Goal: Task Accomplishment & Management: Manage account settings

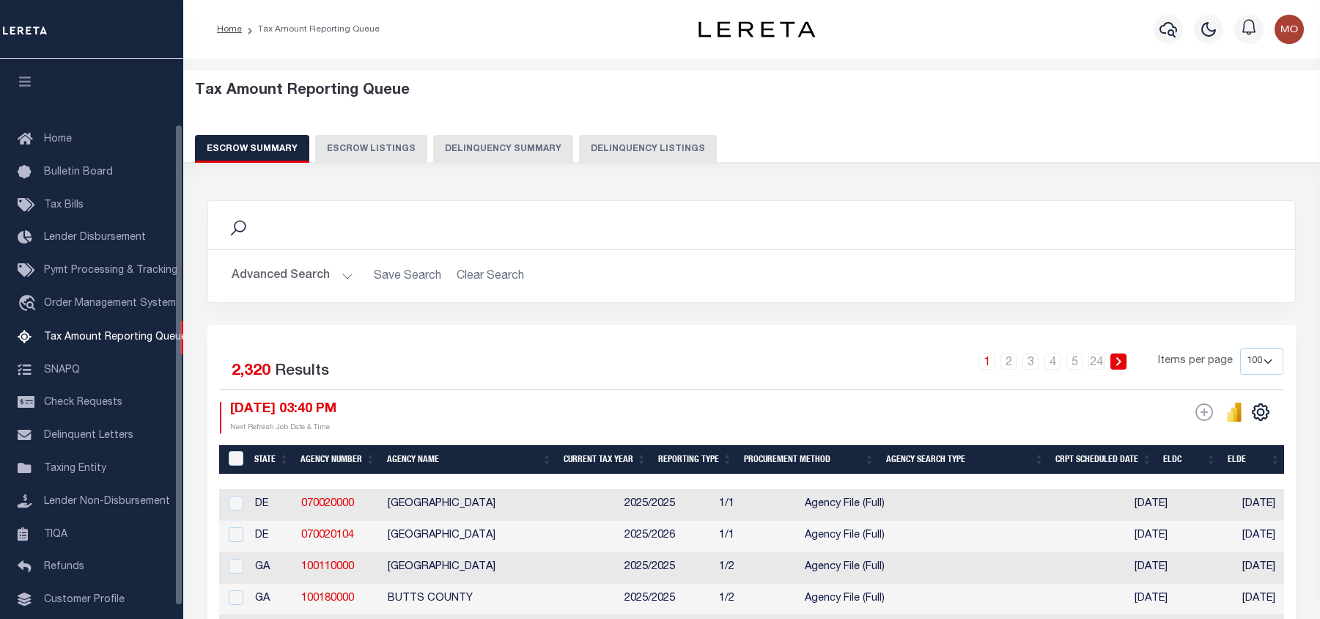
select select "100"
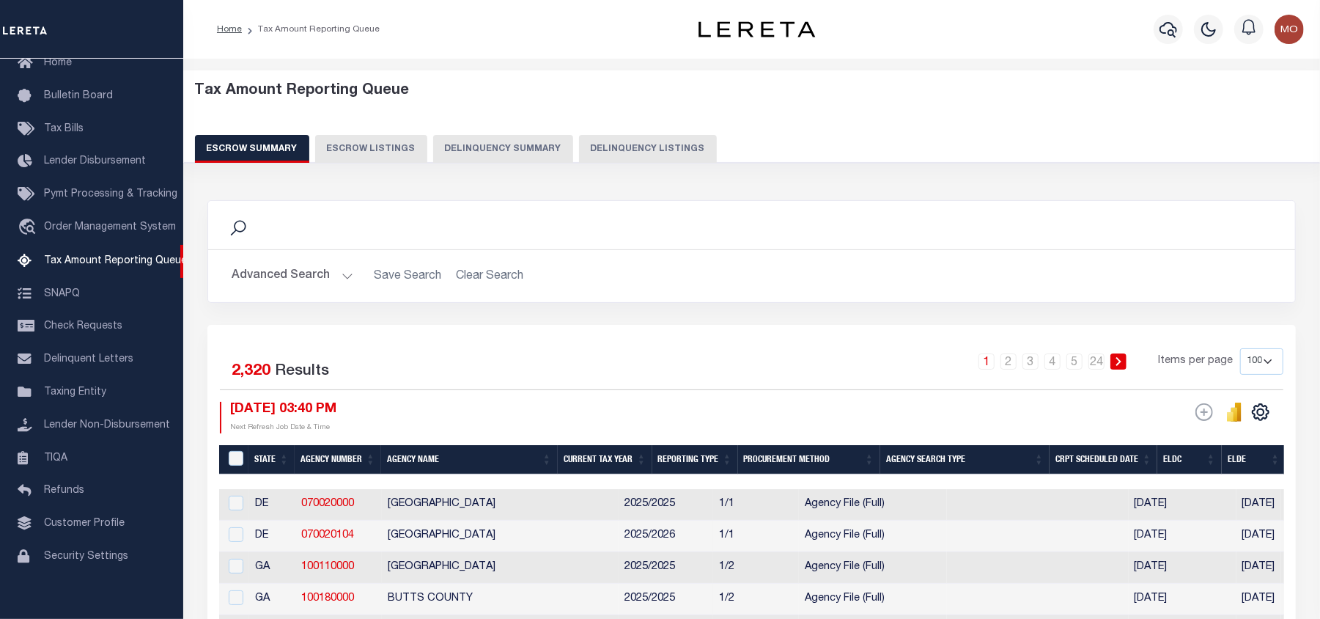
click at [620, 153] on button "Delinquency Listings" at bounding box center [648, 149] width 138 height 28
select select
select select "100"
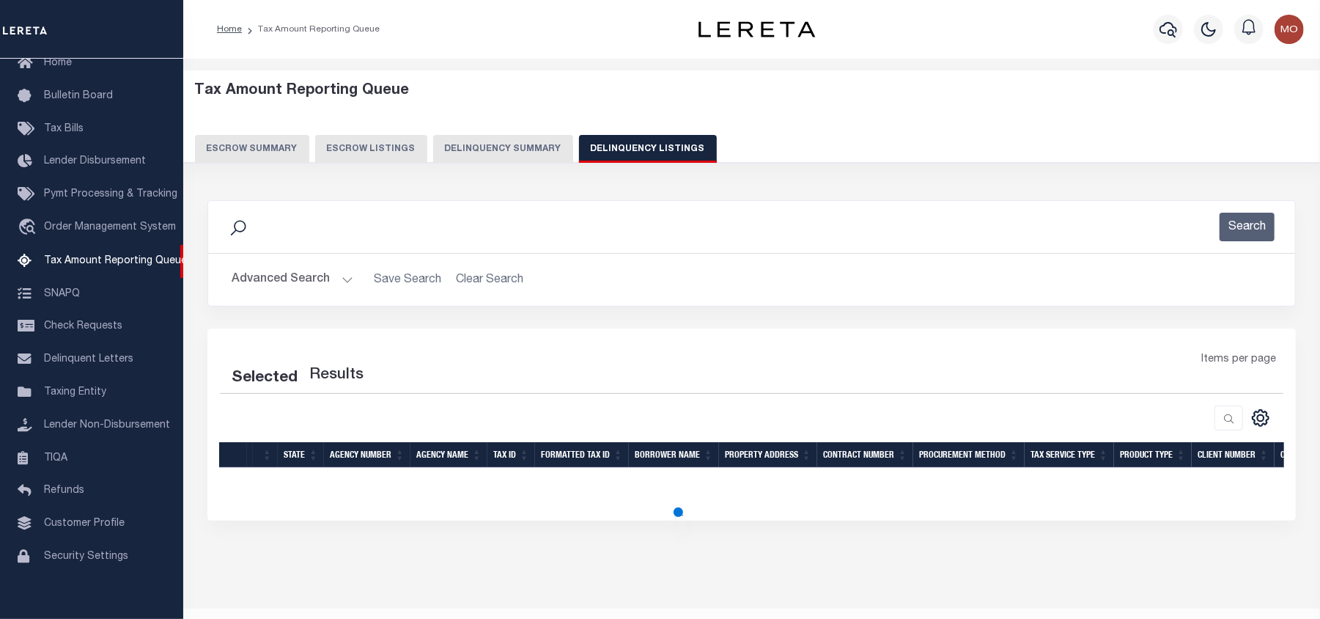
select select "100"
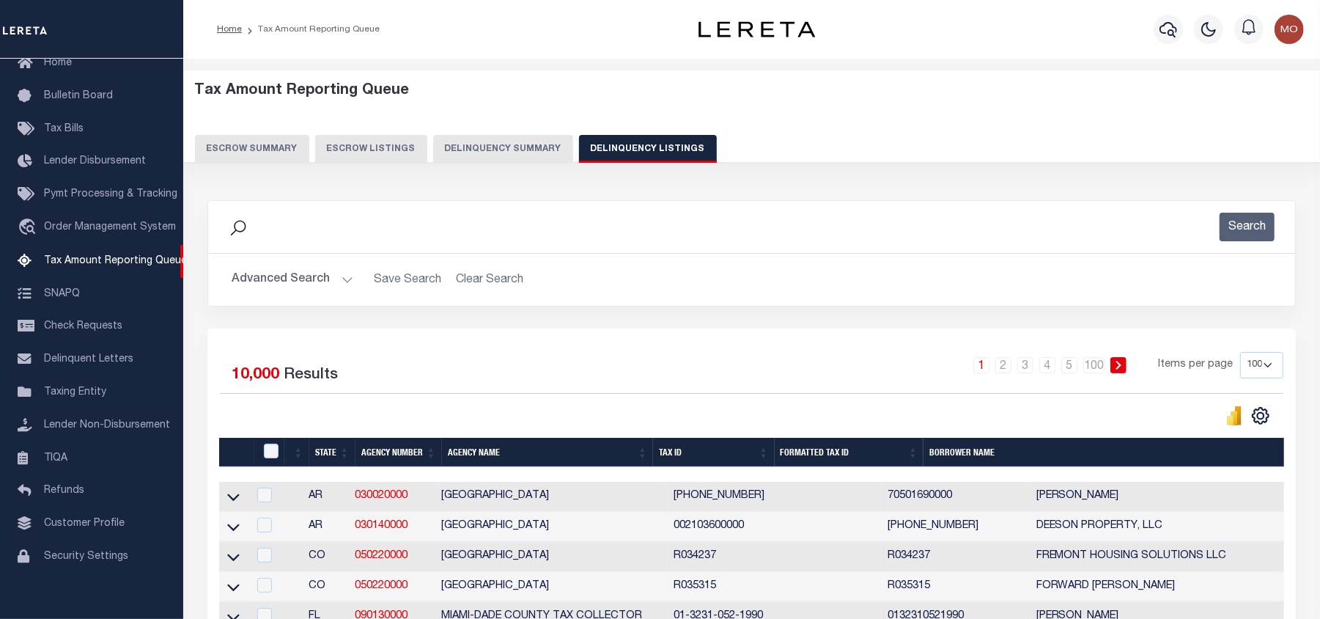
click at [303, 279] on button "Advanced Search" at bounding box center [293, 279] width 122 height 29
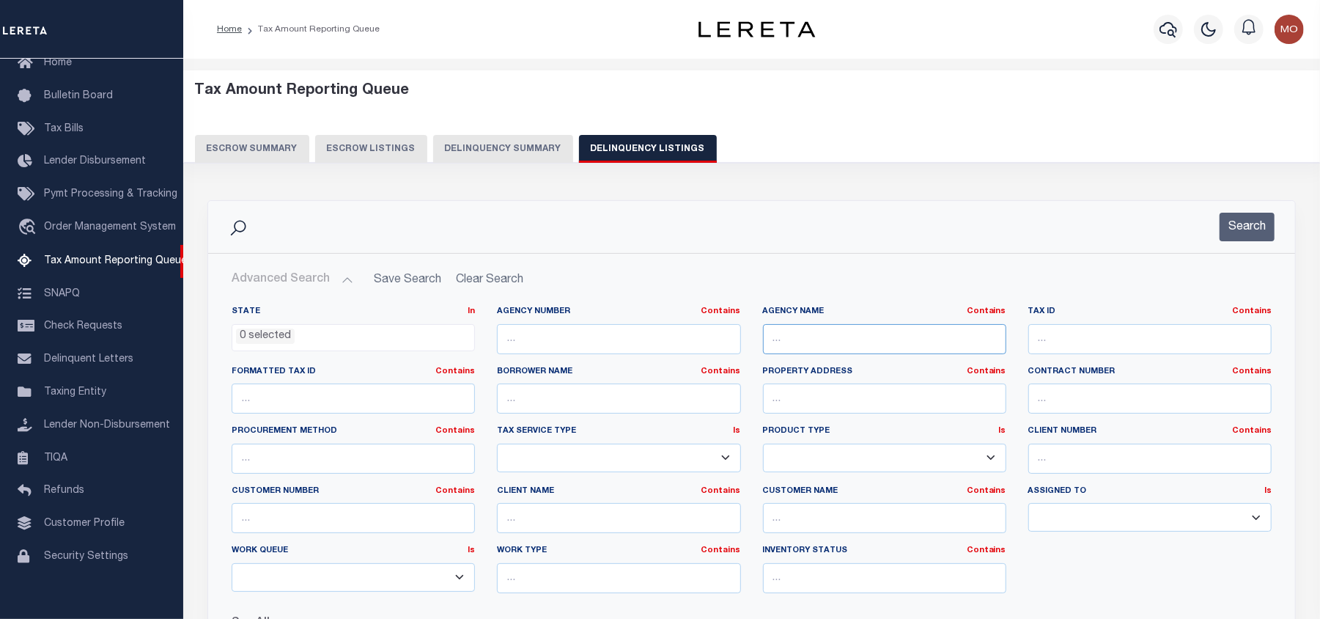
click at [864, 342] on input "text" at bounding box center [884, 339] width 243 height 30
paste input "ROCKWALL CENTRAL APPRAISAL DISTRICT"
type input "ROCKWALL CENTRAL APPRAISAL DISTRICT"
click at [270, 346] on span "0 selected" at bounding box center [353, 338] width 243 height 28
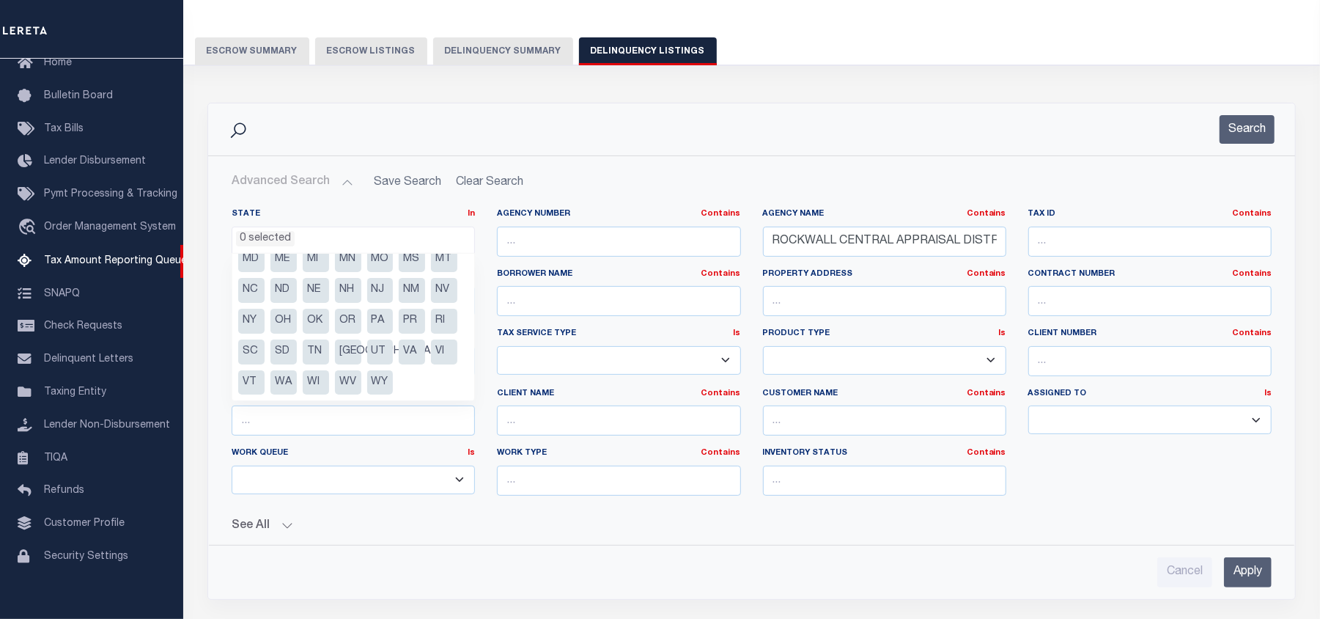
scroll to position [195, 0]
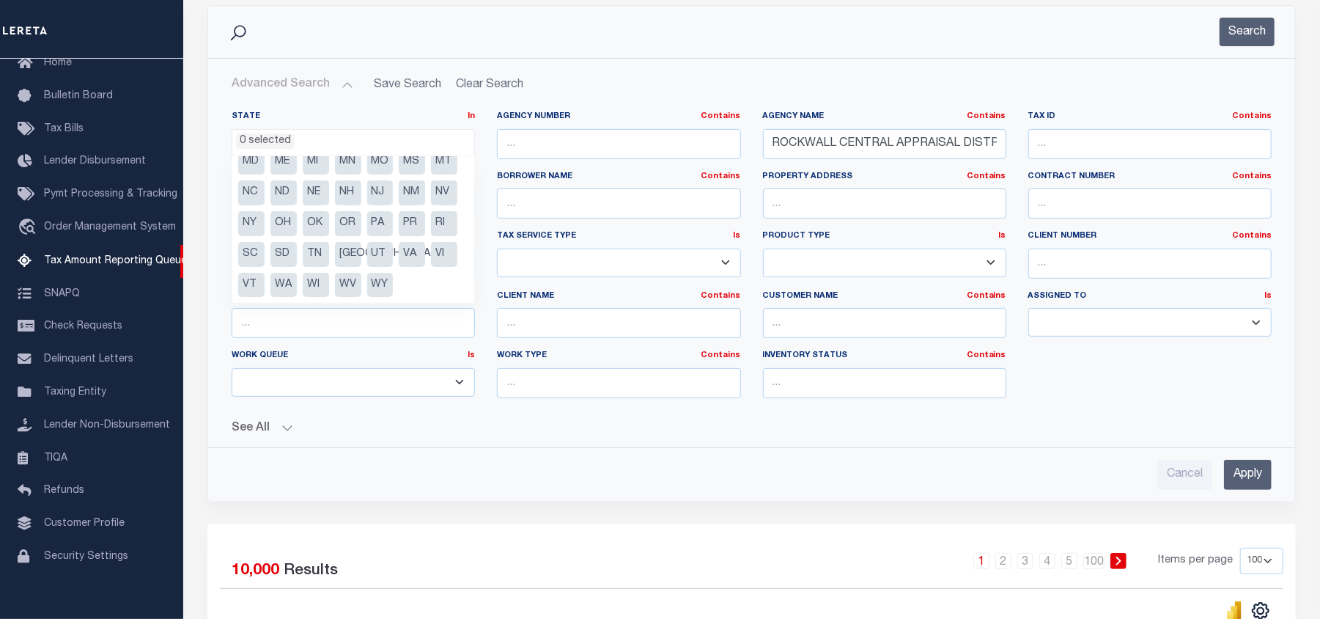
click at [345, 255] on li "[GEOGRAPHIC_DATA]" at bounding box center [348, 254] width 26 height 25
select select "[GEOGRAPHIC_DATA]"
drag, startPoint x: 1246, startPoint y: 28, endPoint x: 1202, endPoint y: 29, distance: 44.0
click at [1248, 27] on button "Search" at bounding box center [1247, 32] width 55 height 29
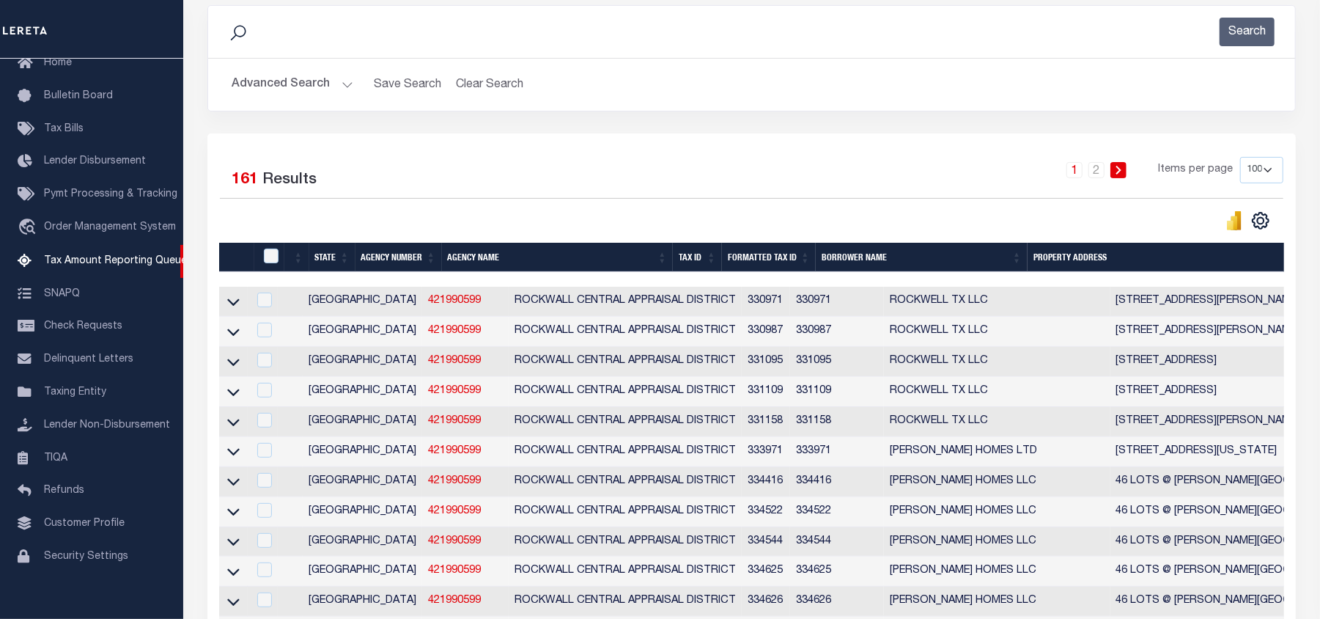
click at [1259, 161] on select "10 25 50 100 500" at bounding box center [1262, 170] width 43 height 26
select select "500"
click at [1241, 158] on select "10 25 50 100 500" at bounding box center [1262, 170] width 43 height 26
click at [480, 174] on div "1 2 Items per page 10 25 50 100 500" at bounding box center [887, 177] width 815 height 41
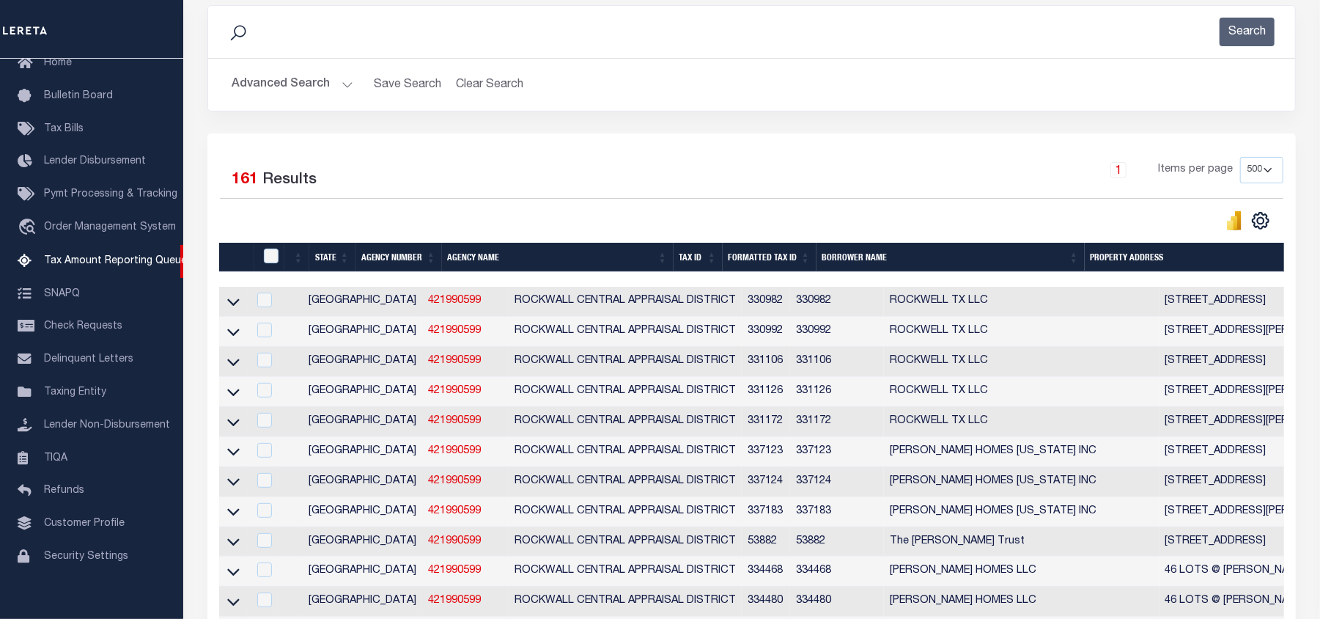
click at [488, 157] on div "1 Items per page 10 25 50 100 500" at bounding box center [887, 177] width 815 height 41
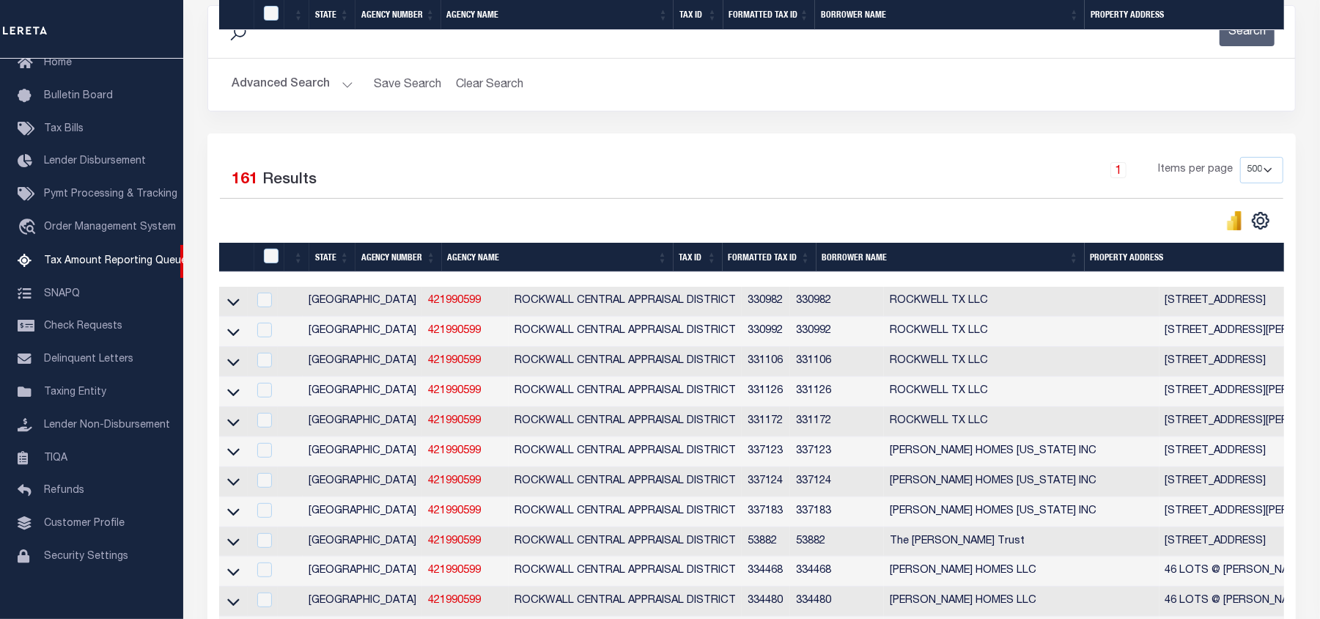
scroll to position [4391, 0]
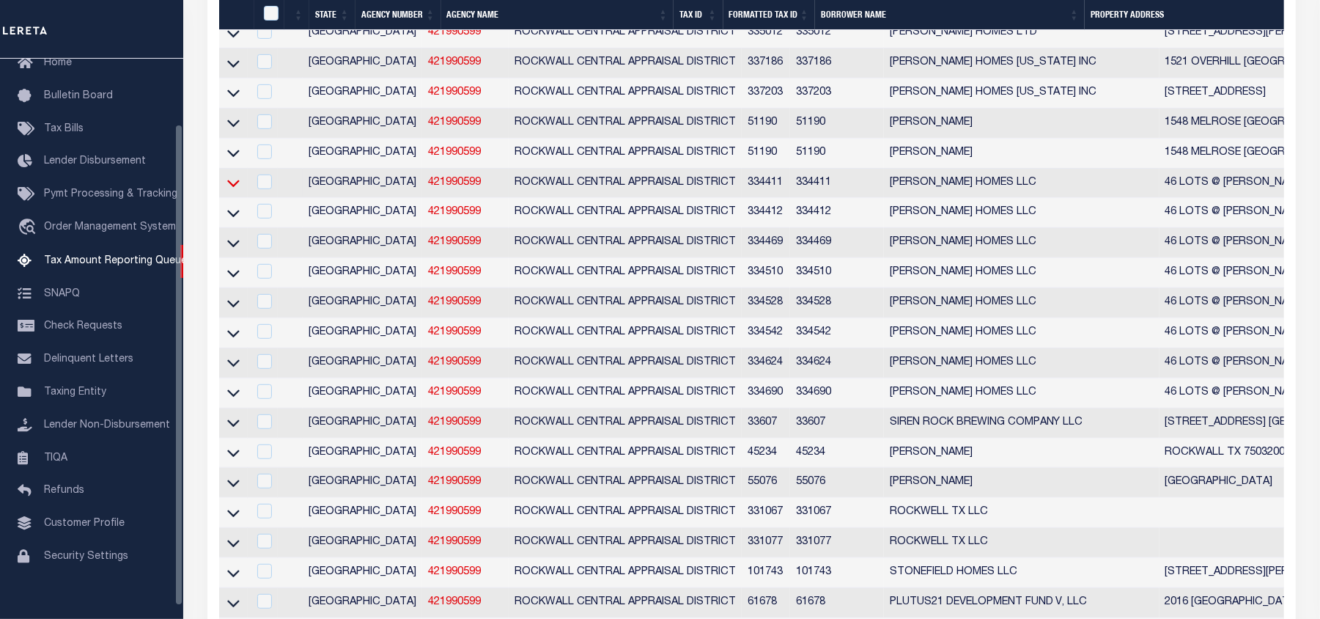
click at [232, 191] on icon at bounding box center [233, 182] width 12 height 15
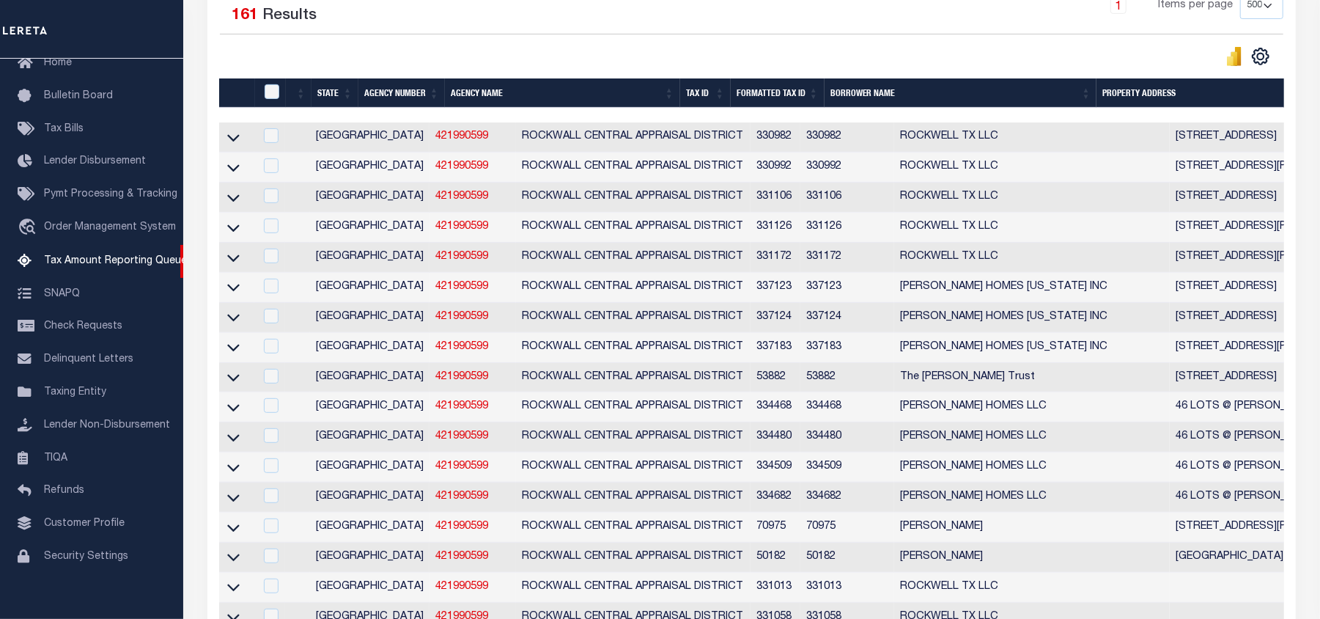
scroll to position [0, 0]
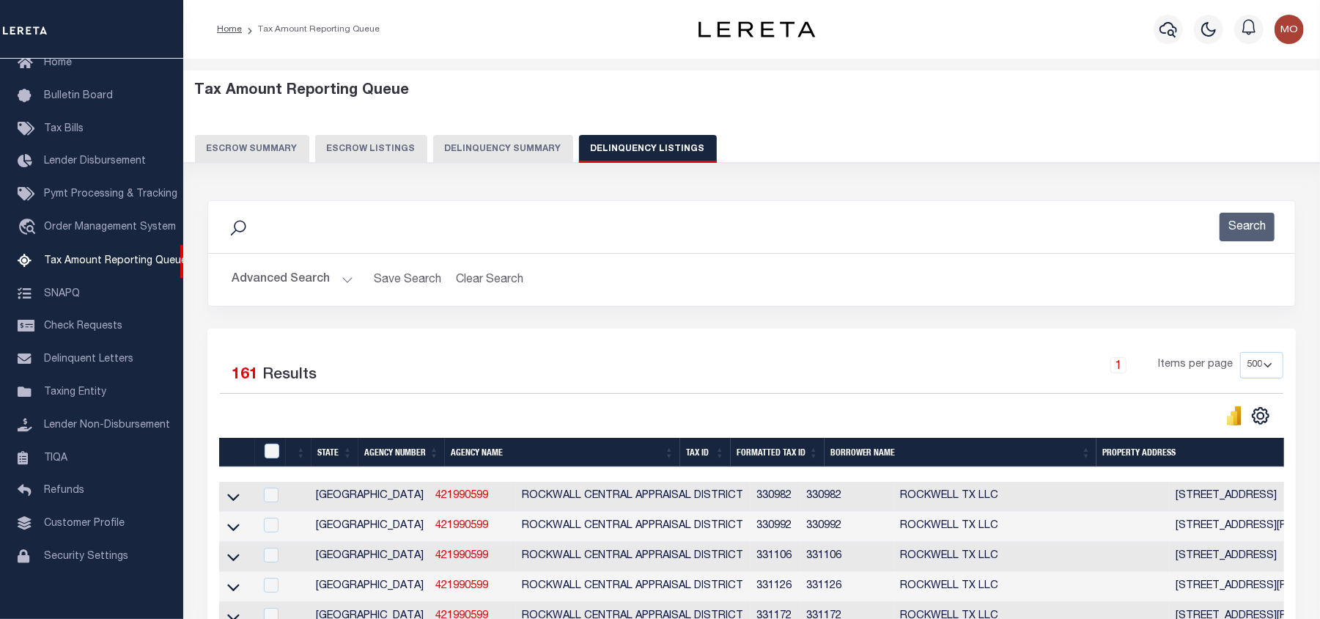
click at [290, 273] on button "Advanced Search" at bounding box center [293, 279] width 122 height 29
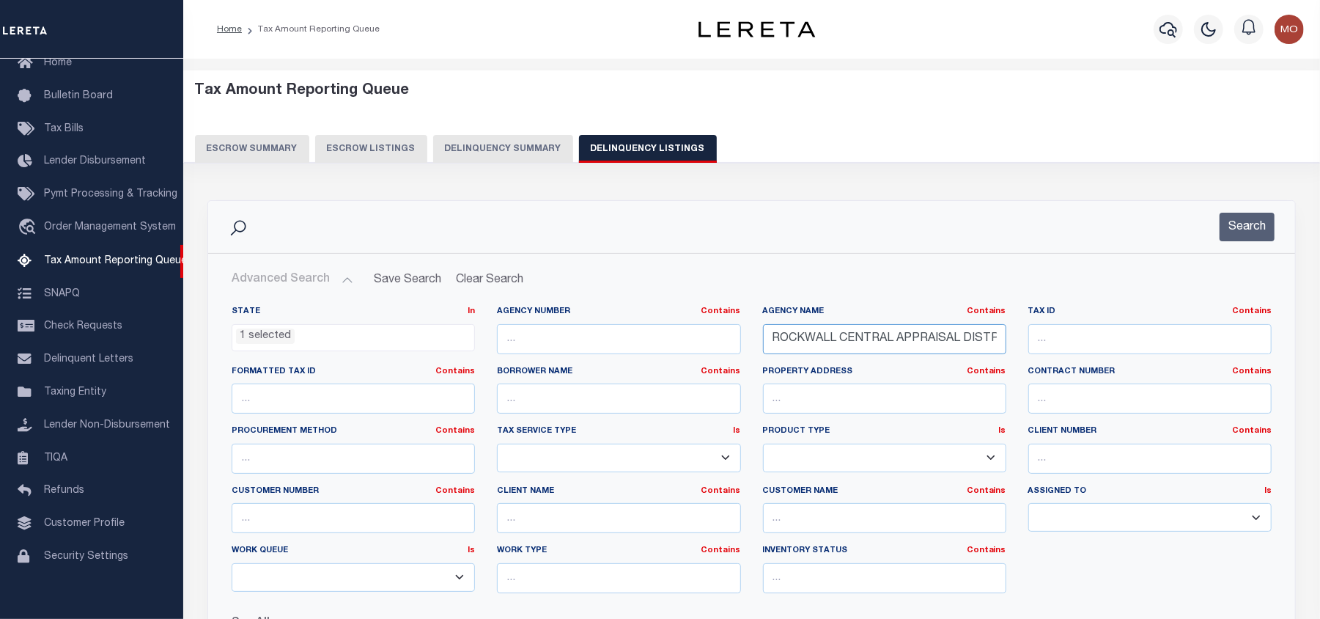
click at [839, 339] on input "ROCKWALL CENTRAL APPRAISAL DISTRICT" at bounding box center [884, 339] width 243 height 30
paste input "MOORE COUNTY"
type input "MOORE COUNTY"
click at [1241, 235] on button "Search" at bounding box center [1247, 227] width 55 height 29
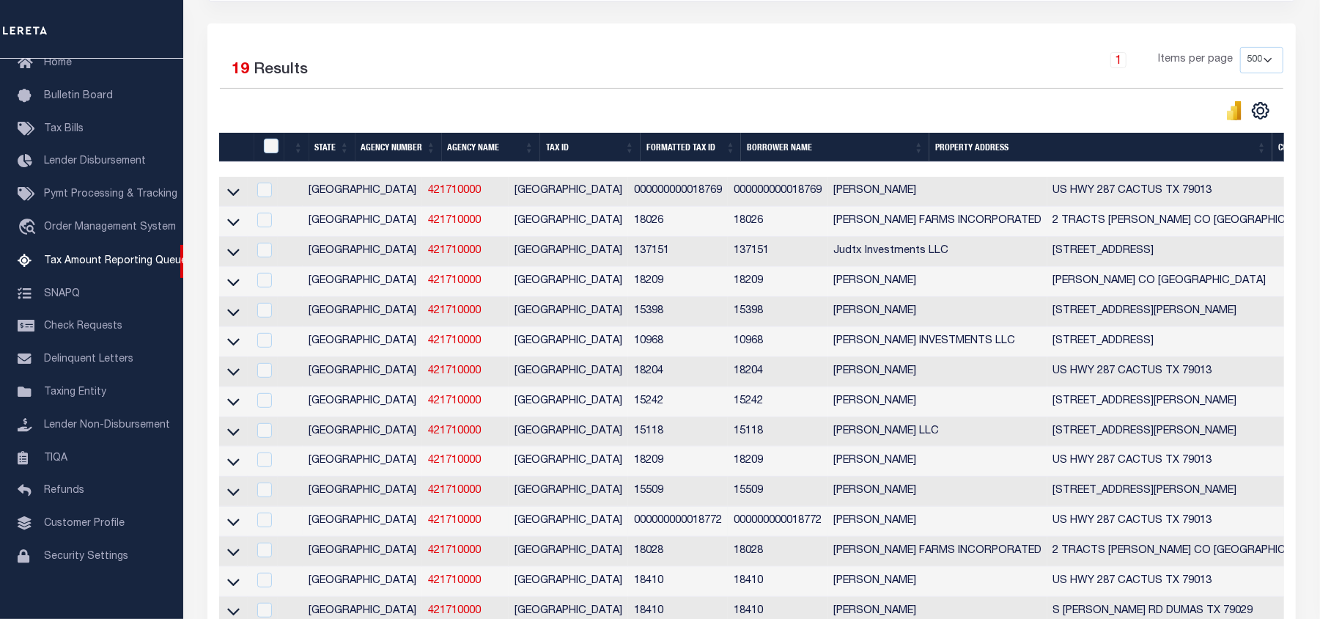
scroll to position [403, 0]
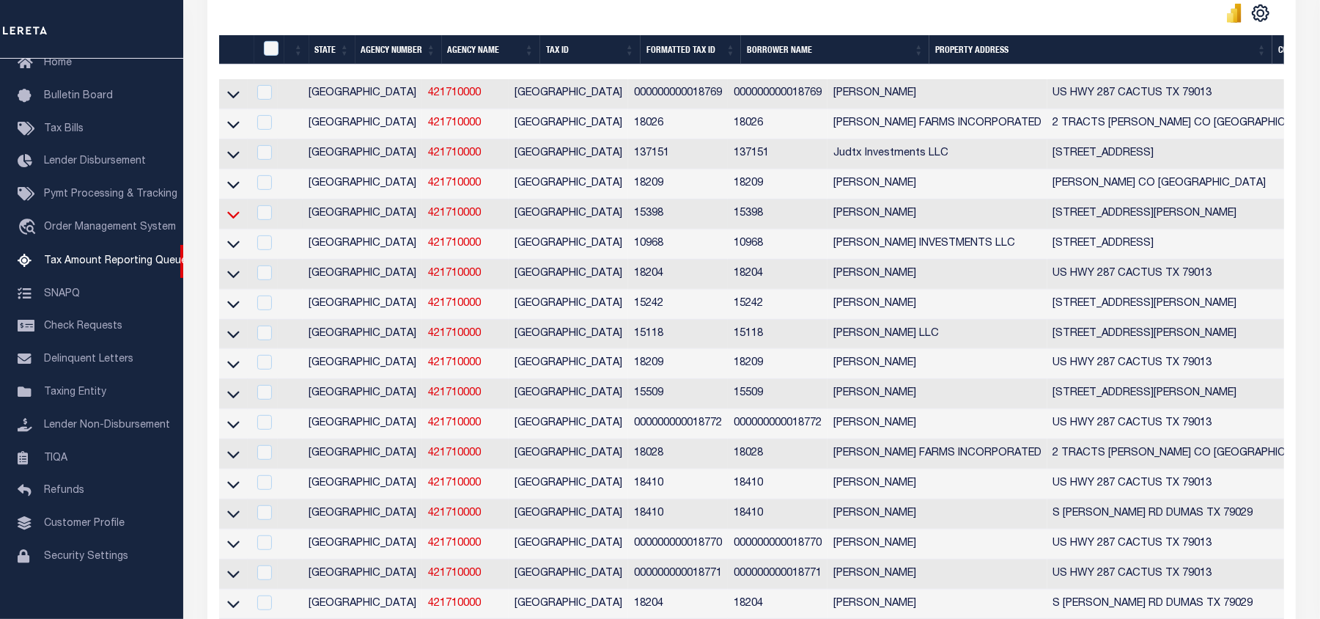
click at [233, 221] on icon at bounding box center [233, 214] width 12 height 15
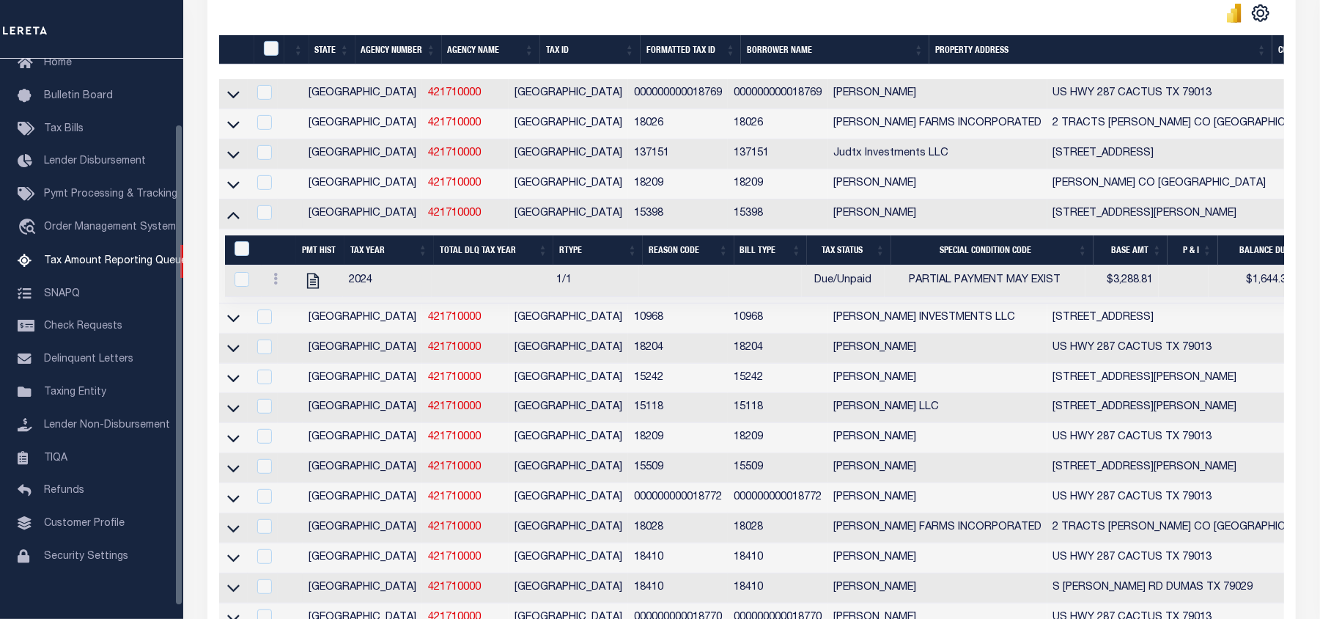
scroll to position [500, 0]
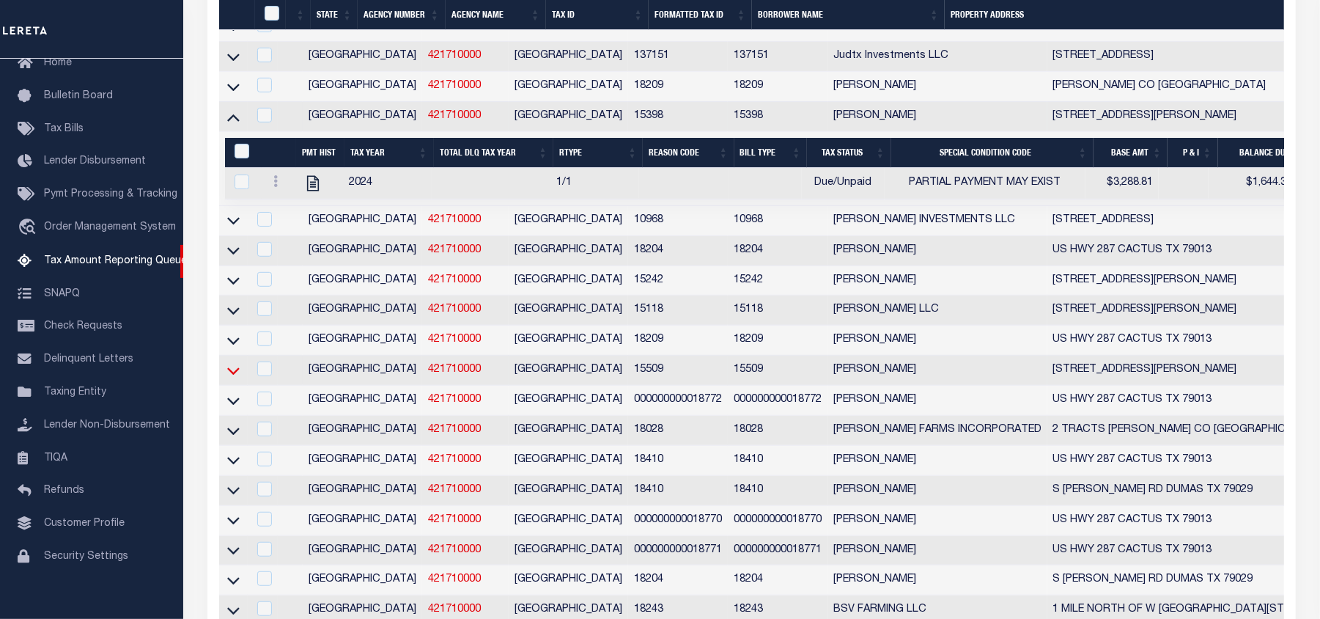
click at [233, 375] on icon at bounding box center [233, 370] width 12 height 7
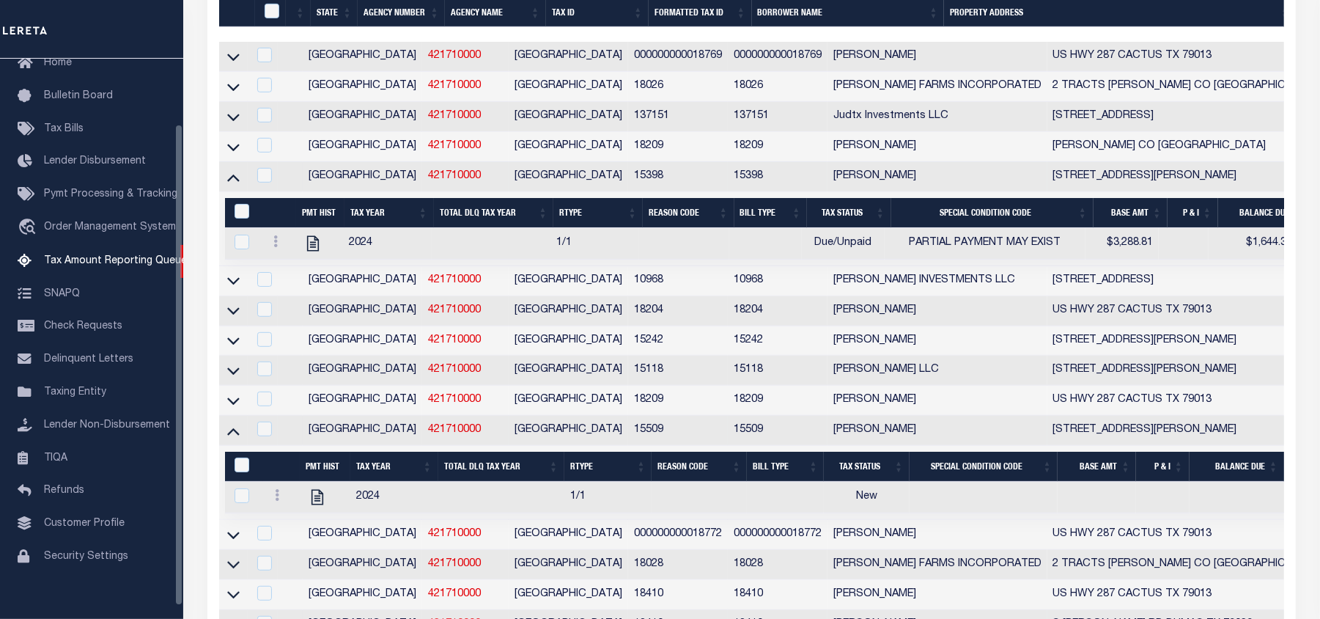
scroll to position [635, 0]
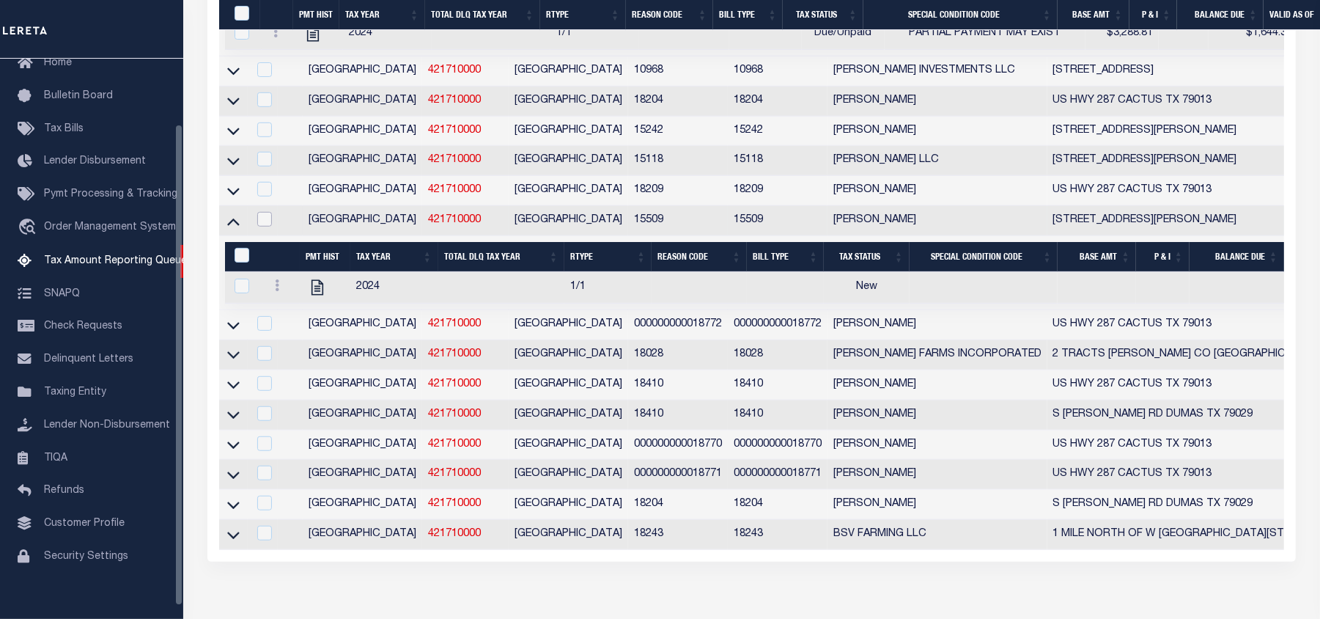
click at [272, 227] on input "checkbox" at bounding box center [264, 219] width 15 height 15
checkbox input "true"
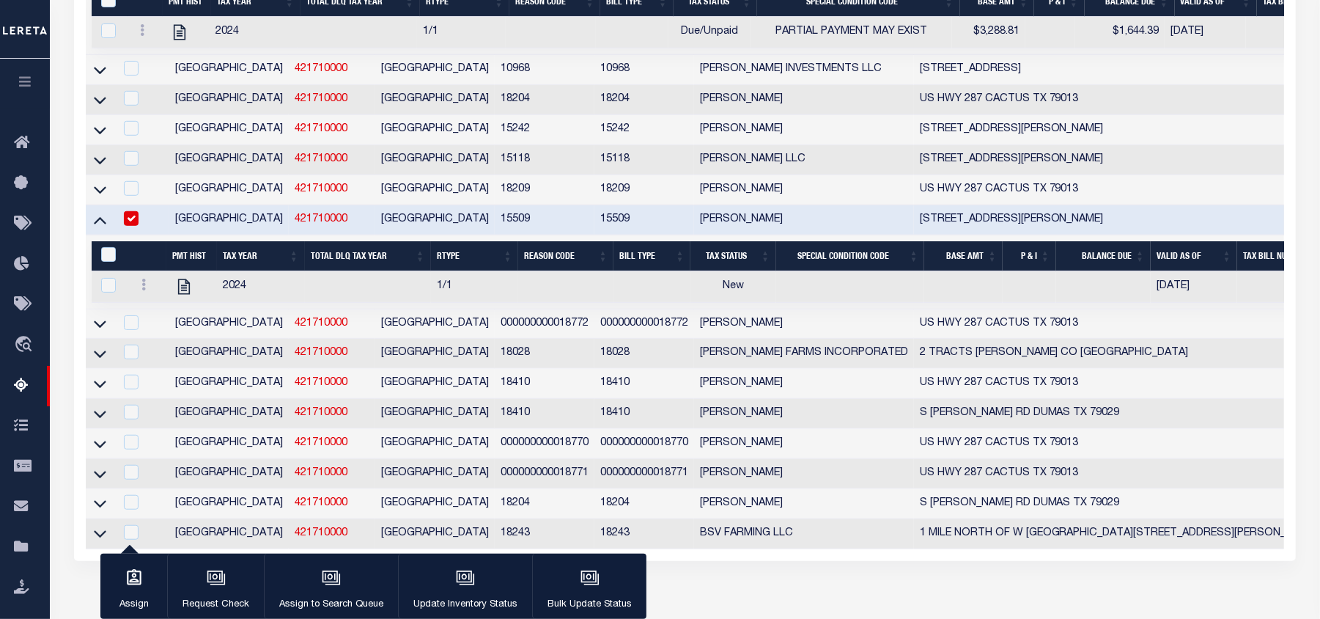
scroll to position [421, 0]
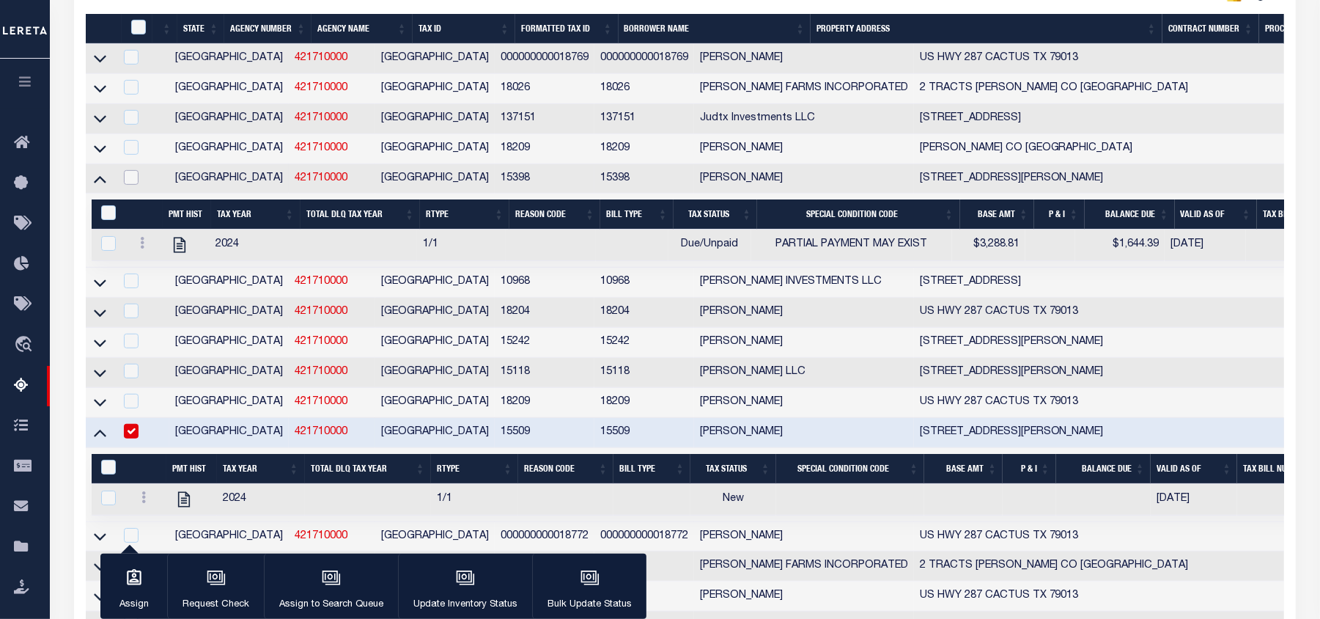
click at [136, 183] on input "checkbox" at bounding box center [131, 177] width 15 height 15
checkbox input "true"
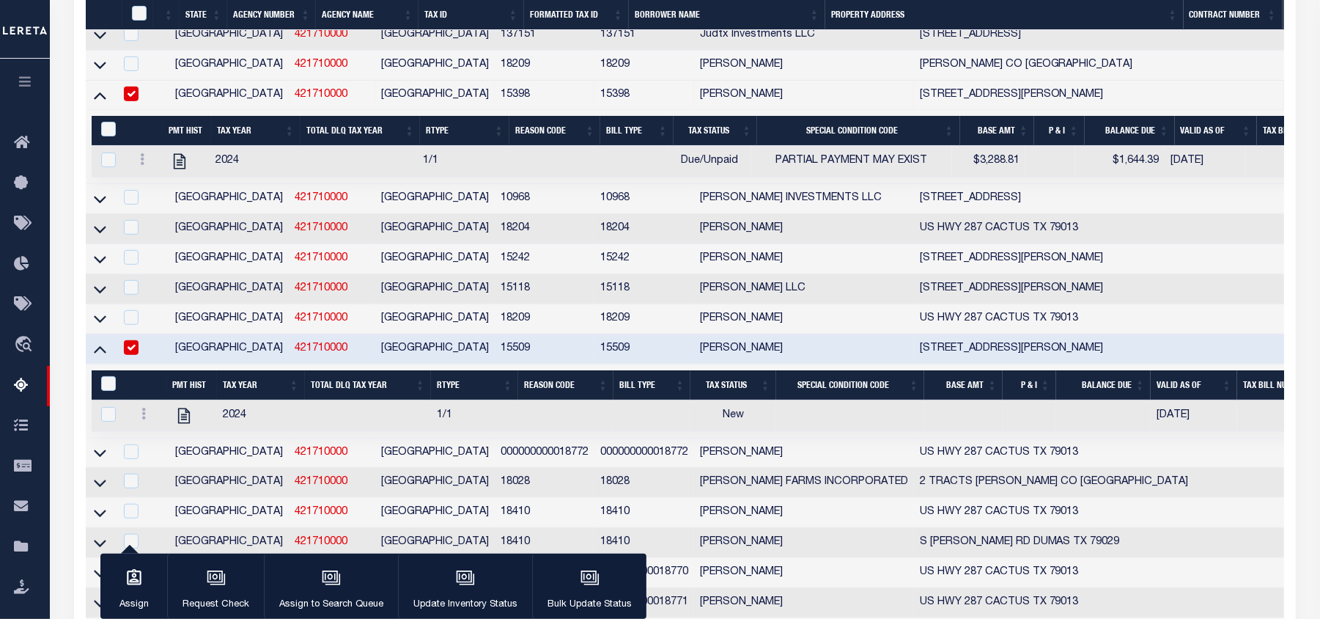
scroll to position [714, 0]
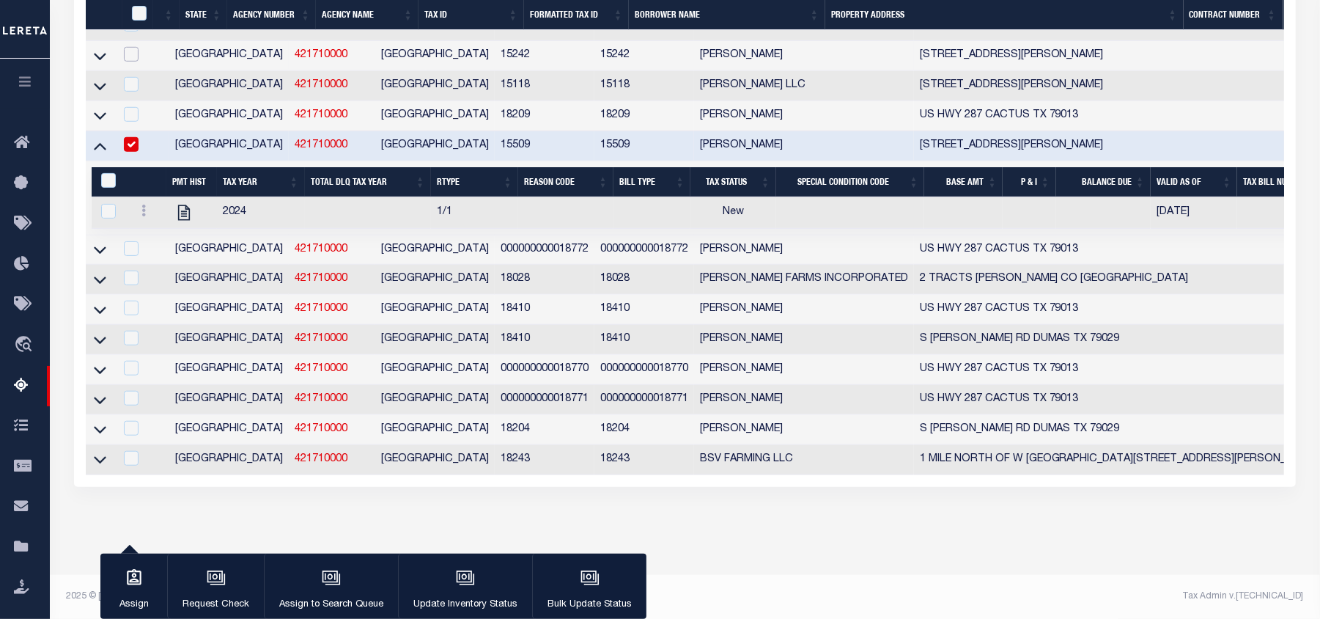
click at [135, 62] on input "checkbox" at bounding box center [131, 54] width 15 height 15
checkbox input "true"
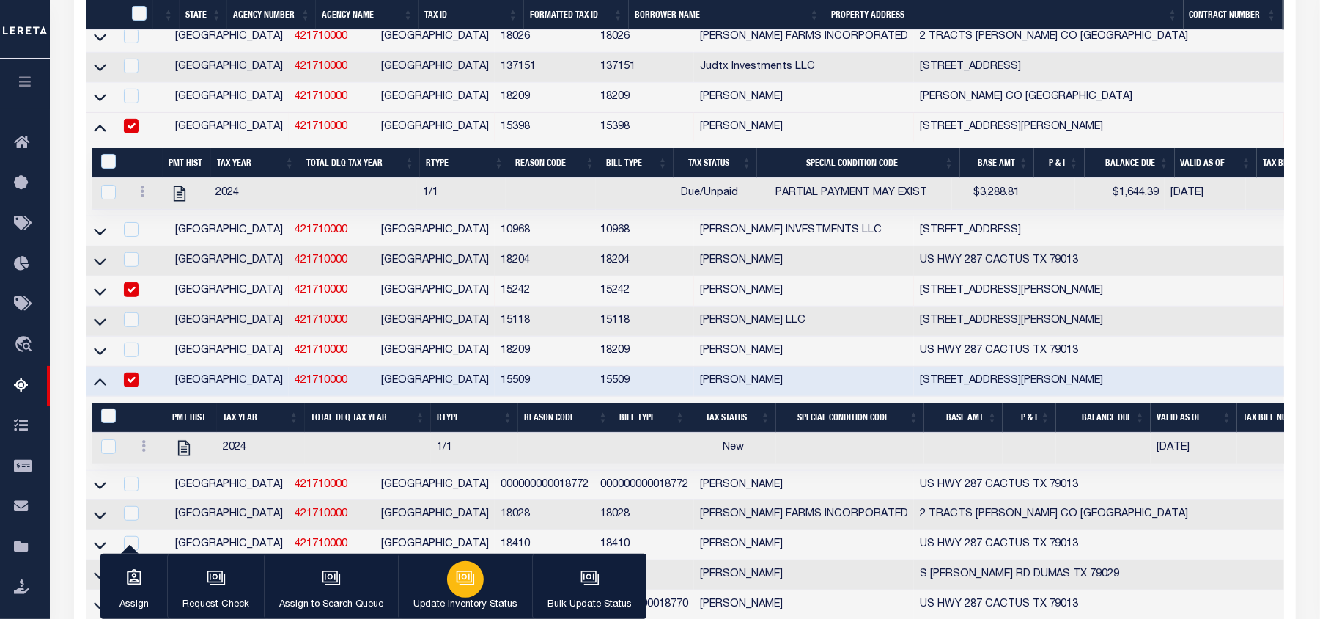
click at [456, 581] on icon "button" at bounding box center [465, 577] width 19 height 19
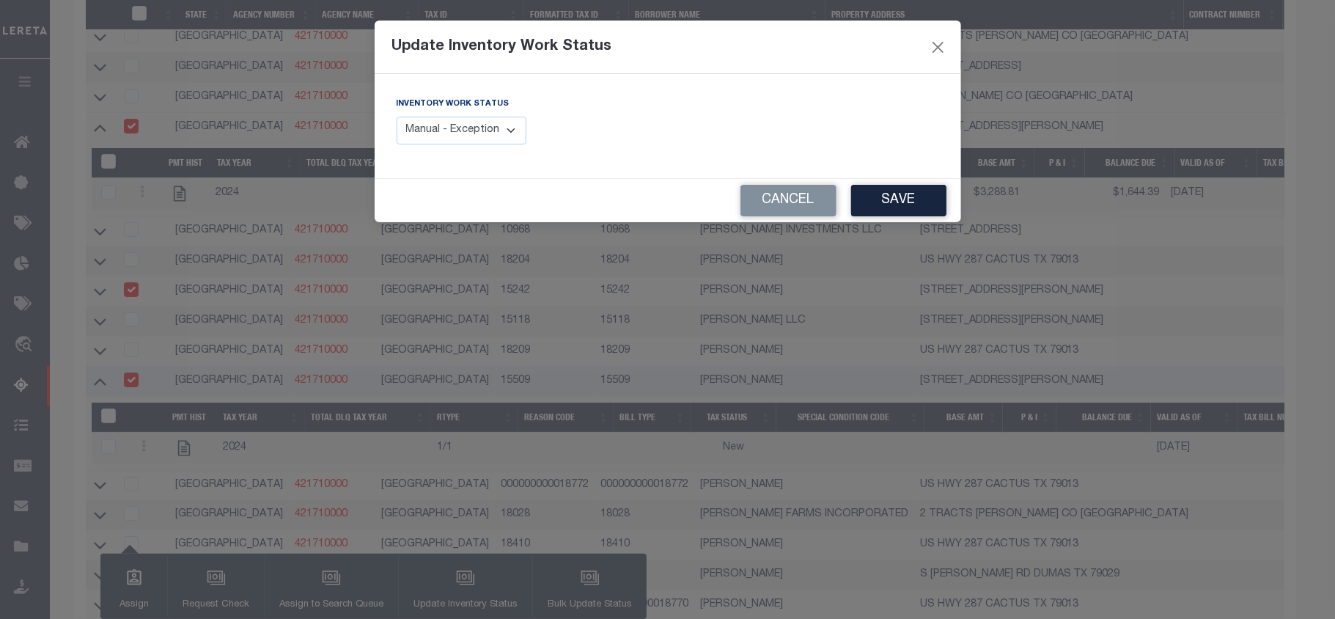
click at [464, 132] on select "Manual - Exception Pended - Awaiting Search Late Add Exception Completed" at bounding box center [462, 131] width 131 height 29
select select "4"
click at [397, 117] on select "Manual - Exception Pended - Awaiting Search Late Add Exception Completed" at bounding box center [462, 131] width 131 height 29
click at [886, 200] on button "Save" at bounding box center [898, 201] width 95 height 32
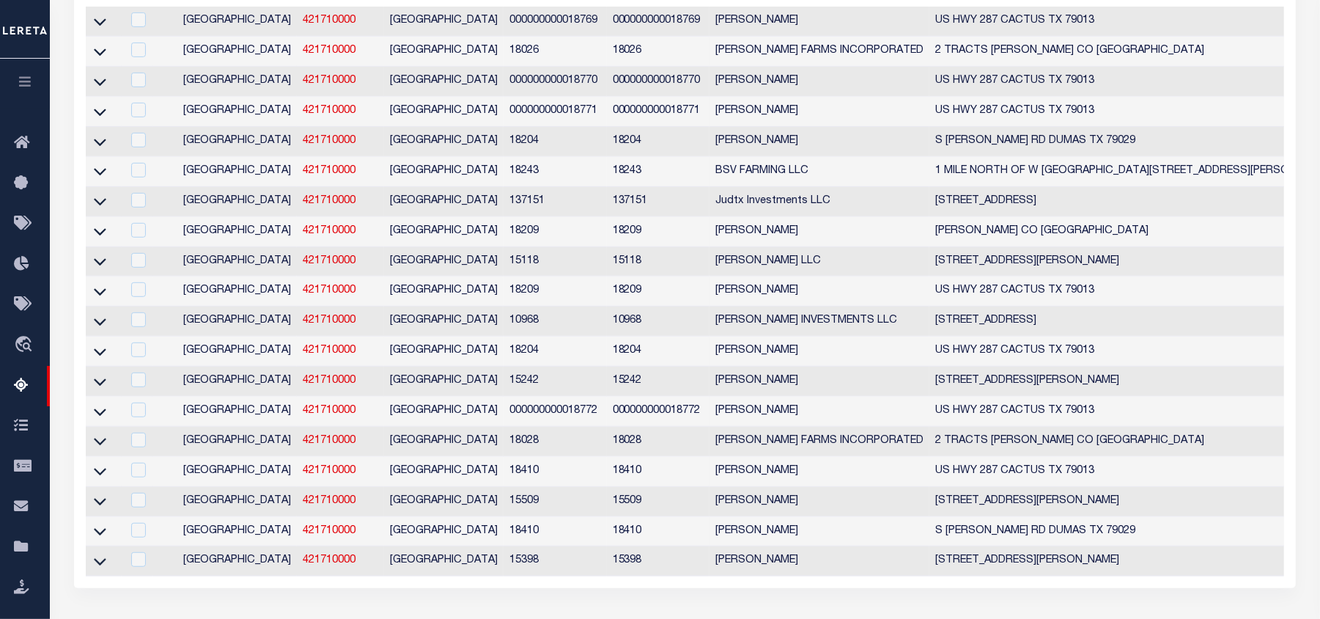
scroll to position [0, 0]
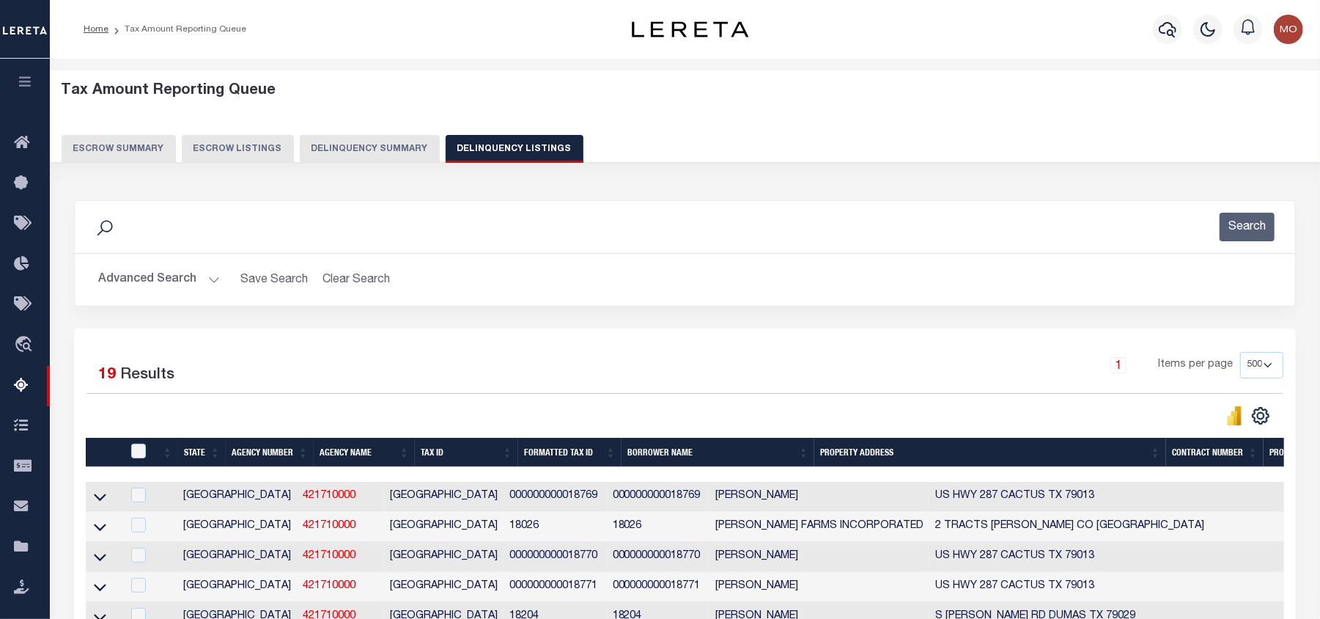
click at [116, 285] on button "Advanced Search" at bounding box center [159, 279] width 122 height 29
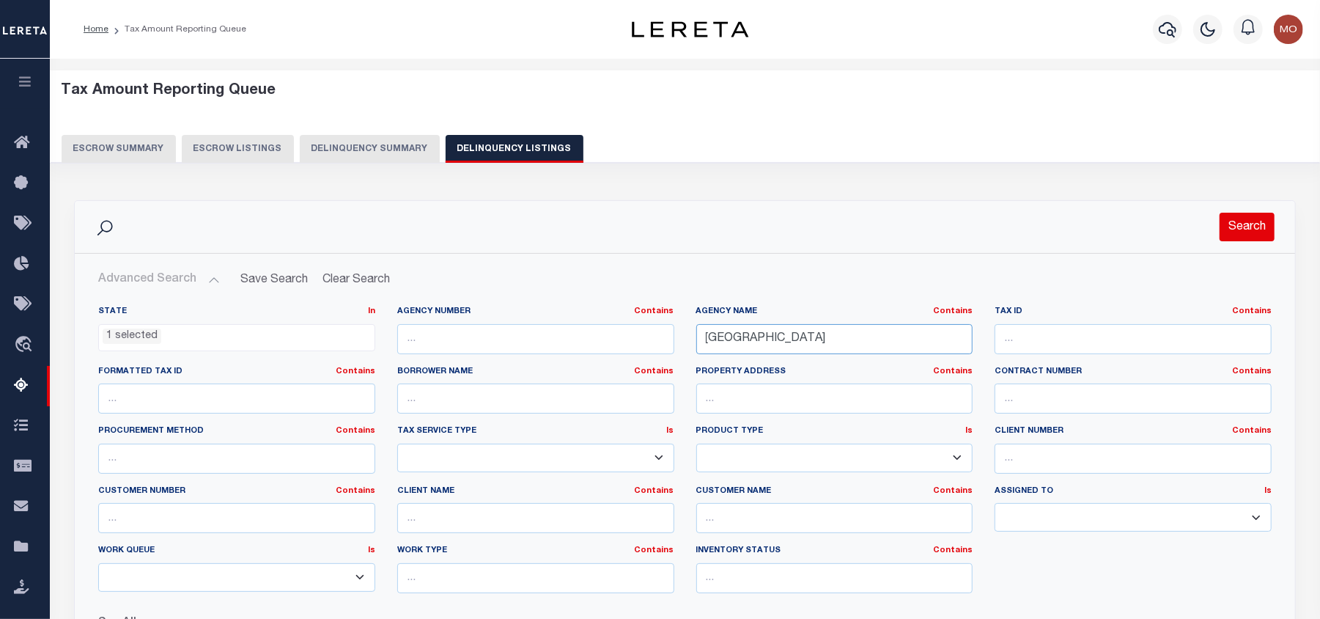
drag, startPoint x: 792, startPoint y: 344, endPoint x: 1238, endPoint y: 218, distance: 463.3
click at [584, 374] on div "State In In AK AL AR AZ CA CO CT DC DE FL GA GU HI IA ID IL IN KS KY LA MA MD M…" at bounding box center [685, 455] width 1196 height 299
paste input "RANDALL"
type input "RANDALL COUNTY"
click at [1238, 217] on button "Search" at bounding box center [1247, 227] width 55 height 29
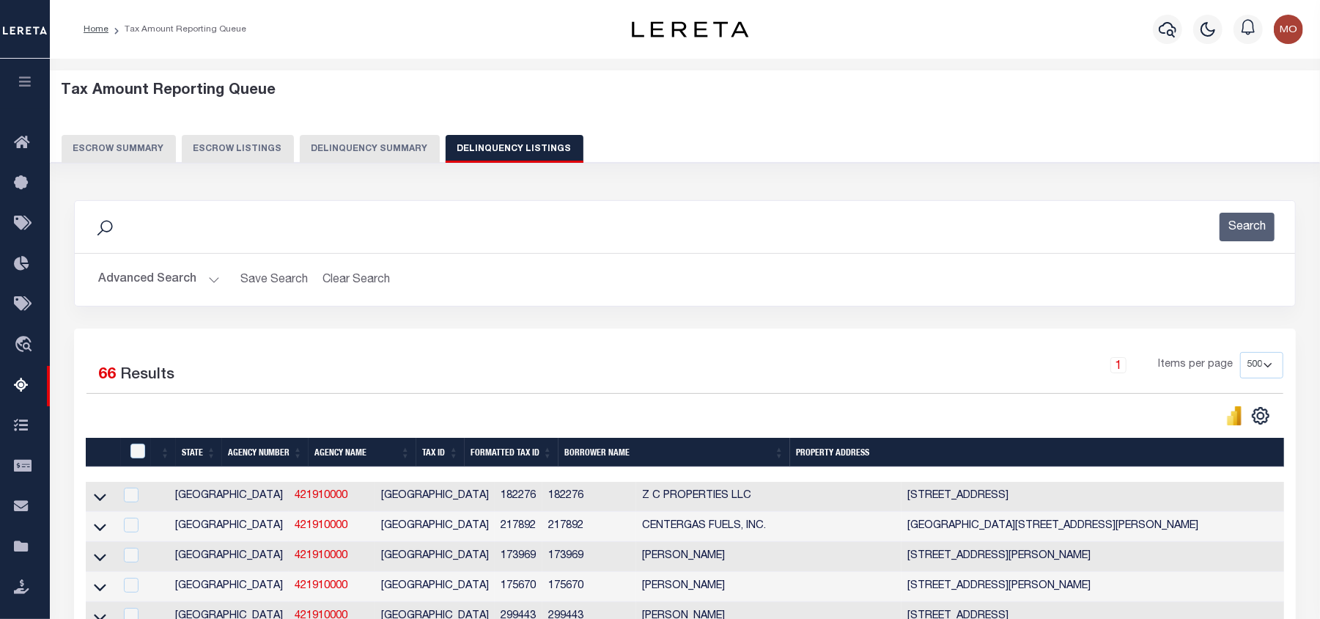
click at [514, 270] on h2 "Advanced Search Save Search Clear Search tblassign_wrapper_dynamictable_____Def…" at bounding box center [685, 279] width 1197 height 29
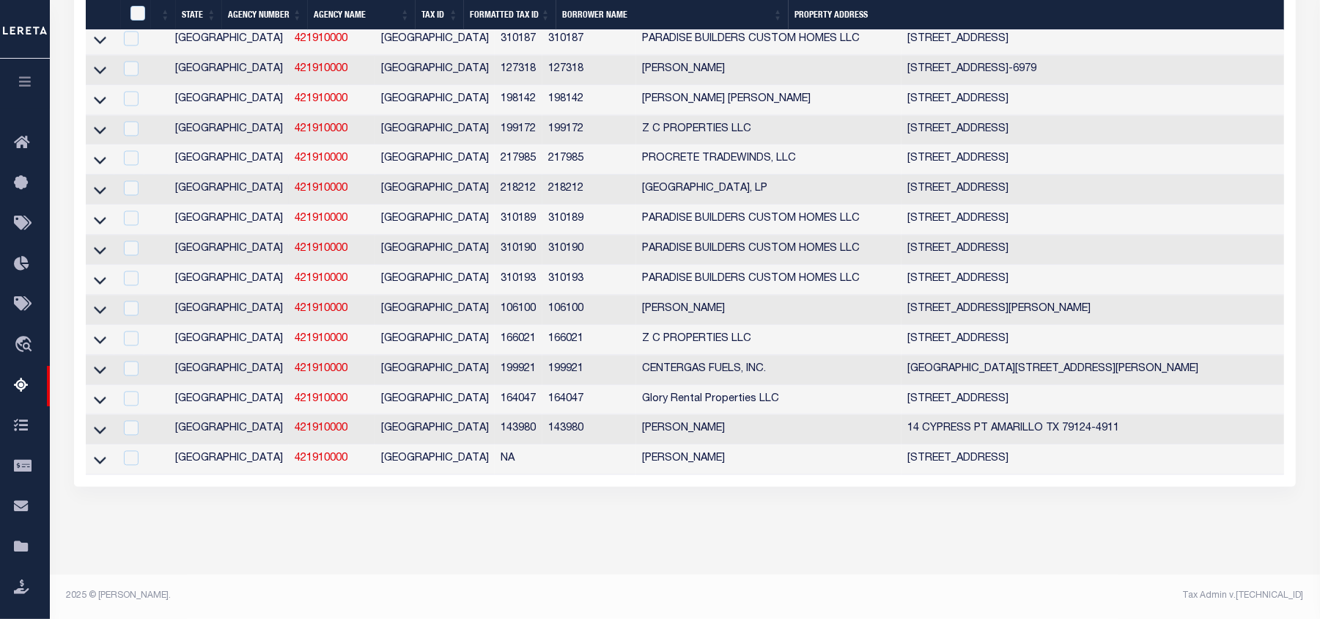
scroll to position [1862, 0]
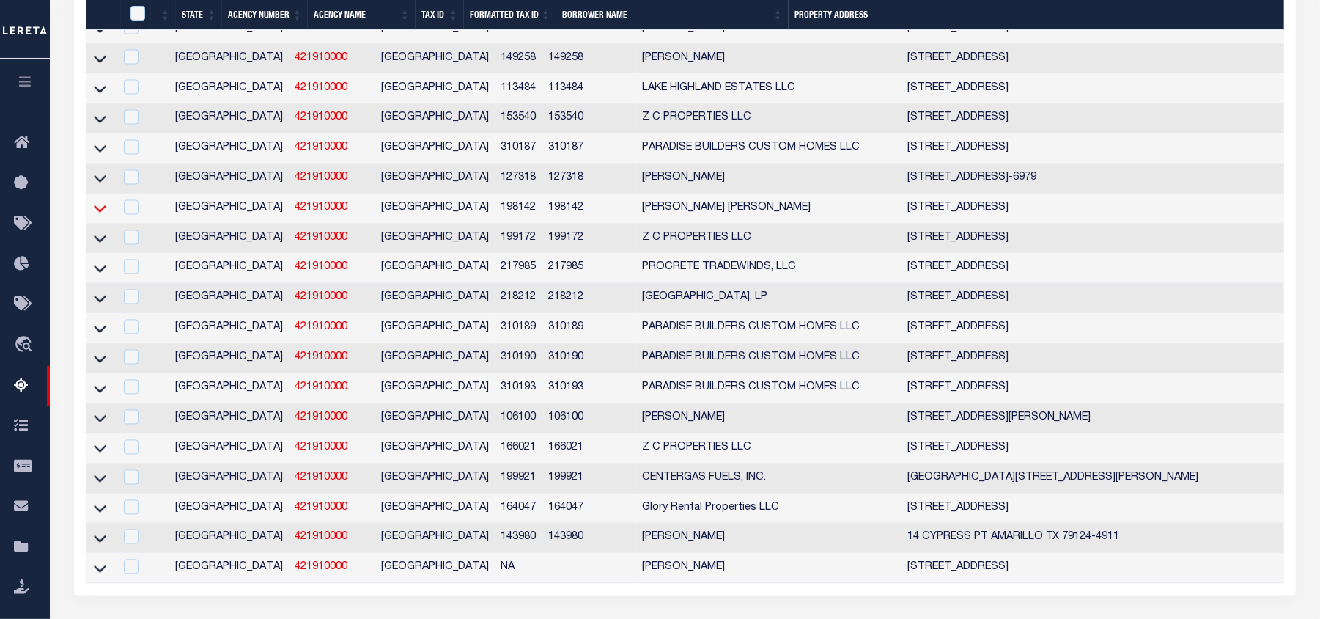
click at [97, 213] on icon at bounding box center [100, 209] width 12 height 7
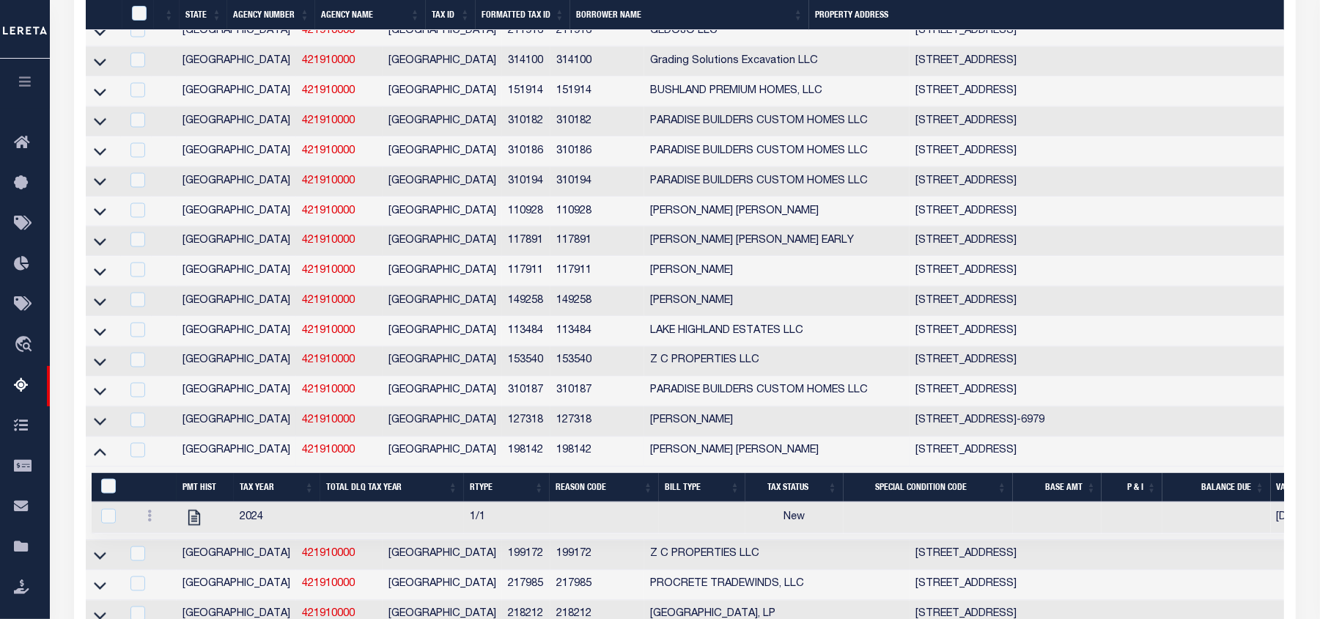
scroll to position [1815, 0]
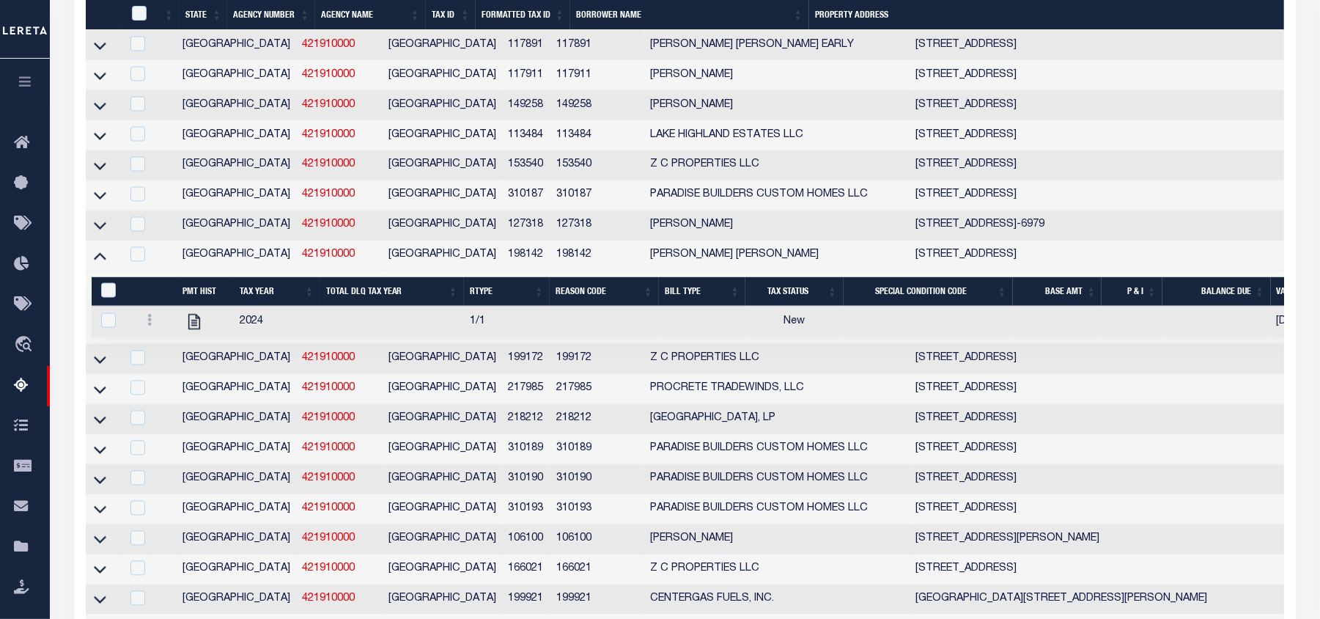
click at [551, 271] on td "198142" at bounding box center [598, 256] width 94 height 30
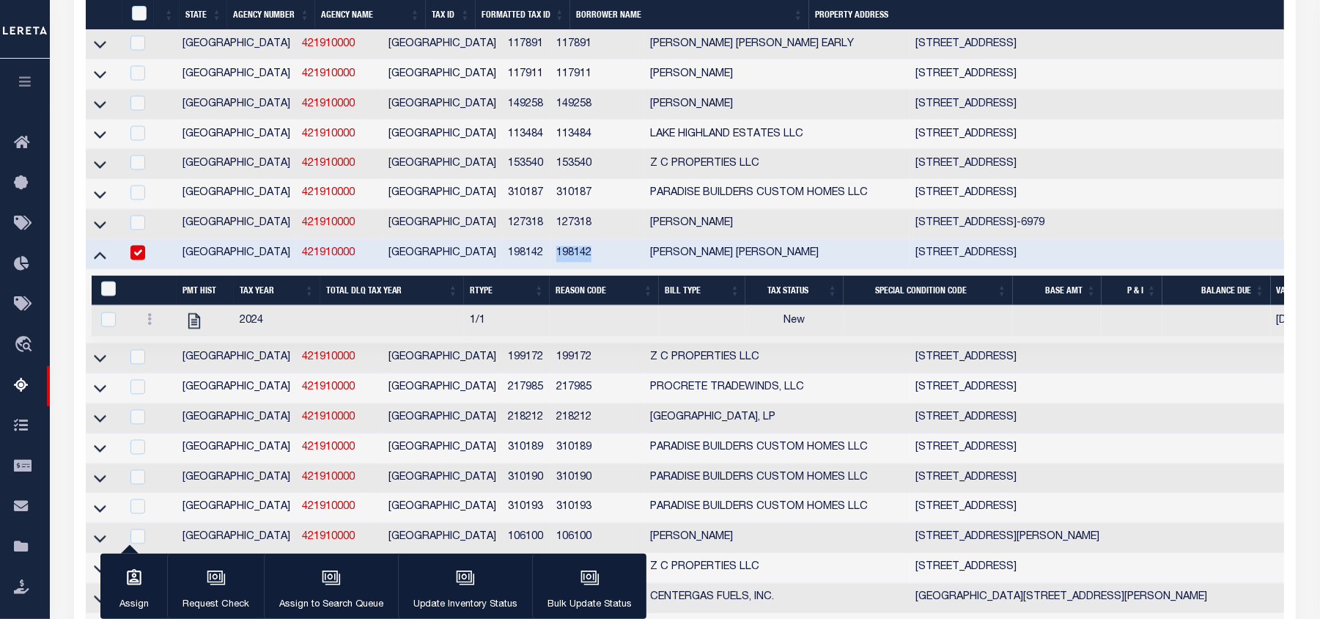
click at [551, 270] on td "198142" at bounding box center [598, 255] width 94 height 30
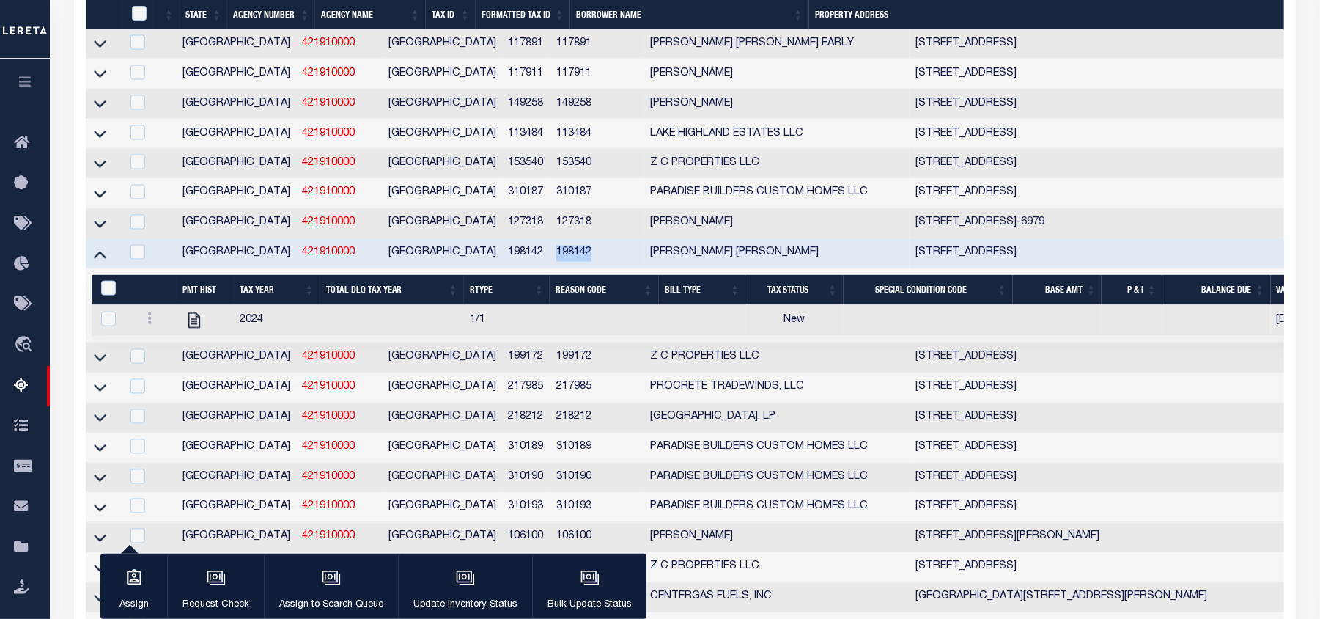
copy td "198142"
checkbox input "false"
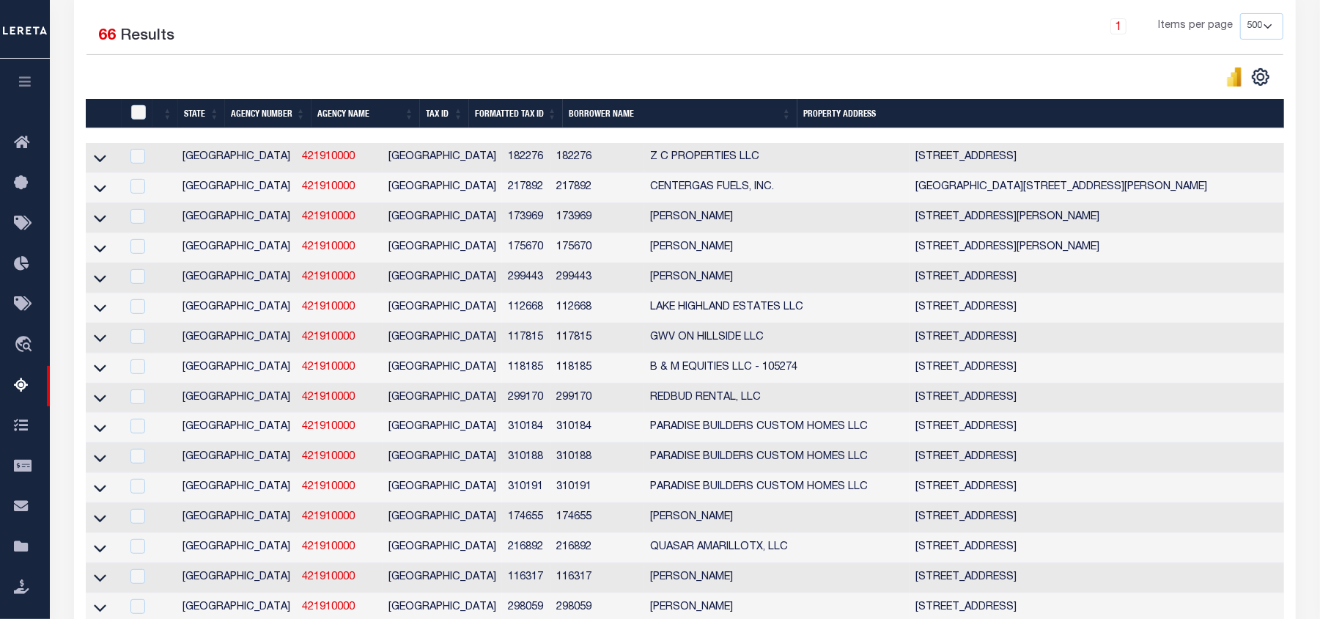
scroll to position [0, 0]
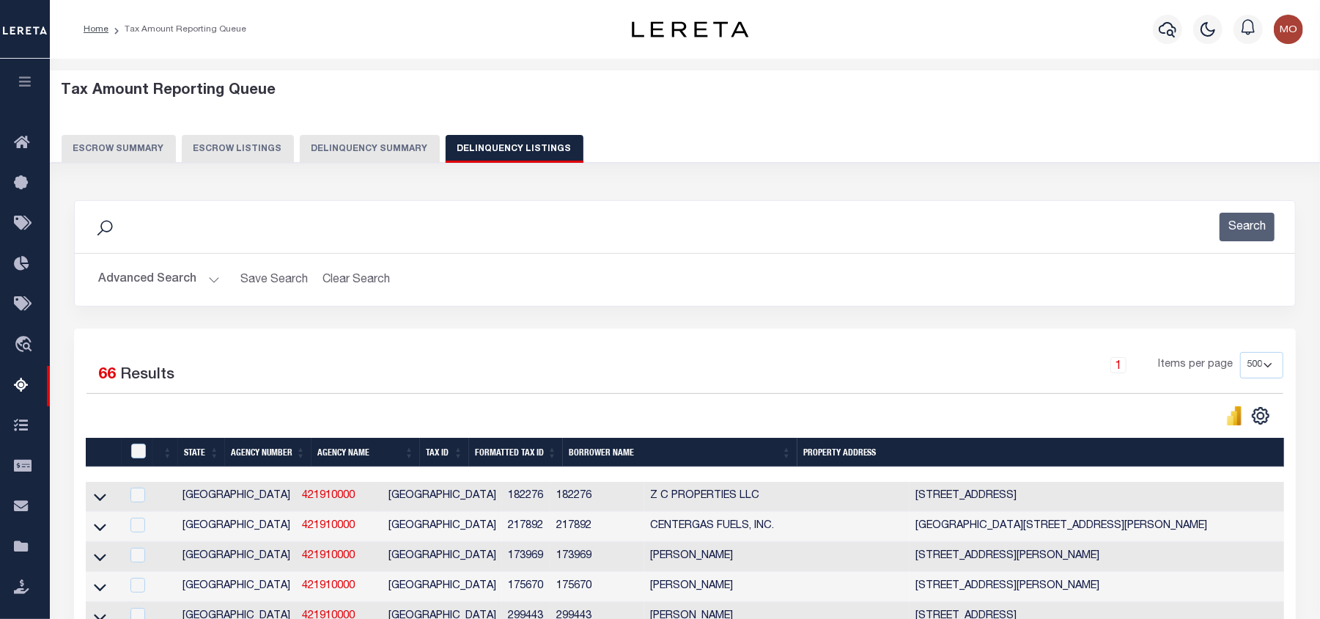
click at [153, 276] on button "Advanced Search" at bounding box center [159, 279] width 122 height 29
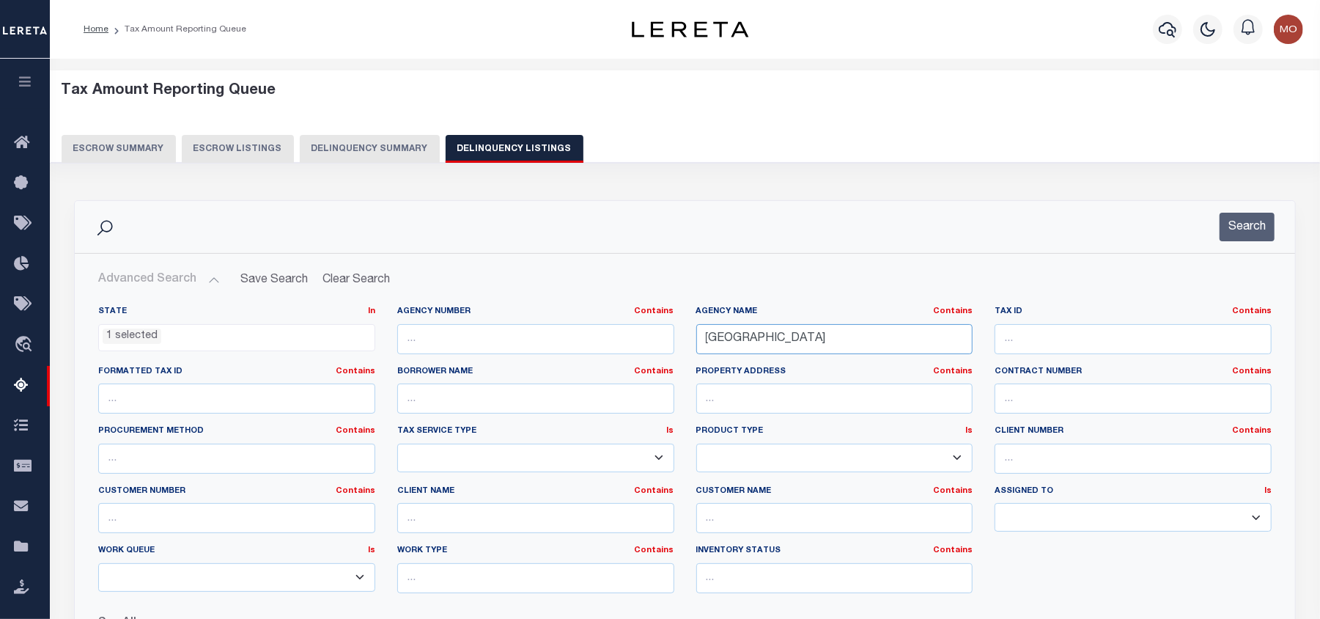
drag, startPoint x: 807, startPoint y: 342, endPoint x: 590, endPoint y: 372, distance: 219.2
click at [626, 367] on div "State In In AK AL AR AZ CA CO CT DC DE FL GA GU HI IA ID IL IN KS KY LA MA MD M…" at bounding box center [685, 455] width 1196 height 299
click at [1250, 221] on button "Search" at bounding box center [1247, 227] width 55 height 29
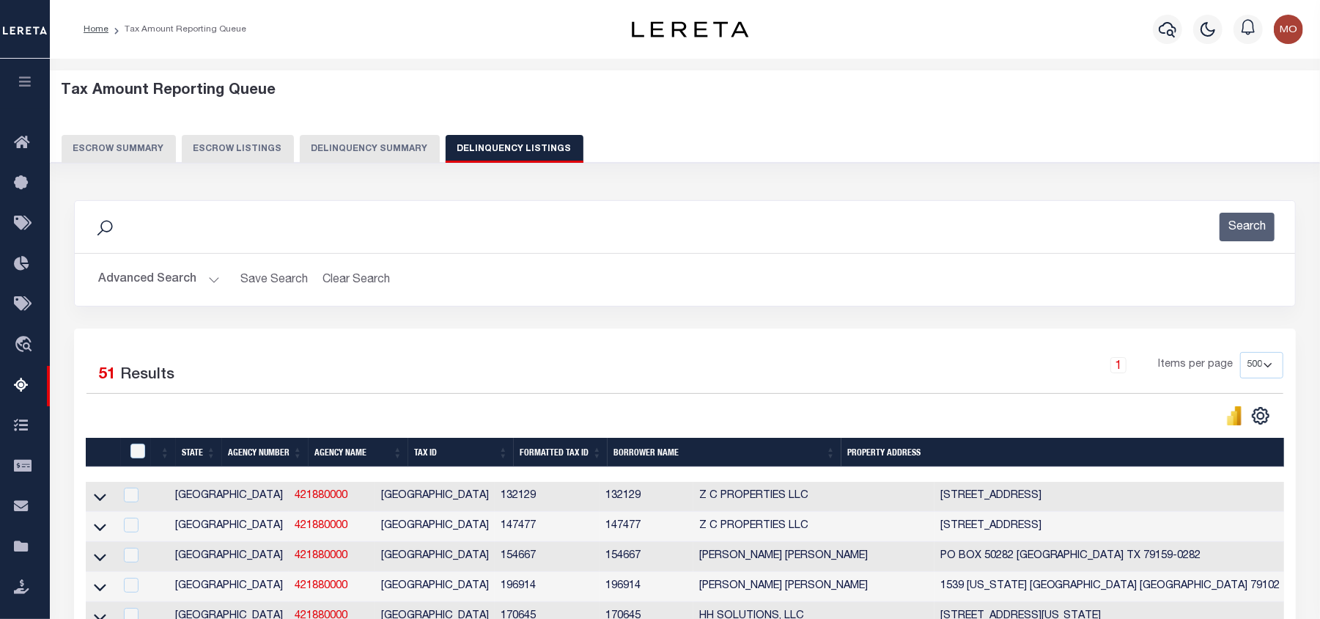
click at [144, 274] on button "Advanced Search" at bounding box center [159, 279] width 122 height 29
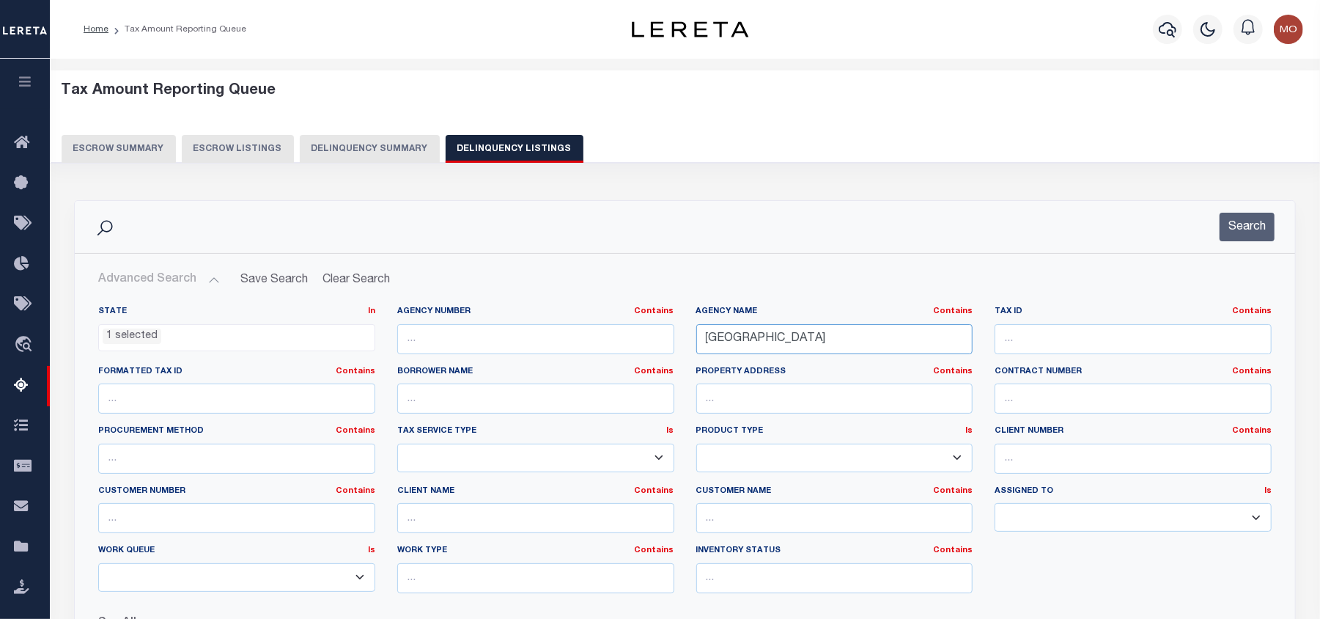
click at [826, 341] on input "POTTER COUNTY" at bounding box center [835, 339] width 277 height 30
drag, startPoint x: 826, startPoint y: 341, endPoint x: 543, endPoint y: 364, distance: 283.9
click at [543, 364] on div "State In In AK AL AR AZ CA CO CT DC DE FL GA GU HI IA ID IL IN KS KY LA MA MD M…" at bounding box center [685, 455] width 1196 height 299
paste input "ROBERTSON"
click at [1235, 226] on button "Search" at bounding box center [1247, 227] width 55 height 29
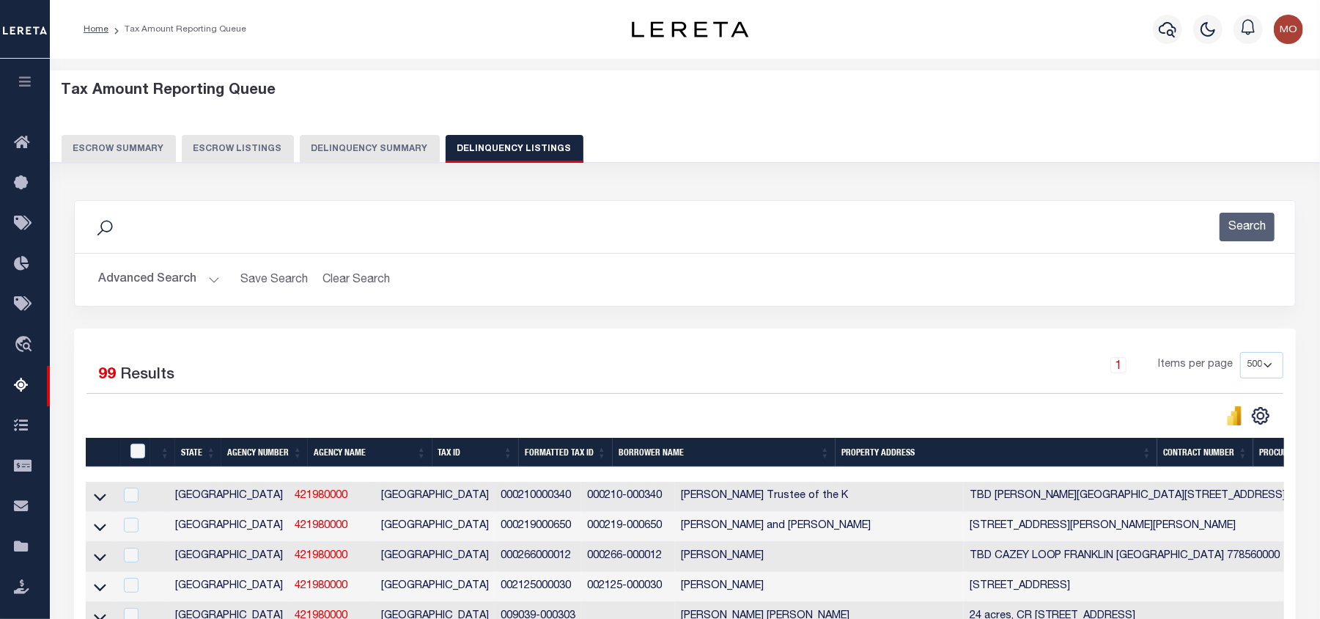
click at [145, 280] on button "Advanced Search" at bounding box center [159, 279] width 122 height 29
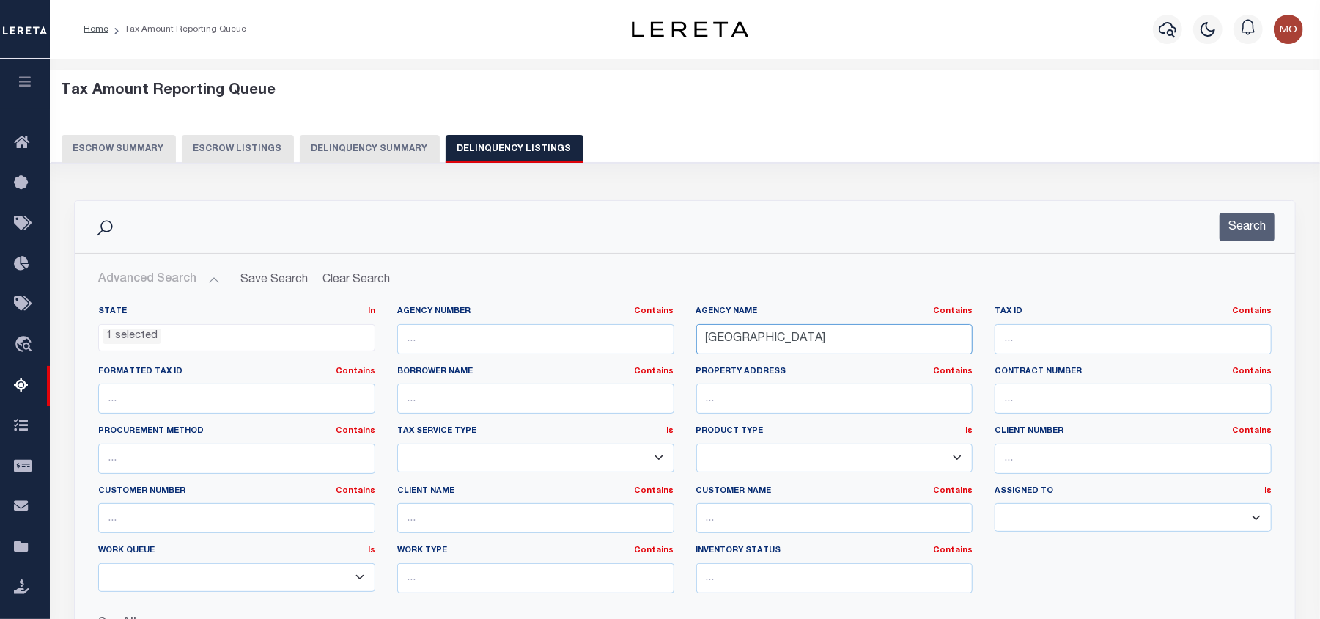
drag, startPoint x: 846, startPoint y: 337, endPoint x: 837, endPoint y: 337, distance: 9.5
click at [845, 337] on input "ROBERTSON COUNTY" at bounding box center [835, 339] width 277 height 30
drag, startPoint x: 837, startPoint y: 337, endPoint x: 1205, endPoint y: 265, distance: 375.7
click at [514, 337] on div "State In In AK AL AR AZ CA CO CT DC DE FL GA GU HI IA ID IL IN KS KY LA MA MD M…" at bounding box center [685, 455] width 1196 height 299
paste input "CKWALL CENTRAL APPRAISAL DISTRICT"
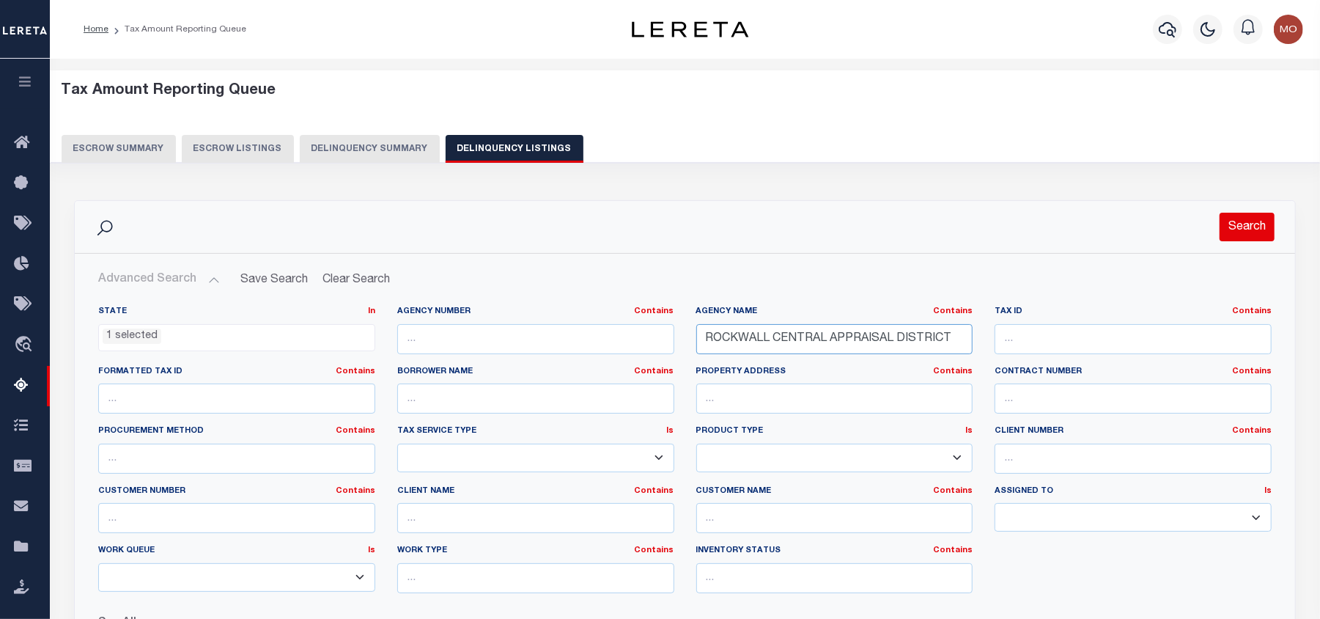
type input "ROCKWALL CENTRAL APPRAISAL DISTRICT"
click at [1238, 229] on button "Search" at bounding box center [1247, 227] width 55 height 29
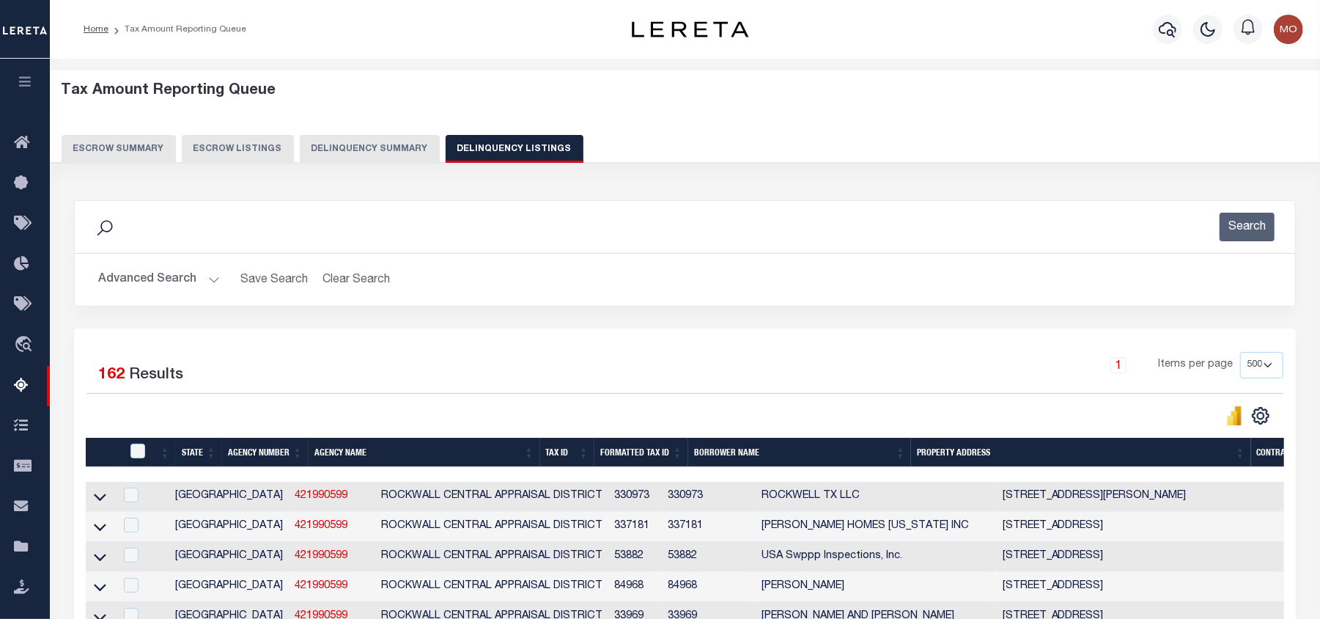
click at [502, 233] on div "Search" at bounding box center [685, 227] width 1197 height 29
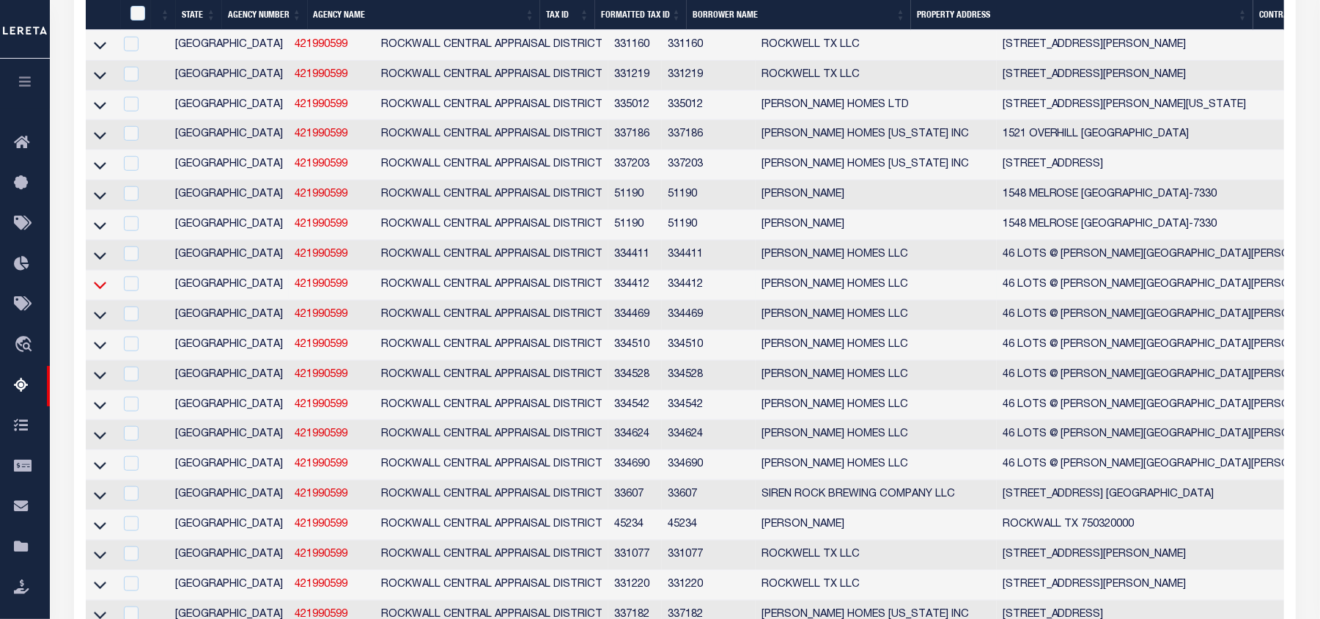
click at [98, 293] on icon at bounding box center [100, 284] width 12 height 15
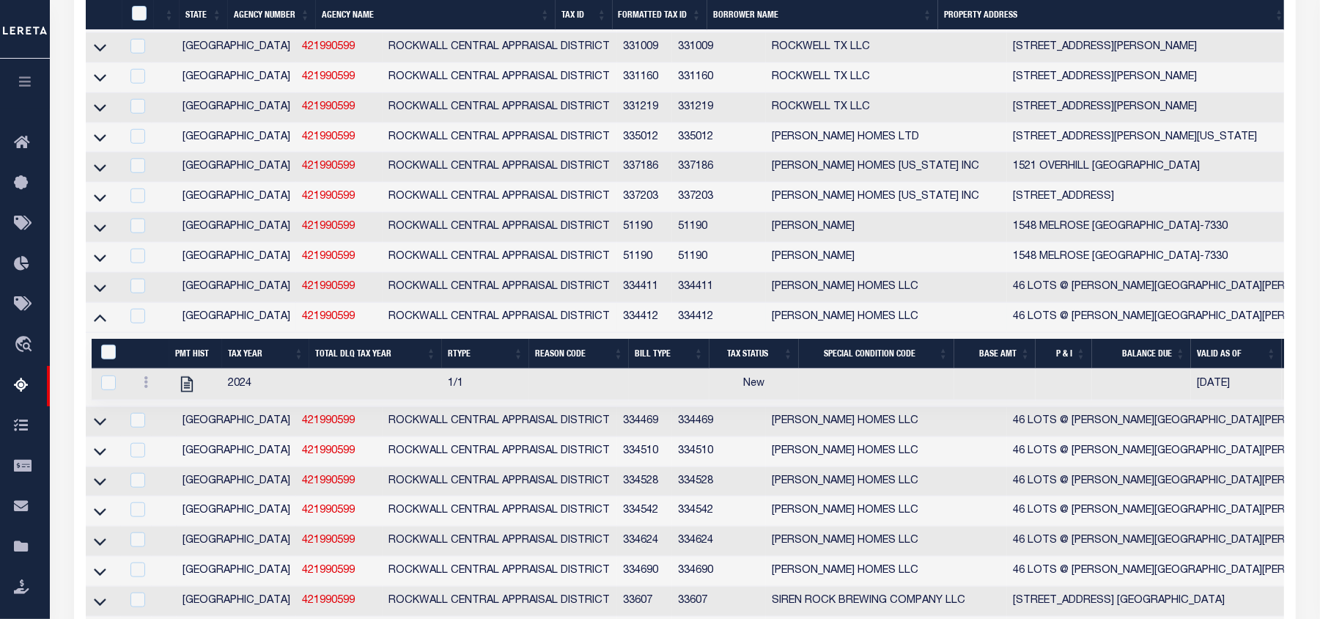
scroll to position [2013, 0]
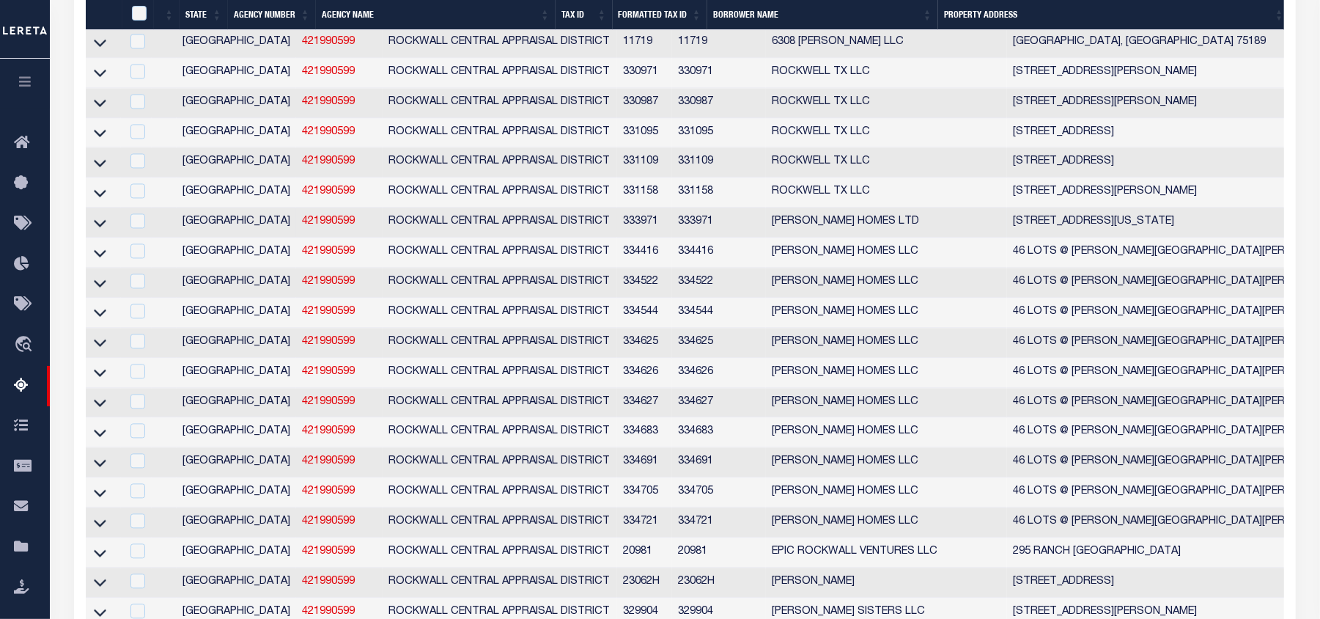
drag, startPoint x: 100, startPoint y: 306, endPoint x: 254, endPoint y: 384, distance: 172.8
click at [100, 260] on icon at bounding box center [100, 252] width 12 height 15
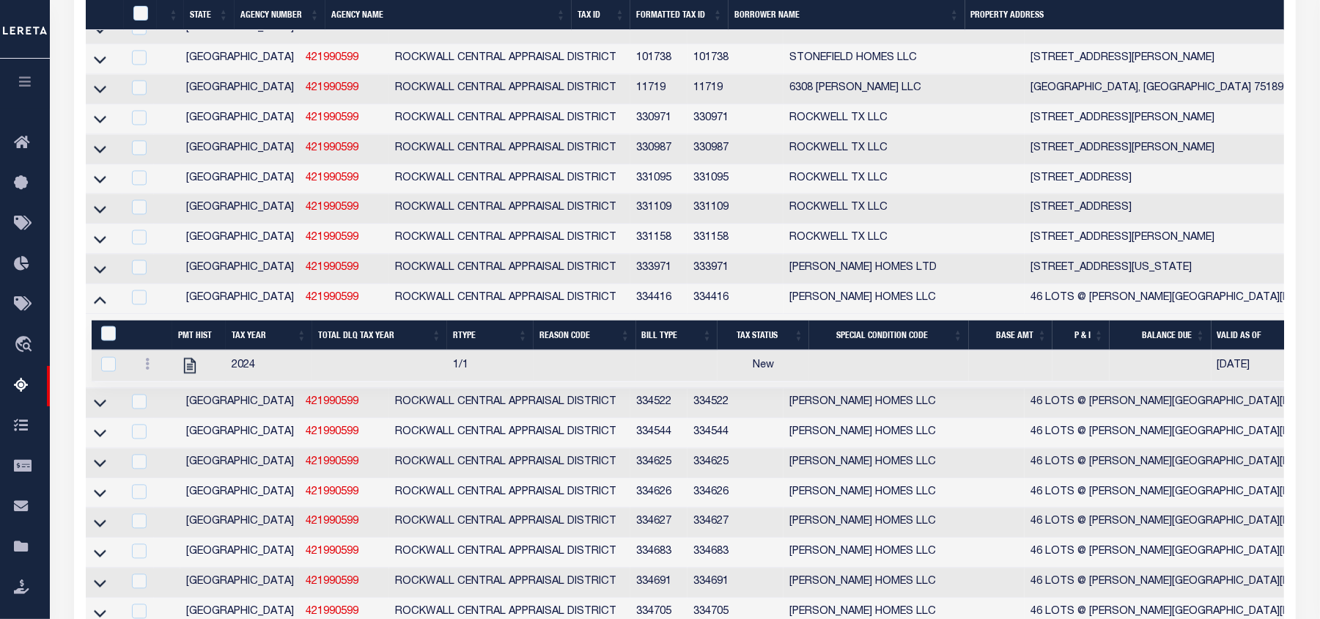
scroll to position [3848, 0]
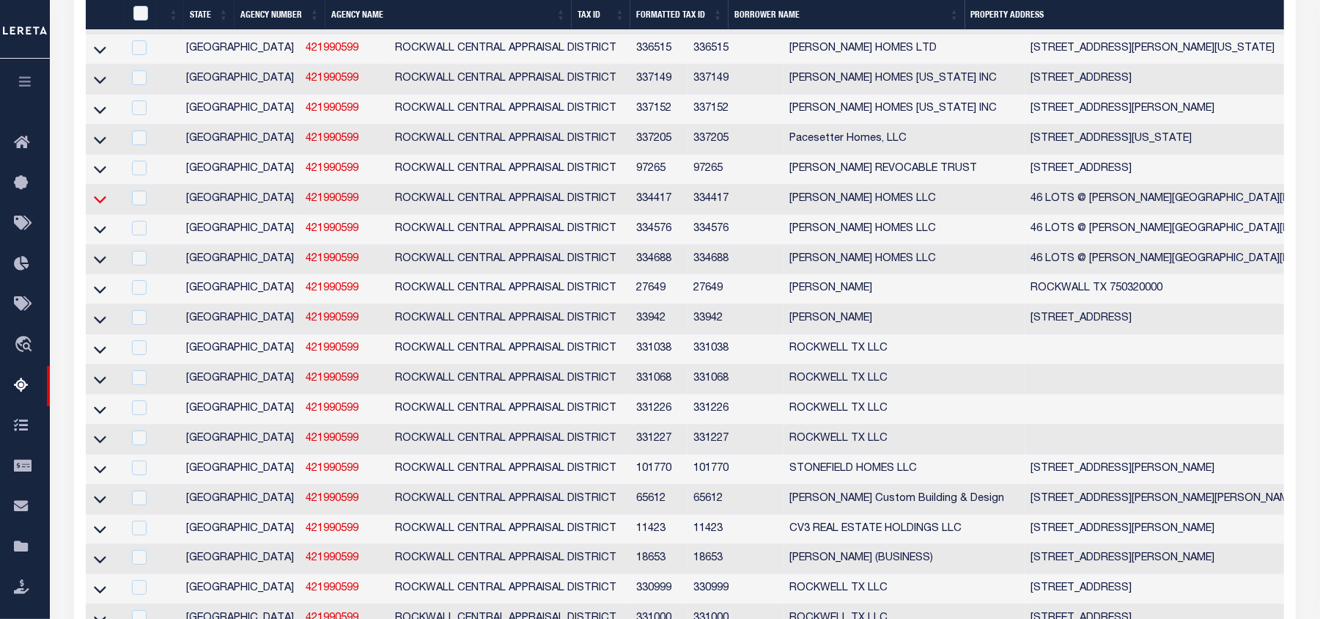
click at [103, 207] on icon at bounding box center [100, 198] width 12 height 15
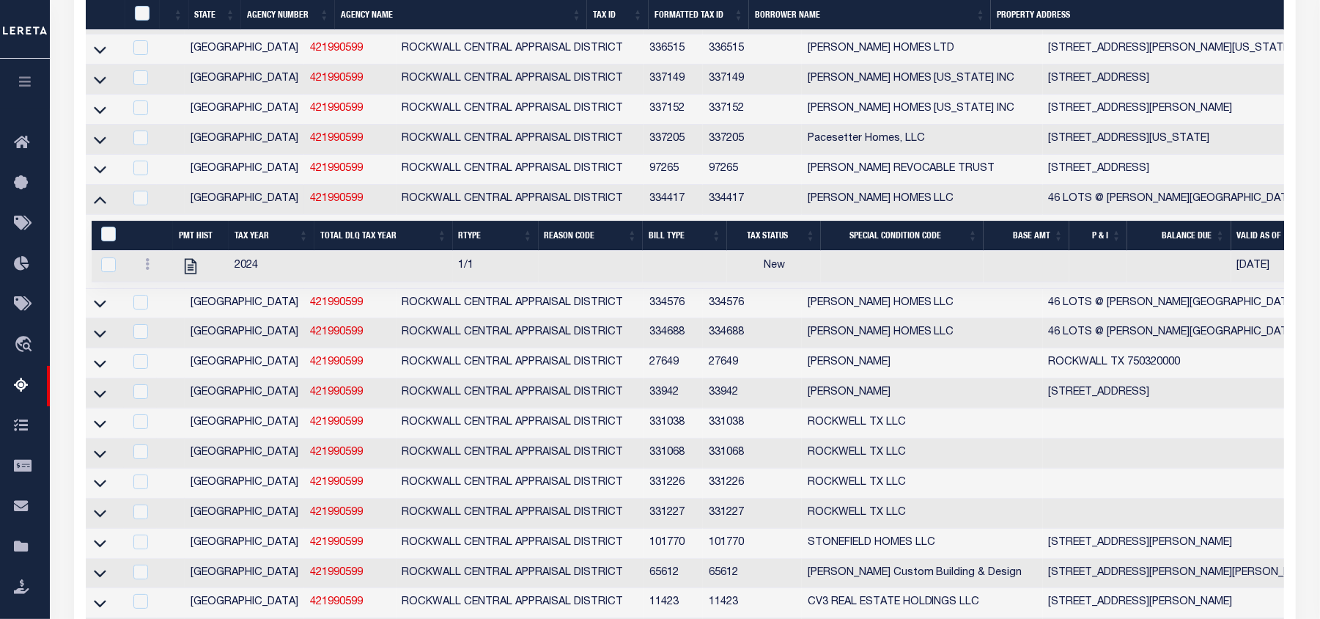
scroll to position [3802, 0]
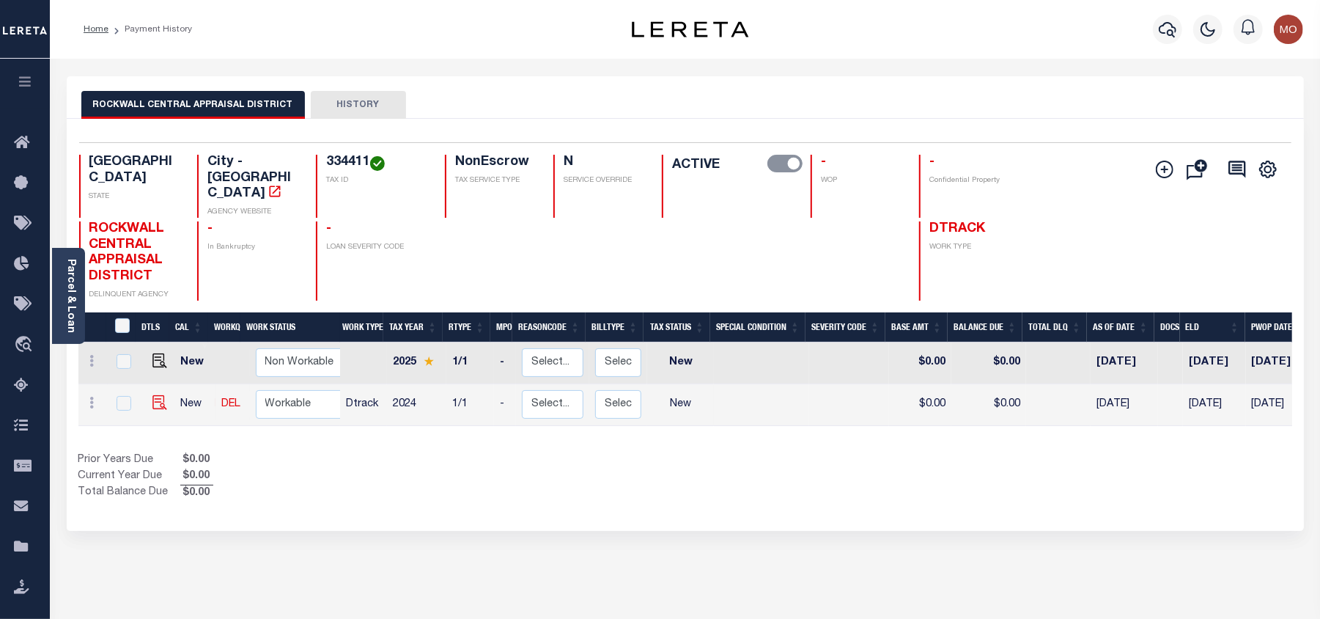
click at [159, 395] on img "" at bounding box center [160, 402] width 15 height 15
checkbox input "true"
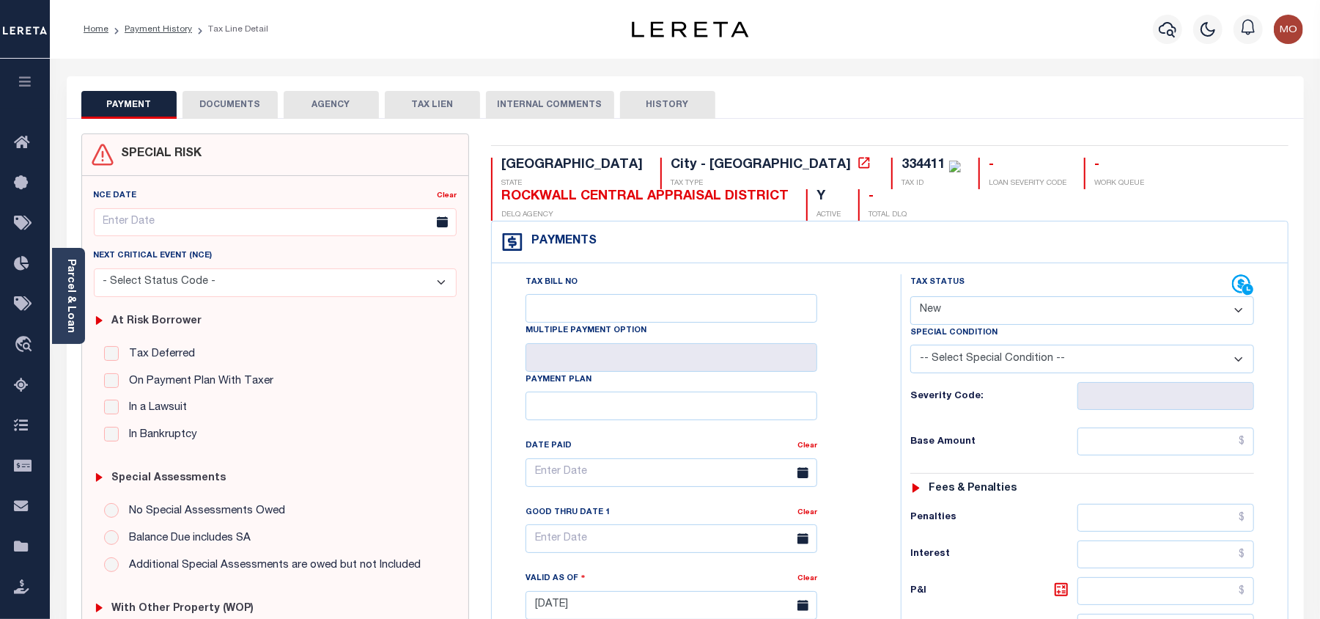
click at [902, 160] on div "334411" at bounding box center [924, 164] width 44 height 13
copy div "334411"
click at [70, 273] on link "Parcel & Loan" at bounding box center [70, 296] width 10 height 74
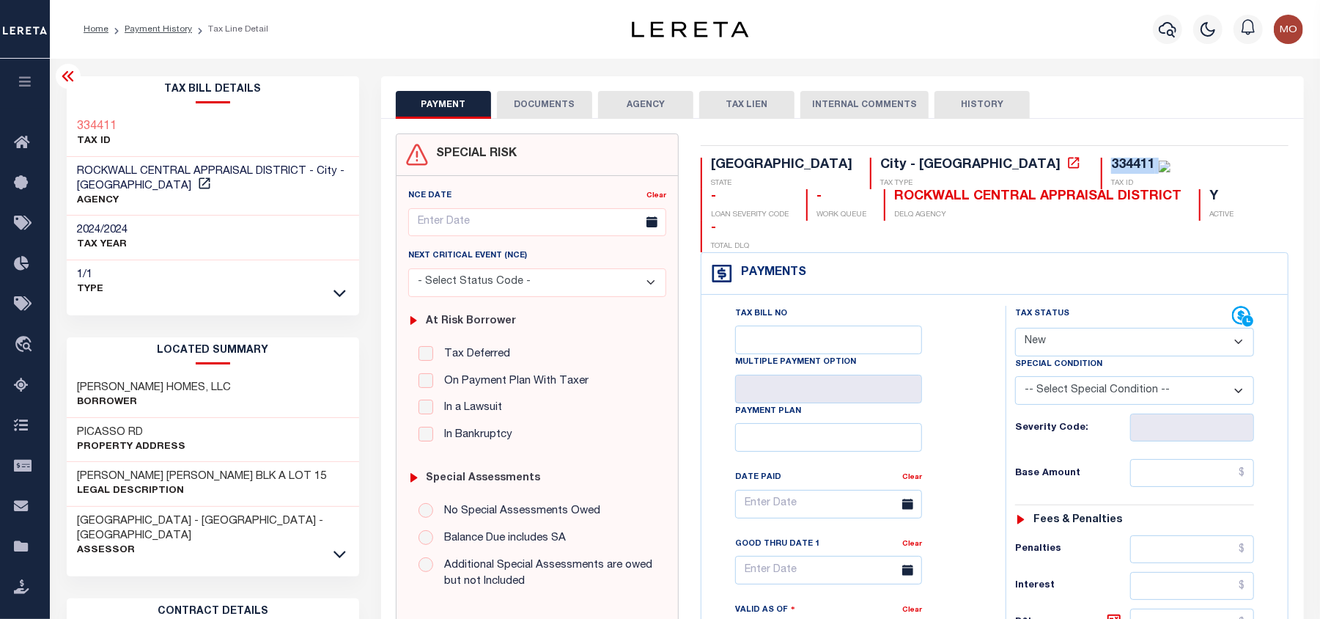
scroll to position [98, 0]
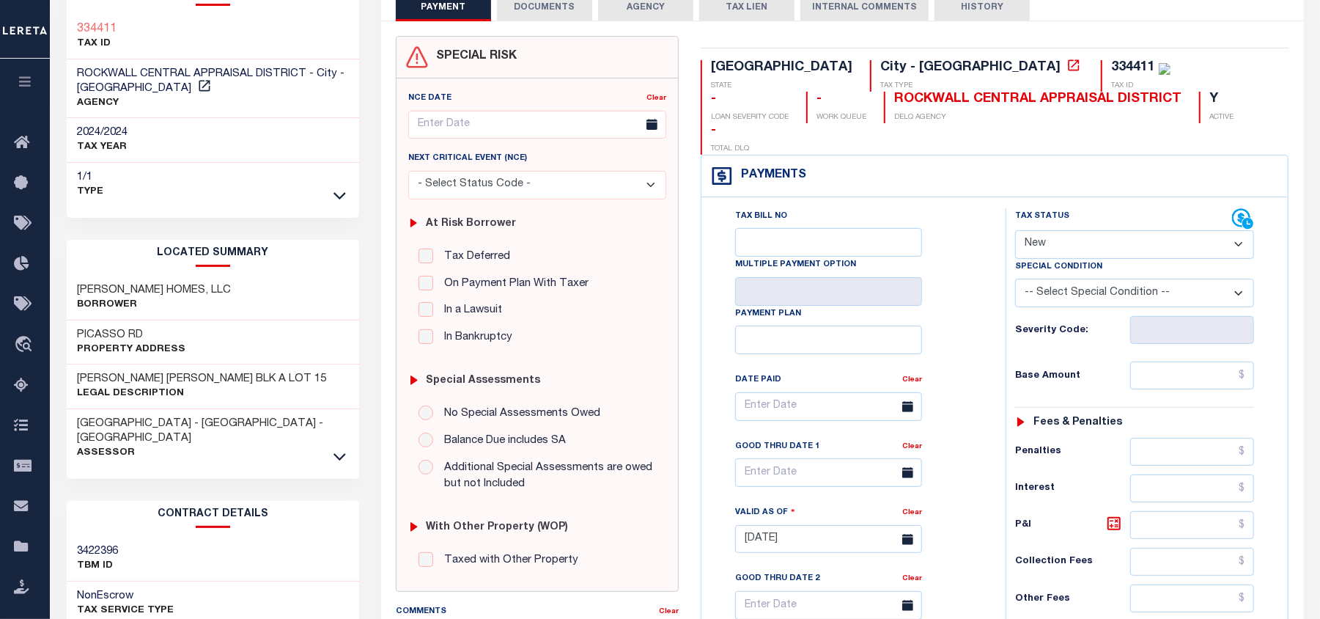
click at [330, 438] on div "ROCKWALL COUNTY - County - TX Assessor" at bounding box center [213, 438] width 293 height 59
click at [334, 449] on icon at bounding box center [340, 456] width 12 height 15
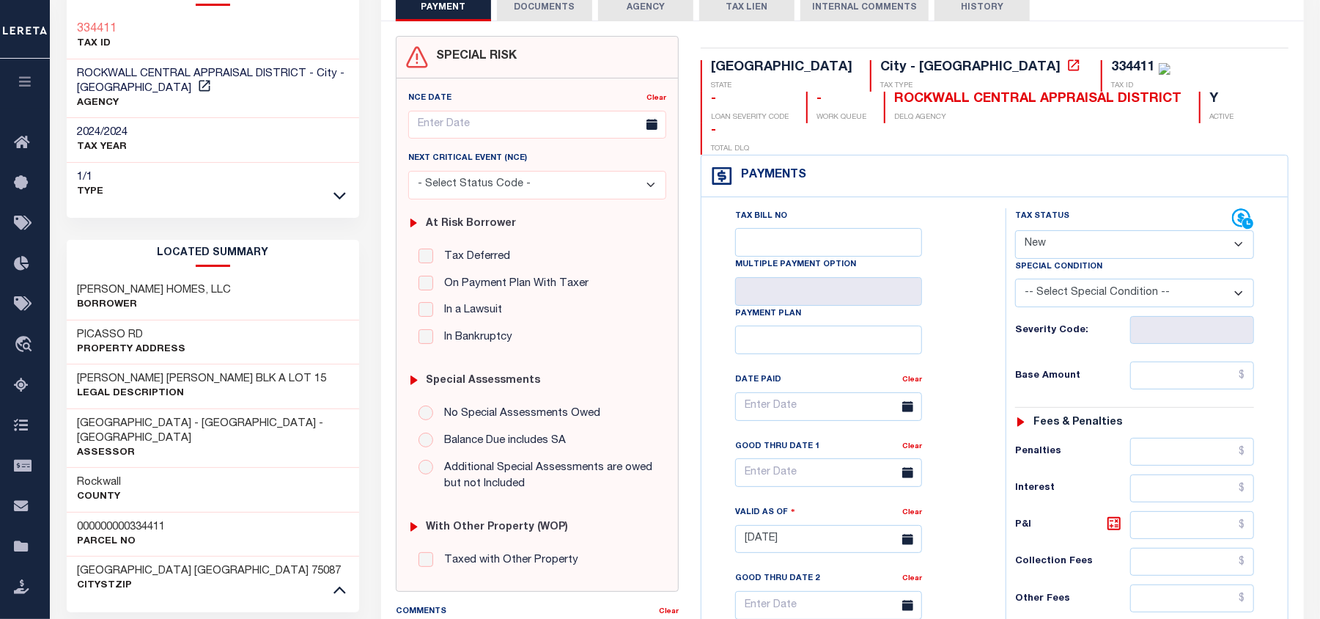
scroll to position [195, 0]
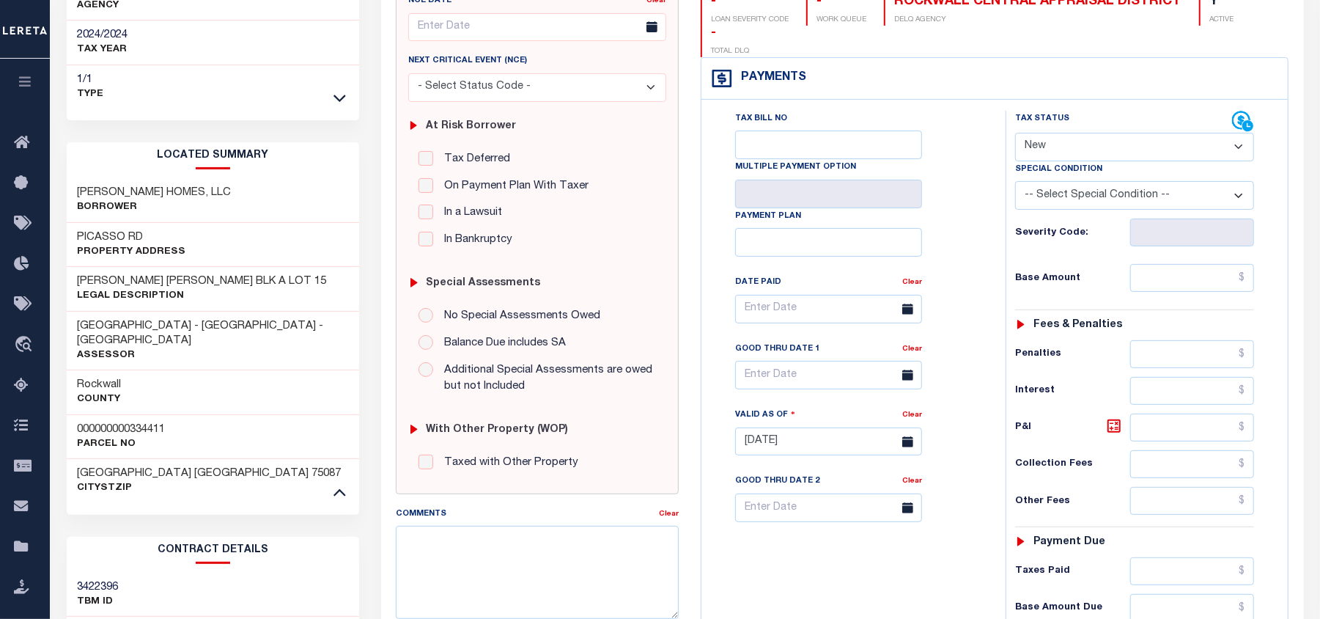
click at [130, 422] on h3 "000000000334411" at bounding box center [122, 429] width 88 height 15
copy h3 "000000000334411"
drag, startPoint x: 176, startPoint y: 191, endPoint x: 67, endPoint y: 185, distance: 108.7
click at [67, 185] on div "TAFT HOMES, LLC Borrower" at bounding box center [213, 200] width 293 height 45
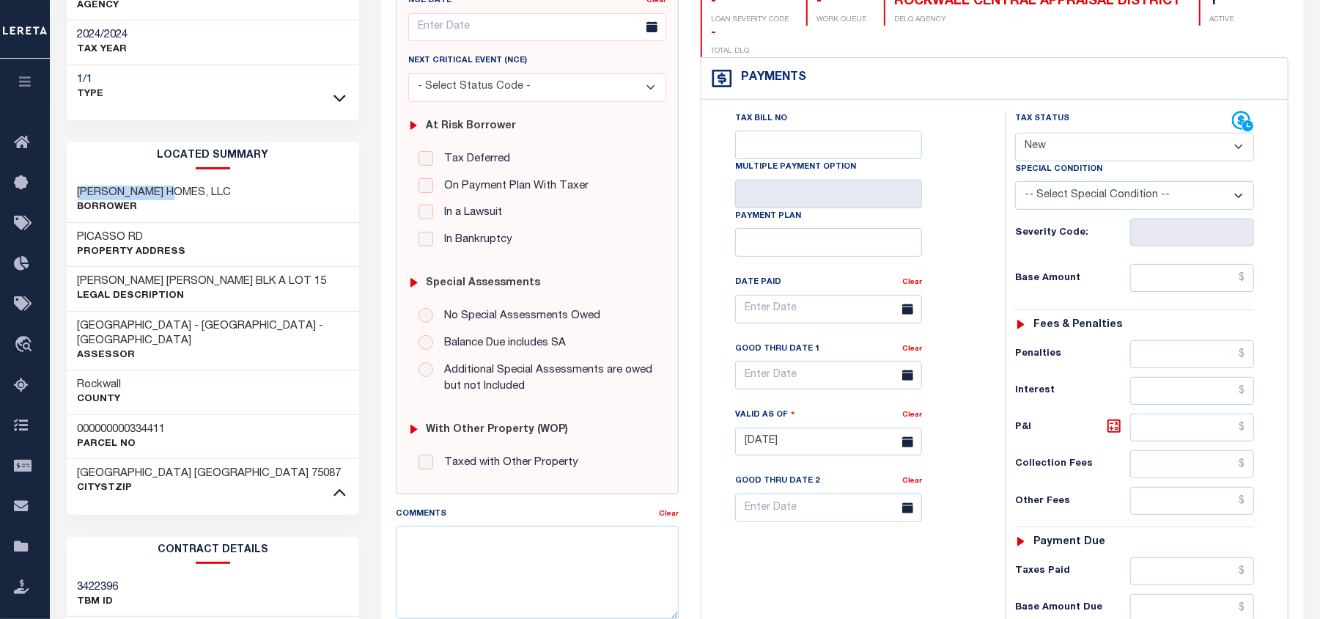
copy h3 "TAFT HOMES, LLC"
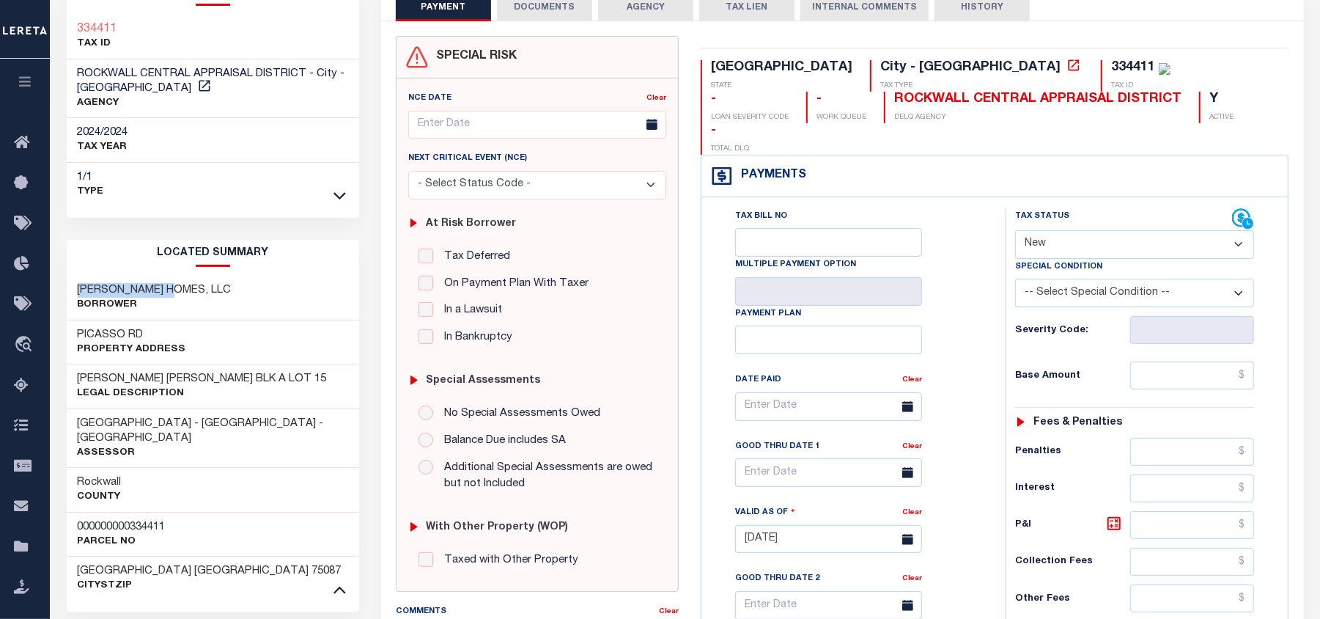
scroll to position [0, 0]
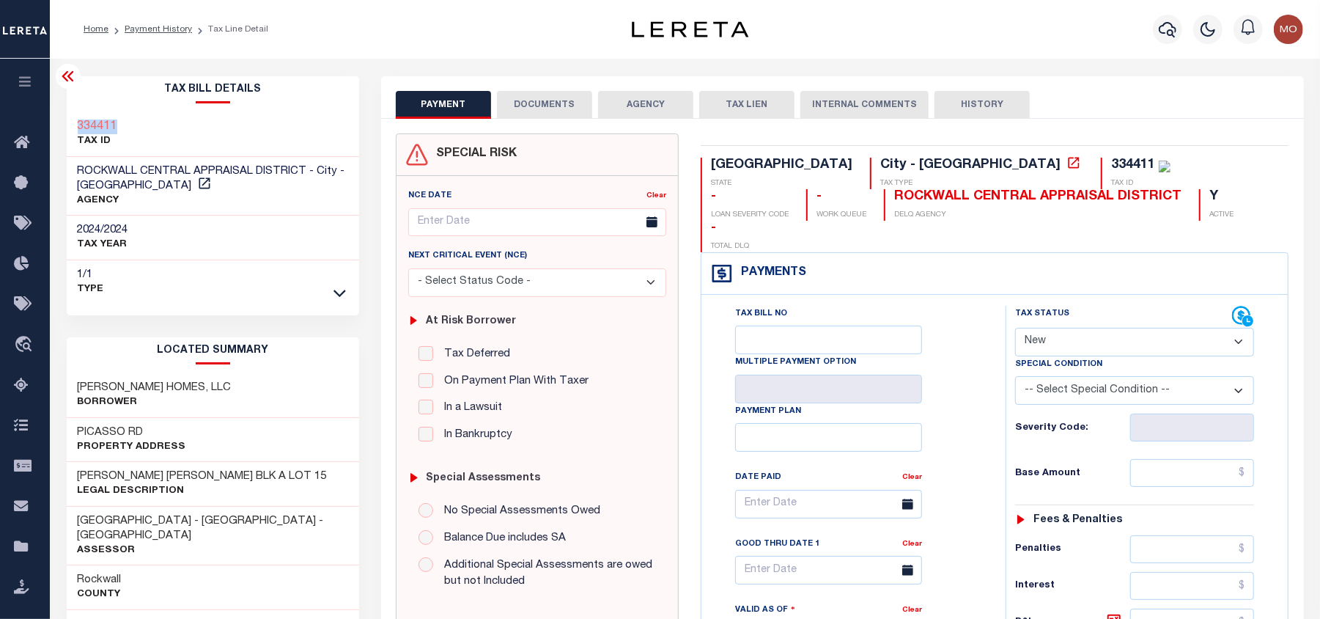
drag, startPoint x: 123, startPoint y: 118, endPoint x: 59, endPoint y: 121, distance: 63.9
click at [59, 121] on div "Tax Bill Details 334411 TAX ID AGENCY" at bounding box center [213, 615] width 315 height 1079
copy h3 "334411"
click at [364, 383] on div "Tax Bill Details 334411 TAX ID AGENCY" at bounding box center [213, 615] width 315 height 1079
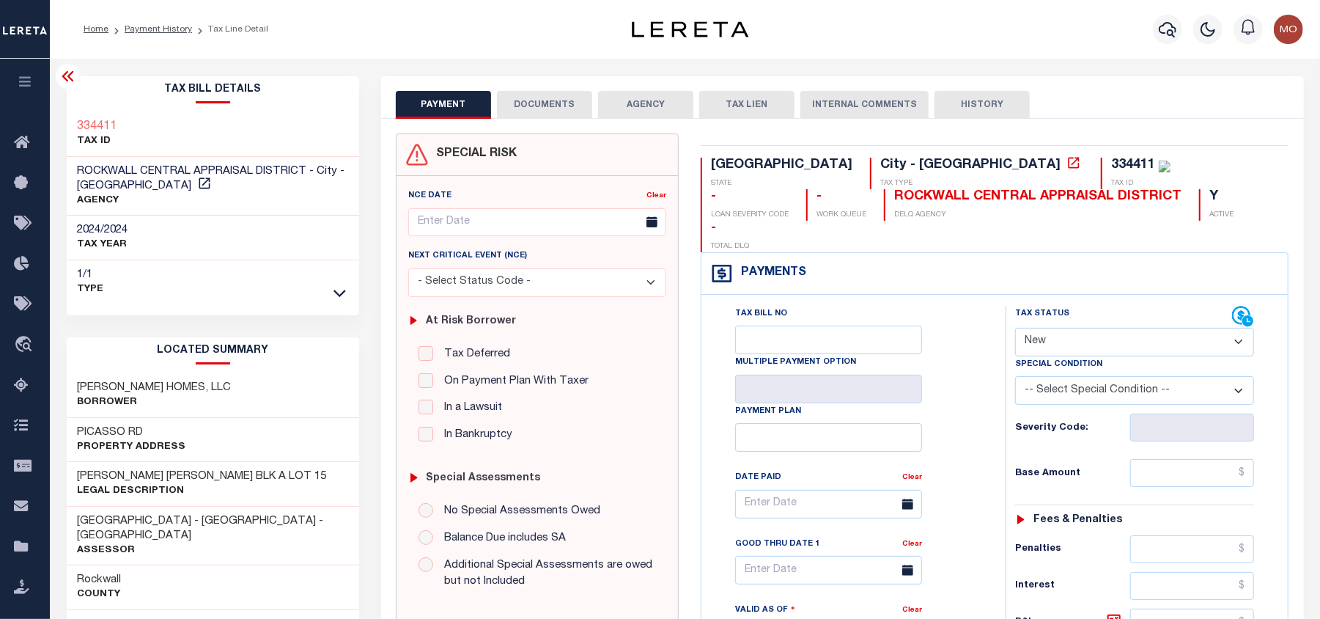
click at [1079, 328] on select "- Select Status Code - Open Due/Unpaid Paid Incomplete No Tax Due Internal Refu…" at bounding box center [1134, 342] width 239 height 29
select select "NTX"
click at [1015, 328] on select "- Select Status Code - Open Due/Unpaid Paid Incomplete No Tax Due Internal Refu…" at bounding box center [1134, 342] width 239 height 29
type input "[DATE]"
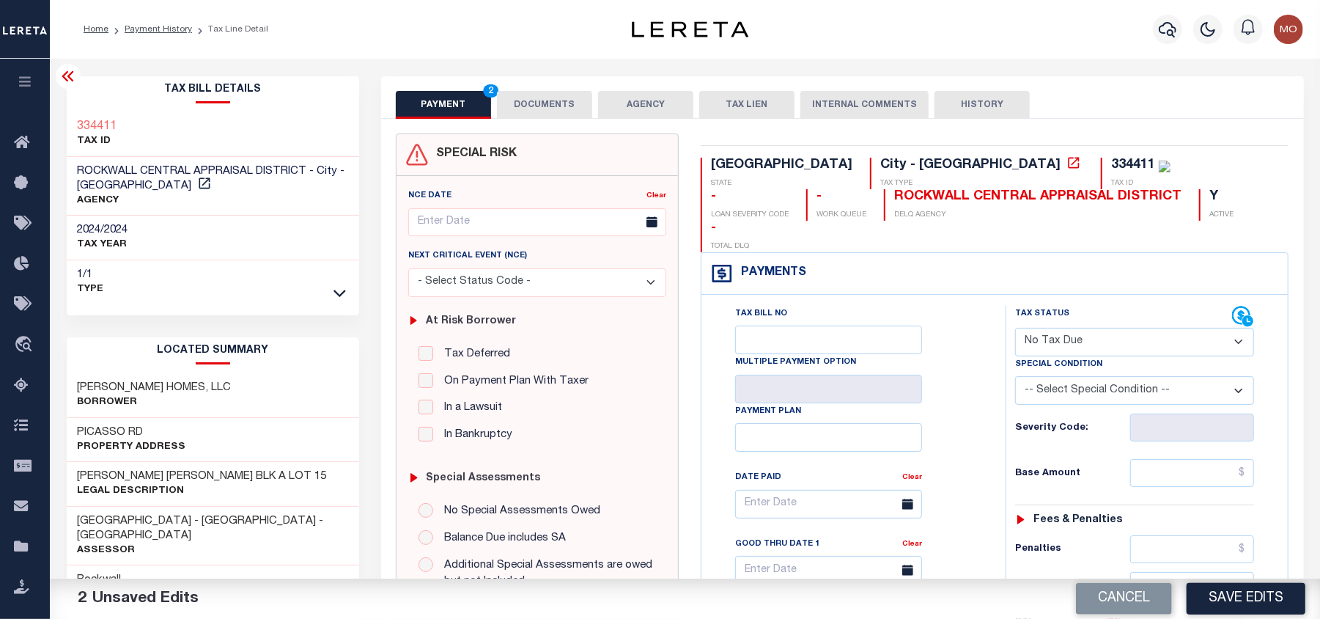
click at [1109, 376] on select "-- Select Special Condition -- 3RD PARTY TAX LIEN AGENCY TAX LIEN (A.K.A Inside…" at bounding box center [1134, 390] width 239 height 29
select select "7"
click at [1015, 376] on select "-- Select Special Condition -- 3RD PARTY TAX LIEN AGENCY TAX LIEN (A.K.A Inside…" at bounding box center [1134, 390] width 239 height 29
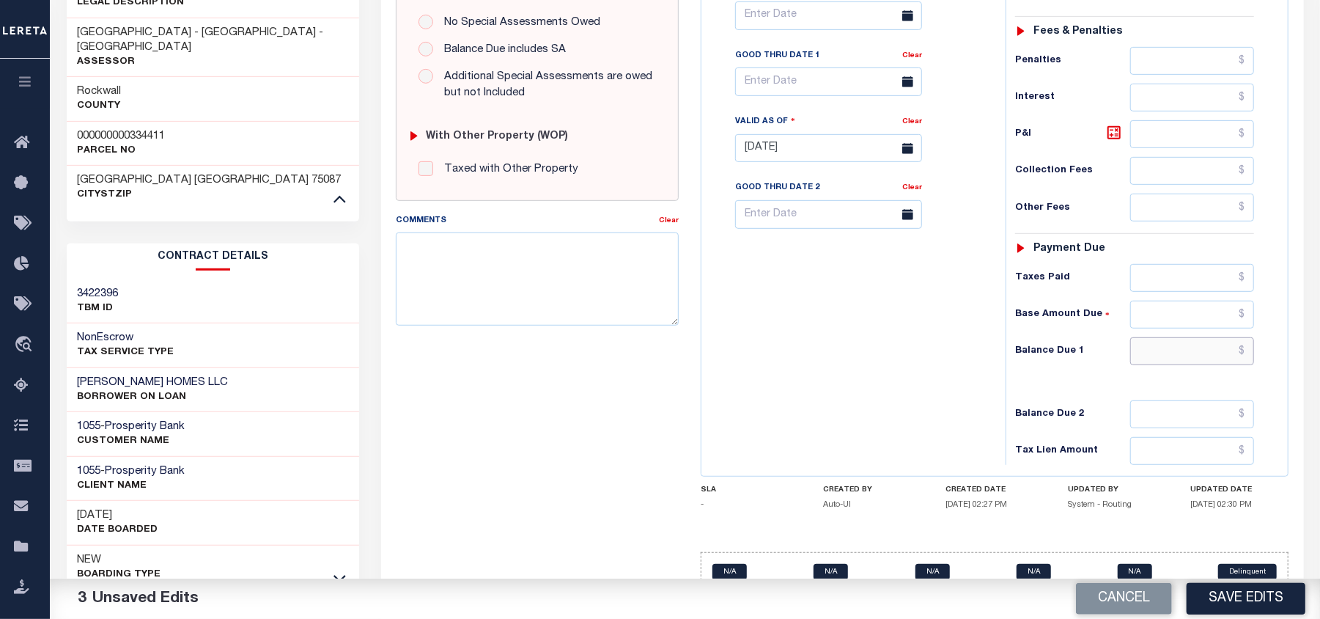
click at [1171, 337] on input "text" at bounding box center [1193, 351] width 125 height 28
type input "$0.00"
click at [900, 356] on div "Tax Bill No Multiple Payment Option Payment Plan Clear" at bounding box center [850, 140] width 290 height 647
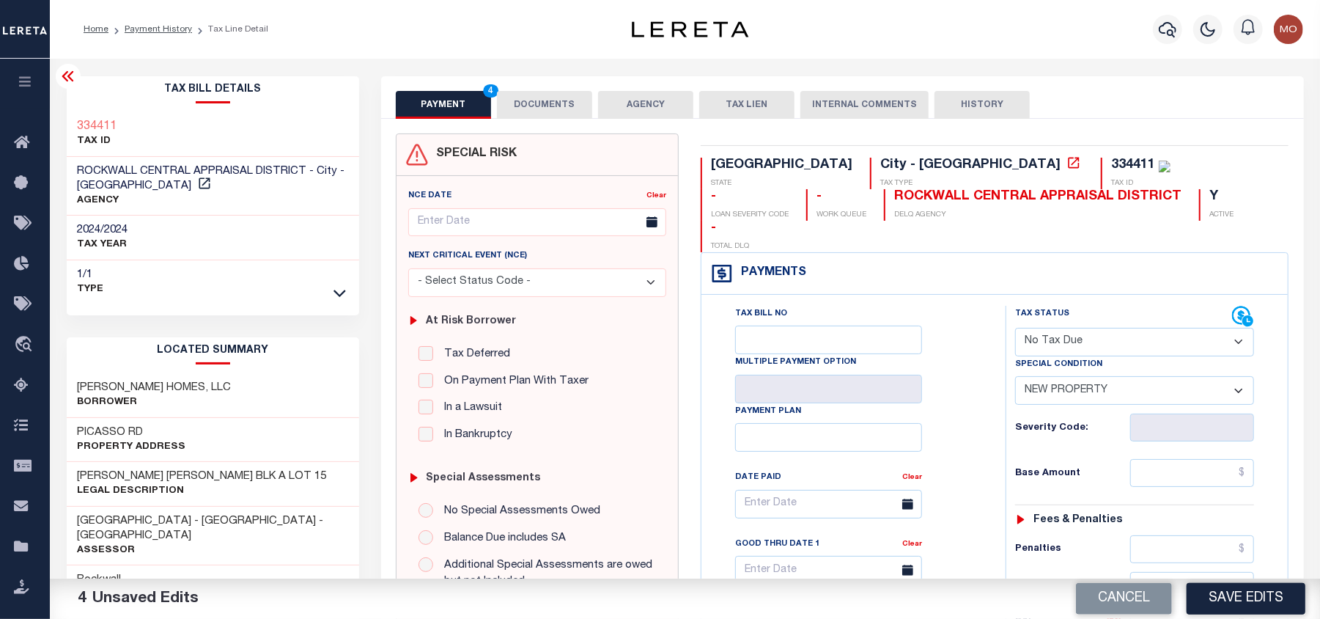
click at [1112, 166] on div "334411" at bounding box center [1134, 164] width 44 height 13
copy div "334411"
click at [1112, 164] on div "334411" at bounding box center [1134, 164] width 44 height 13
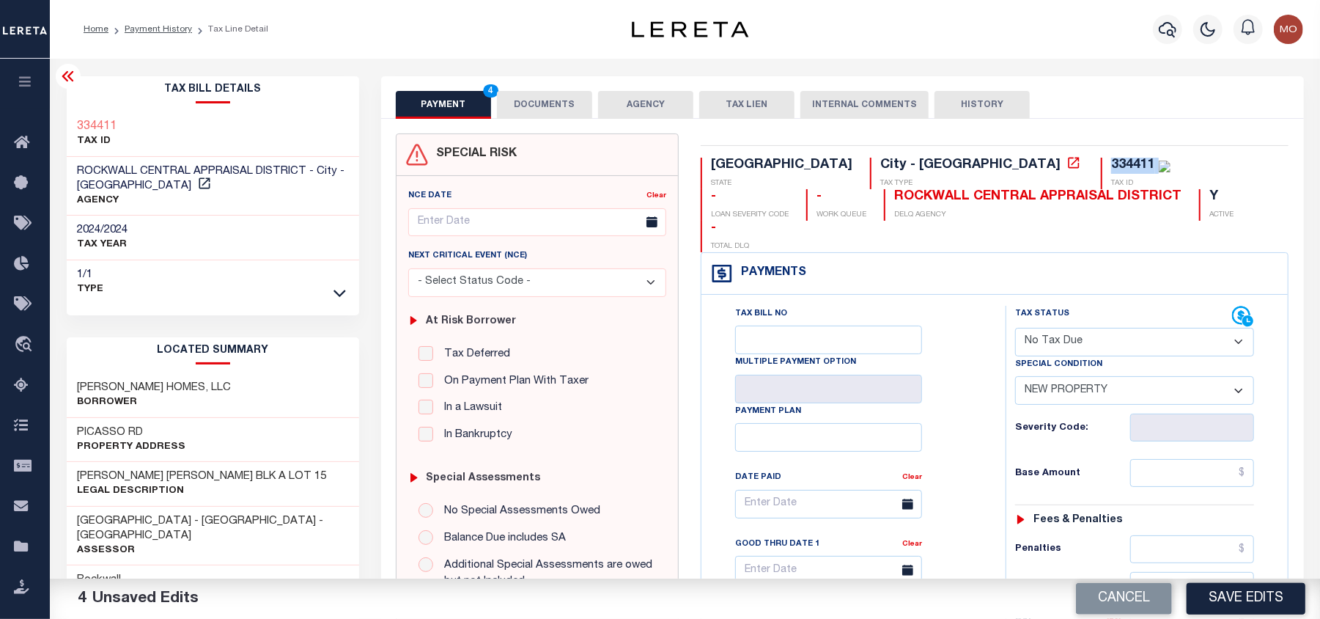
click at [537, 106] on button "DOCUMENTS" at bounding box center [544, 105] width 95 height 28
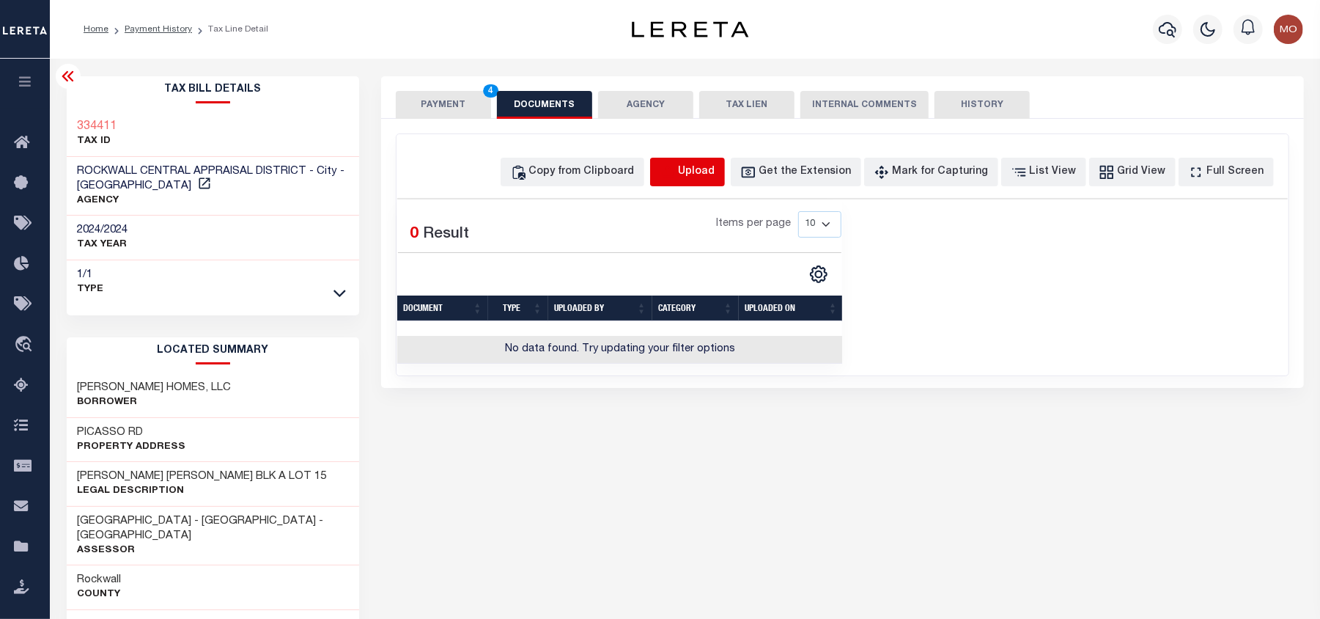
click at [676, 173] on icon "button" at bounding box center [668, 172] width 16 height 16
select select "POP"
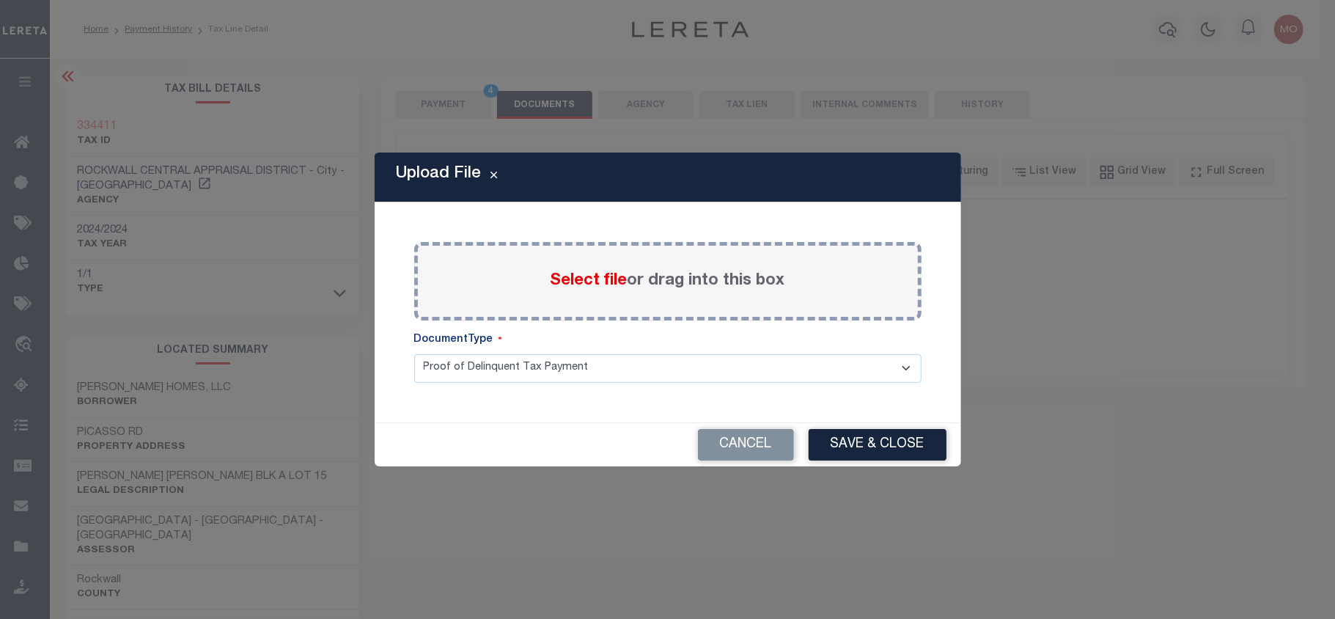
click at [613, 283] on span "Select file" at bounding box center [589, 281] width 77 height 16
click at [0, 0] on input "Select file or drag into this box" at bounding box center [0, 0] width 0 height 0
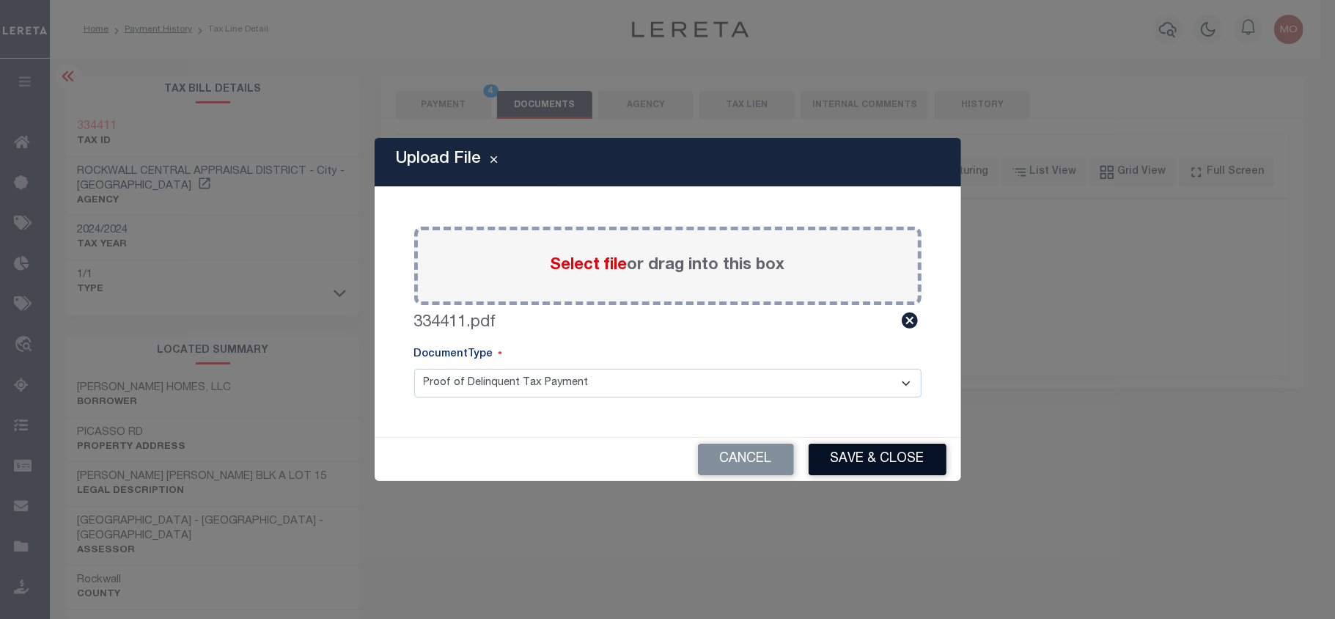
click at [857, 452] on button "Save & Close" at bounding box center [878, 460] width 138 height 32
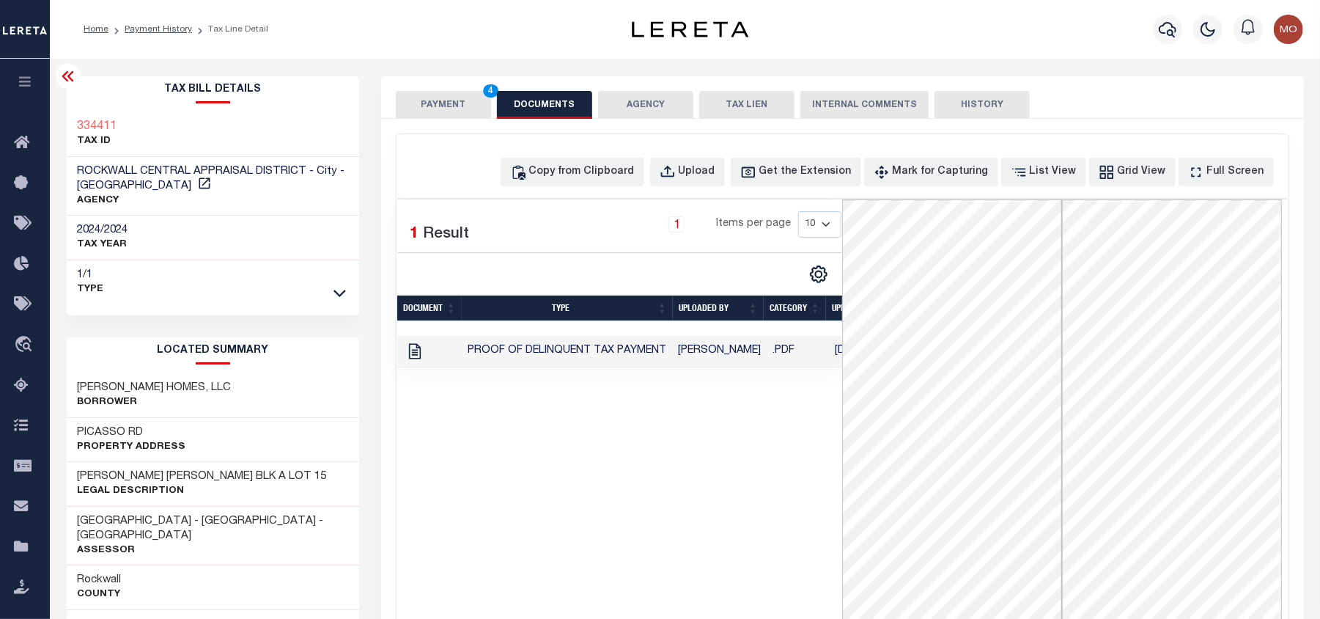
click at [447, 110] on button "PAYMENT 4" at bounding box center [443, 105] width 95 height 28
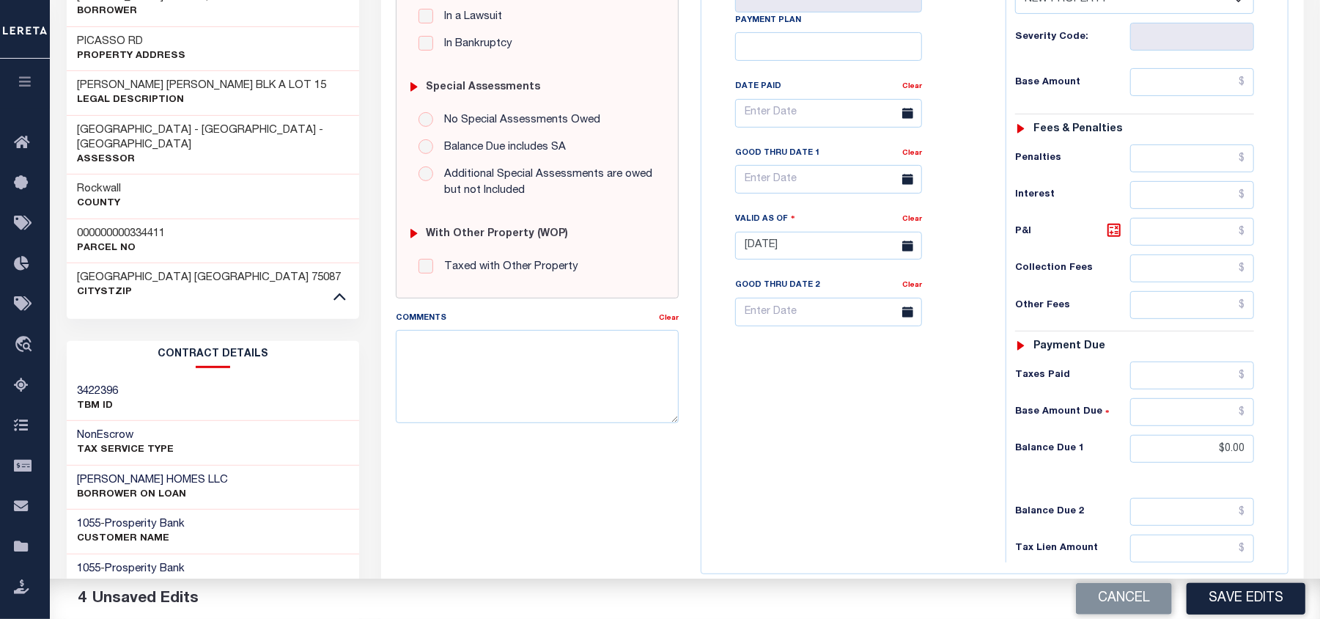
scroll to position [488, 0]
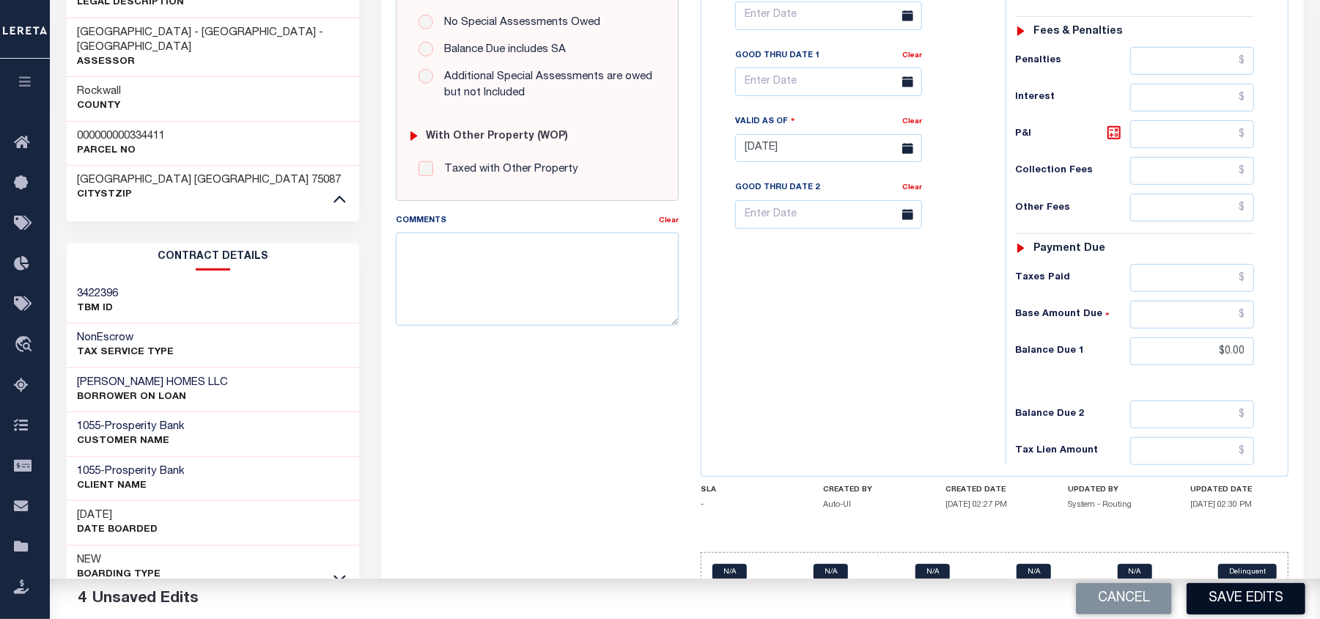
click at [1217, 598] on button "Save Edits" at bounding box center [1246, 599] width 119 height 32
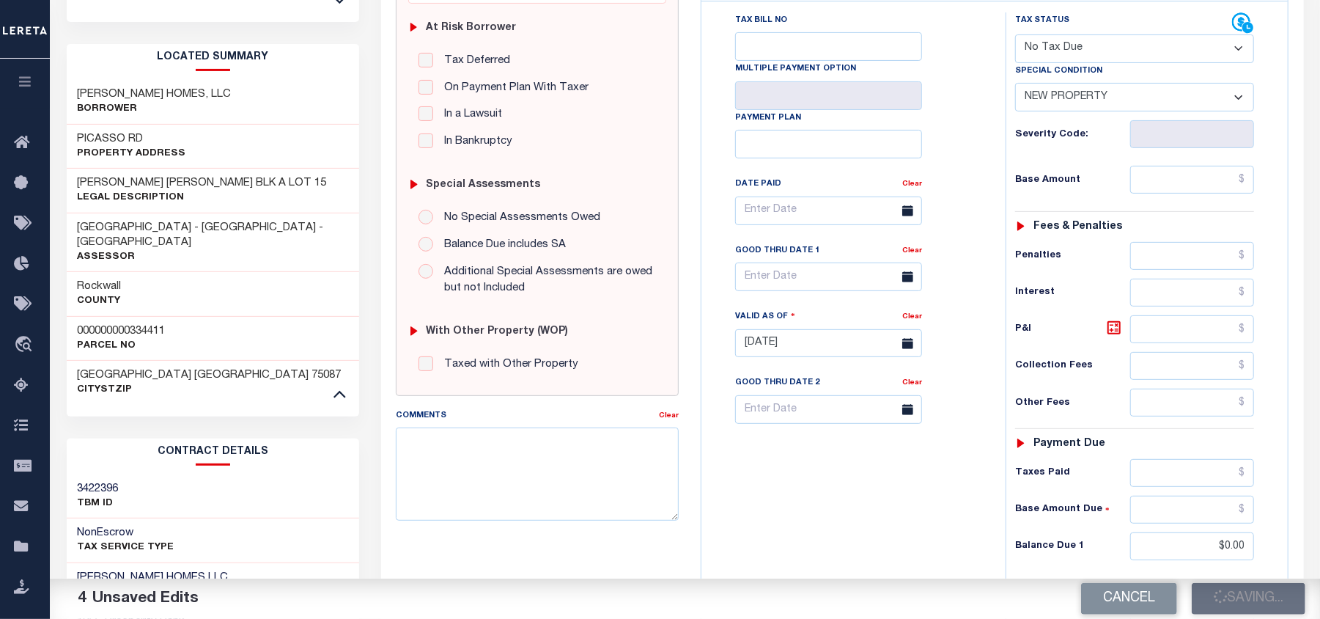
checkbox input "false"
type input "$0"
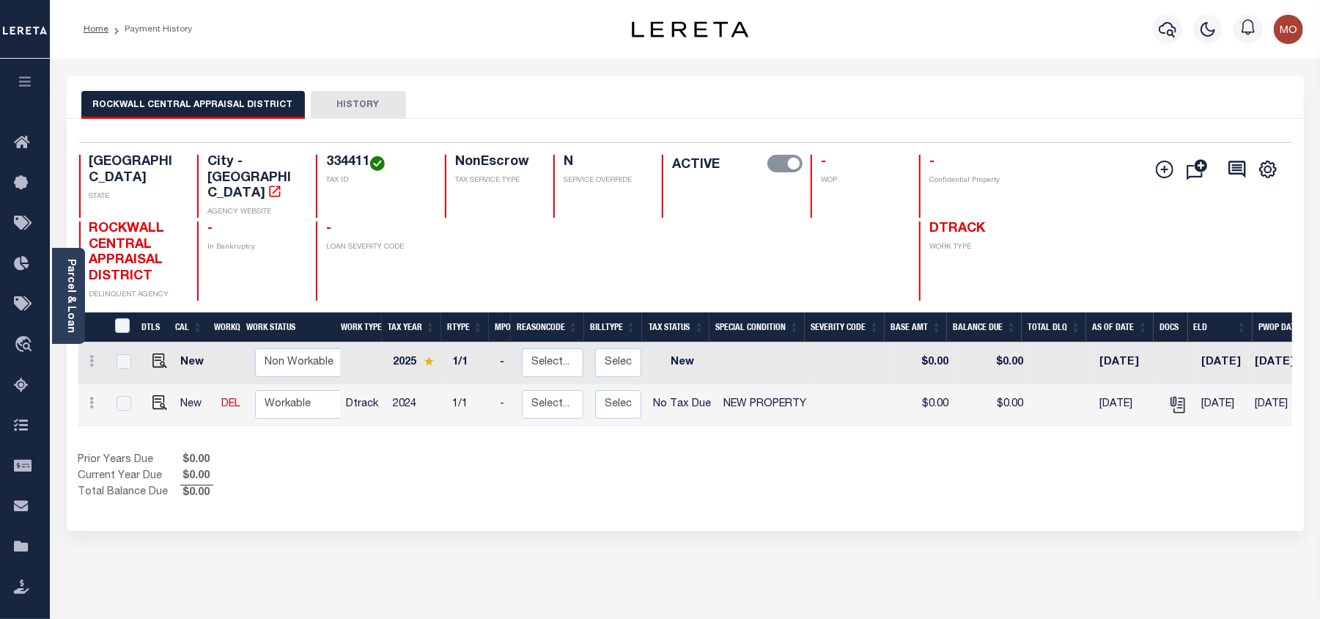
click at [89, 222] on span "ROCKWALL CENTRAL APPRAISAL DISTRICT" at bounding box center [127, 252] width 76 height 61
click at [1162, 26] on icon "button" at bounding box center [1168, 29] width 18 height 15
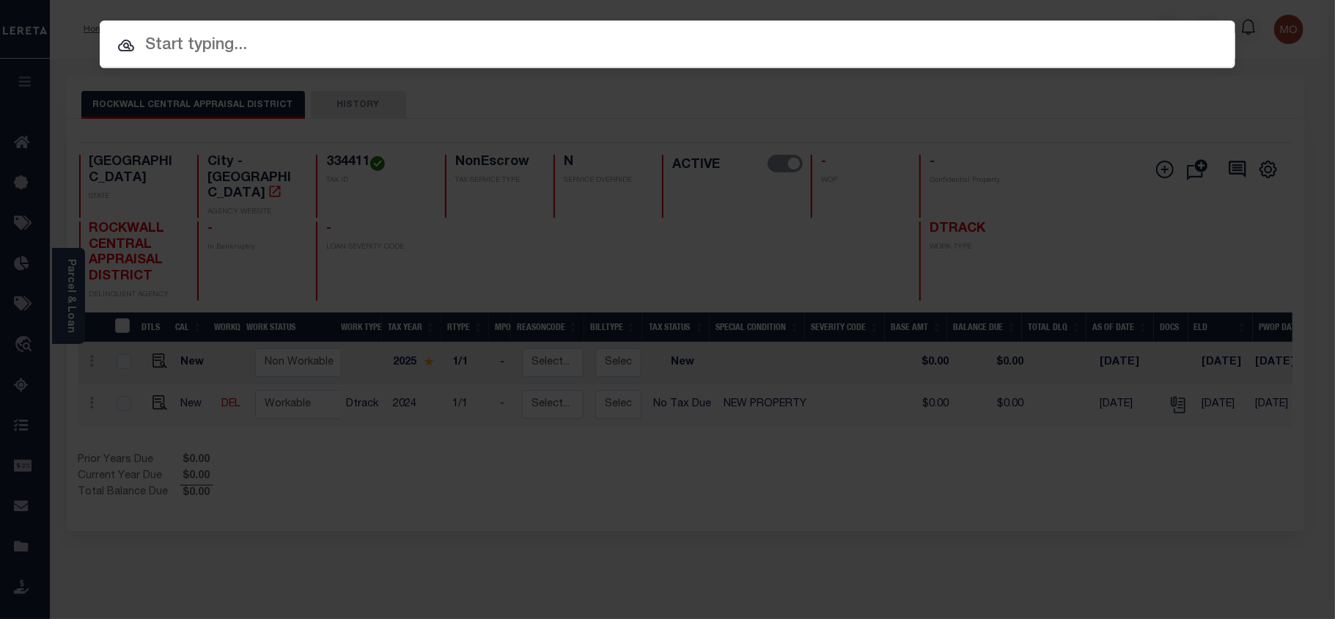
click at [196, 45] on input "text" at bounding box center [668, 46] width 1136 height 26
paste input "9042076390"
type input "9042076390"
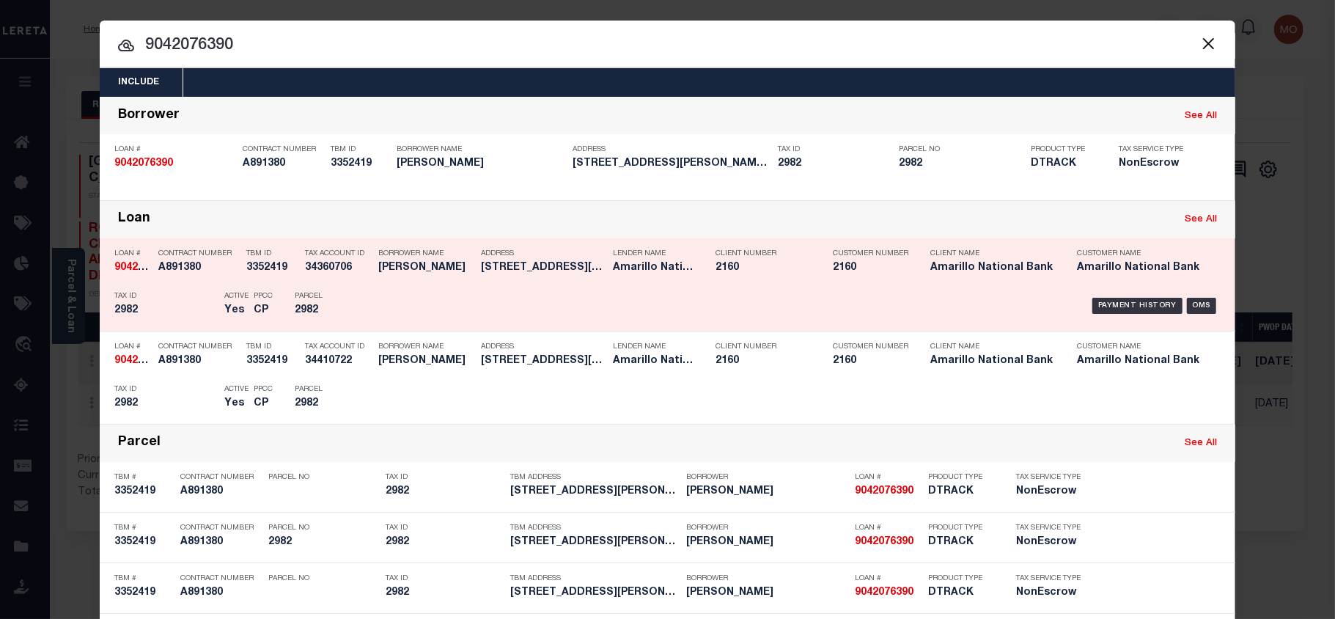
click at [174, 308] on h5 "2982" at bounding box center [165, 310] width 103 height 12
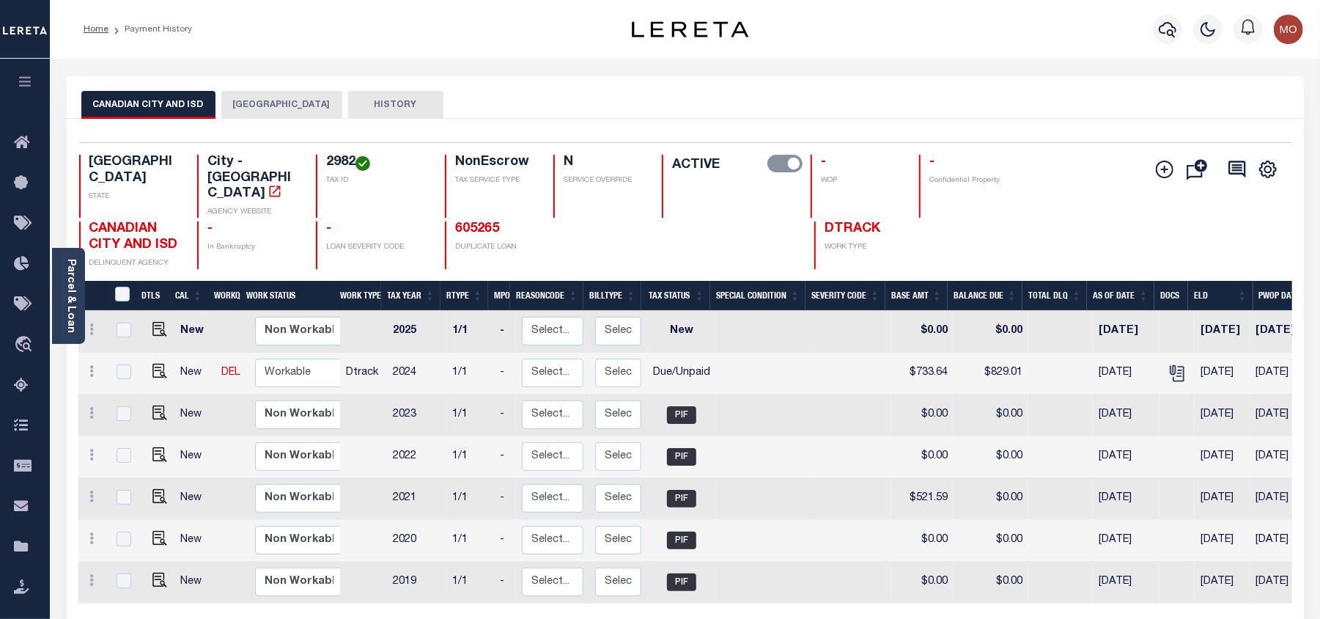
click at [271, 111] on button "[GEOGRAPHIC_DATA]" at bounding box center [281, 105] width 121 height 28
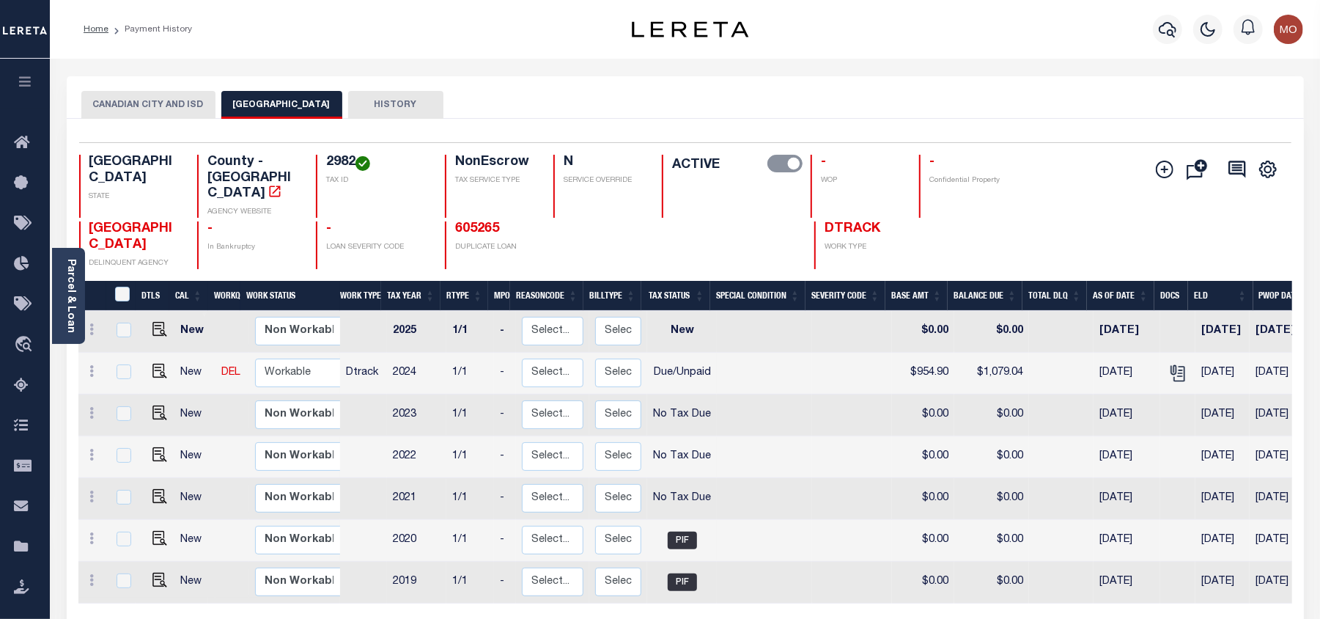
click at [150, 103] on button "CANADIAN CITY AND ISD" at bounding box center [148, 105] width 134 height 28
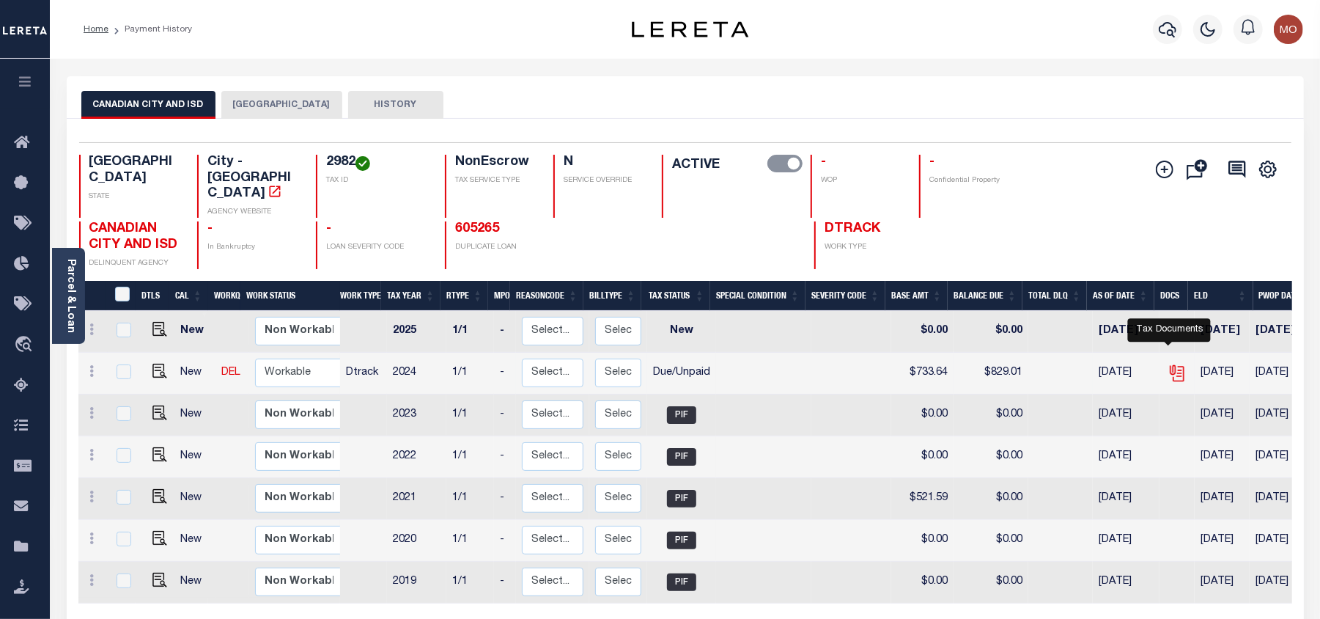
click at [1171, 364] on icon "" at bounding box center [1177, 370] width 12 height 12
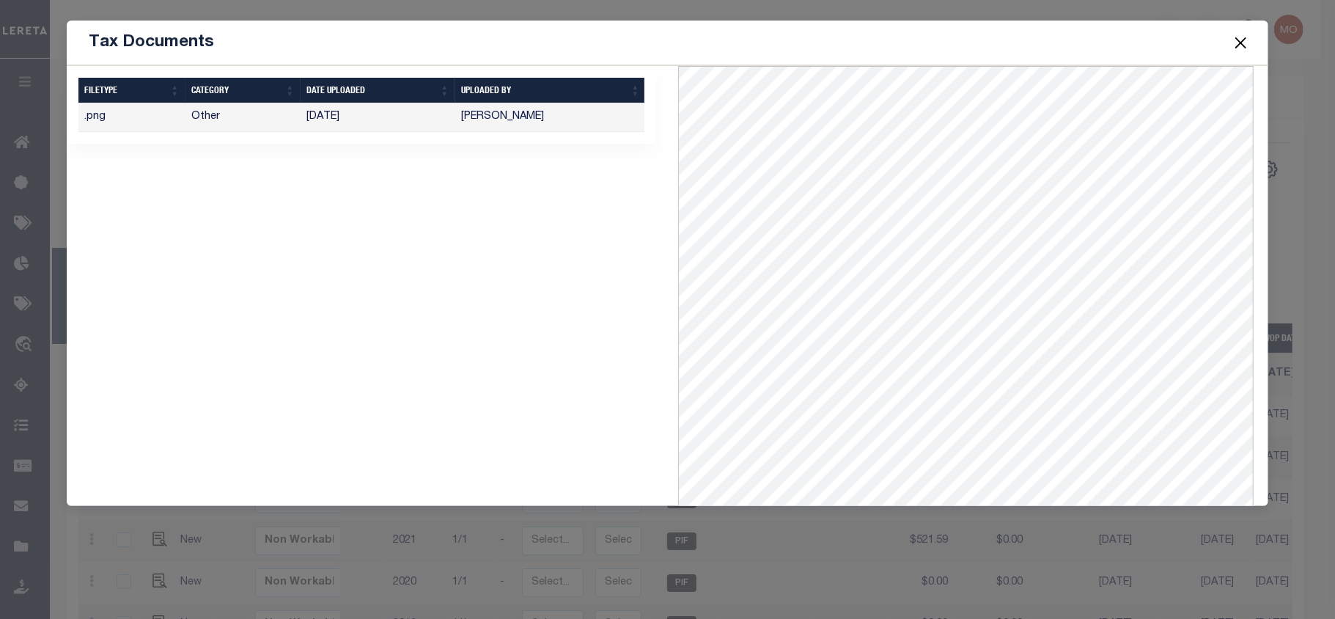
click at [522, 274] on div "1 Selected 1 Result Items per page" at bounding box center [361, 286] width 611 height 440
click at [1242, 38] on button "Close" at bounding box center [1241, 42] width 19 height 19
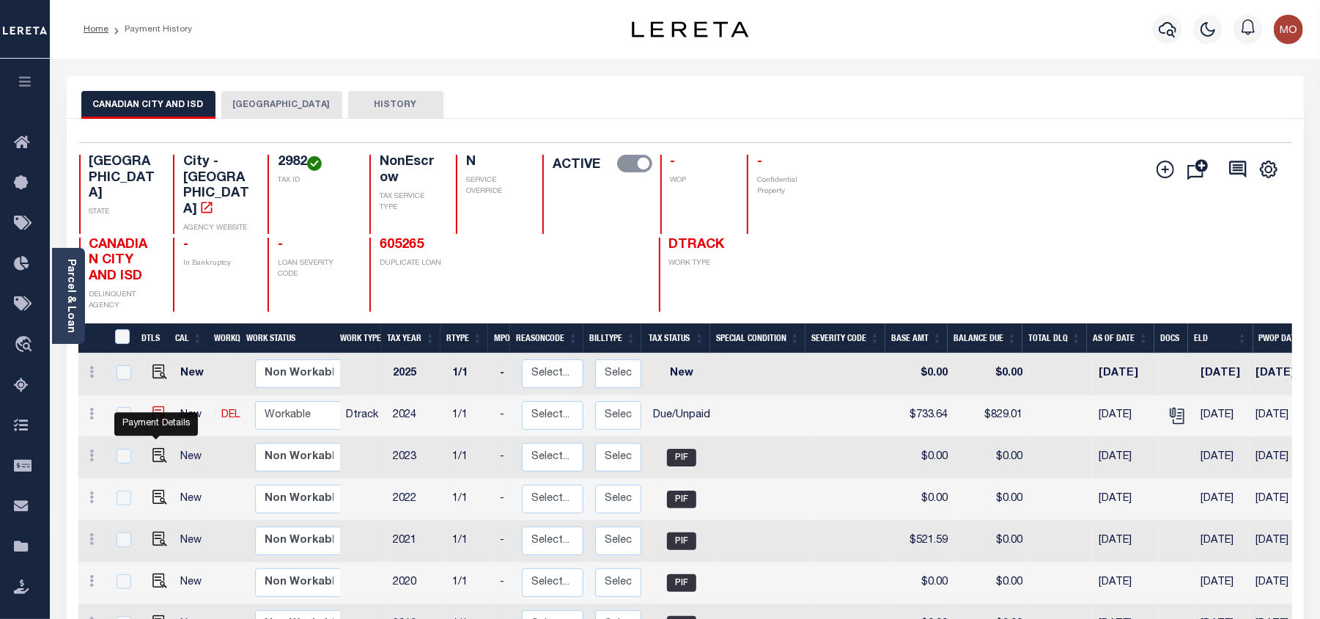
click at [153, 421] on img "" at bounding box center [160, 413] width 15 height 15
checkbox input "true"
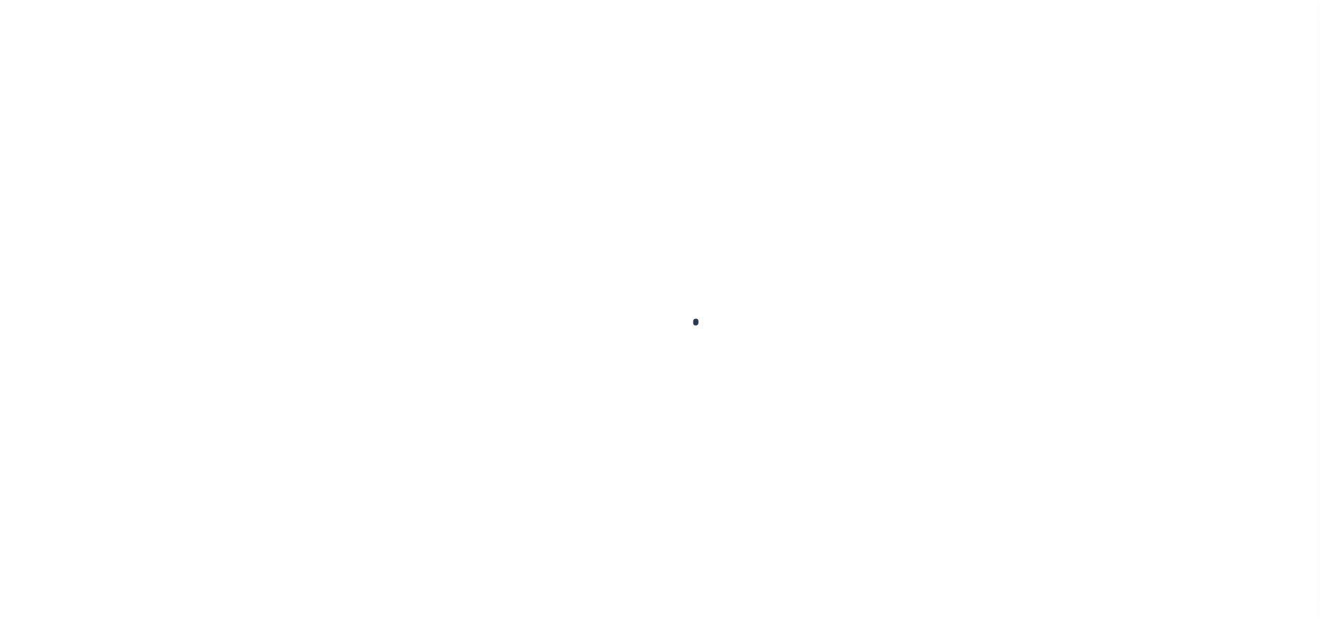
select select "DUE"
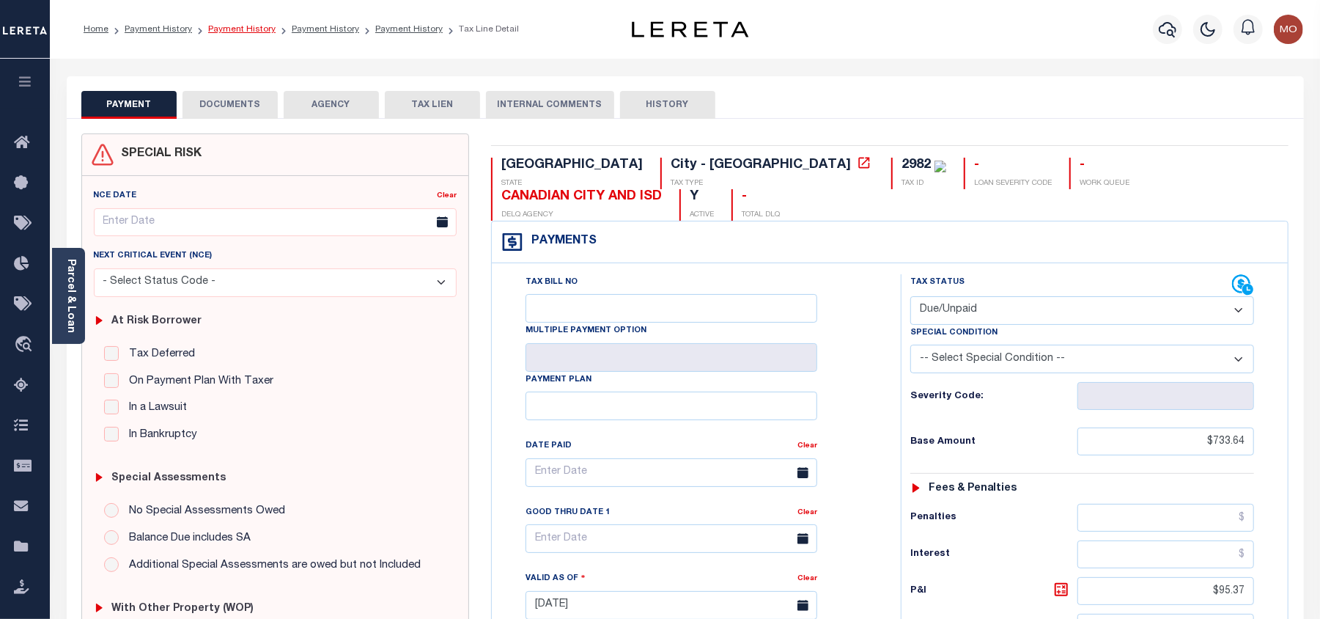
click at [247, 26] on link "Payment History" at bounding box center [241, 29] width 67 height 9
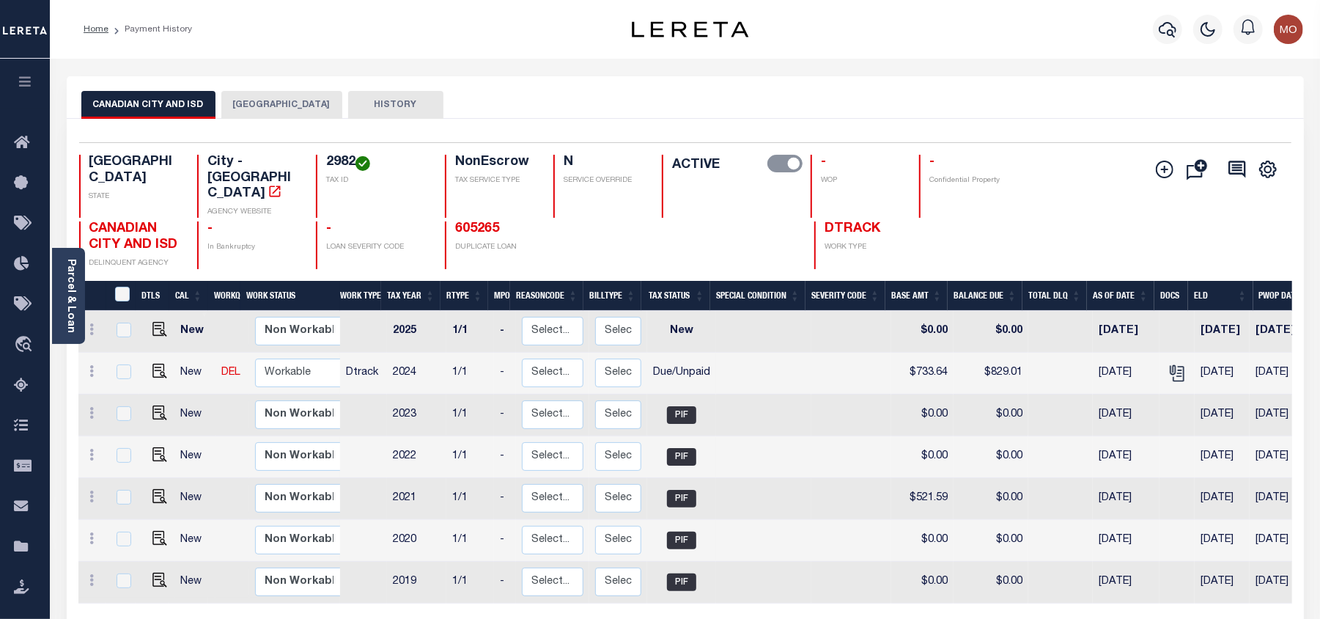
click at [598, 70] on div "Parcel & Loan Loan Details 9042076390 LOAN NO NEW" at bounding box center [686, 489] width 1260 height 860
click at [262, 106] on button "[GEOGRAPHIC_DATA]" at bounding box center [281, 105] width 121 height 28
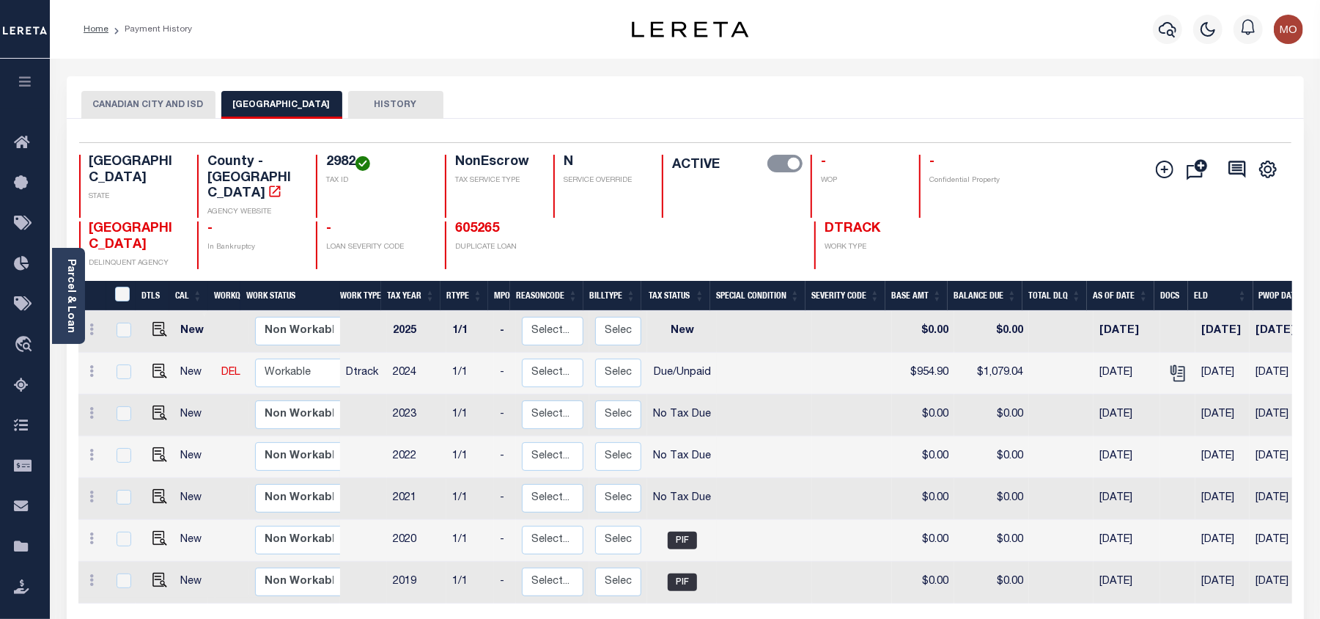
click at [144, 111] on button "CANADIAN CITY AND ISD" at bounding box center [148, 105] width 134 height 28
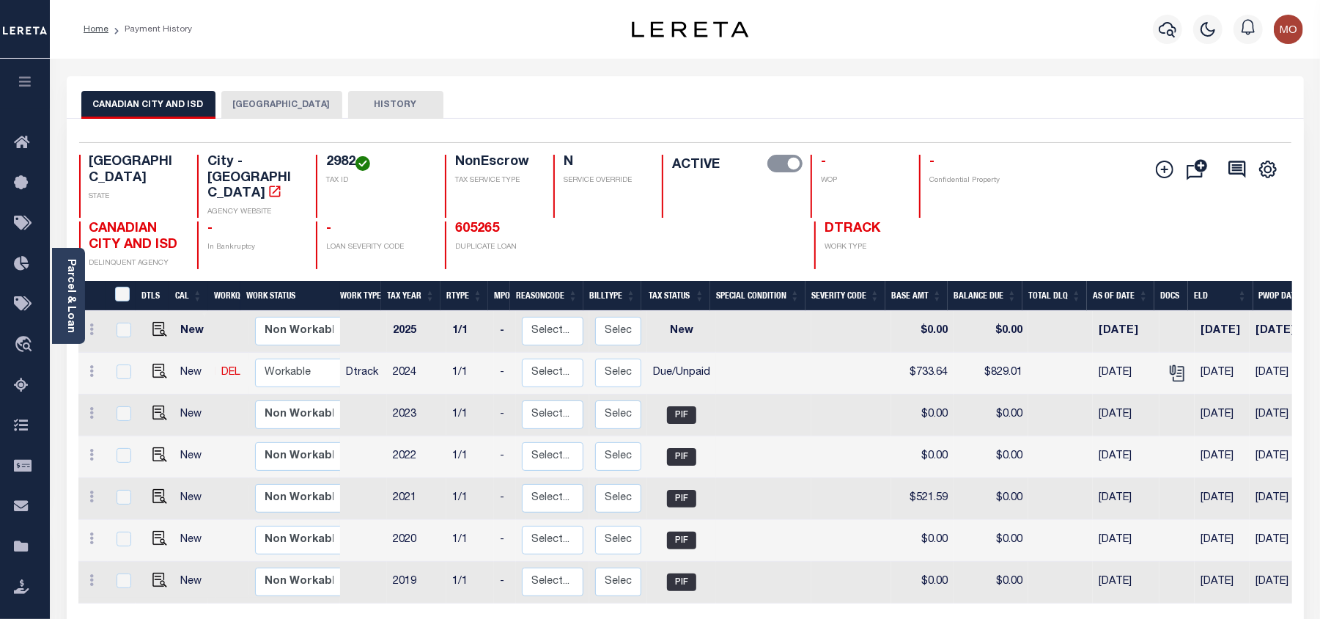
click at [147, 367] on link at bounding box center [156, 372] width 22 height 10
checkbox input "true"
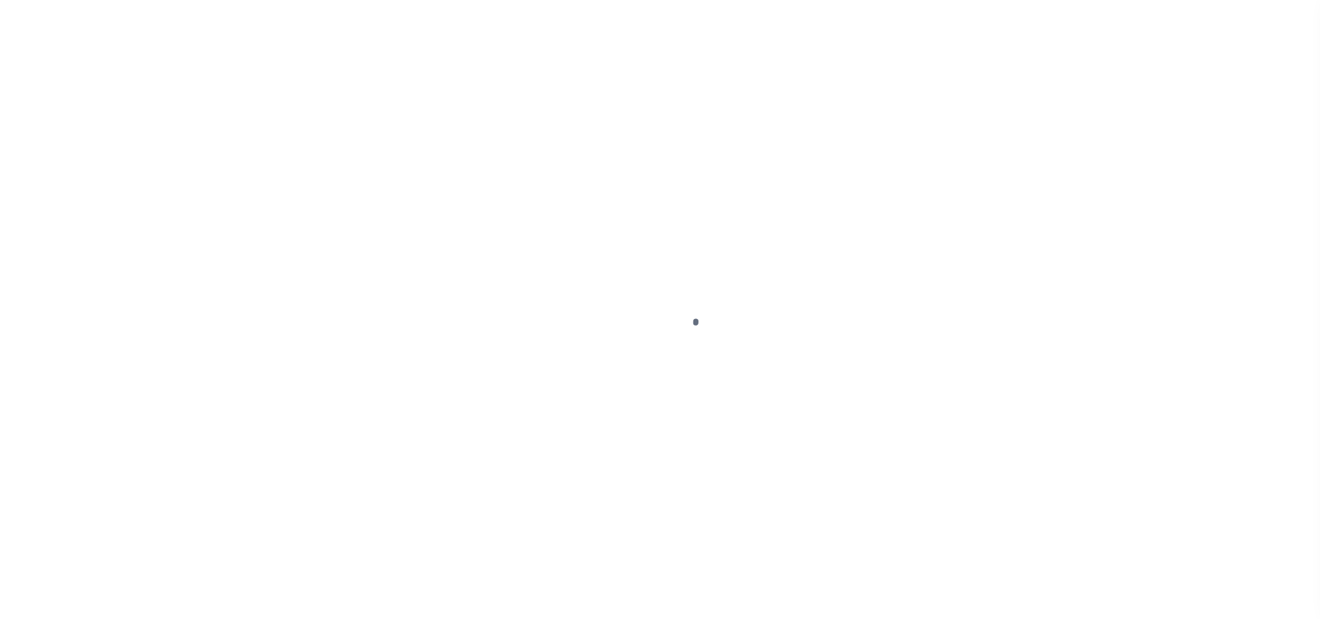
select select "DUE"
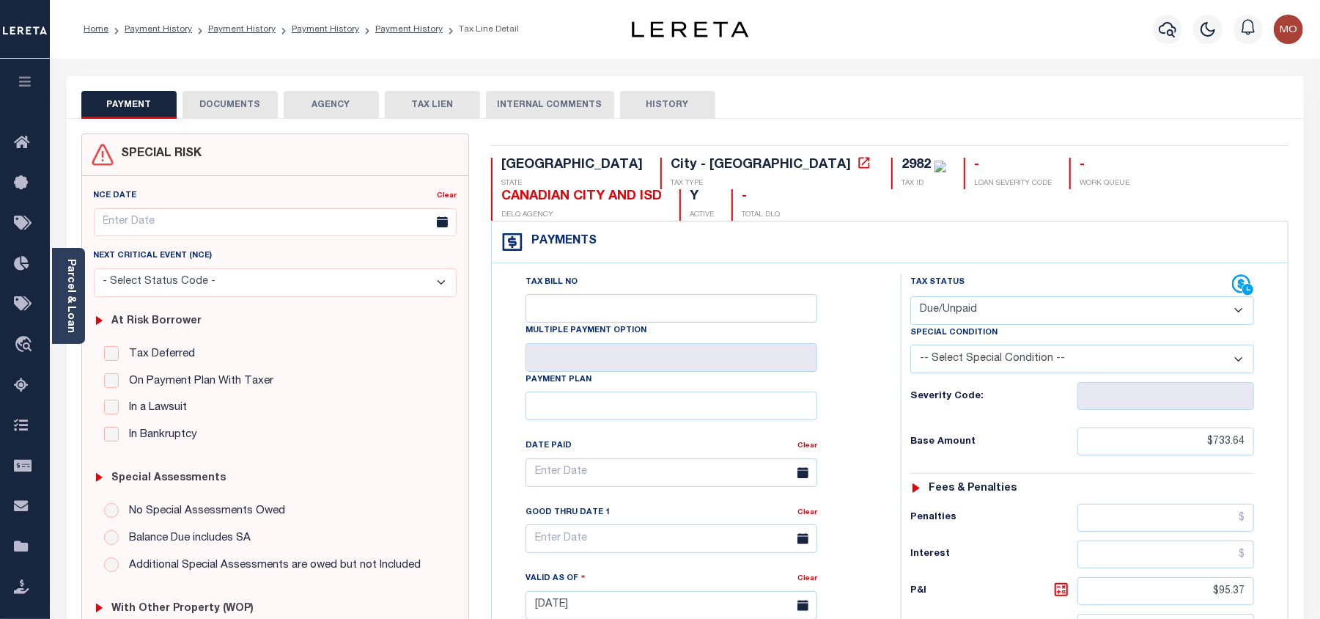
click at [72, 288] on link "Parcel & Loan" at bounding box center [70, 296] width 10 height 74
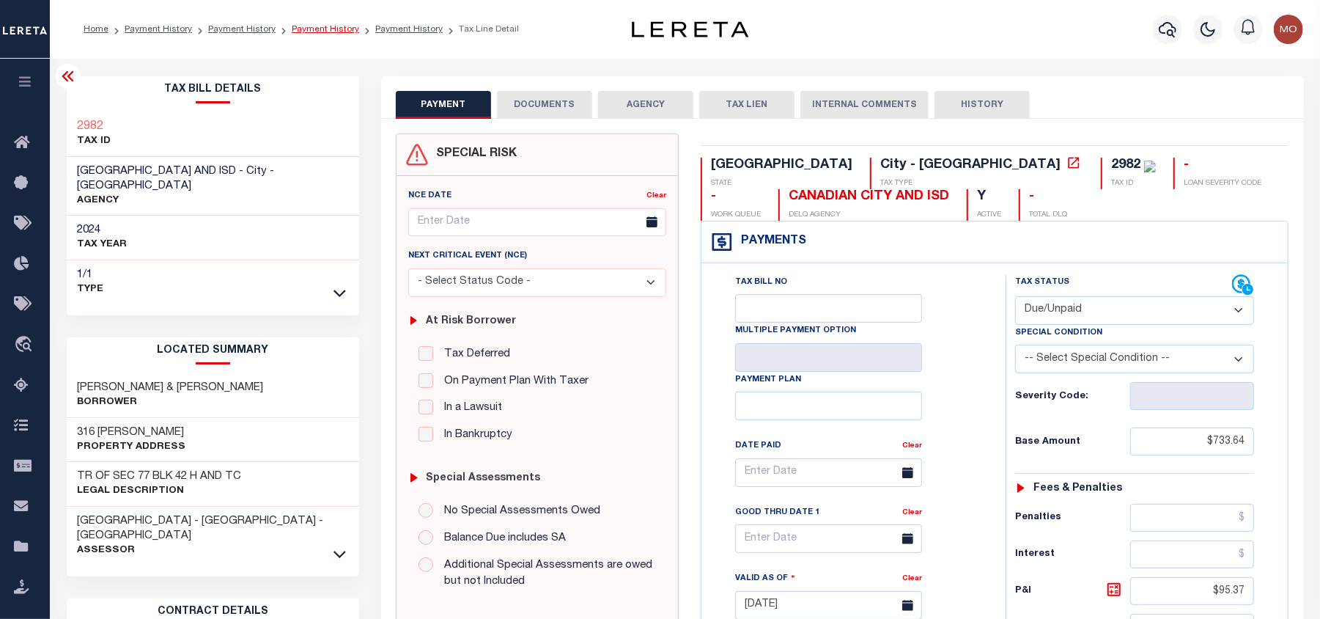
click at [320, 27] on link "Payment History" at bounding box center [325, 29] width 67 height 9
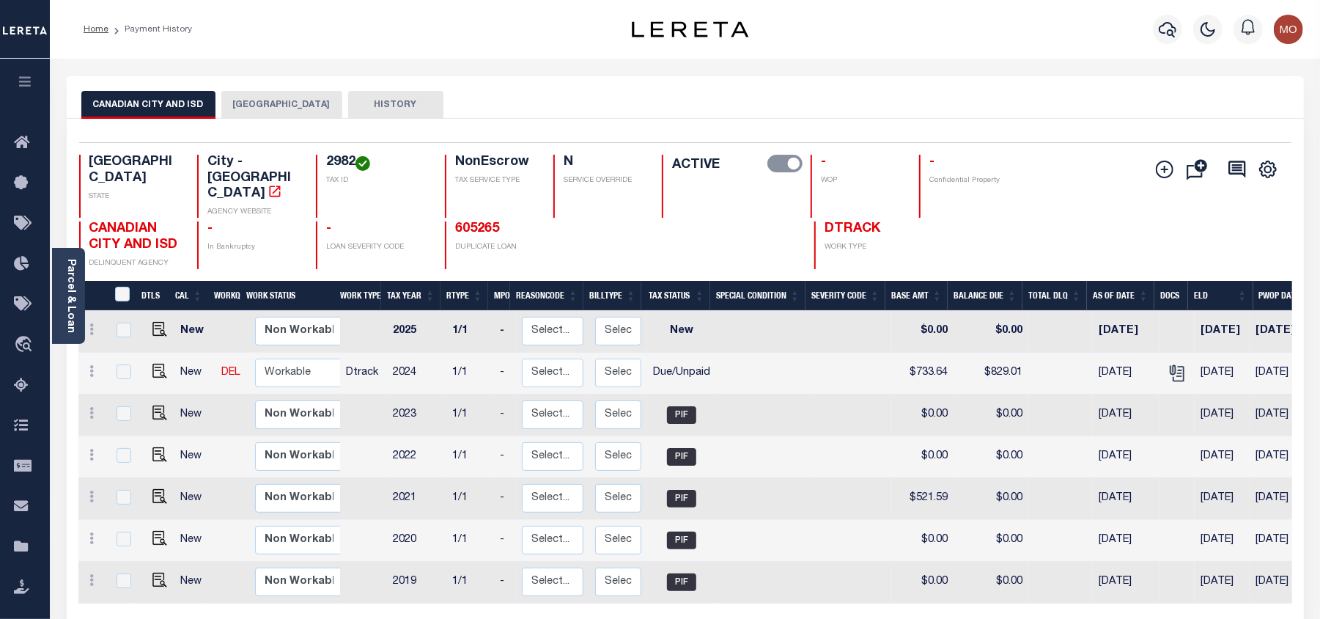
click at [1166, 367] on link at bounding box center [1177, 372] width 23 height 10
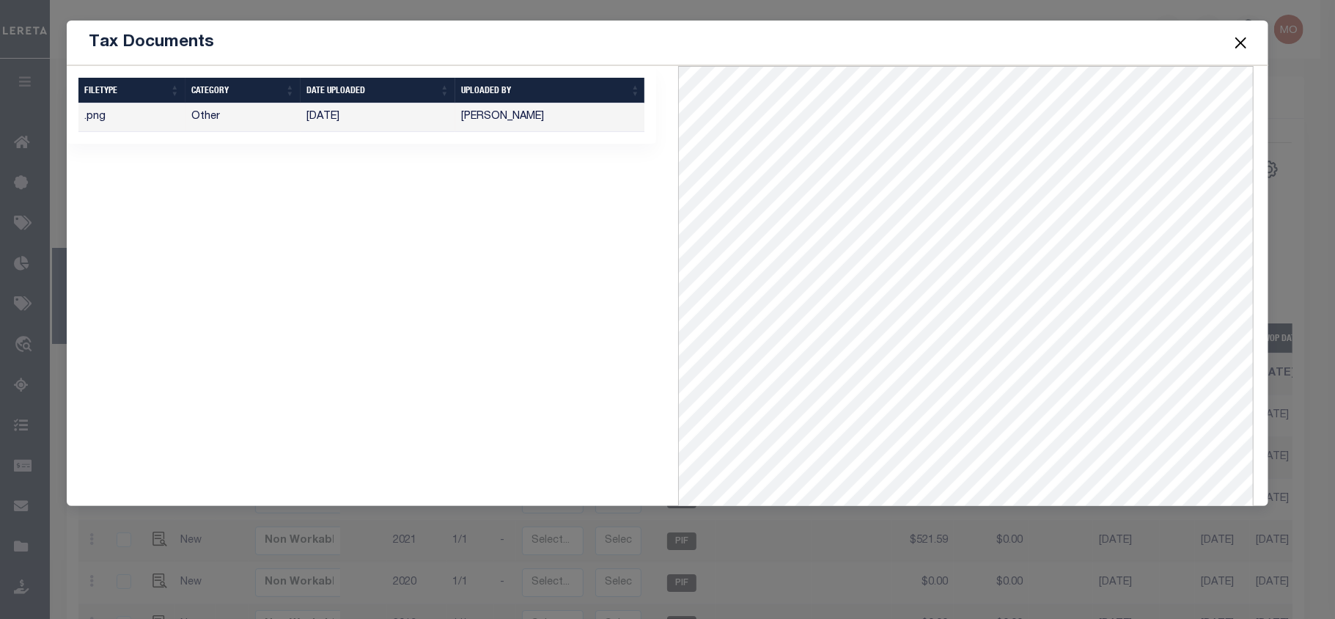
click at [1236, 39] on button "Close" at bounding box center [1241, 42] width 19 height 19
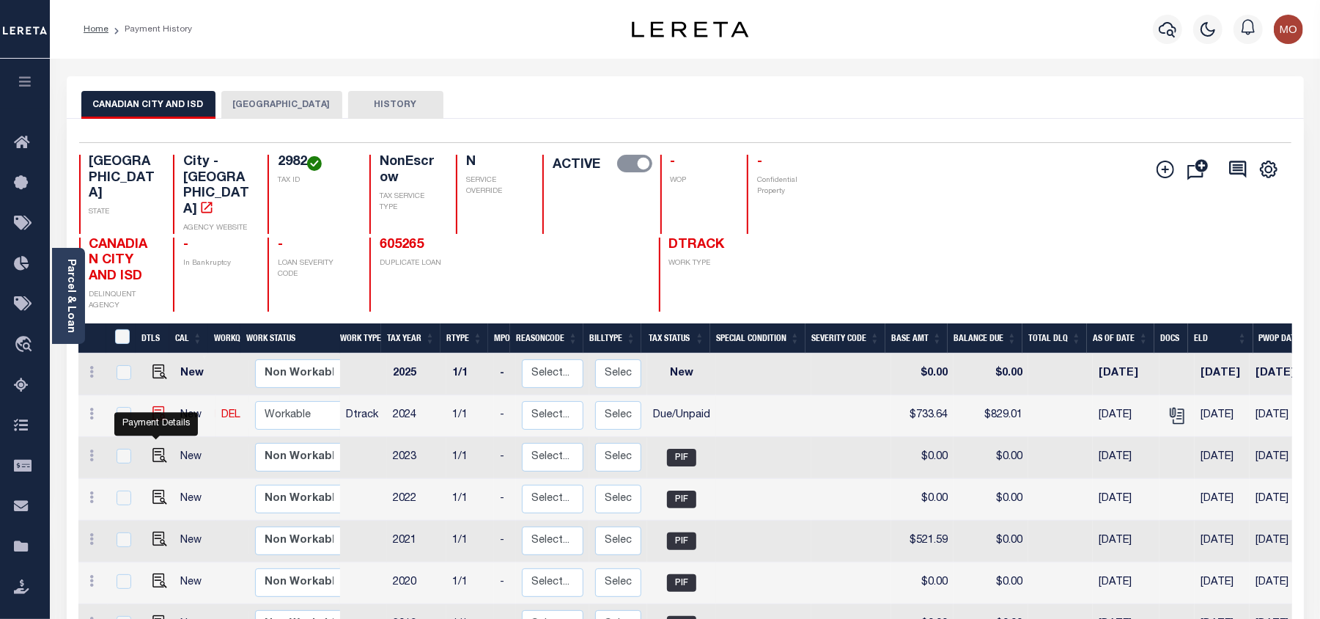
click at [153, 421] on img "" at bounding box center [160, 413] width 15 height 15
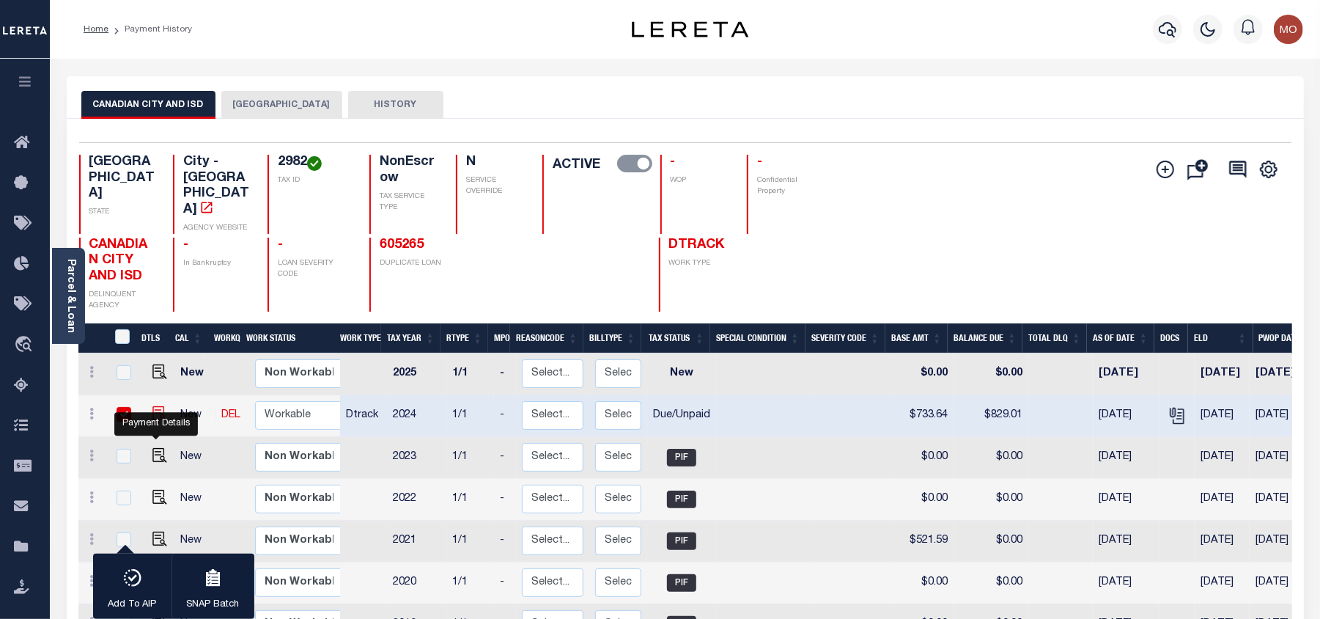
checkbox input "true"
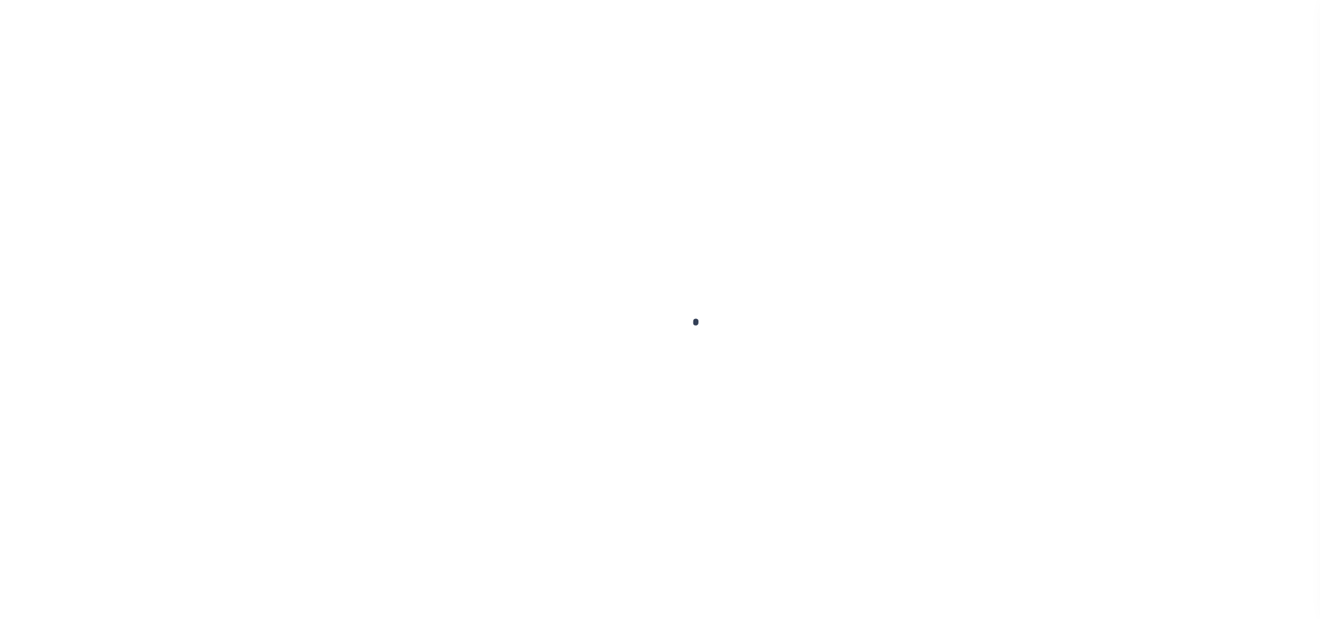
select select "DUE"
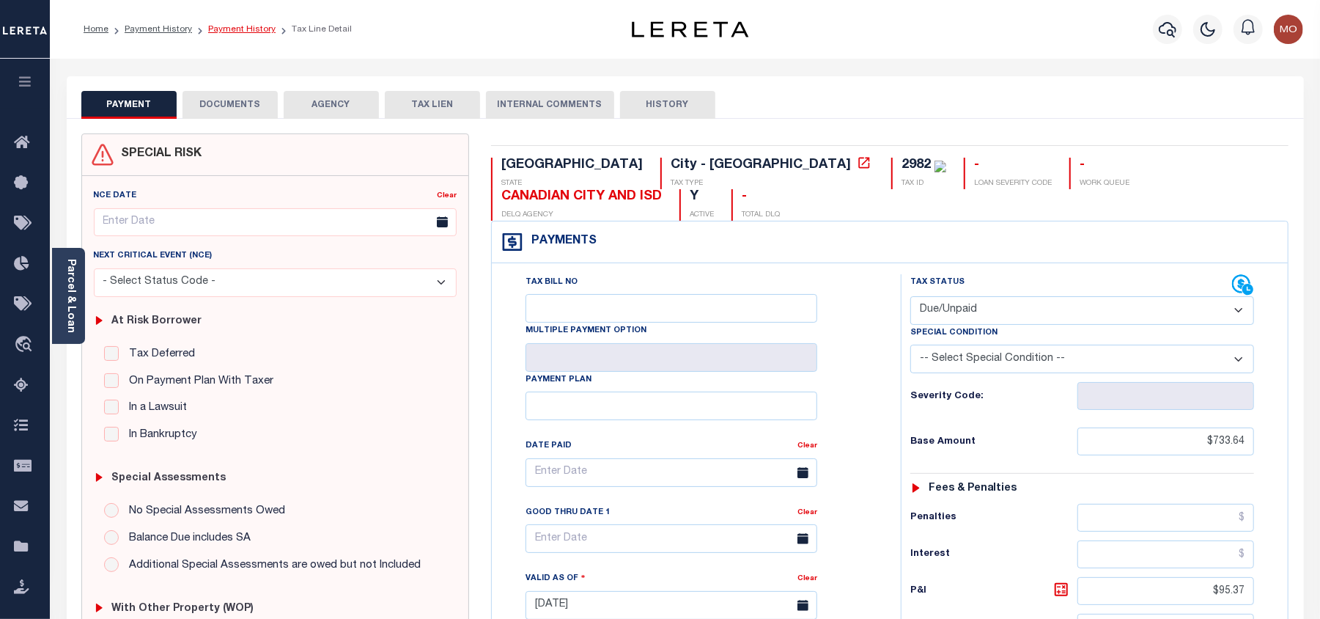
click at [233, 29] on link "Payment History" at bounding box center [241, 29] width 67 height 9
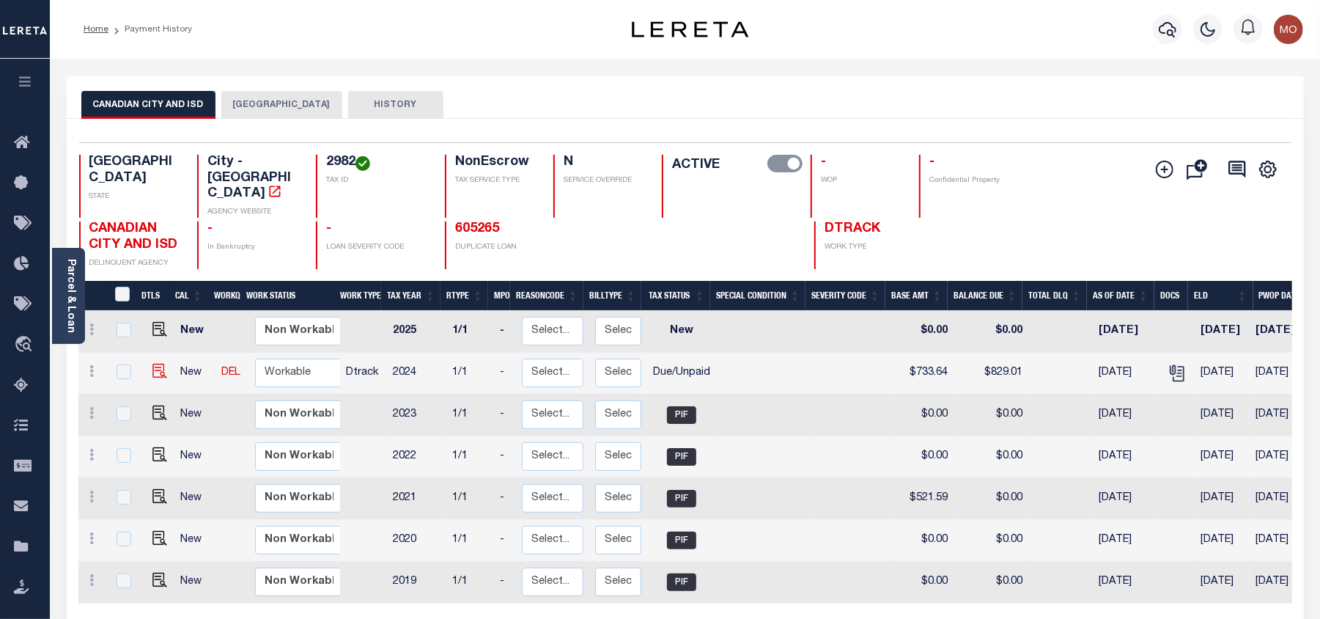
click at [156, 364] on img at bounding box center [160, 371] width 15 height 15
checkbox input "true"
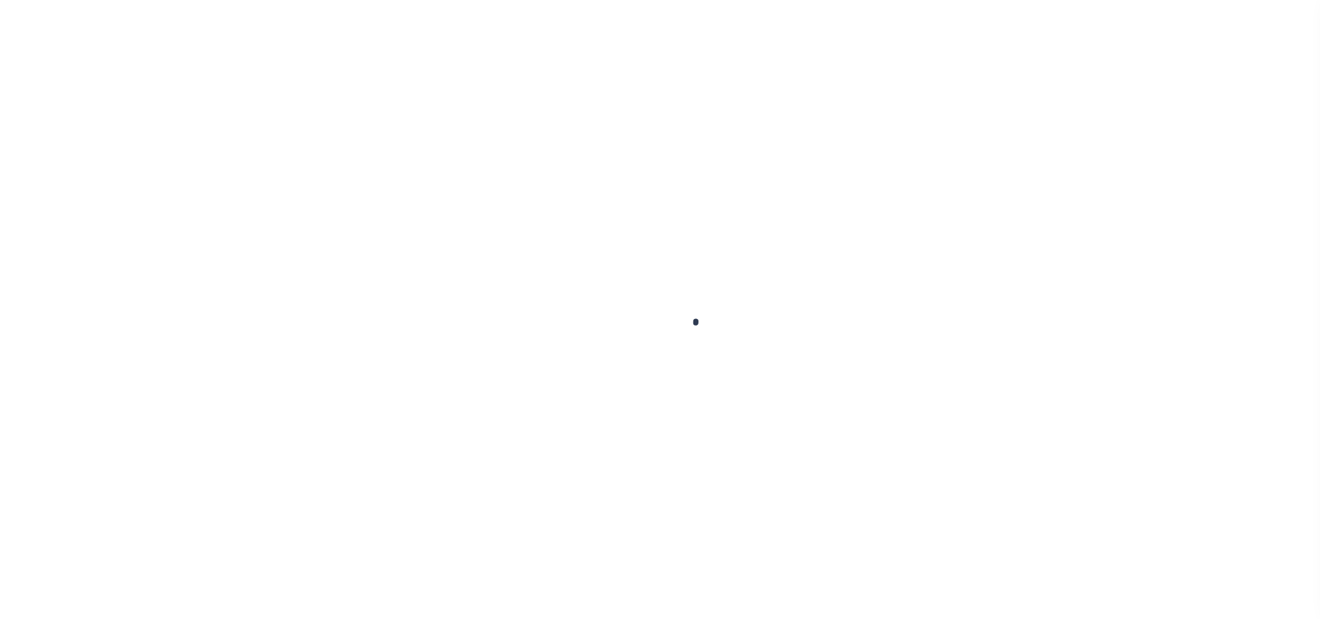
select select "DUE"
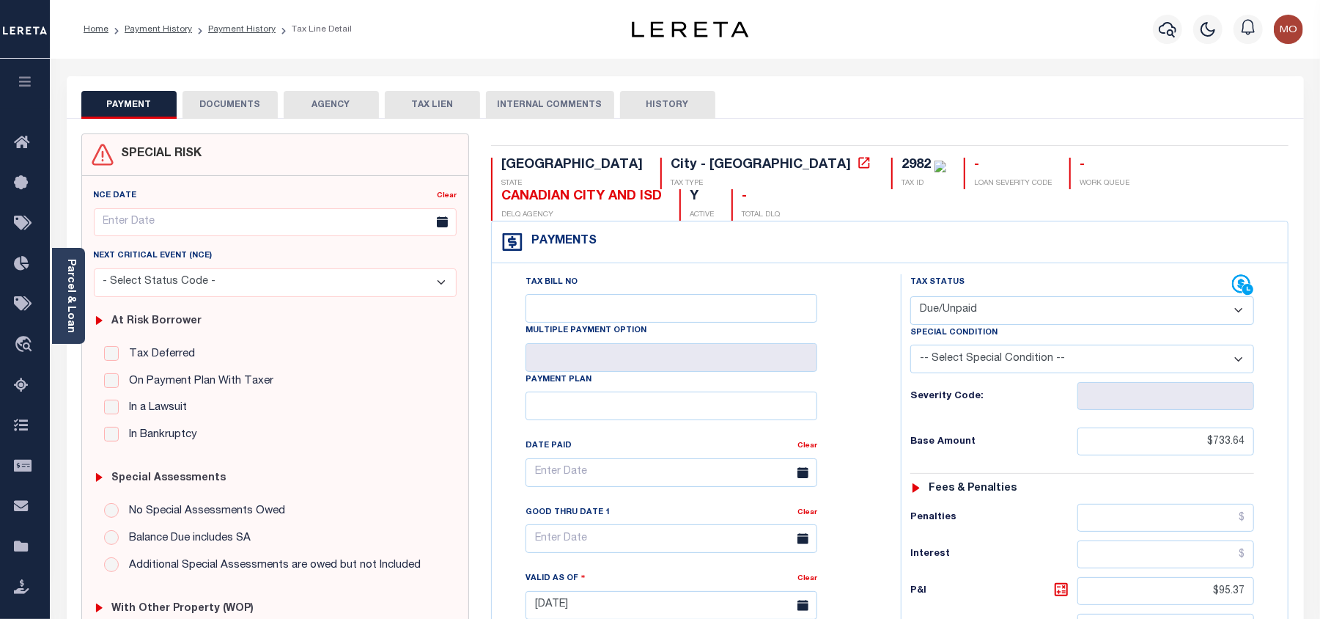
scroll to position [293, 0]
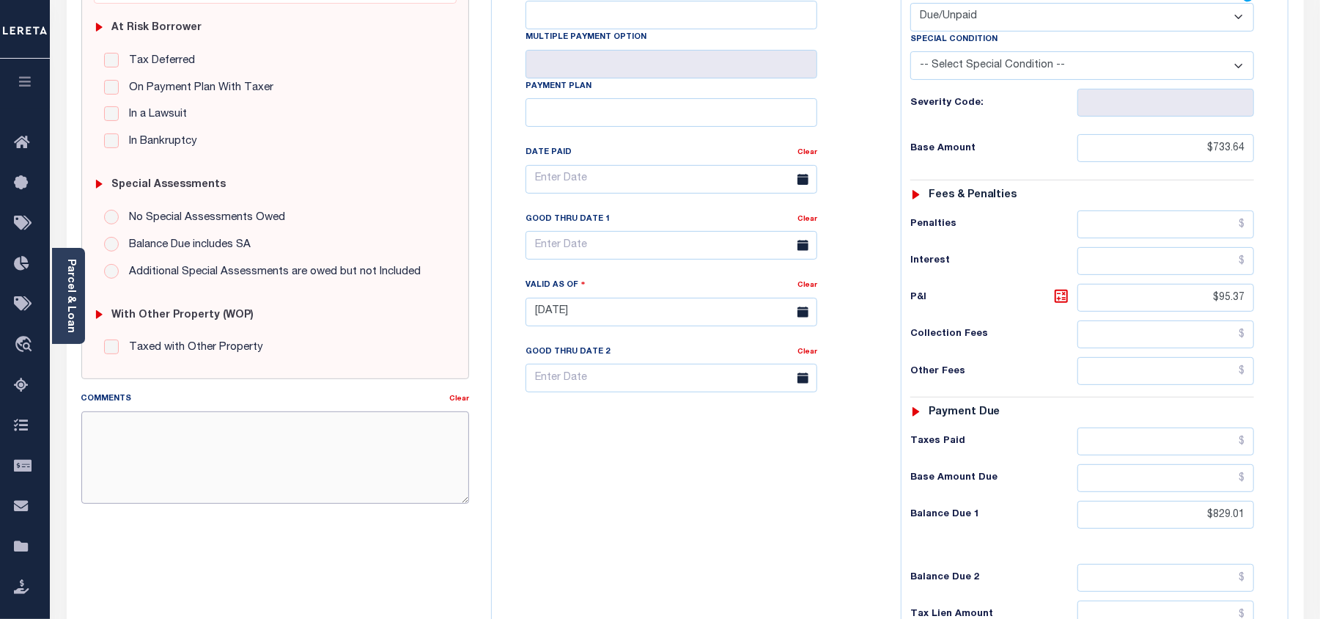
click at [164, 420] on textarea "Comments" at bounding box center [275, 457] width 388 height 92
type textarea "As per Ryan taxes are delinquent"
click at [1201, 501] on input "$829.01" at bounding box center [1166, 515] width 177 height 28
type input "[DATE]"
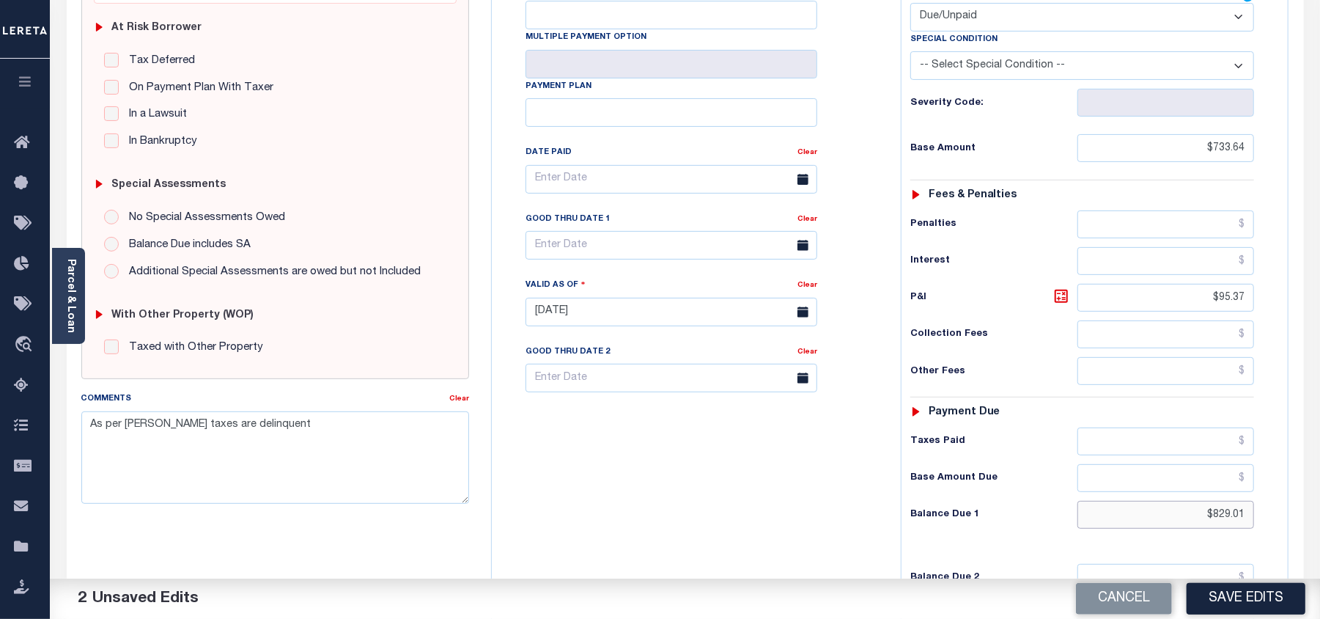
drag, startPoint x: 1201, startPoint y: 493, endPoint x: 1323, endPoint y: 499, distance: 121.8
click at [1320, 499] on html "Home Payment History Payment History Tax Line Detail Profile Sign out" at bounding box center [660, 263] width 1320 height 1112
paste input "1047.64"
type input "$1,047.64"
click at [1057, 287] on icon at bounding box center [1062, 296] width 18 height 18
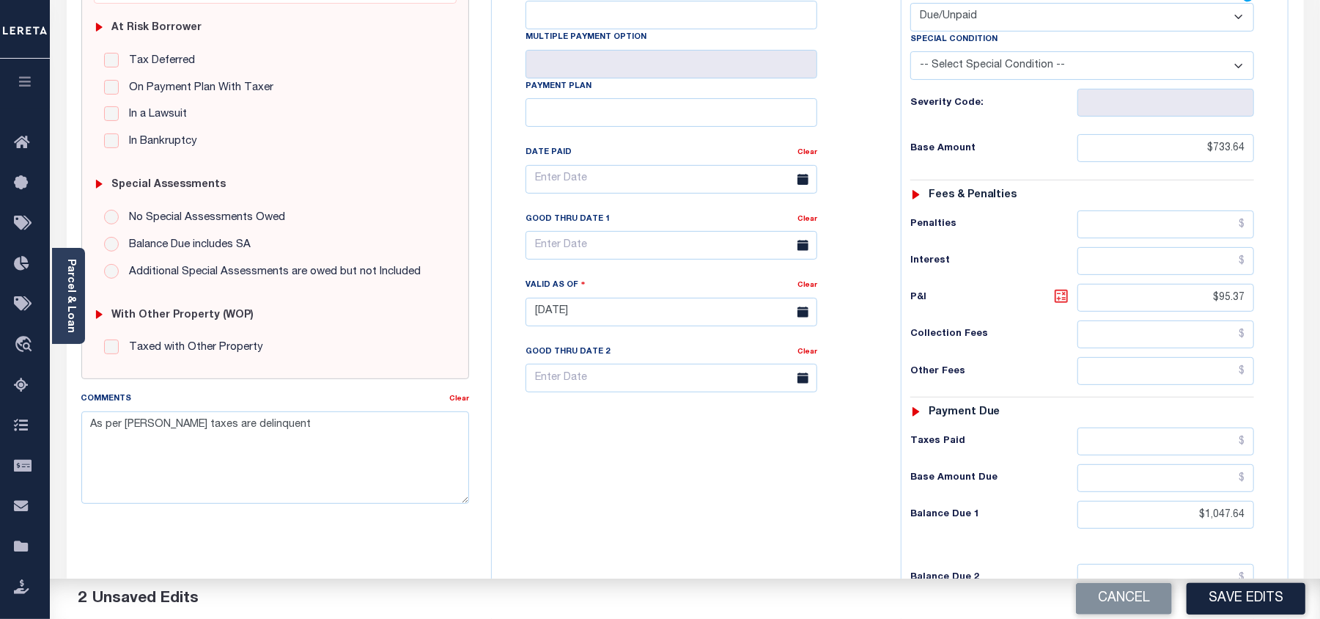
type input "$314.00"
click at [573, 231] on input "text" at bounding box center [672, 245] width 292 height 29
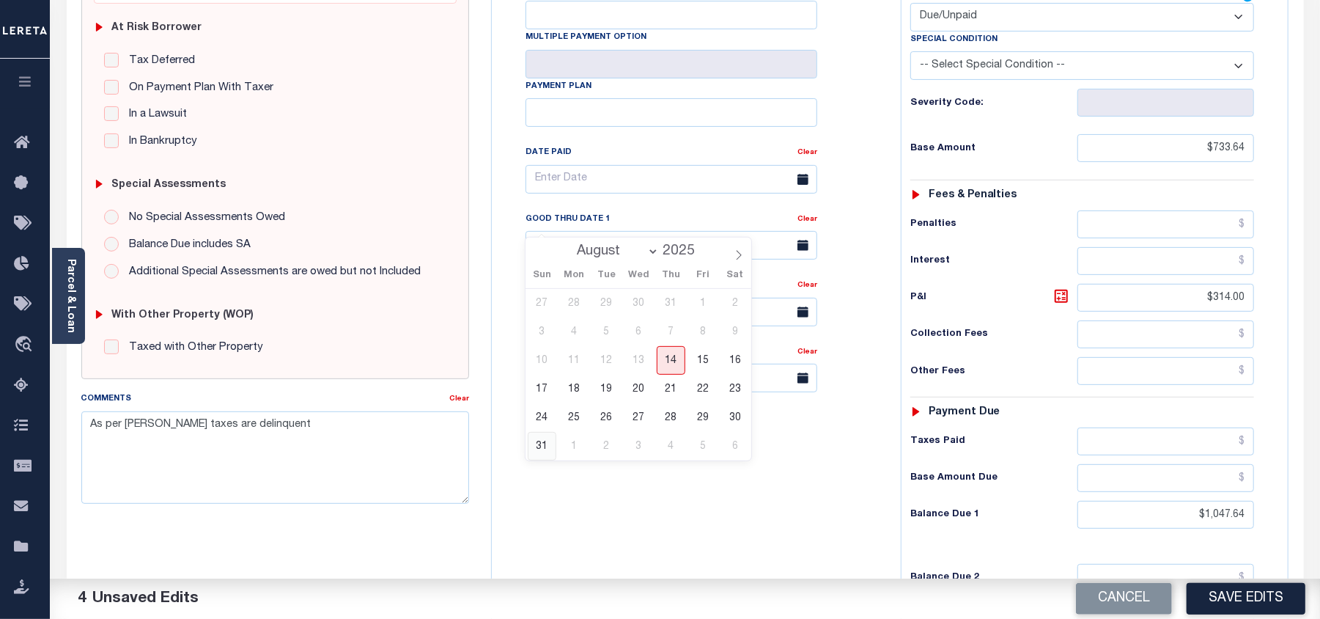
click at [546, 443] on span "31" at bounding box center [542, 446] width 29 height 29
type input "08/31/2025"
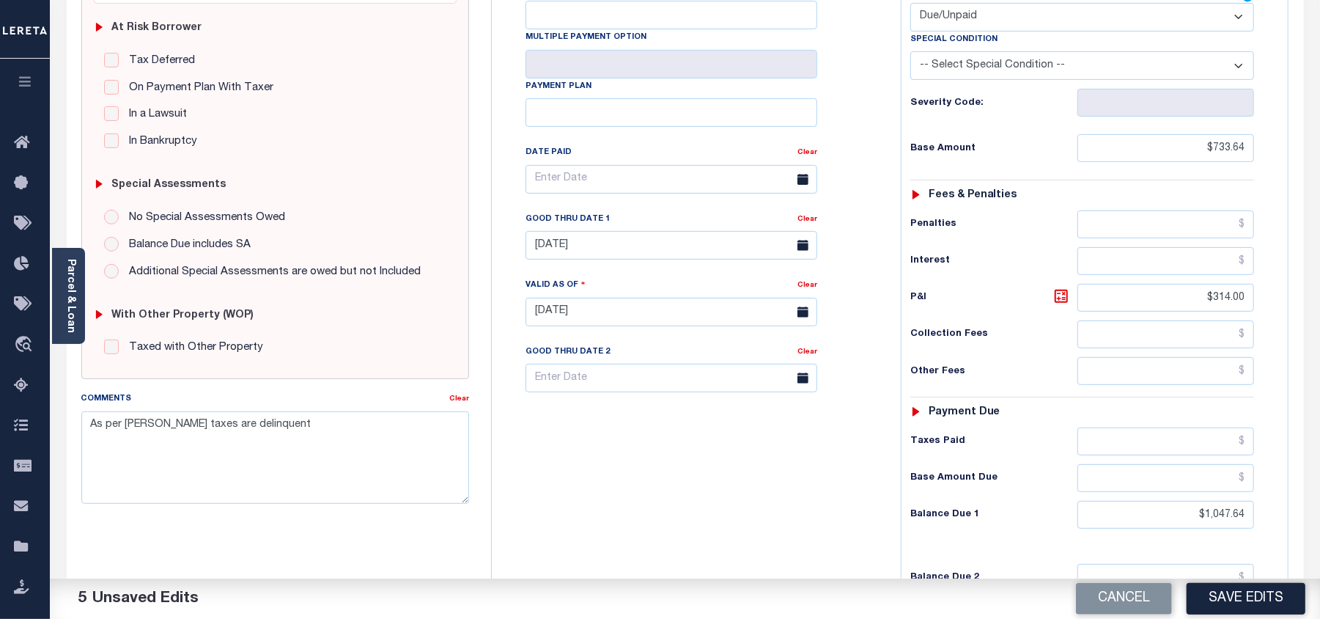
click at [607, 450] on div "Tax Bill No Multiple Payment Option Payment Plan Clear" at bounding box center [693, 304] width 394 height 647
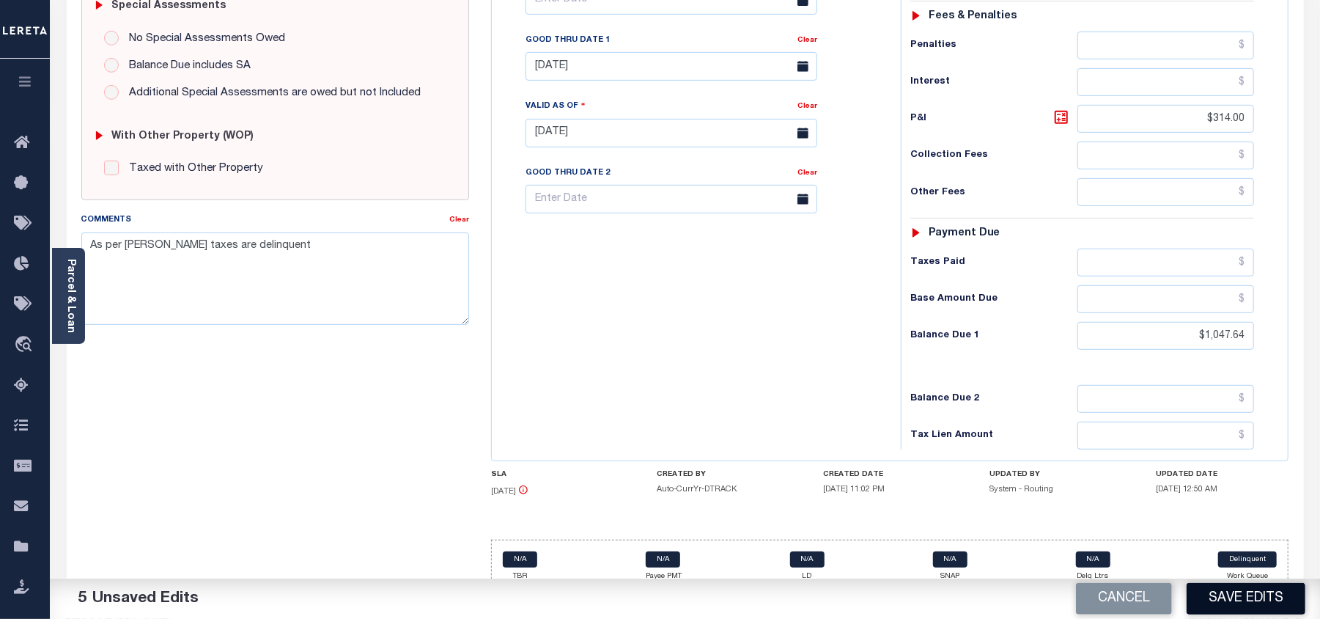
click at [1229, 591] on button "Save Edits" at bounding box center [1246, 599] width 119 height 32
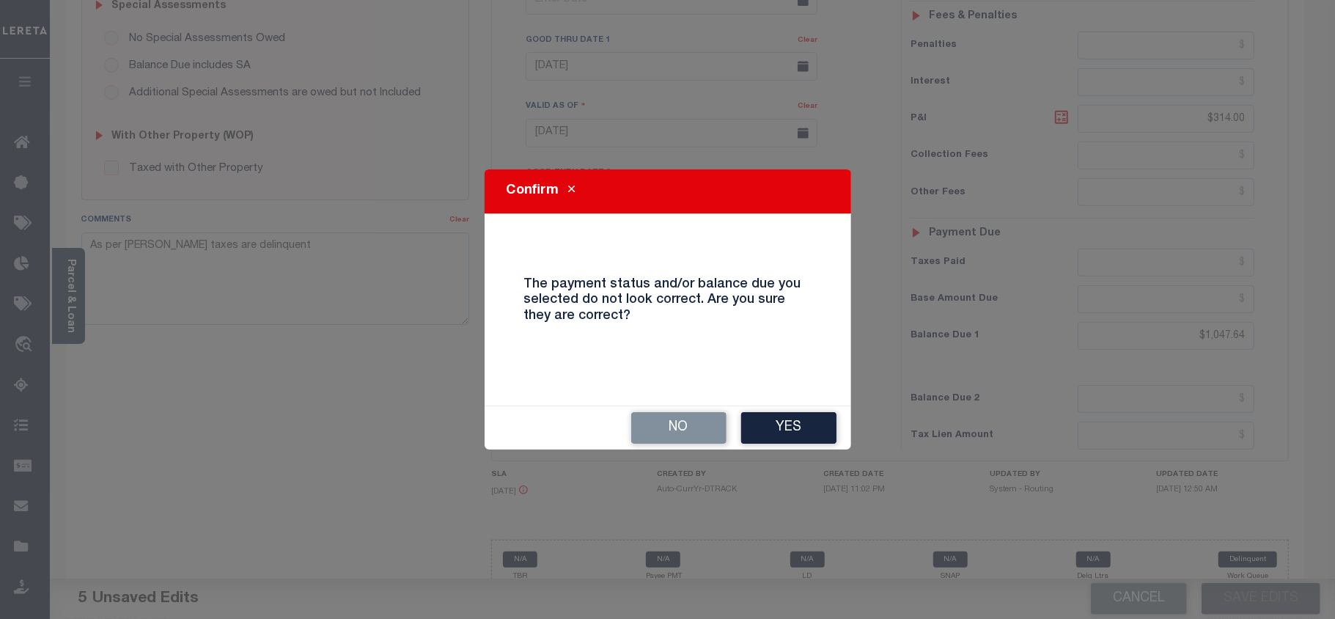
click at [775, 423] on button "Yes" at bounding box center [788, 428] width 95 height 32
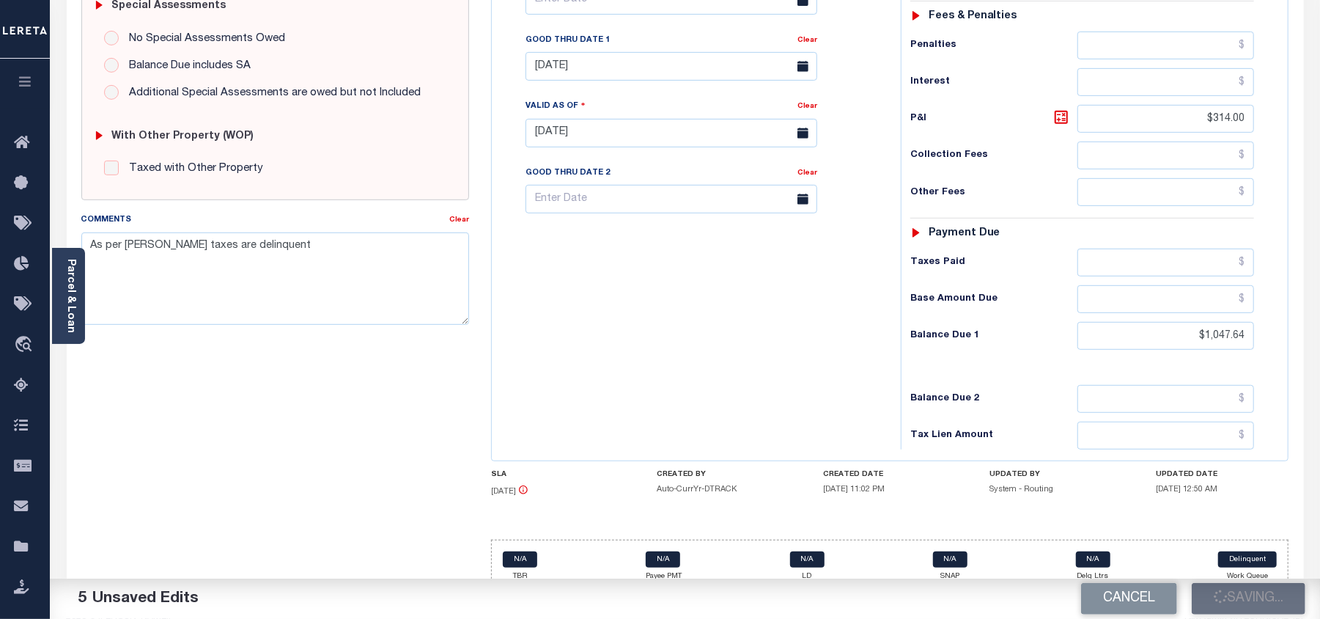
scroll to position [179, 0]
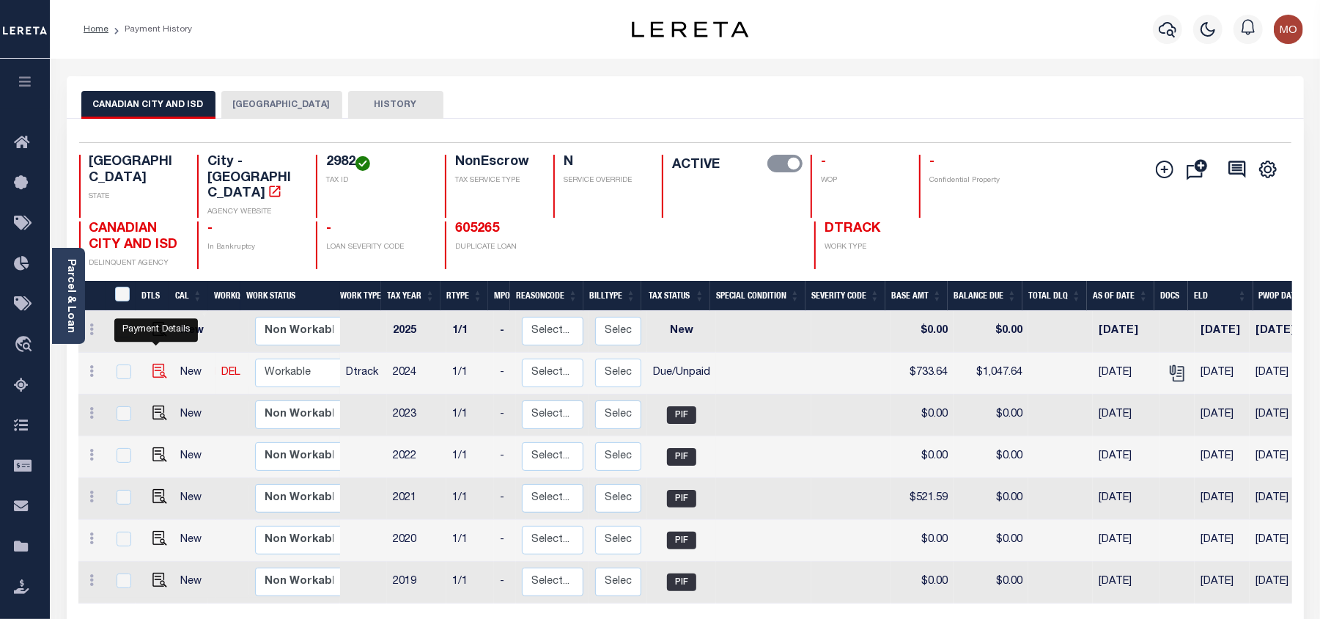
click at [154, 364] on img "" at bounding box center [160, 371] width 15 height 15
checkbox input "true"
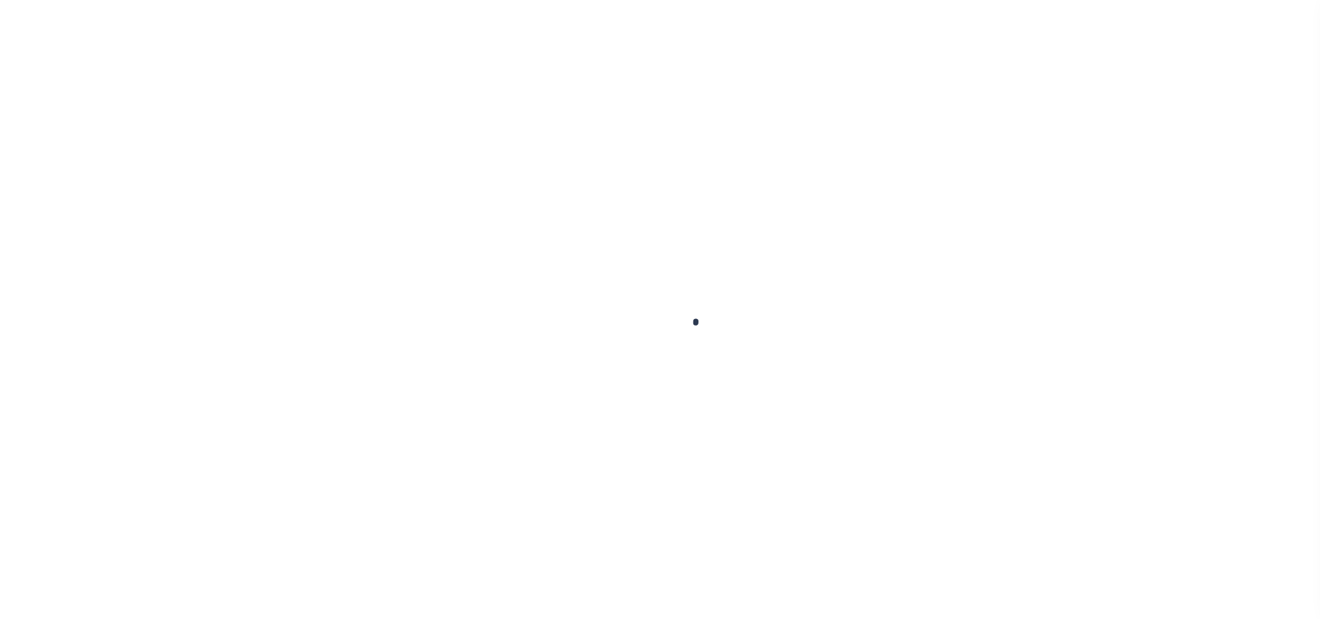
select select "DUE"
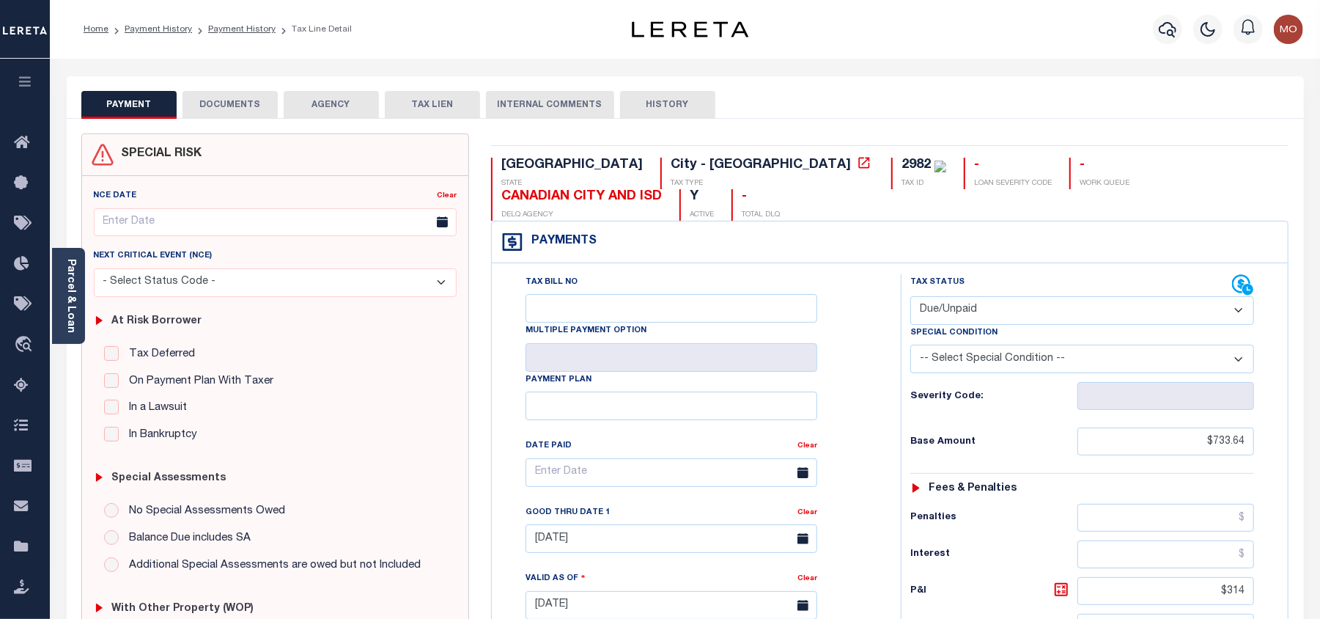
scroll to position [195, 0]
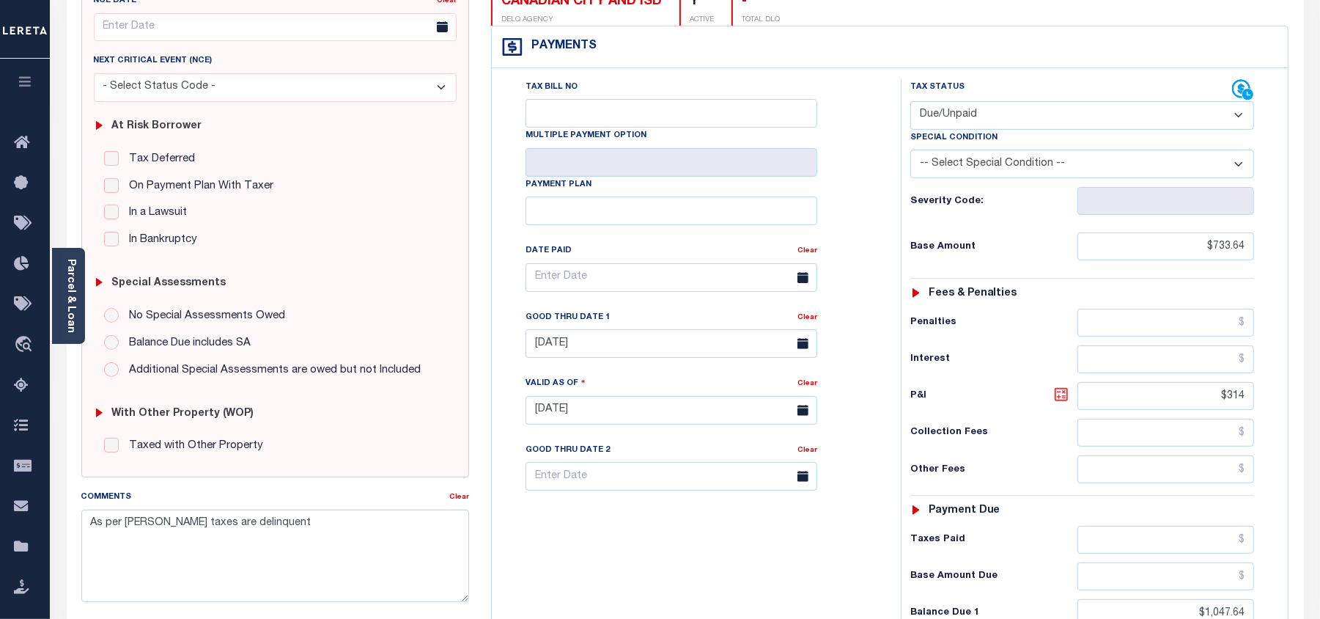
click at [1059, 390] on icon at bounding box center [1061, 394] width 9 height 9
type input "$314.00"
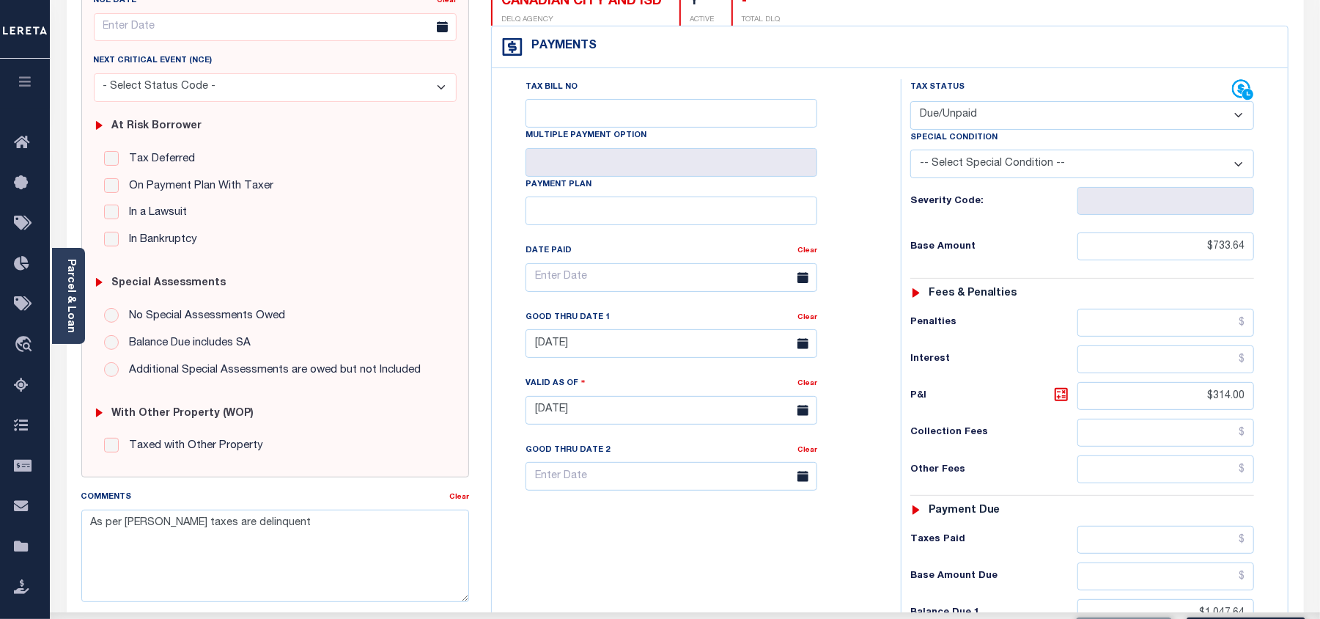
click at [807, 447] on link "Clear" at bounding box center [808, 450] width 20 height 7
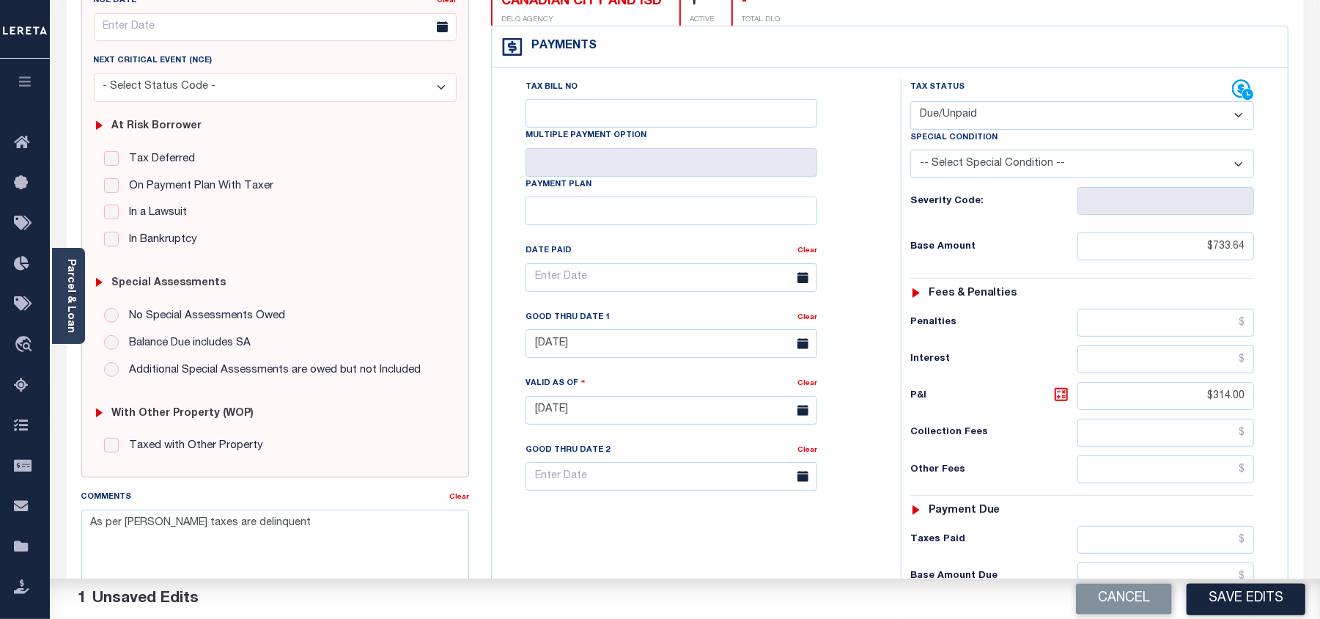
scroll to position [469, 0]
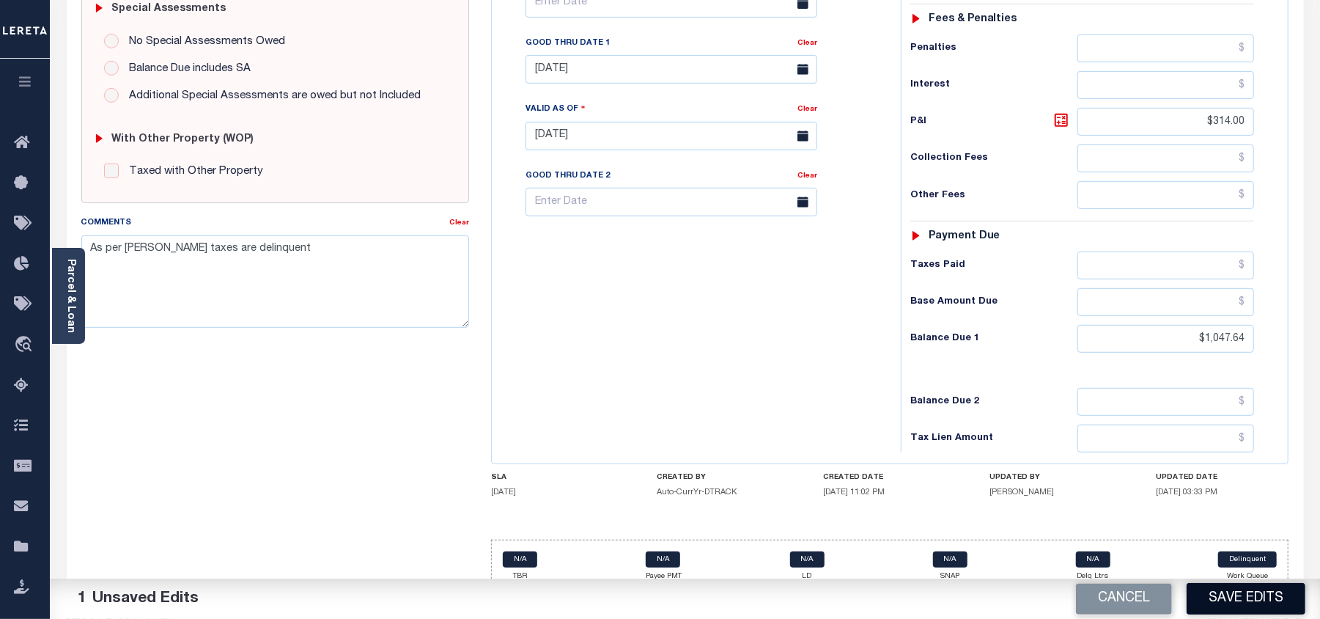
click at [1251, 592] on button "Save Edits" at bounding box center [1246, 599] width 119 height 32
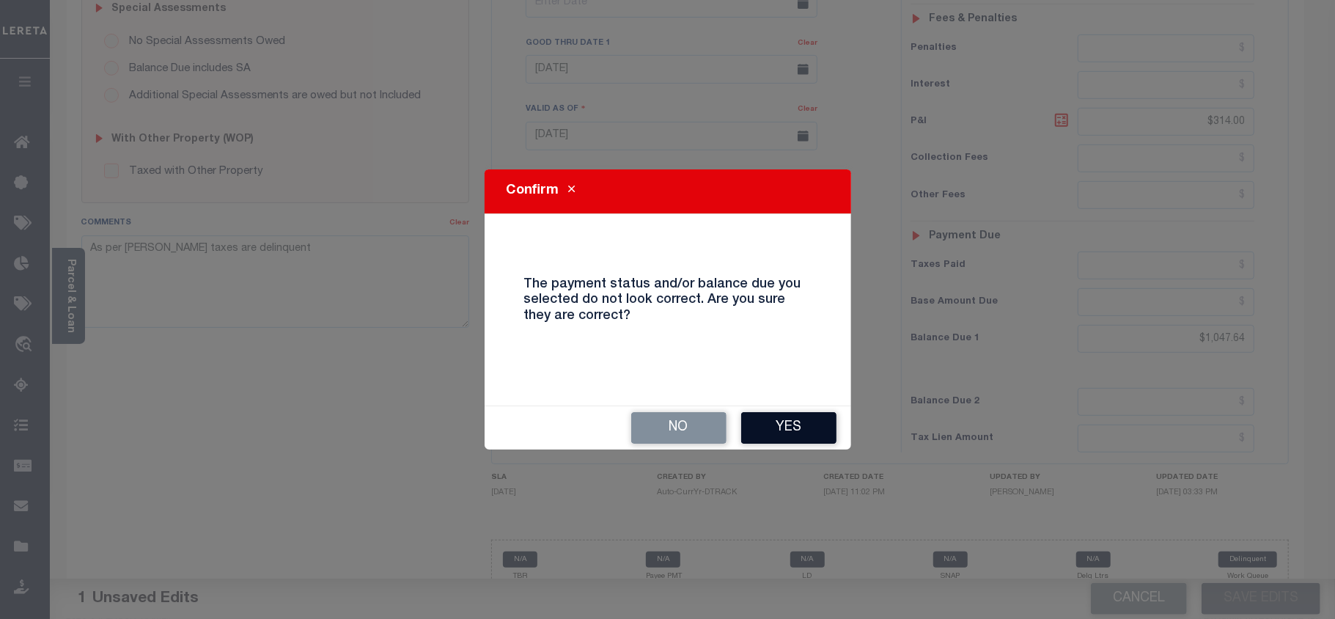
click at [793, 430] on button "Yes" at bounding box center [788, 428] width 95 height 32
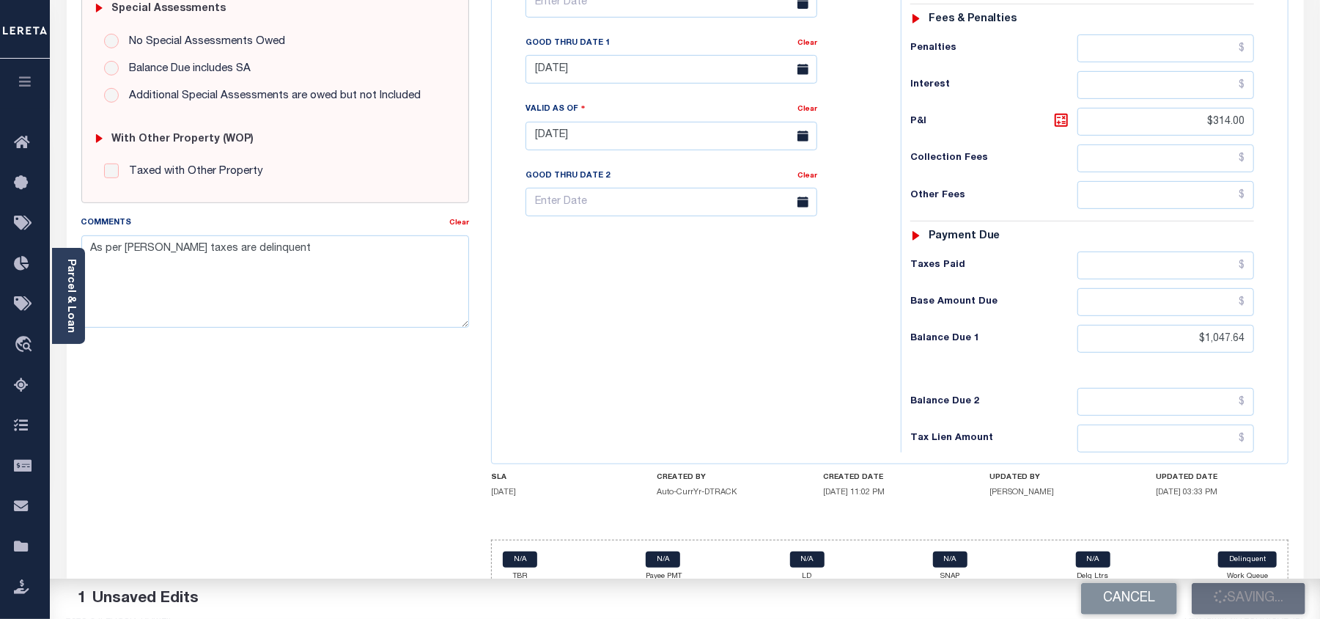
scroll to position [176, 0]
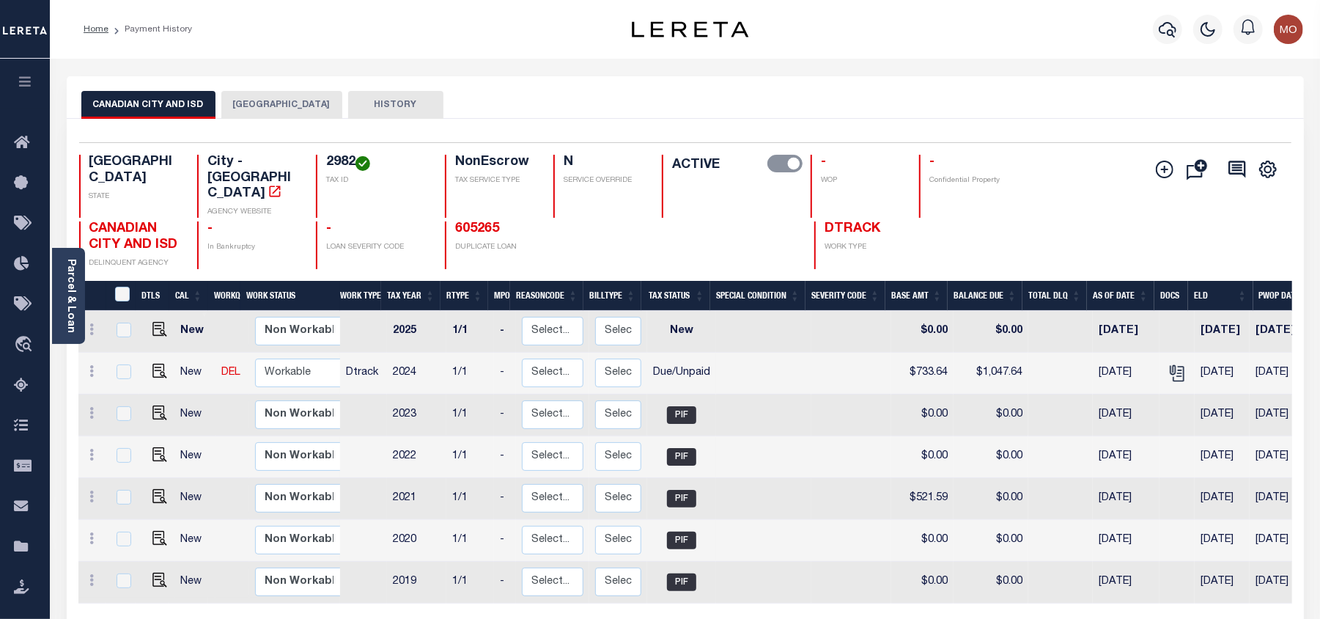
click at [1165, 29] on icon "button" at bounding box center [1168, 30] width 18 height 18
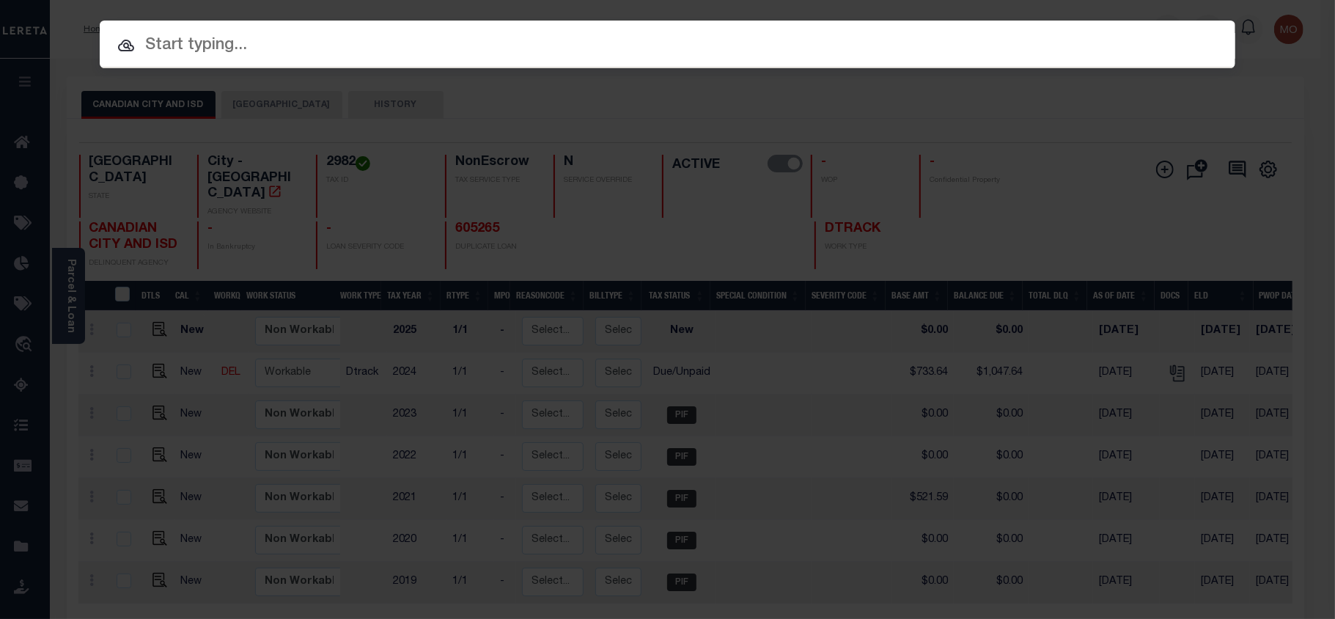
click at [169, 44] on input "text" at bounding box center [668, 46] width 1136 height 26
paste input "9042089891"
type input "9042089891"
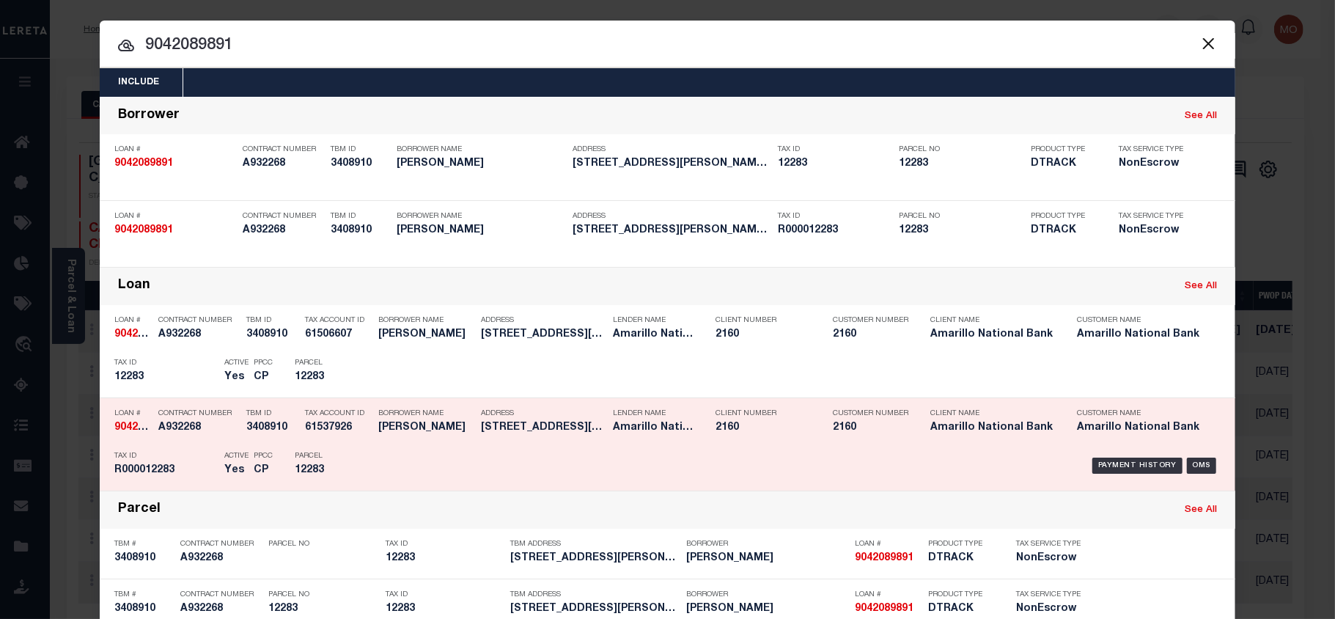
click at [213, 458] on div "Active Yes" at bounding box center [227, 465] width 29 height 43
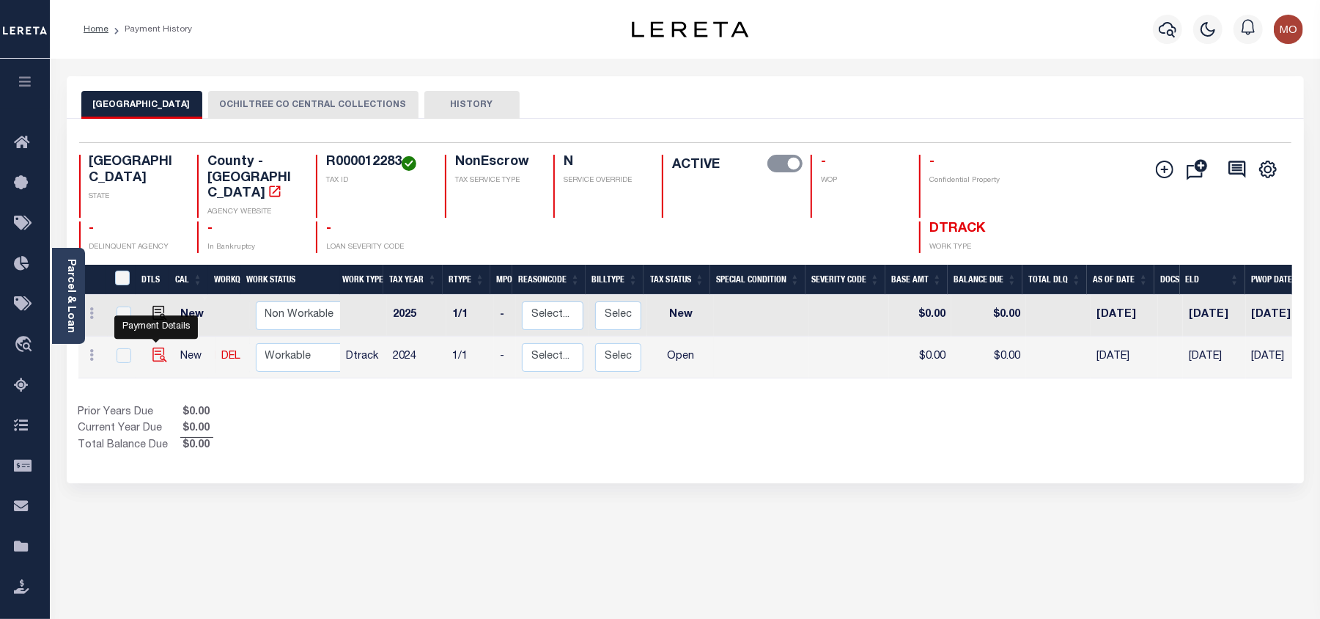
click at [154, 348] on img "" at bounding box center [160, 355] width 15 height 15
checkbox input "true"
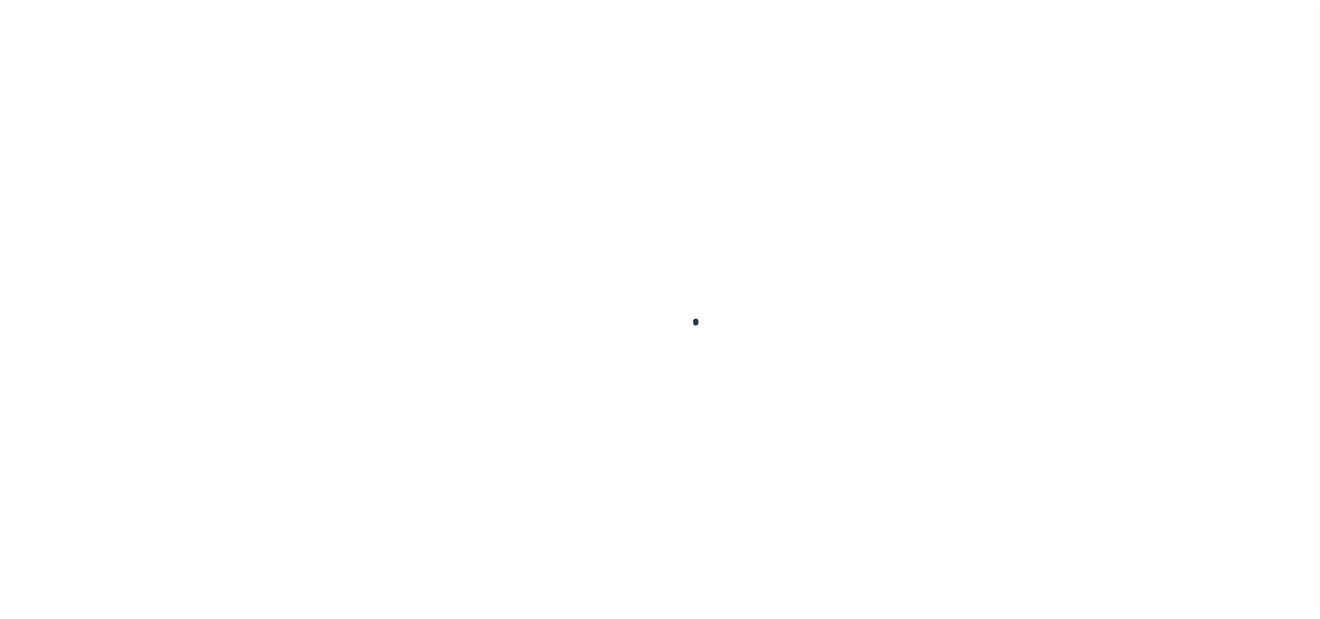
select select "OP2"
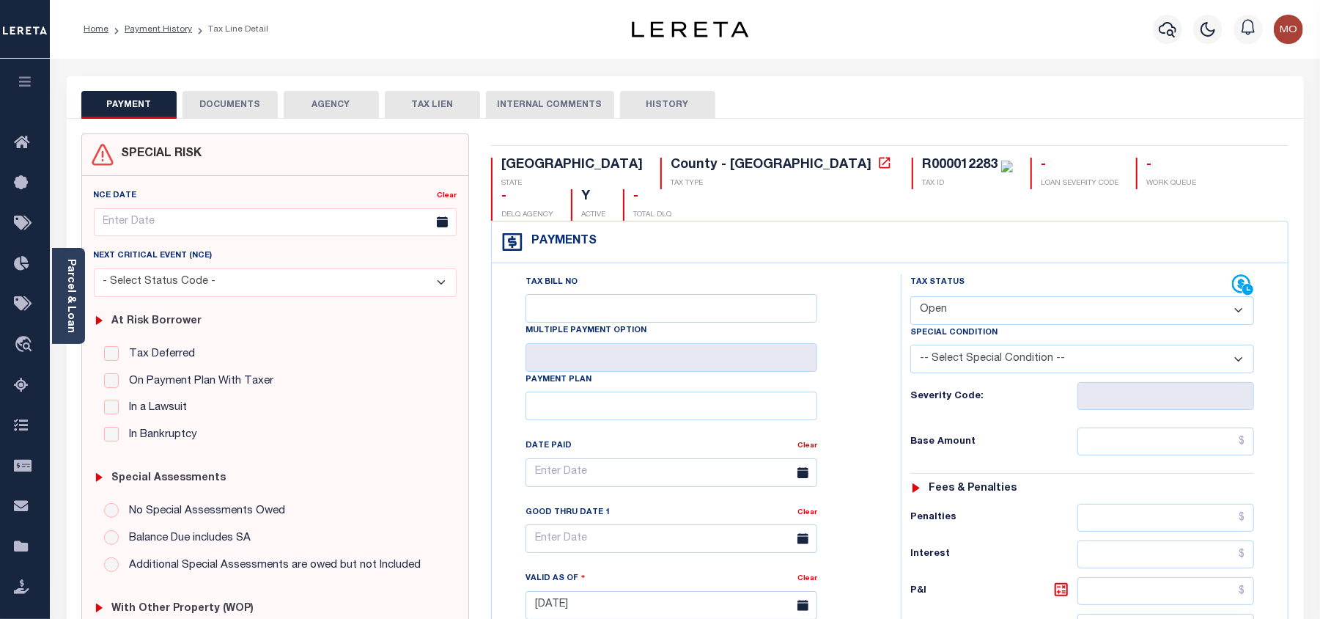
click at [922, 162] on div "R000012283" at bounding box center [960, 164] width 76 height 13
click at [922, 161] on div "R000012283" at bounding box center [960, 164] width 76 height 13
copy div "R000012283"
click at [66, 288] on link "Parcel & Loan" at bounding box center [70, 296] width 10 height 74
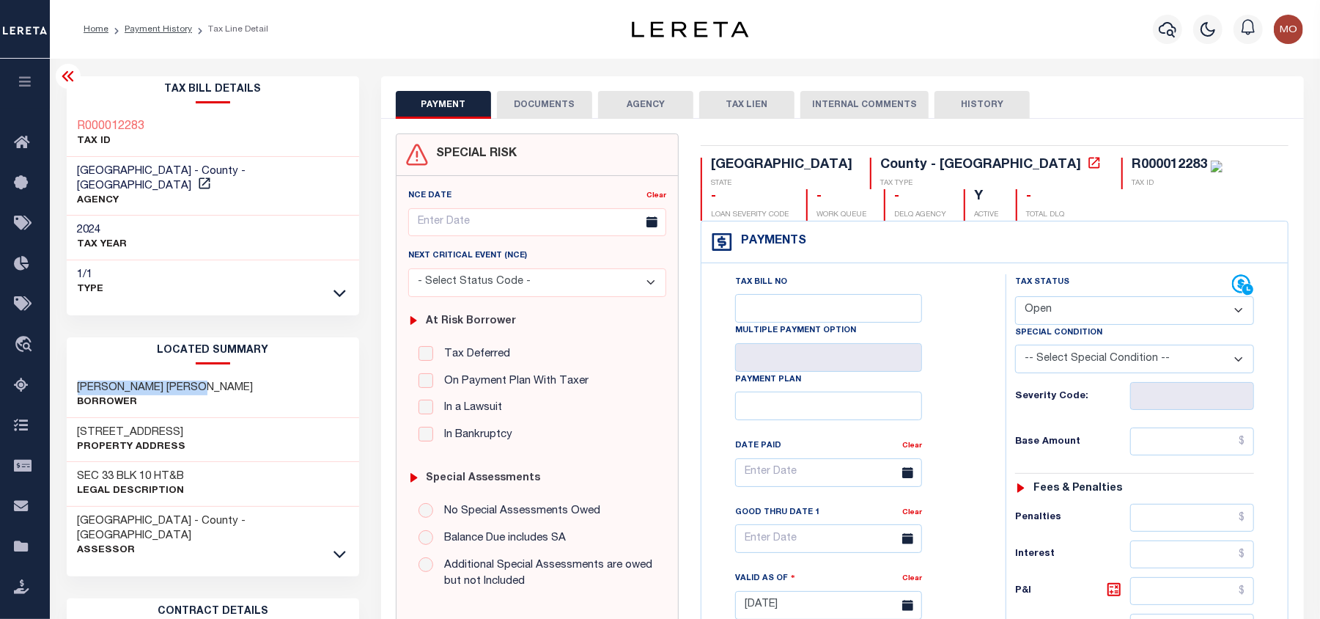
drag, startPoint x: 110, startPoint y: 370, endPoint x: 74, endPoint y: 371, distance: 35.9
click at [74, 373] on div "REAGAN CHASE EVERETT Borrower" at bounding box center [213, 395] width 293 height 45
copy h3 "REAGAN CHASE EVERETT"
drag, startPoint x: 162, startPoint y: 121, endPoint x: 54, endPoint y: 121, distance: 108.5
click at [54, 121] on div "Parcel & Loan Tax Bill Details R000012283 TAX ID" at bounding box center [685, 584] width 1271 height 1050
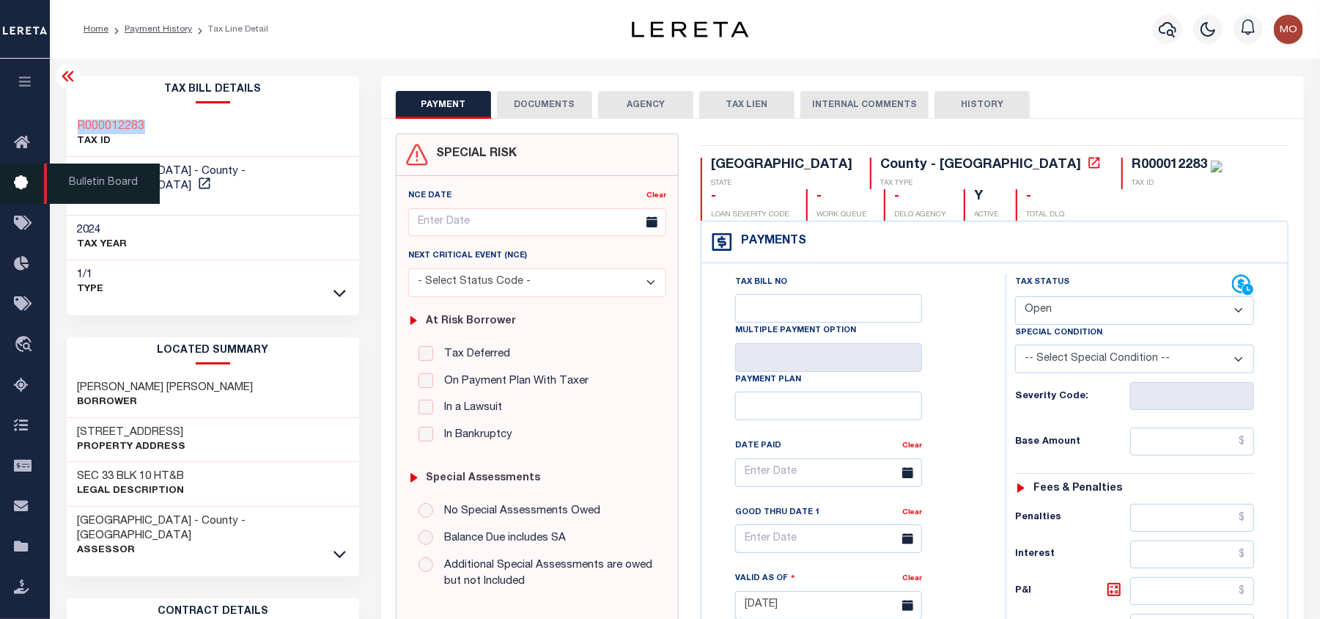
copy h3 "R000012283"
click at [221, 373] on div "REAGAN CHASE EVERETT Borrower" at bounding box center [213, 395] width 293 height 45
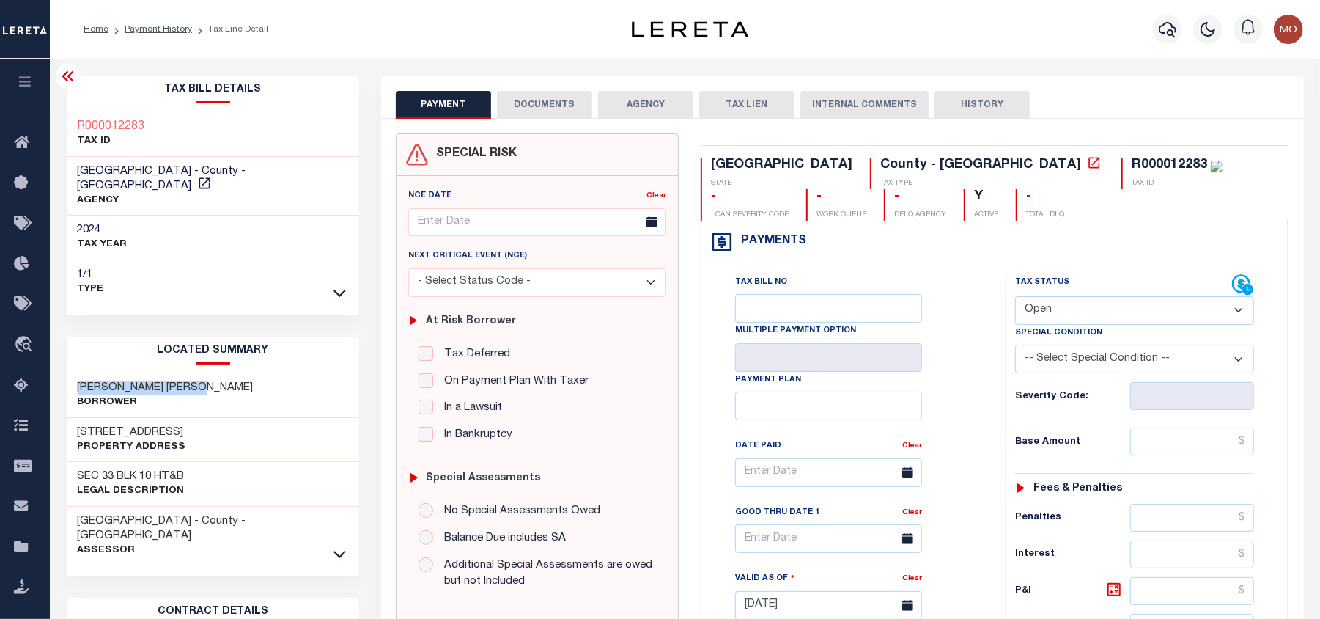
drag, startPoint x: 188, startPoint y: 371, endPoint x: 76, endPoint y: 374, distance: 112.2
click at [76, 374] on div "REAGAN CHASE EVERETT Borrower" at bounding box center [213, 395] width 293 height 45
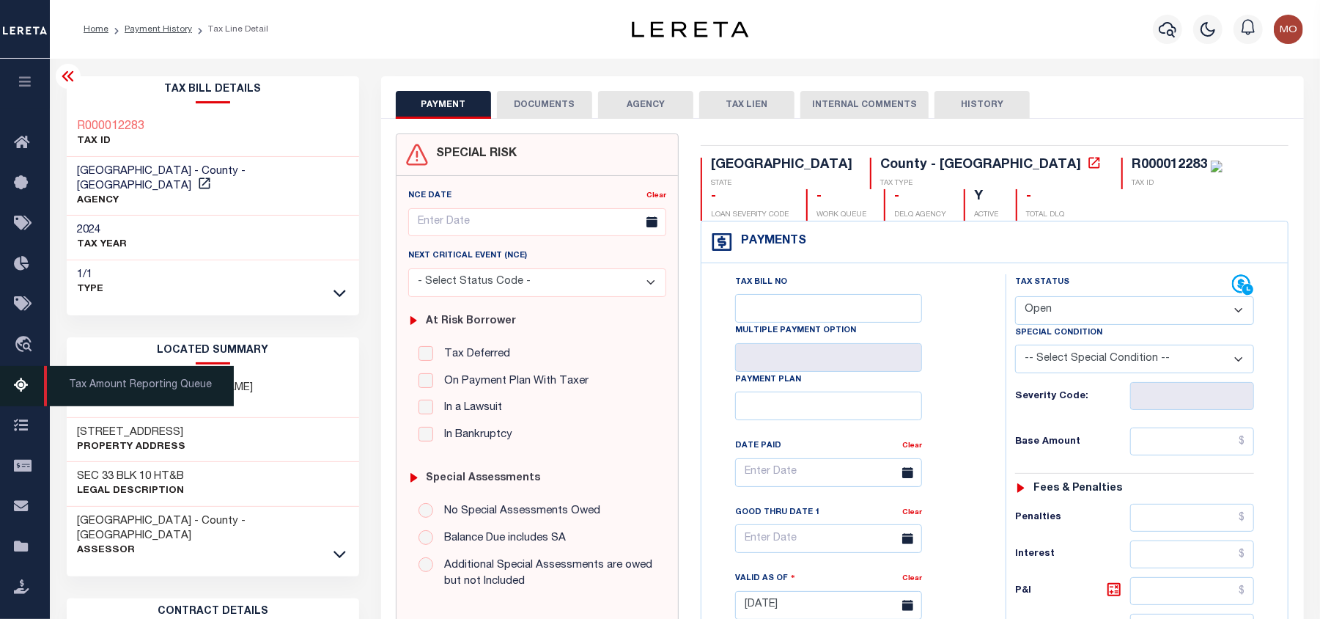
copy h3 "REAGAN CHASE EVERETT"
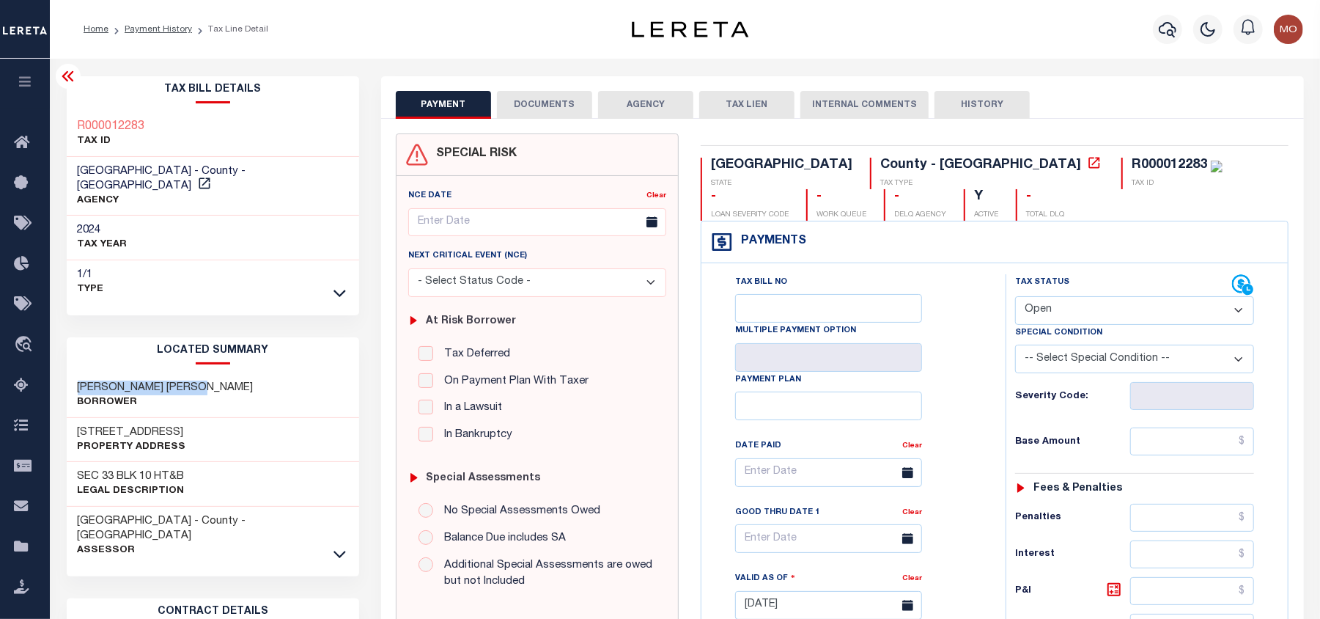
click at [174, 425] on h3 "15015 CO RD 28" at bounding box center [132, 432] width 109 height 15
drag, startPoint x: 168, startPoint y: 412, endPoint x: 78, endPoint y: 422, distance: 90.8
click at [78, 425] on h3 "15015 CO RD 28" at bounding box center [132, 432] width 109 height 15
copy h3 "15015 CO RD 28"
click at [1168, 28] on icon "button" at bounding box center [1168, 30] width 18 height 18
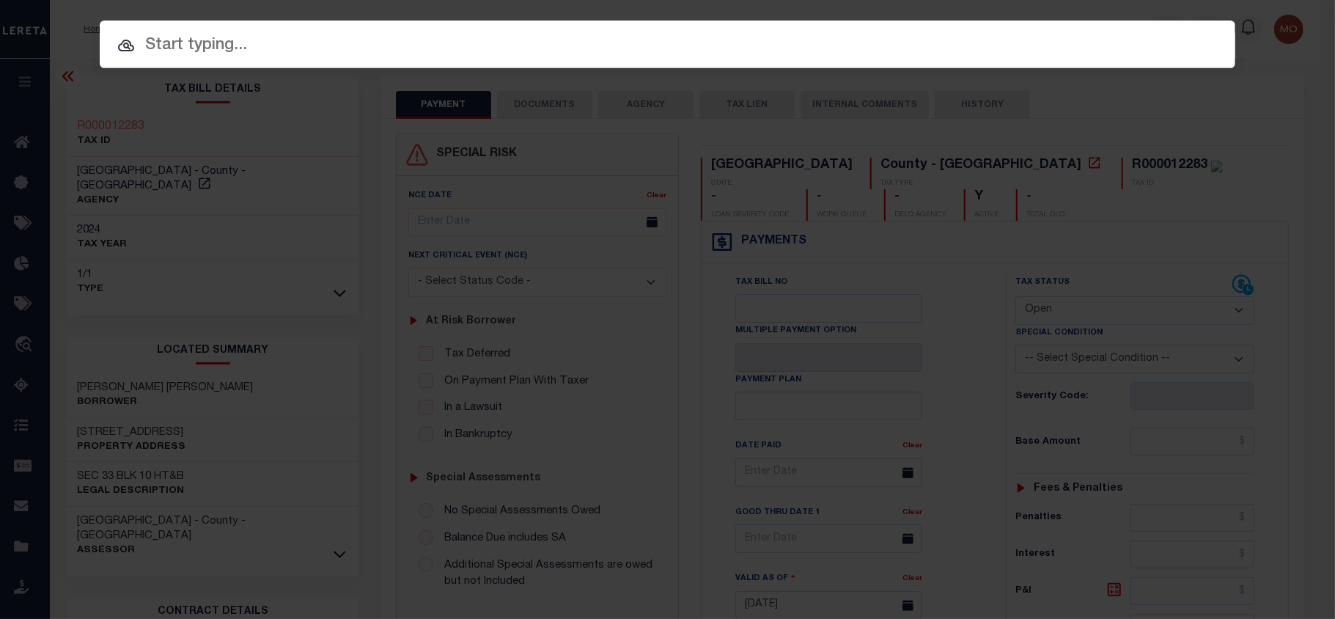
click at [185, 48] on input "text" at bounding box center [668, 46] width 1136 height 26
paste input "9042093953"
type input "9042093953"
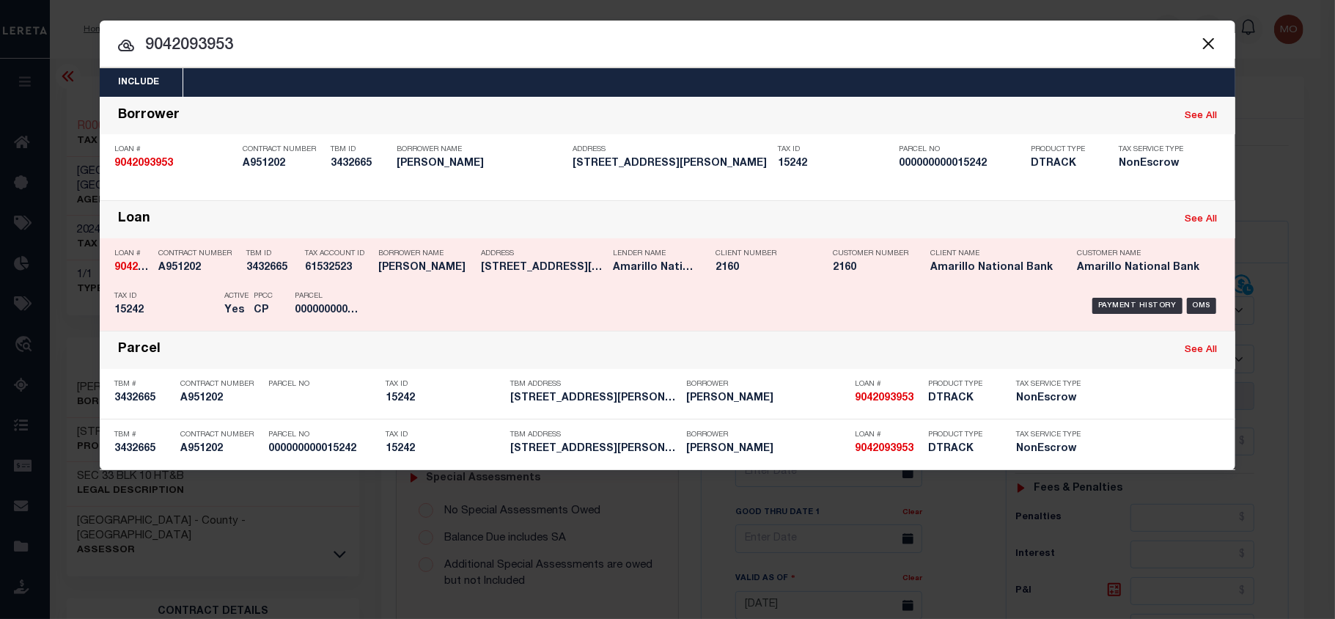
click at [270, 292] on p "PPCC" at bounding box center [263, 296] width 19 height 9
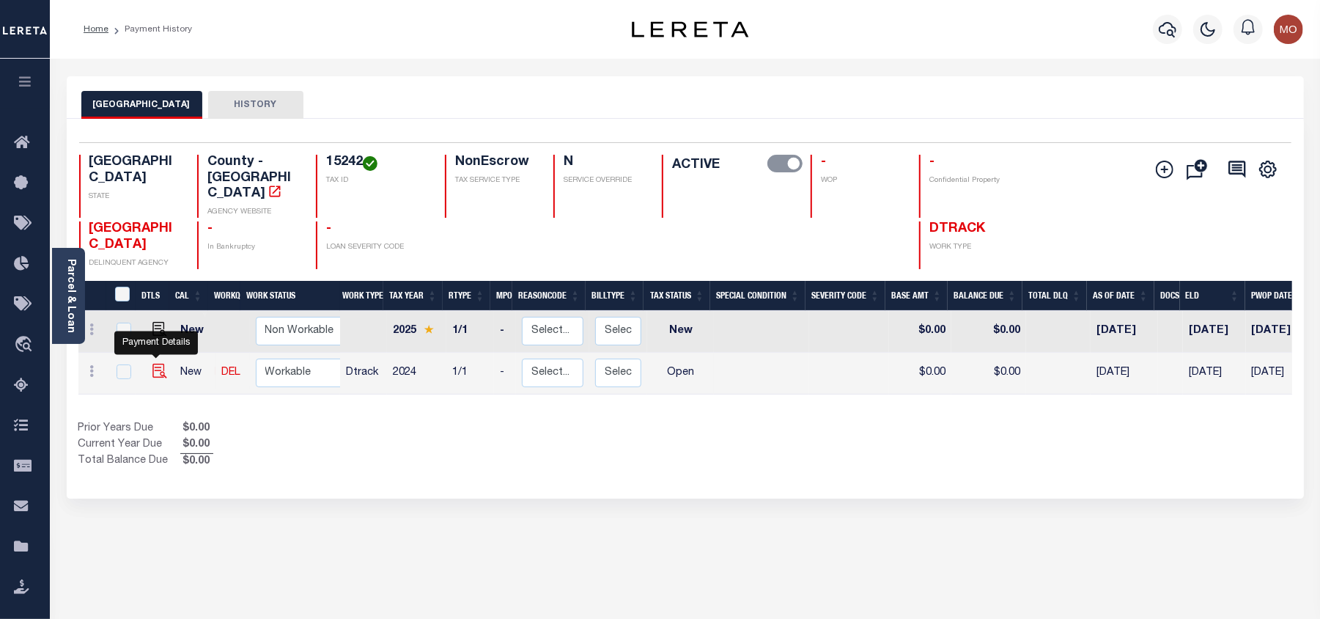
click at [156, 364] on img "" at bounding box center [160, 371] width 15 height 15
checkbox input "true"
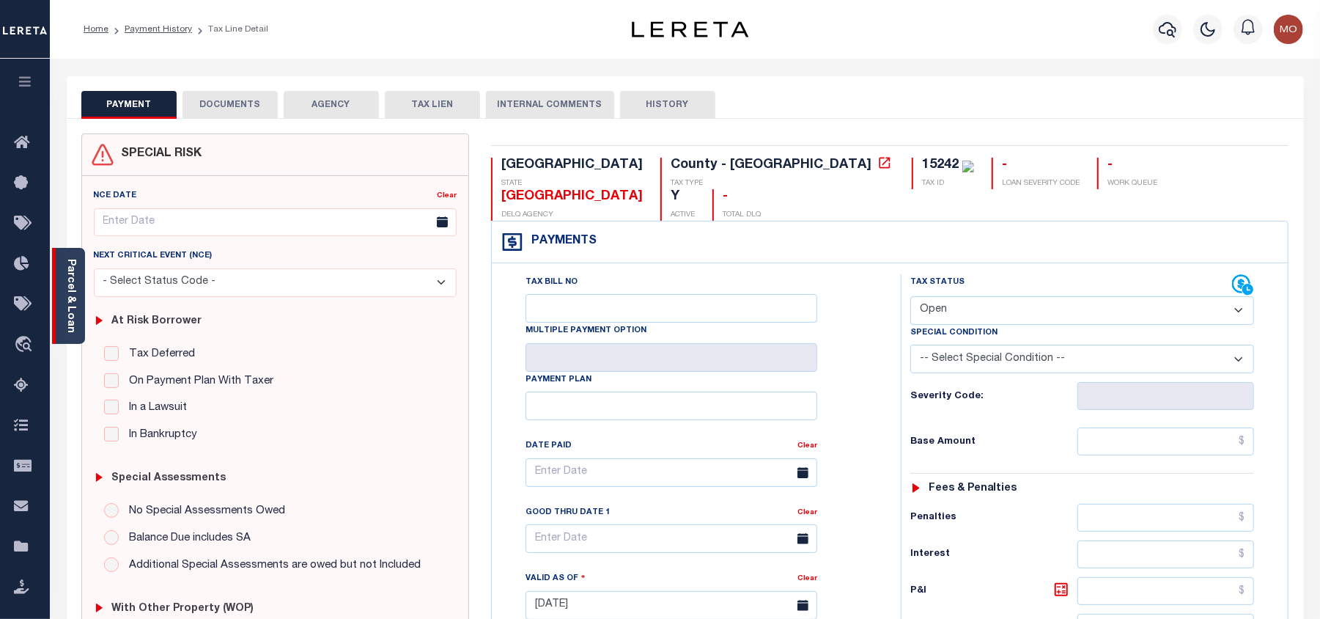
click at [78, 298] on div "Parcel & Loan" at bounding box center [68, 296] width 33 height 96
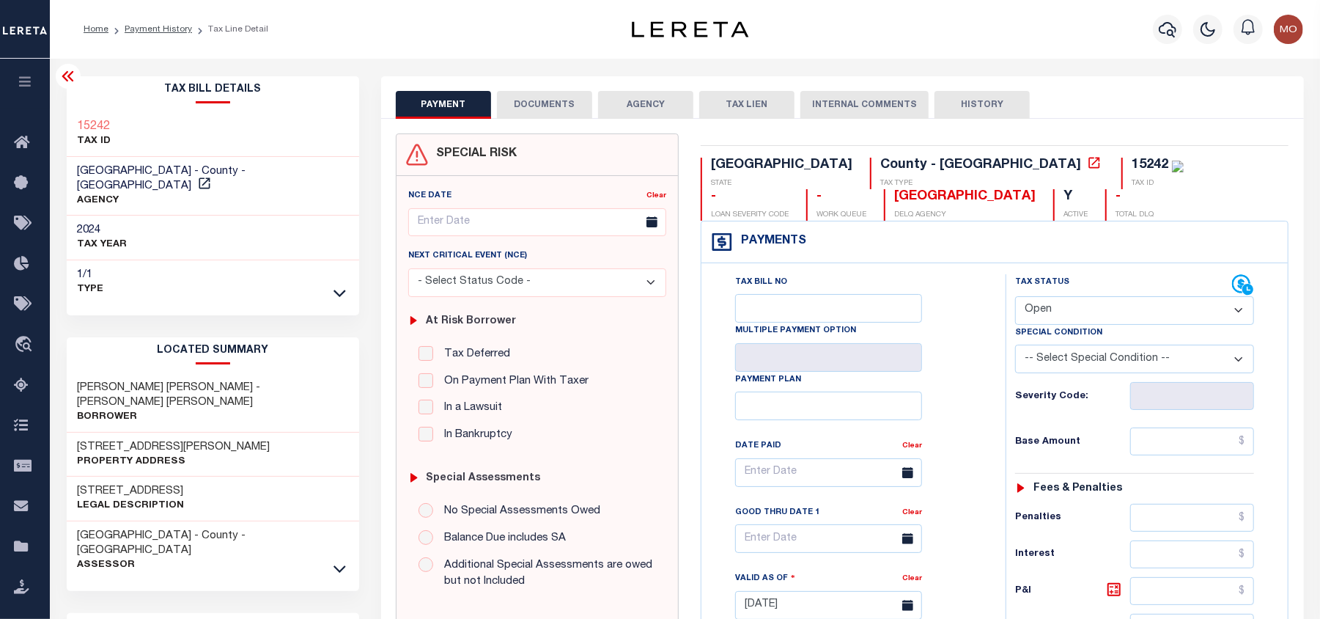
click at [1043, 318] on select "- Select Status Code - Open Due/Unpaid Paid Incomplete No Tax Due Internal Refu…" at bounding box center [1134, 310] width 239 height 29
select select "PYD"
click at [1015, 298] on select "- Select Status Code - Open Due/Unpaid Paid Incomplete No Tax Due Internal Refu…" at bounding box center [1134, 310] width 239 height 29
type input "08/14/2025"
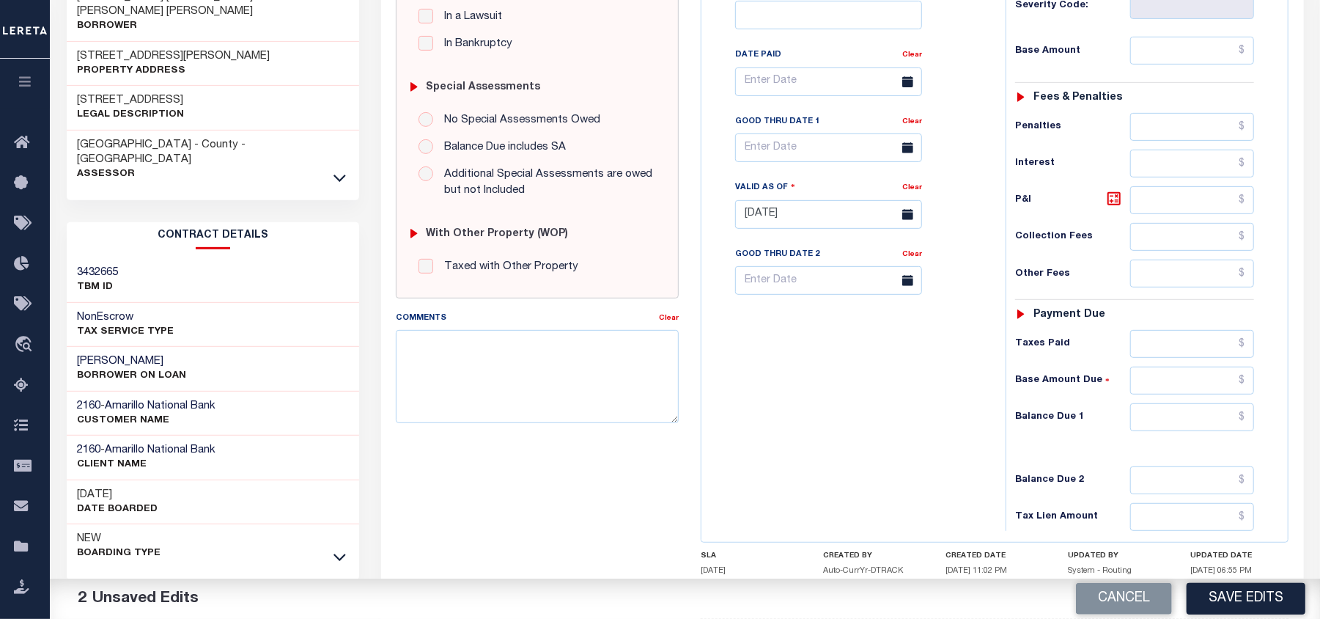
scroll to position [488, 0]
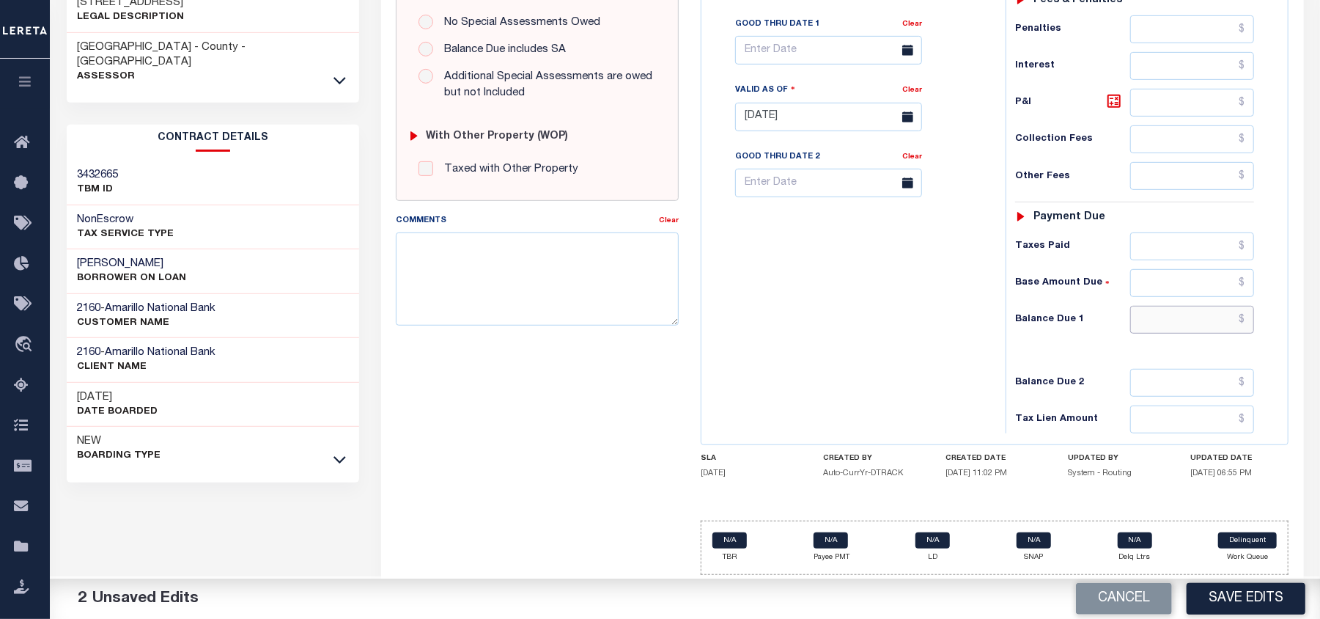
click at [1153, 328] on input "text" at bounding box center [1193, 320] width 125 height 28
type input "$0.00"
click at [519, 249] on textarea "Comments" at bounding box center [537, 278] width 283 height 92
type textarea "i"
type textarea "Information taken verbally"
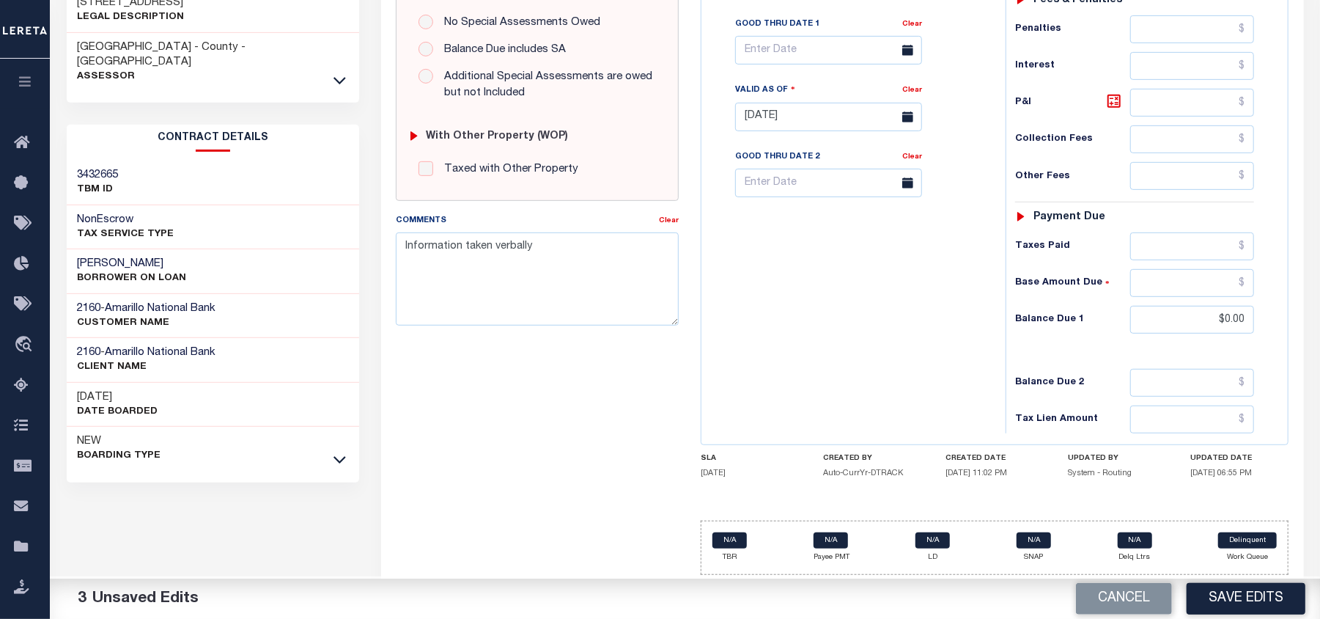
click at [1217, 599] on button "Save Edits" at bounding box center [1246, 599] width 119 height 32
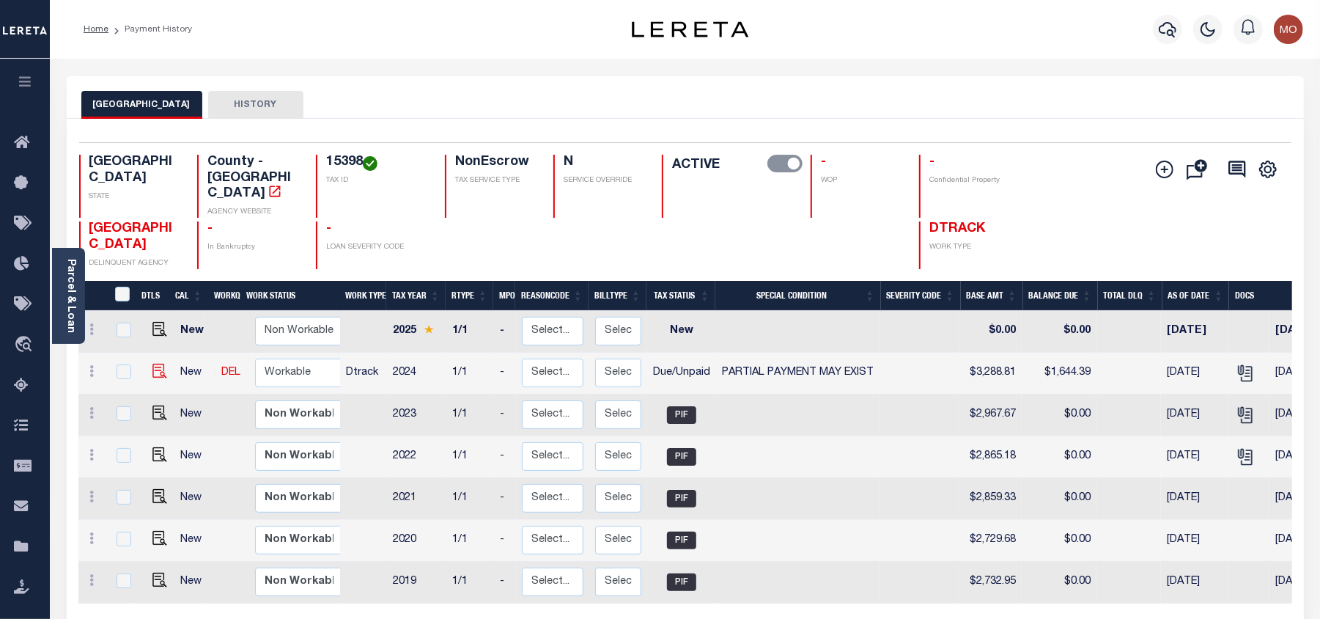
click at [153, 364] on img at bounding box center [160, 371] width 15 height 15
checkbox input "true"
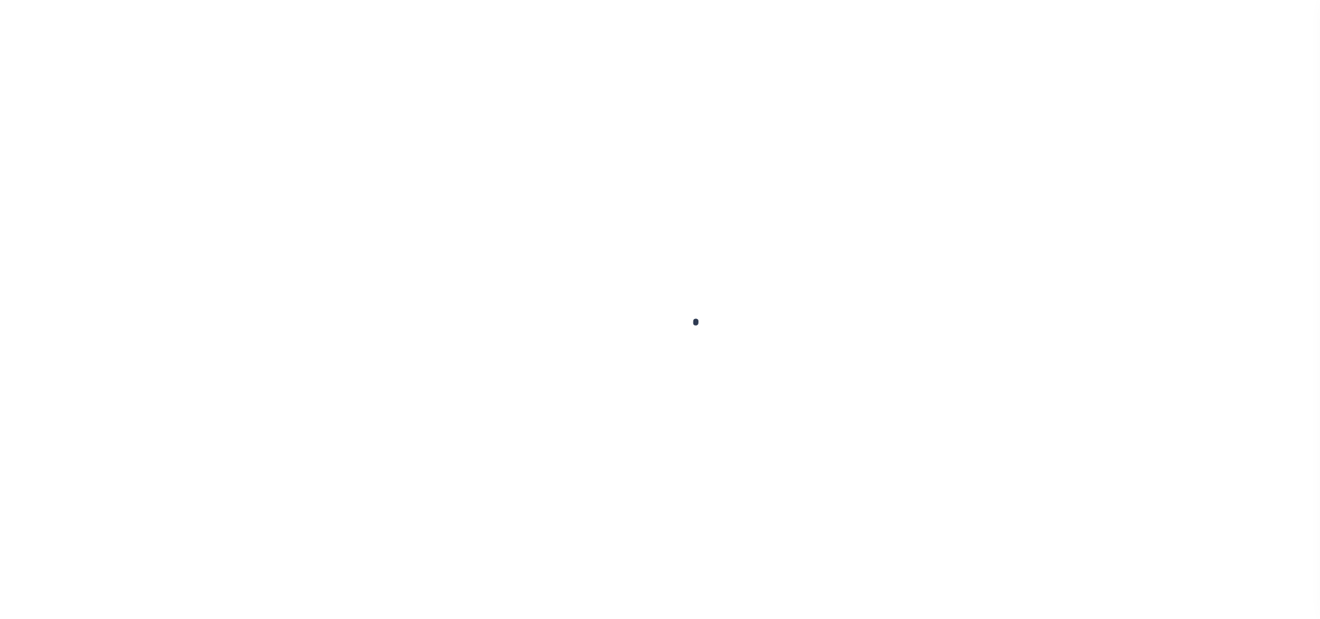
select select "DUE"
select select "15"
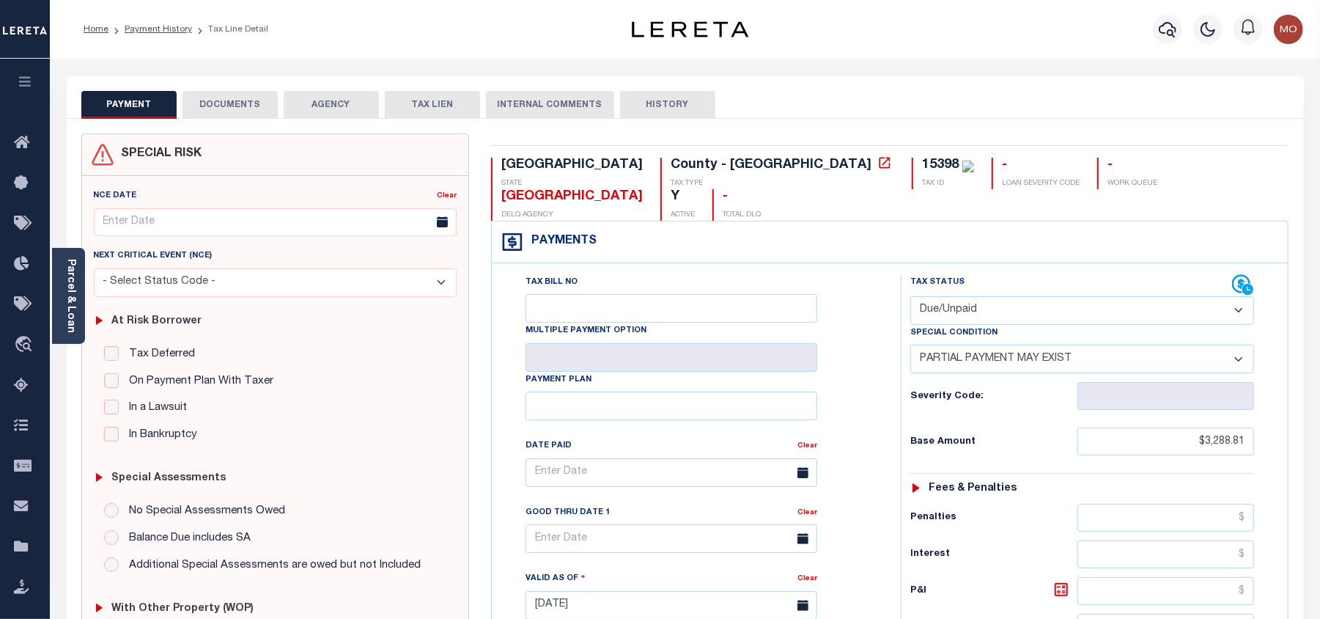
click at [971, 296] on select "- Select Status Code - Open Due/Unpaid Paid Incomplete No Tax Due Internal Refu…" at bounding box center [1083, 310] width 344 height 29
select select "PYD"
click at [911, 296] on select "- Select Status Code - Open Due/Unpaid Paid Incomplete No Tax Due Internal Refu…" at bounding box center [1083, 310] width 344 height 29
select select "0"
type input "08/14/2025"
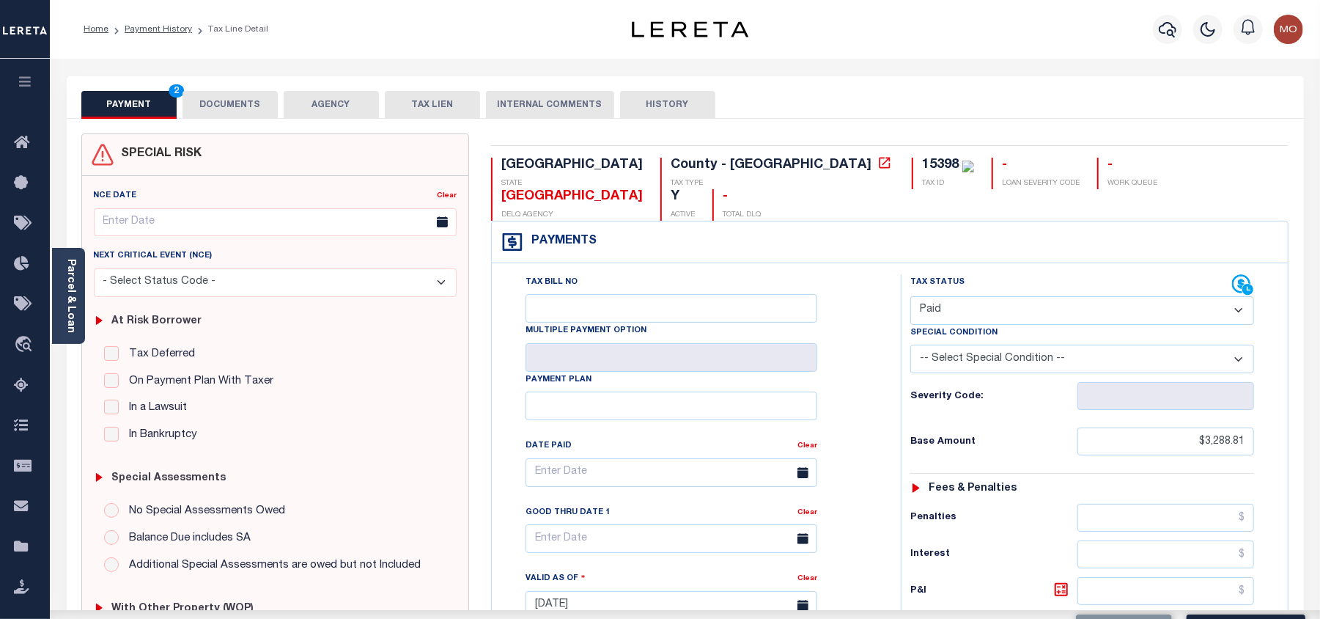
click at [855, 352] on div "Tax Bill No Multiple Payment Option Payment Plan Clear" at bounding box center [693, 479] width 372 height 411
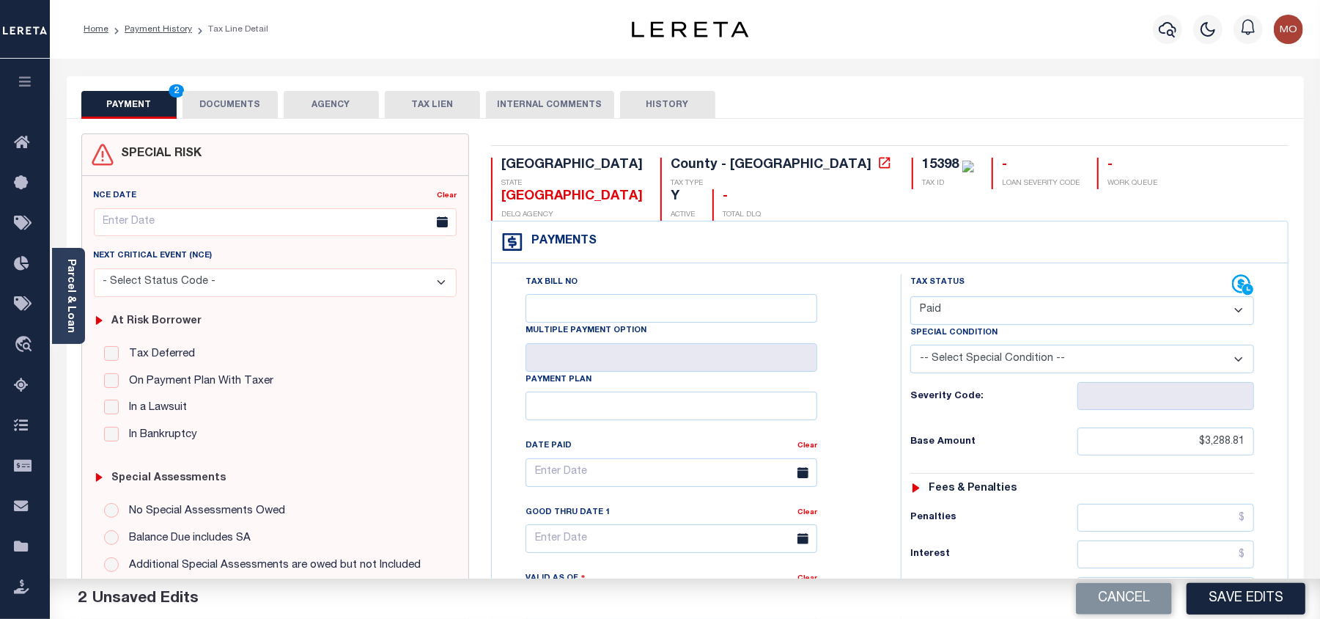
scroll to position [195, 0]
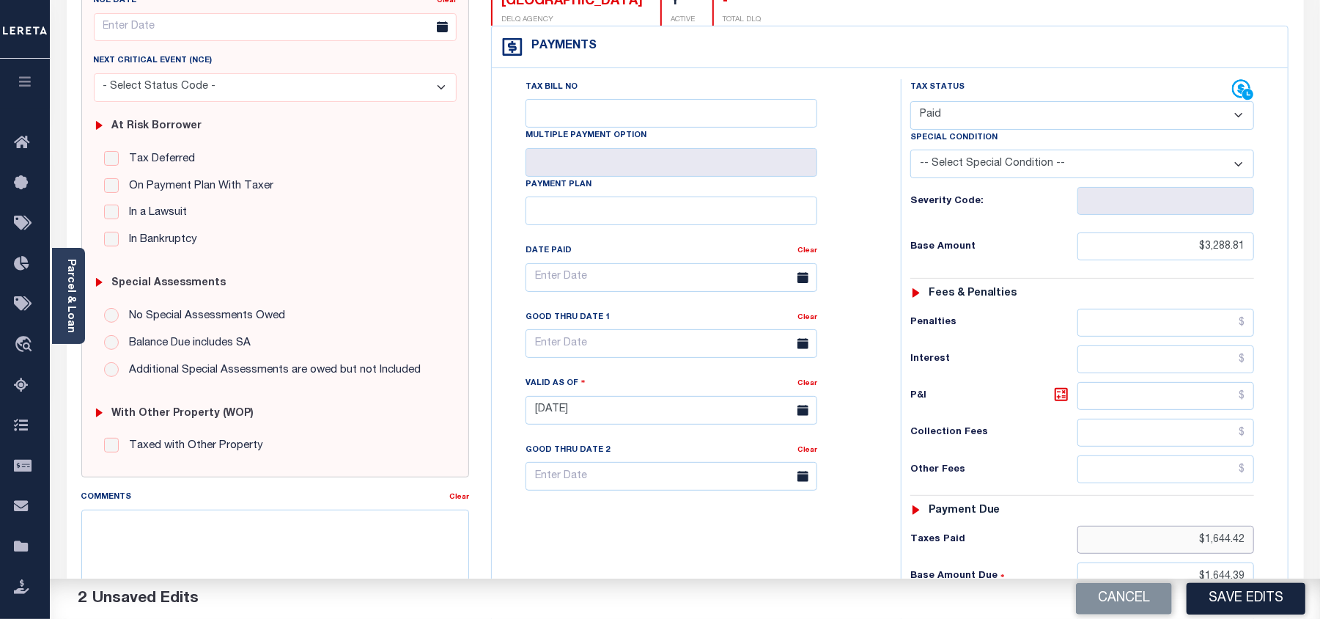
click at [1320, 514] on html "Home Payment History Tax Line Detail" at bounding box center [660, 361] width 1320 height 1112
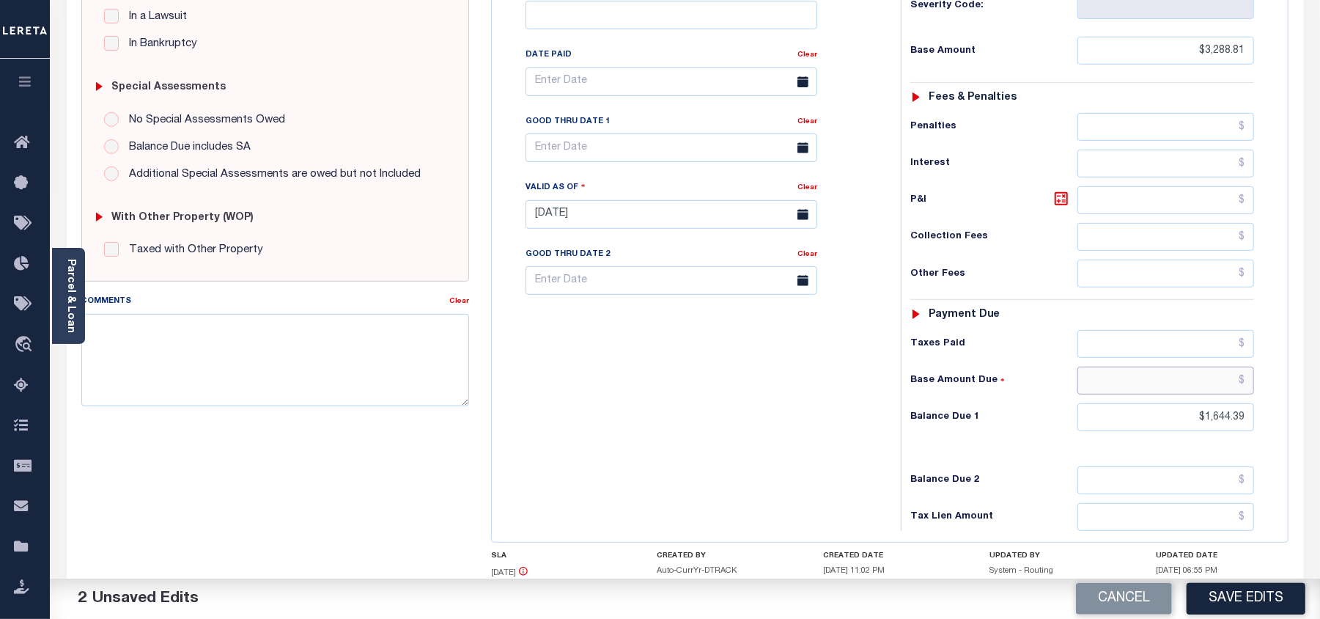
drag, startPoint x: 1185, startPoint y: 356, endPoint x: 1291, endPoint y: 367, distance: 107.0
click at [1320, 365] on html "Home Payment History Tax Line Detail" at bounding box center [660, 165] width 1320 height 1112
drag, startPoint x: 1188, startPoint y: 397, endPoint x: 1295, endPoint y: 385, distance: 107.8
click at [1305, 390] on div "PAYMENT 4 DOCUMENTS AGENCY DELINQUENT PAYEE" at bounding box center [686, 202] width 1260 height 1035
type input "$0.00"
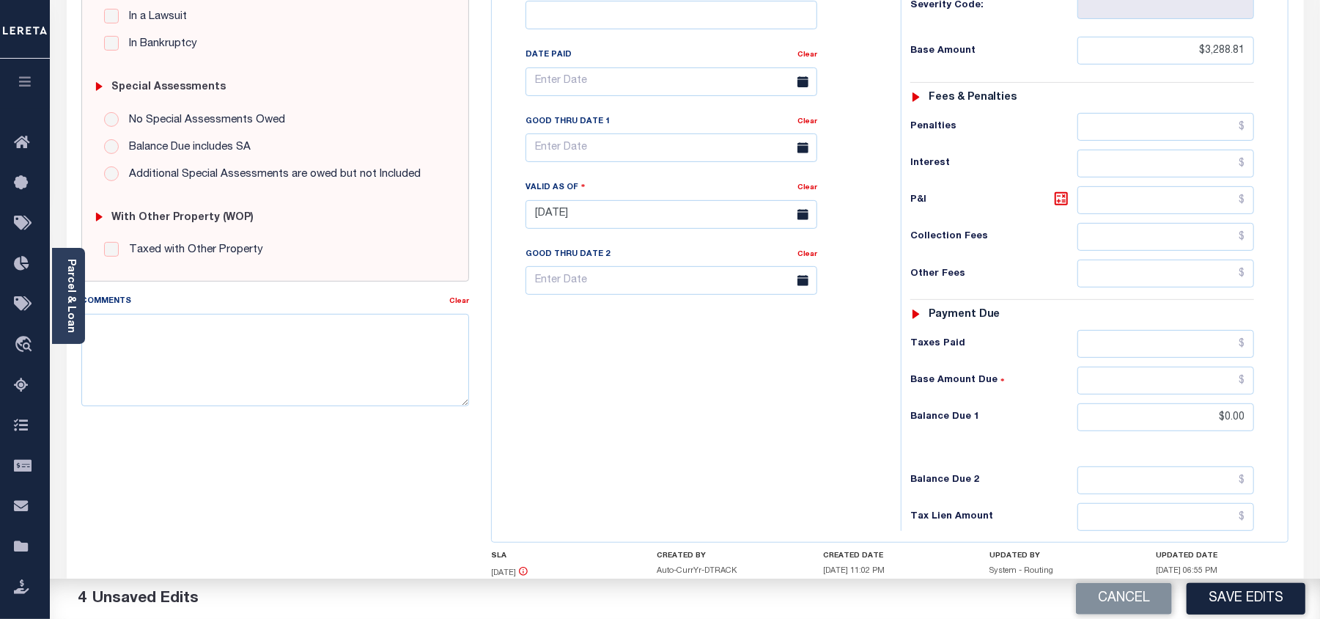
click at [752, 447] on div "Tax Bill No Multiple Payment Option Payment Plan Clear" at bounding box center [693, 206] width 394 height 647
click at [202, 358] on textarea "Comments" at bounding box center [275, 360] width 388 height 92
type textarea "Information taken verbally"
click at [1224, 593] on button "Save Edits" at bounding box center [1246, 599] width 119 height 32
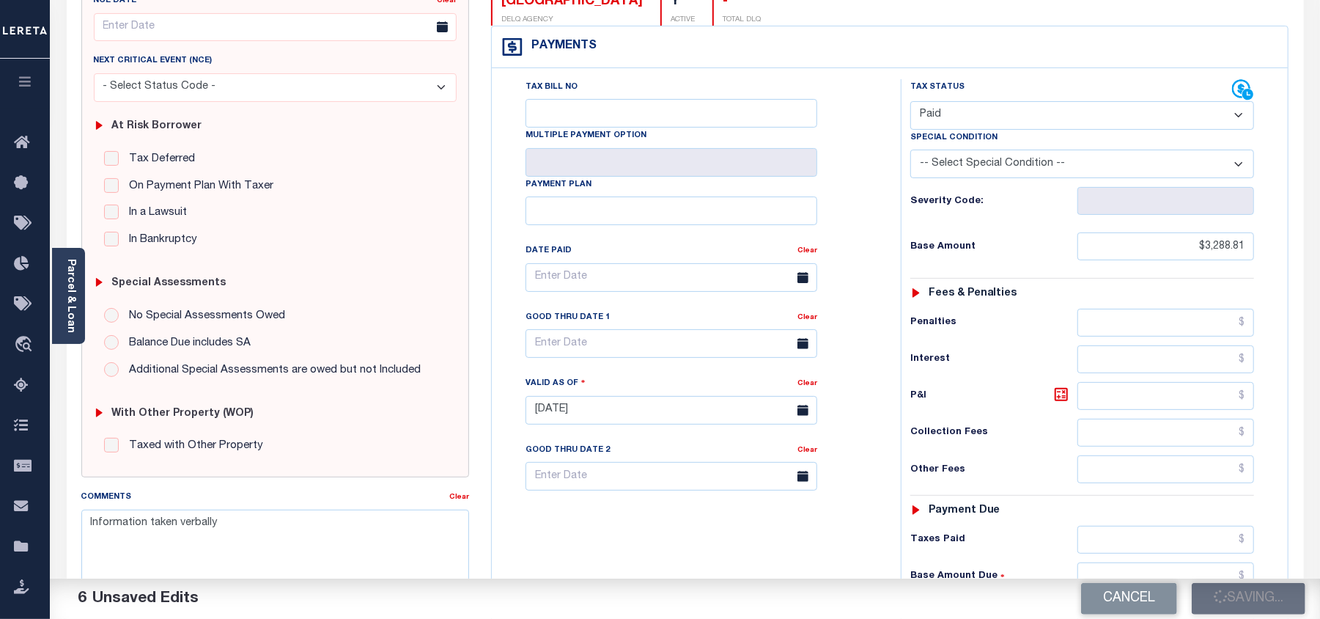
checkbox input "false"
type input "$3,288.81"
type input "$0"
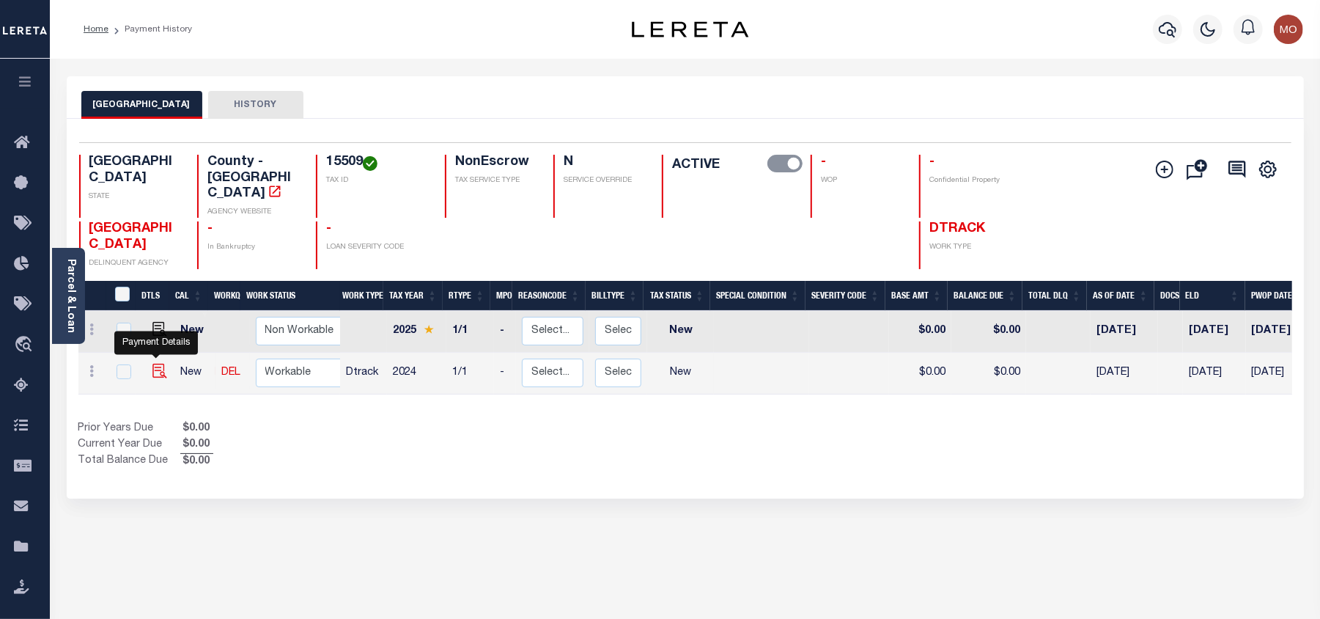
click at [158, 364] on img "" at bounding box center [160, 371] width 15 height 15
checkbox input "true"
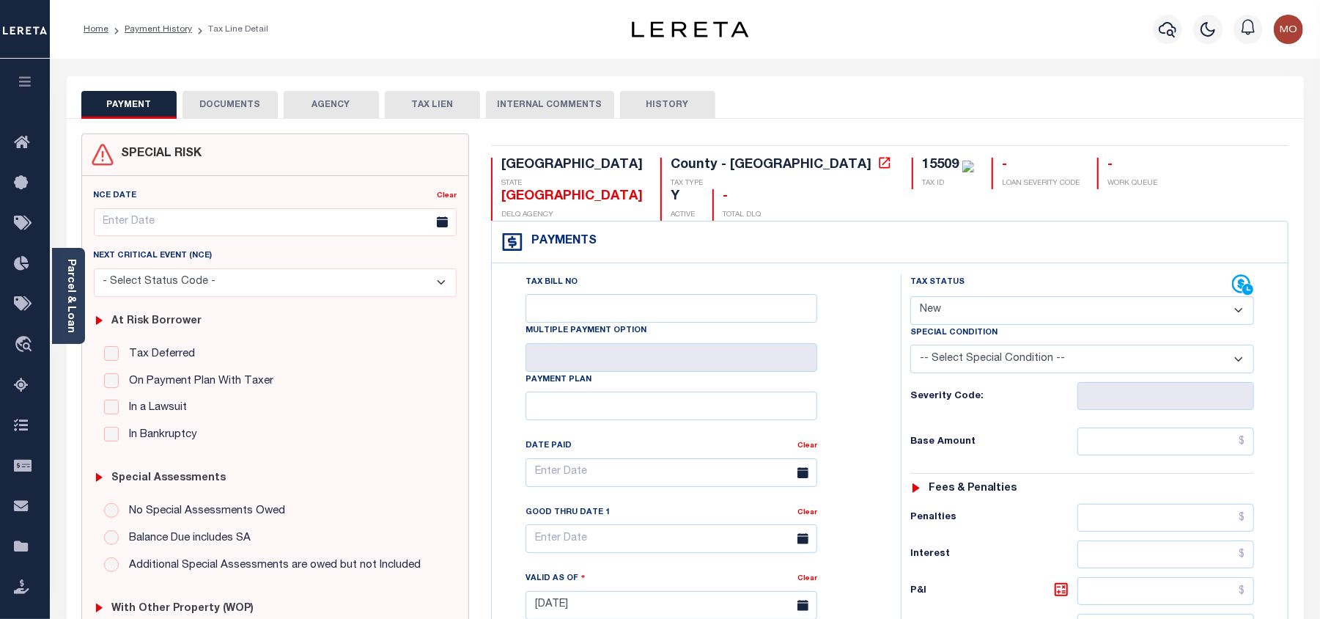
click at [963, 296] on select "- Select Status Code - Open Due/Unpaid Paid Incomplete No Tax Due Internal Refu…" at bounding box center [1083, 310] width 344 height 29
select select "PYD"
click at [911, 296] on select "- Select Status Code - Open Due/Unpaid Paid Incomplete No Tax Due Internal Refu…" at bounding box center [1083, 310] width 344 height 29
type input "[DATE]"
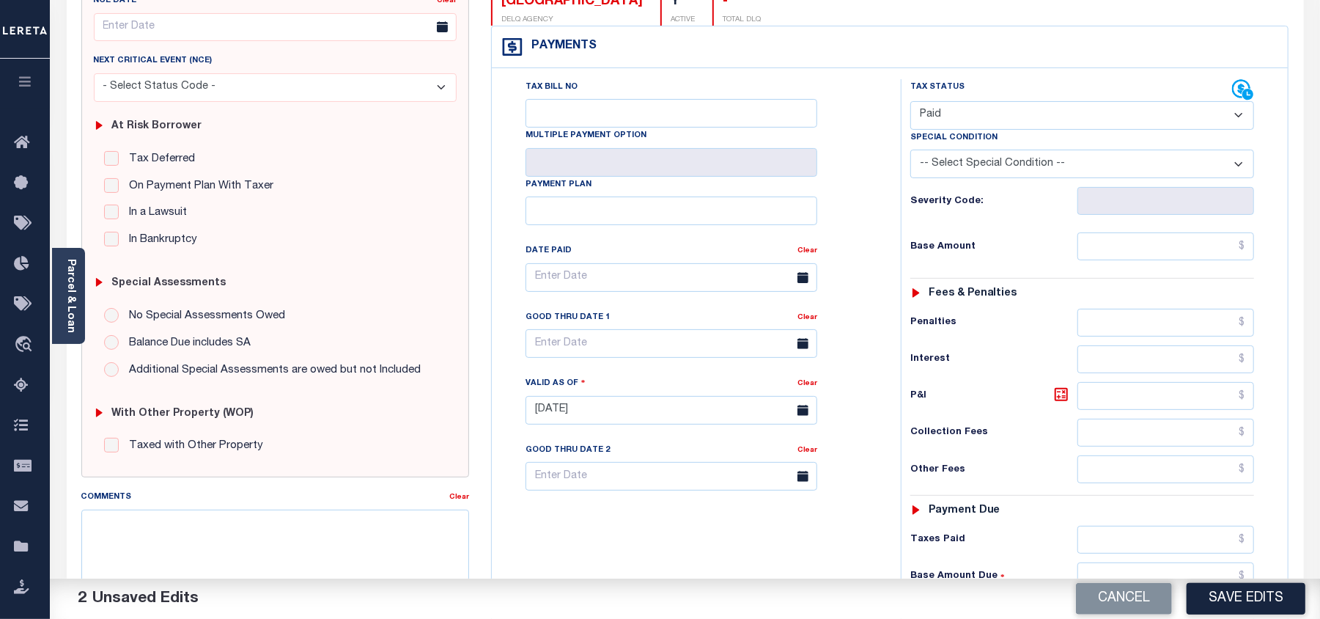
scroll to position [469, 0]
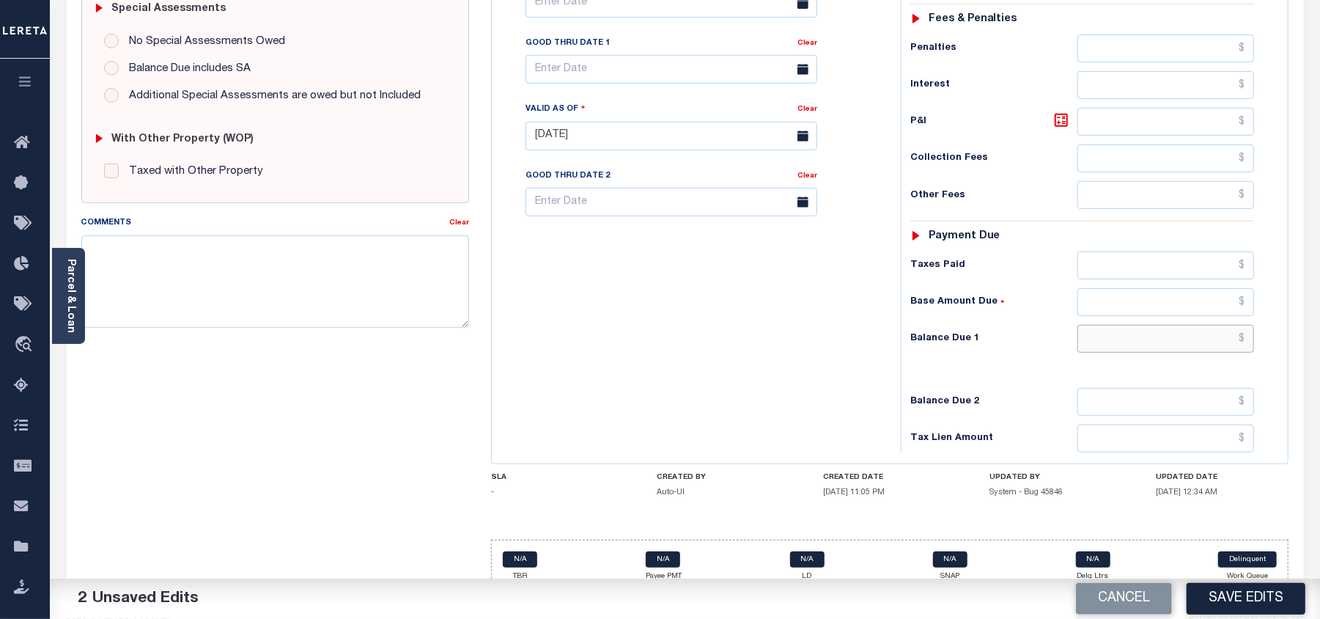
drag, startPoint x: 1113, startPoint y: 317, endPoint x: 824, endPoint y: 334, distance: 289.4
click at [1106, 325] on input "text" at bounding box center [1166, 339] width 177 height 28
click at [824, 334] on div "Tax Bill No Multiple Payment Option Payment Plan Clear" at bounding box center [693, 128] width 394 height 647
click at [1127, 325] on input "text" at bounding box center [1166, 339] width 177 height 28
type input "$0.00"
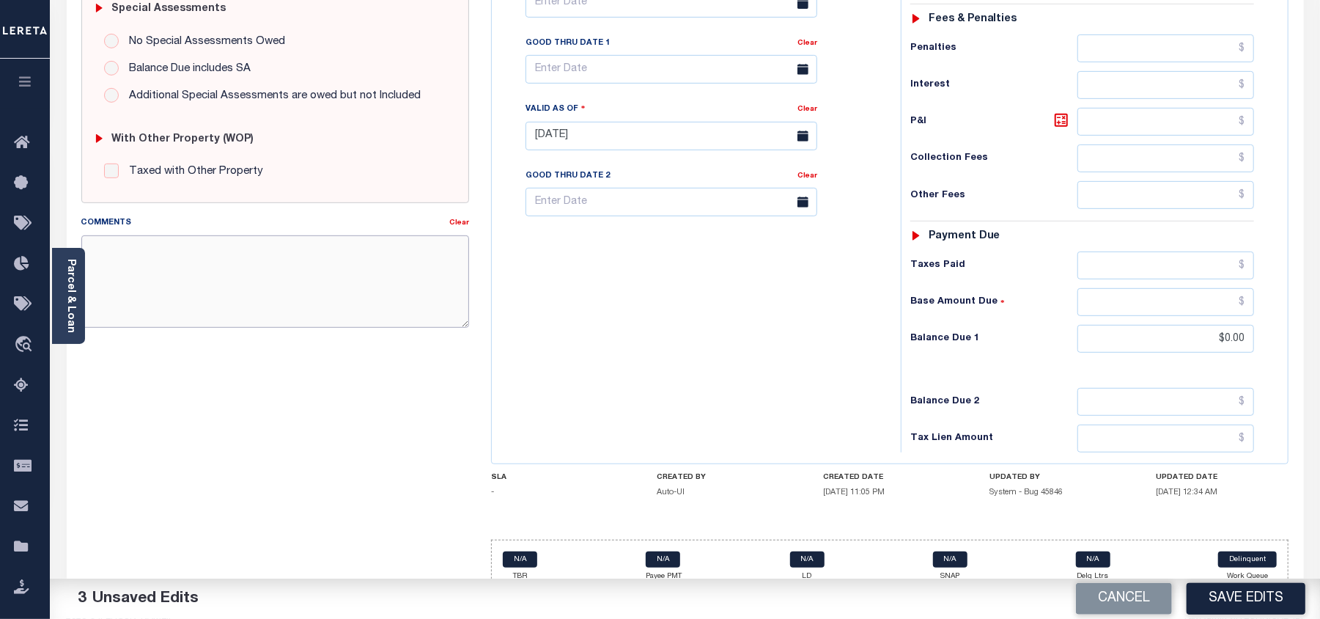
click at [277, 293] on textarea "Comments" at bounding box center [275, 281] width 388 height 92
type textarea "Information taken verbally"
click at [1230, 594] on button "Save Edits" at bounding box center [1246, 599] width 119 height 32
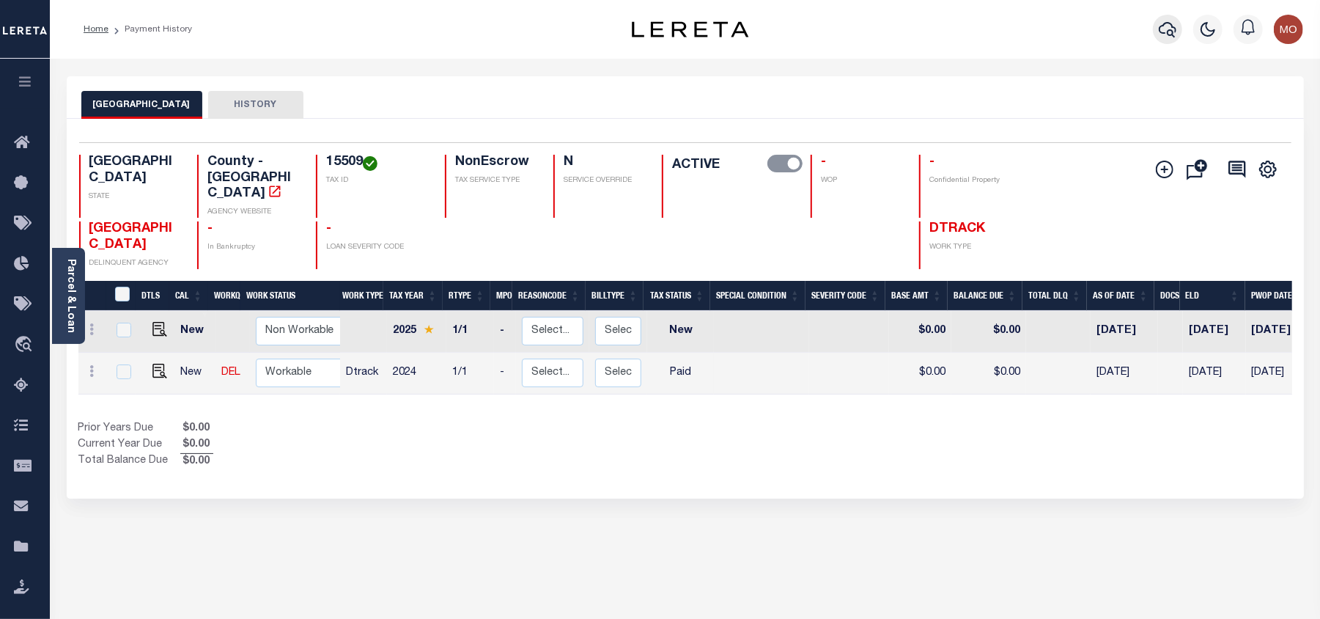
click at [1159, 29] on icon "button" at bounding box center [1168, 30] width 18 height 18
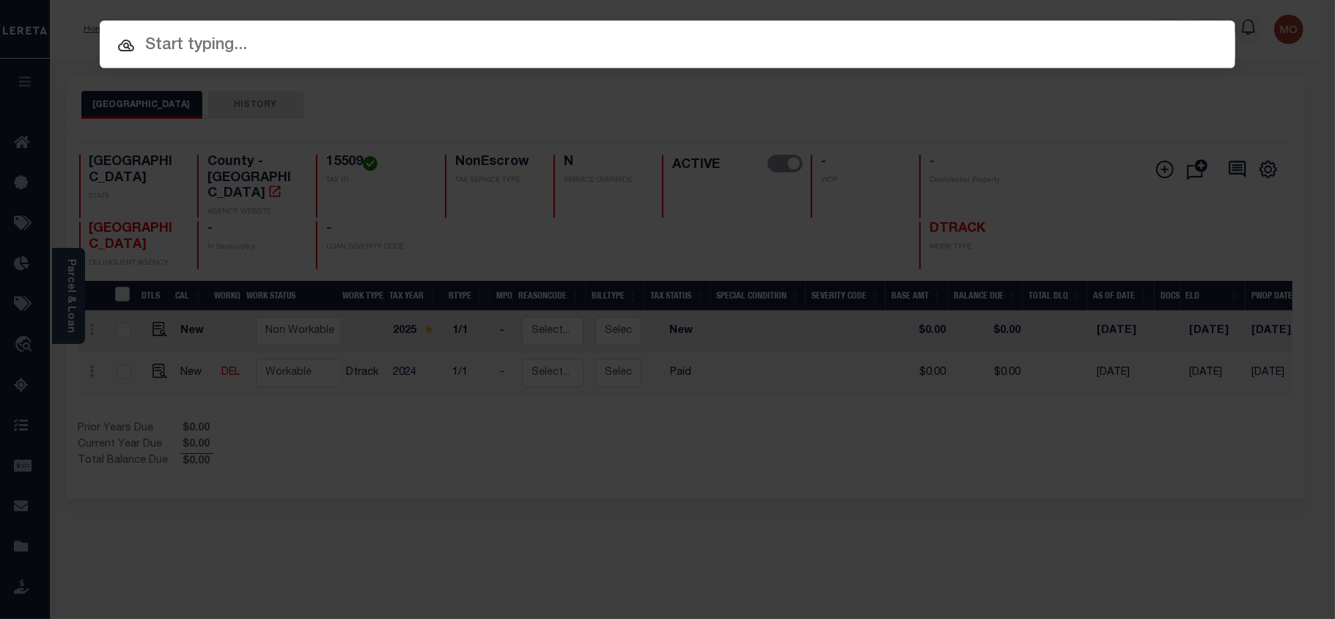
click at [239, 47] on input "text" at bounding box center [668, 46] width 1136 height 26
paste input "9042100240"
type input "9042100240"
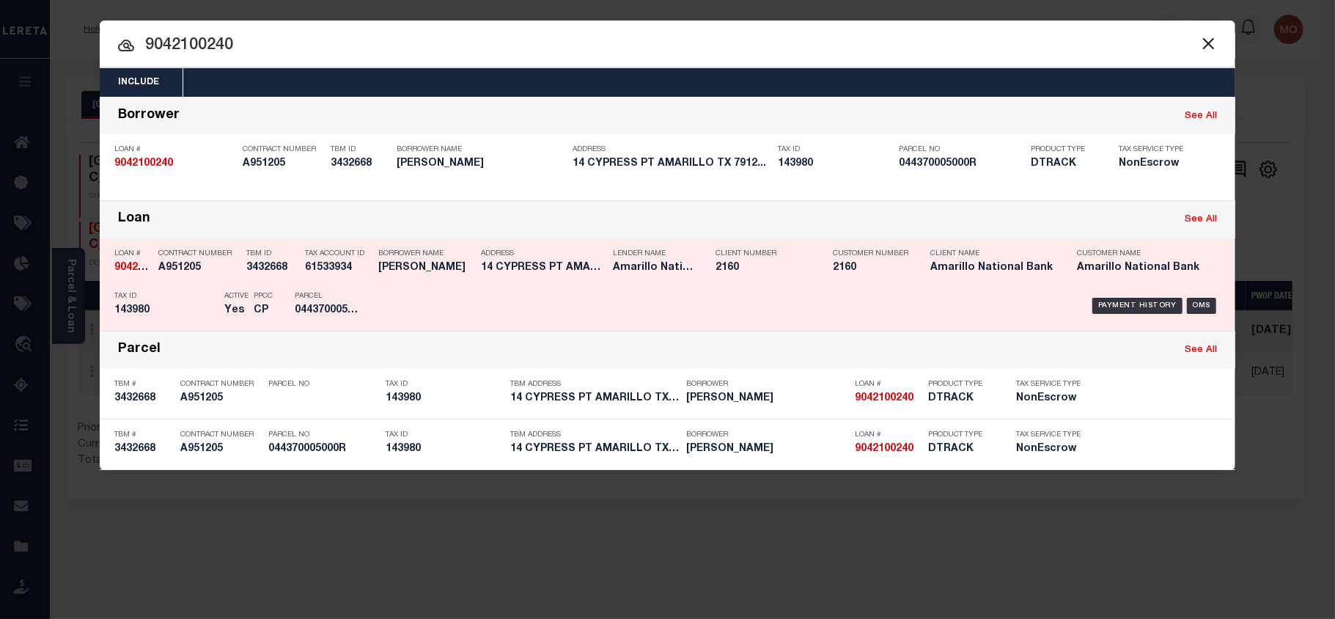
click at [197, 293] on p "Tax ID" at bounding box center [165, 296] width 103 height 9
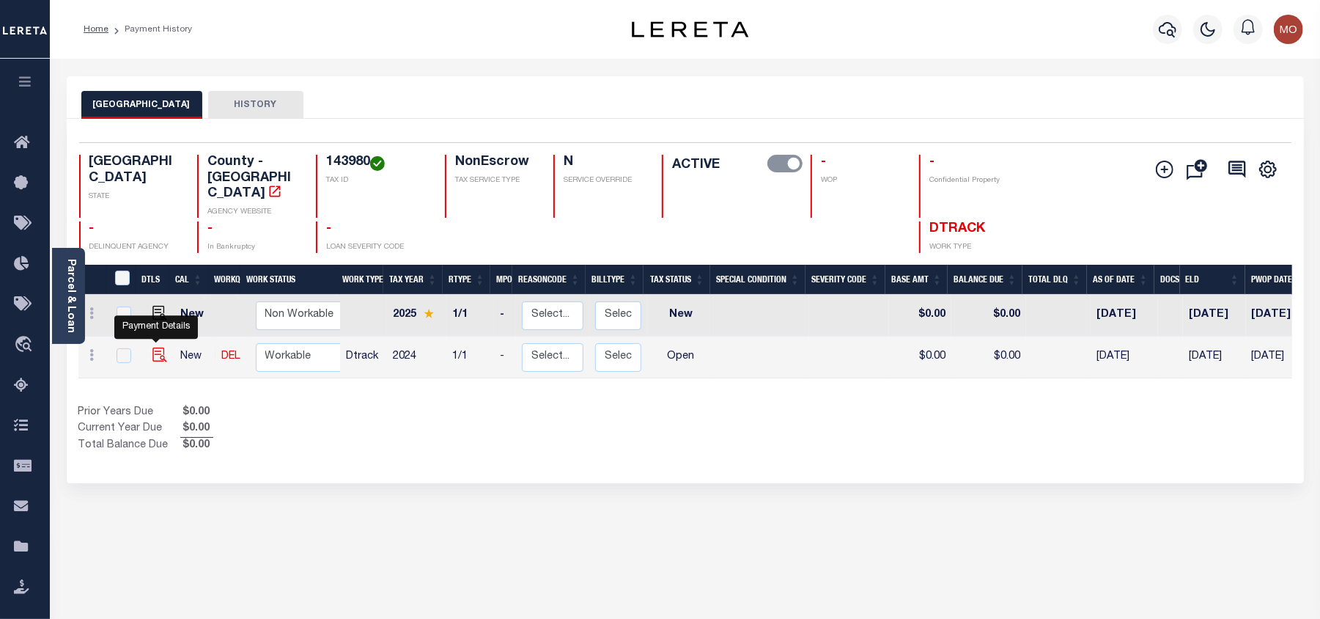
click at [154, 348] on img "" at bounding box center [160, 355] width 15 height 15
checkbox input "true"
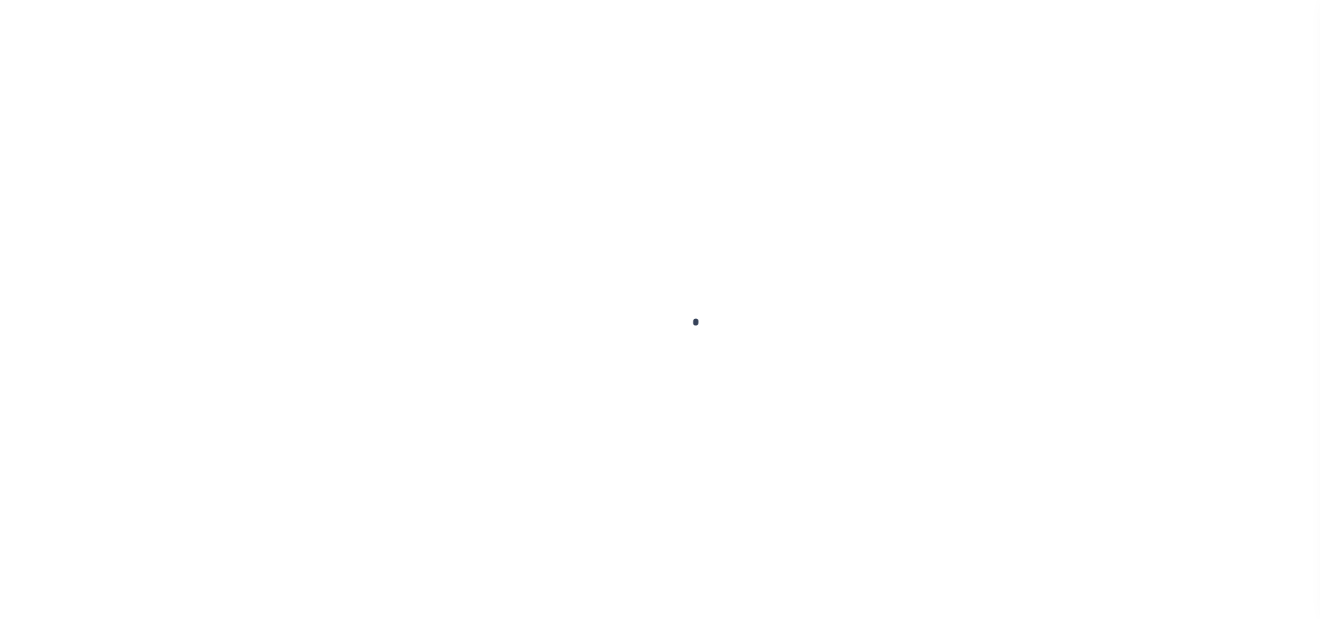
select select "OP2"
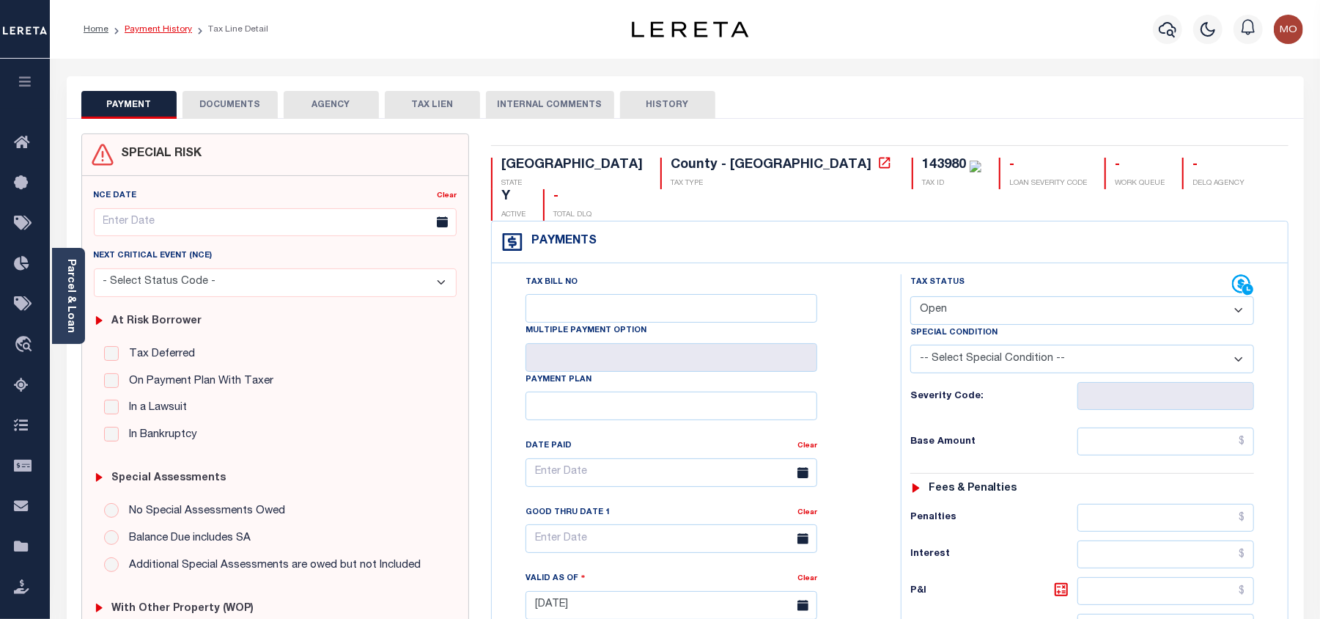
click at [139, 29] on link "Payment History" at bounding box center [158, 29] width 67 height 9
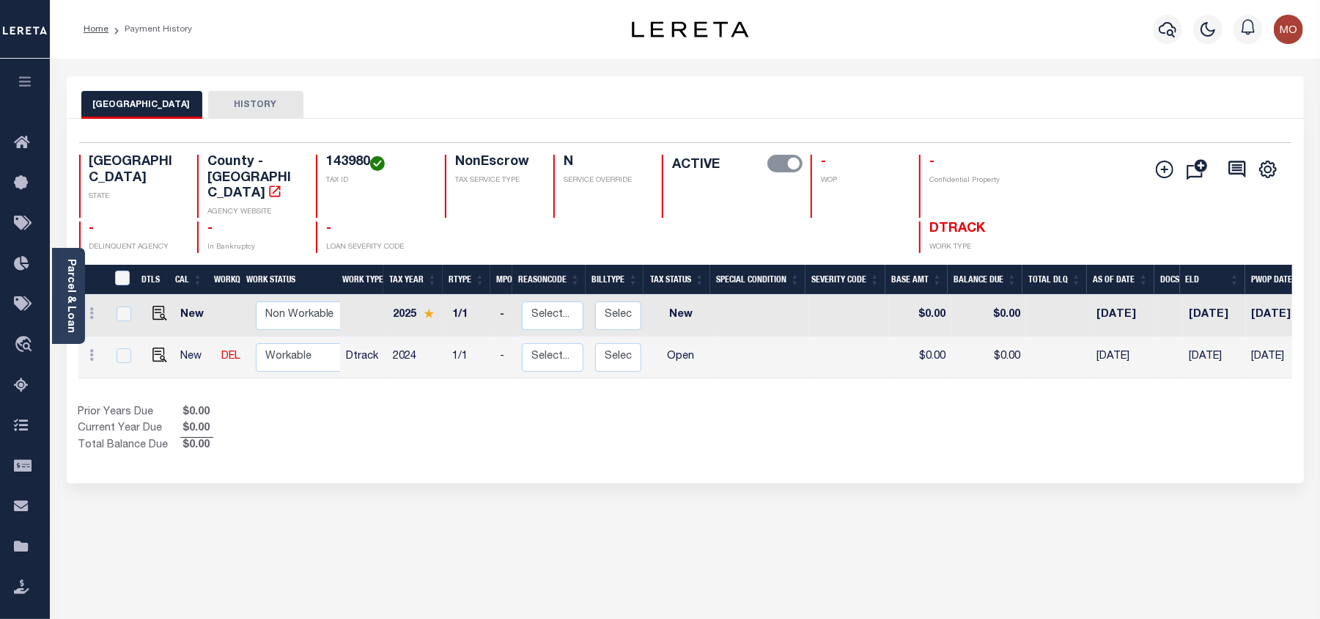
click at [359, 159] on h4 "143980" at bounding box center [376, 163] width 101 height 16
click at [153, 348] on img "" at bounding box center [160, 355] width 15 height 15
checkbox input "true"
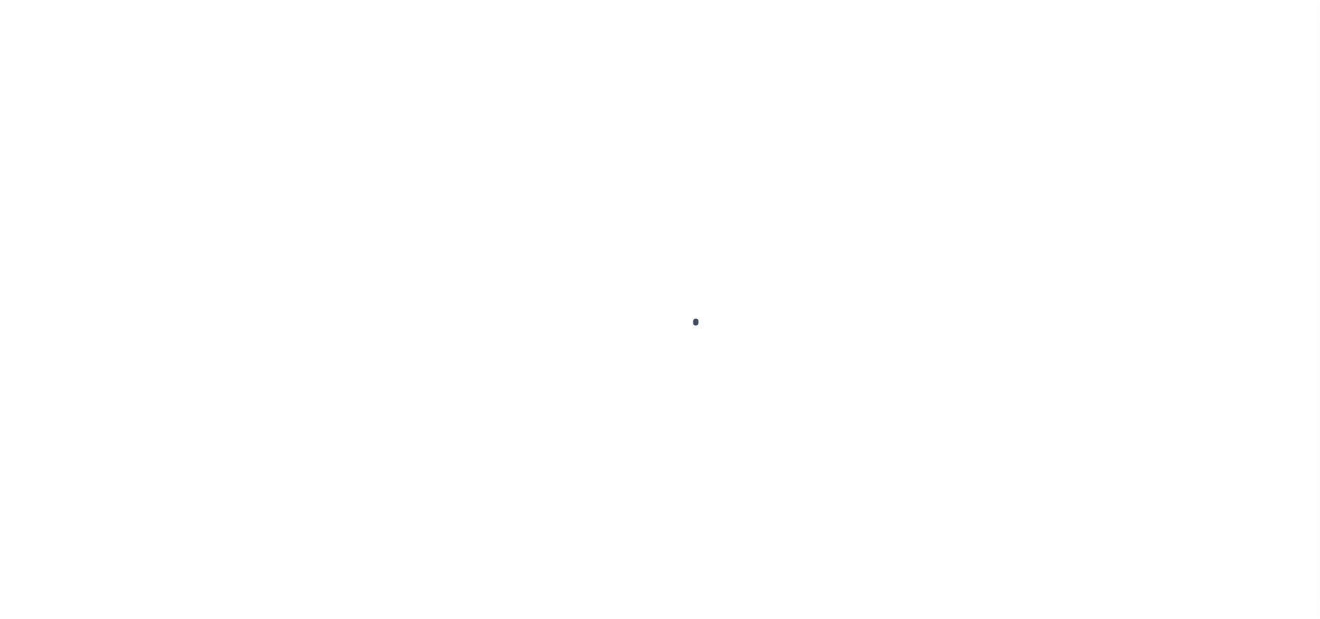
select select "OP2"
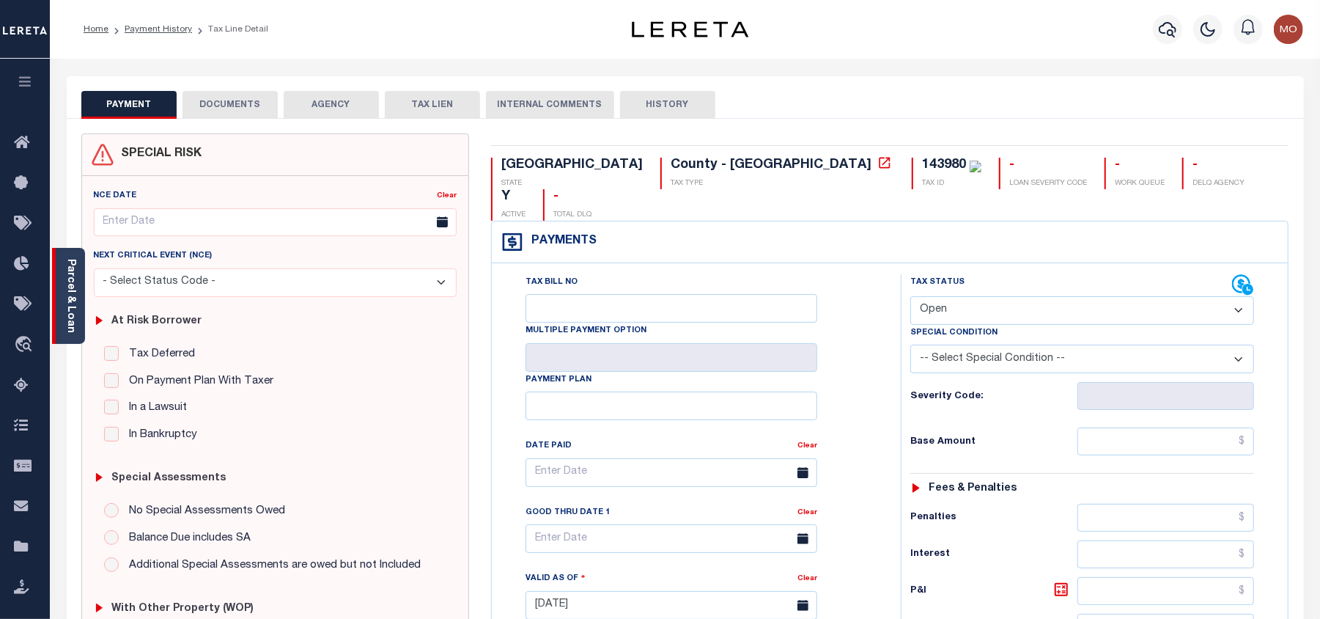
click at [74, 295] on link "Parcel & Loan" at bounding box center [70, 296] width 10 height 74
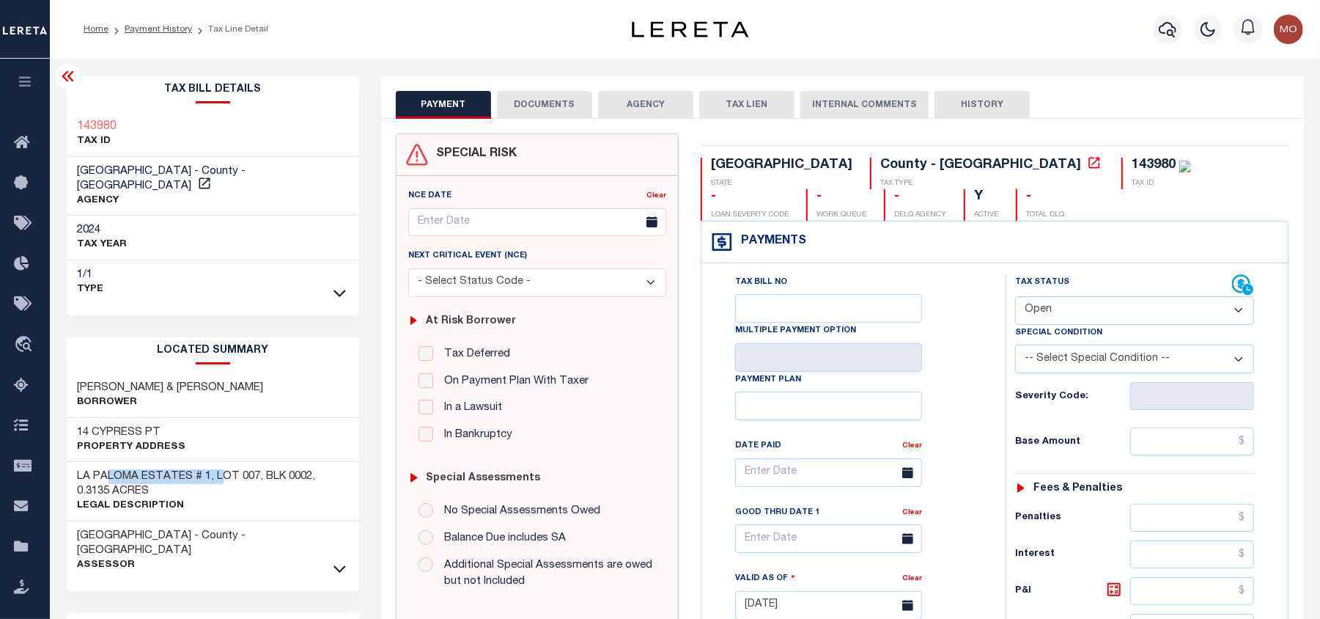
drag, startPoint x: 107, startPoint y: 468, endPoint x: 327, endPoint y: 467, distance: 220.0
click at [327, 469] on h3 "LA PALOMA ESTATES # 1, LOT 007, BLK 0002, 0.3135 ACRES" at bounding box center [213, 483] width 271 height 29
click at [1168, 28] on icon "button" at bounding box center [1168, 30] width 18 height 18
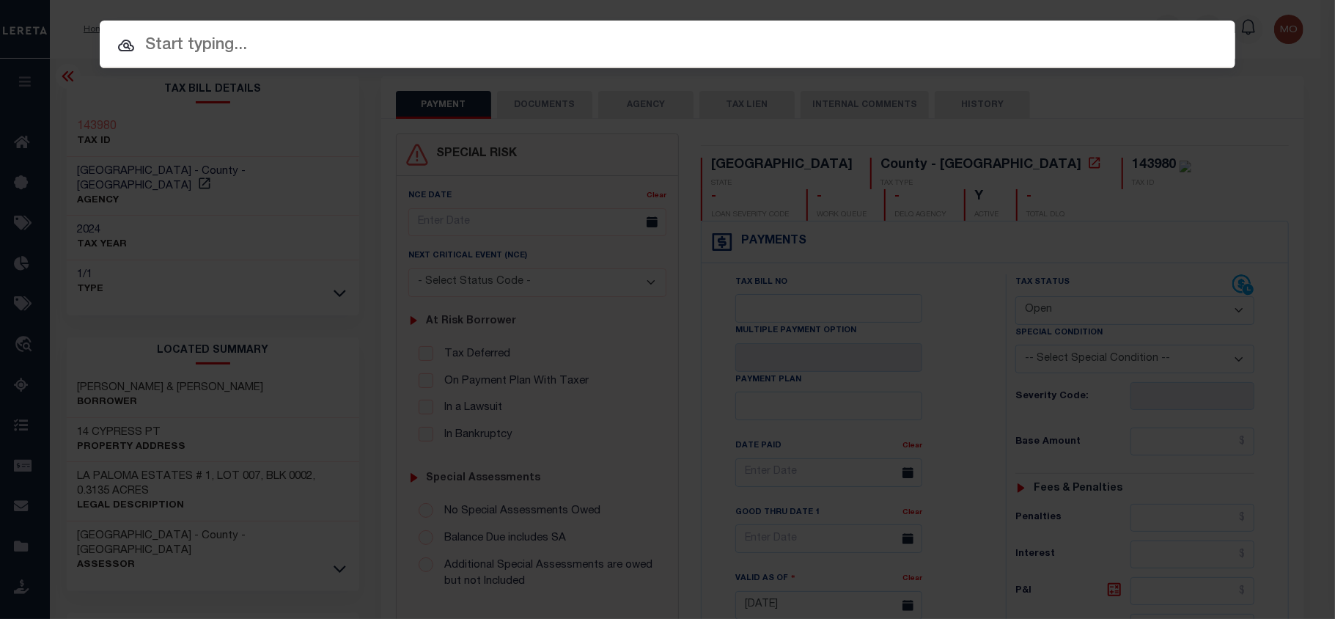
click at [199, 59] on div at bounding box center [668, 44] width 1136 height 47
click at [199, 40] on input "text" at bounding box center [668, 46] width 1136 height 26
paste input "9042100240"
type input "9042100240"
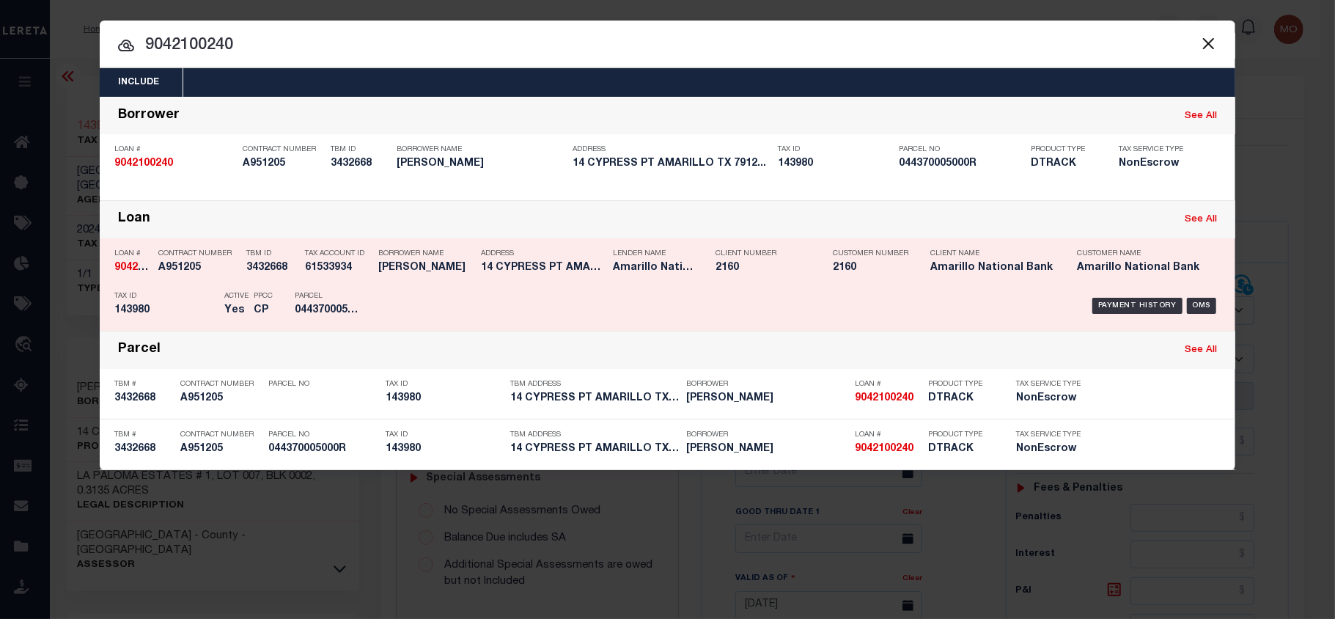
click at [256, 287] on div "PPCC CP" at bounding box center [263, 305] width 19 height 43
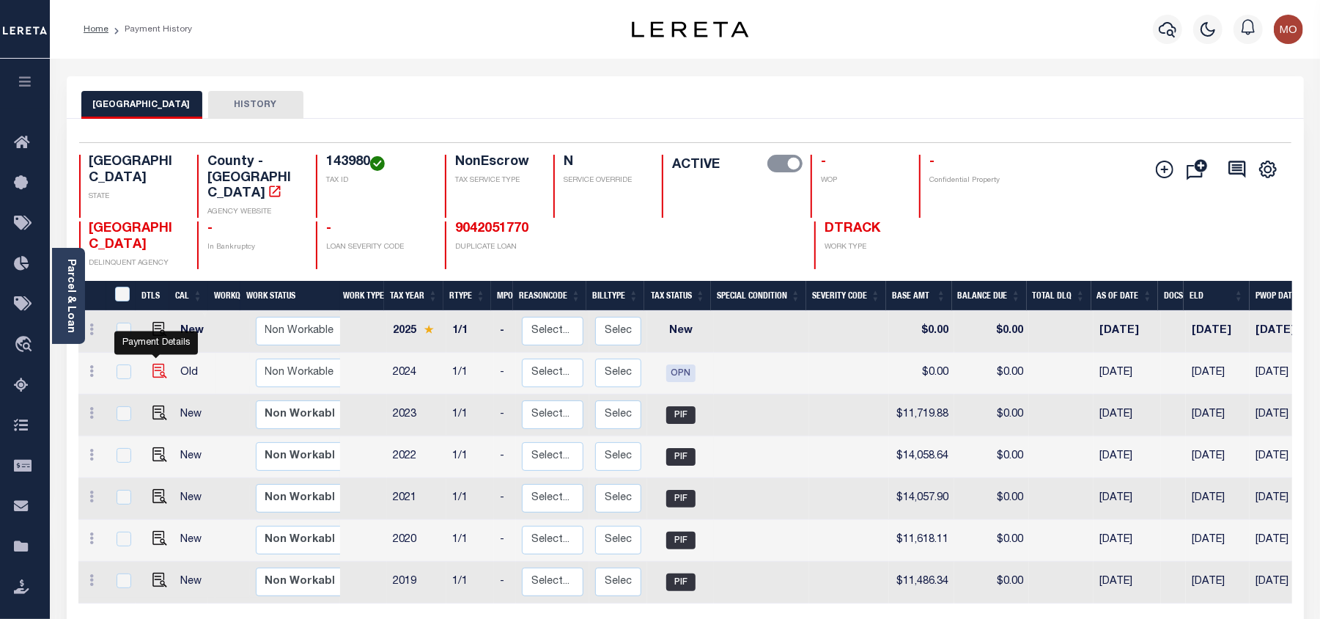
click at [155, 364] on img "" at bounding box center [160, 371] width 15 height 15
checkbox input "true"
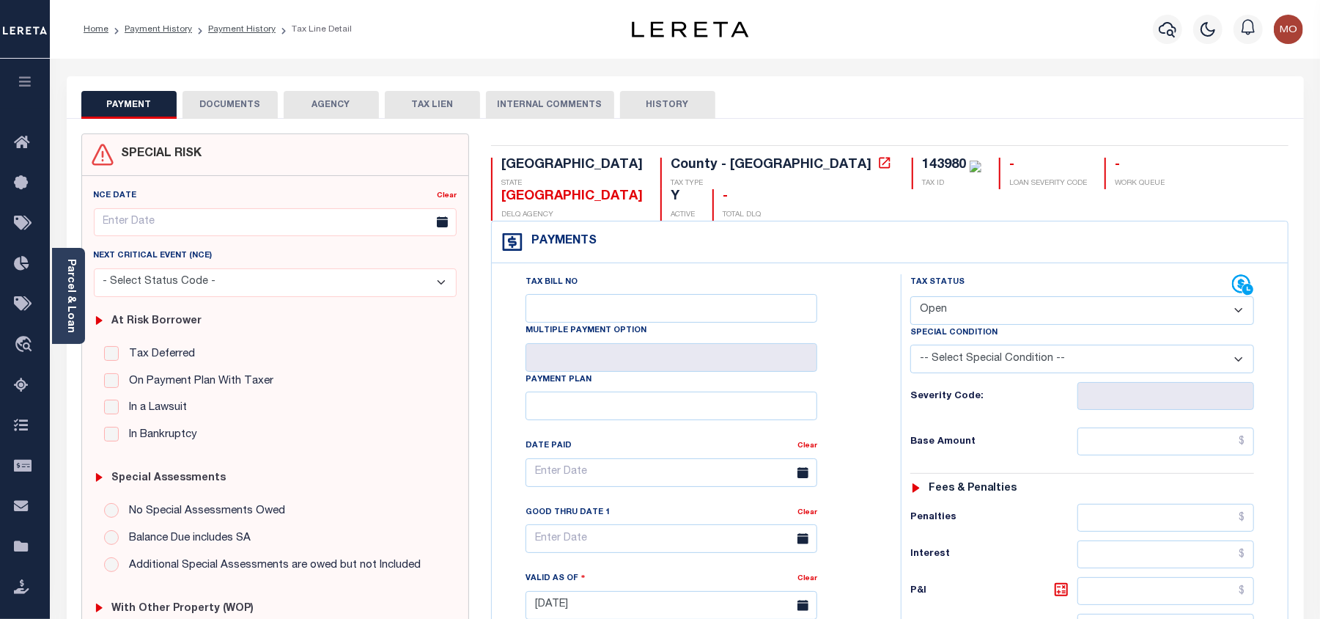
click at [922, 160] on div "143980" at bounding box center [944, 164] width 44 height 13
copy div "143980"
click at [1010, 296] on select "- Select Status Code - Open Due/Unpaid Paid Incomplete No Tax Due Internal Refu…" at bounding box center [1083, 310] width 344 height 29
select select "PYD"
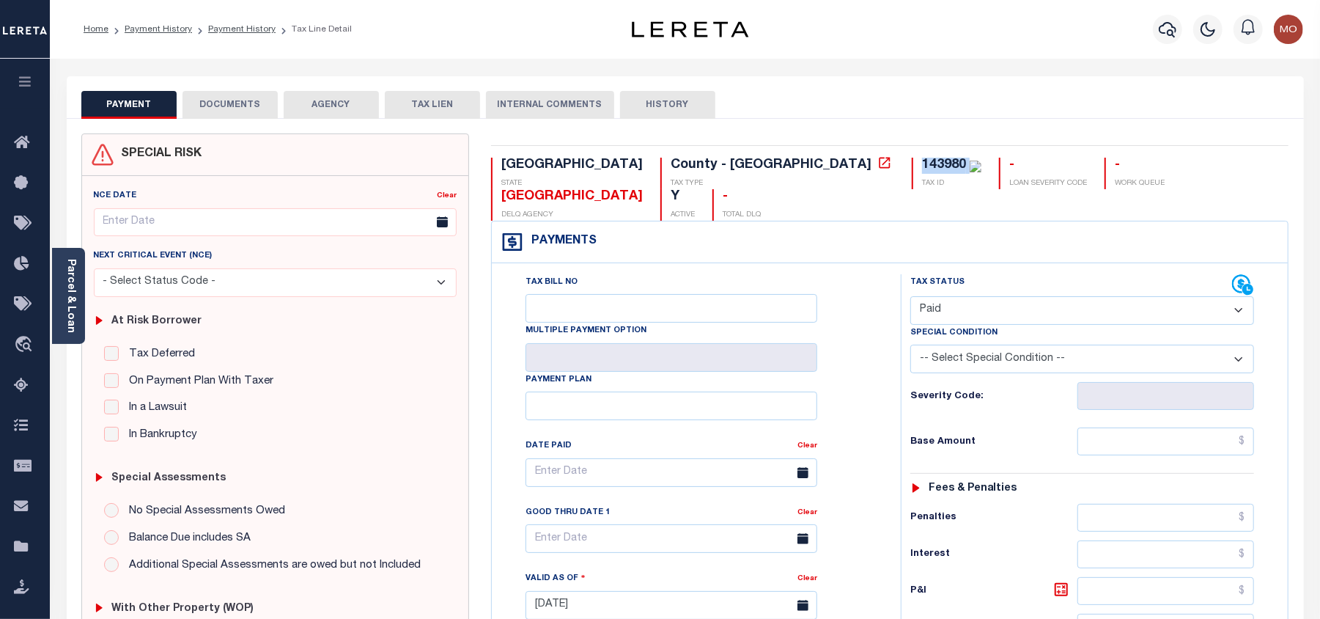
click at [911, 296] on select "- Select Status Code - Open Due/Unpaid Paid Incomplete No Tax Due Internal Refu…" at bounding box center [1083, 310] width 344 height 29
type input "[DATE]"
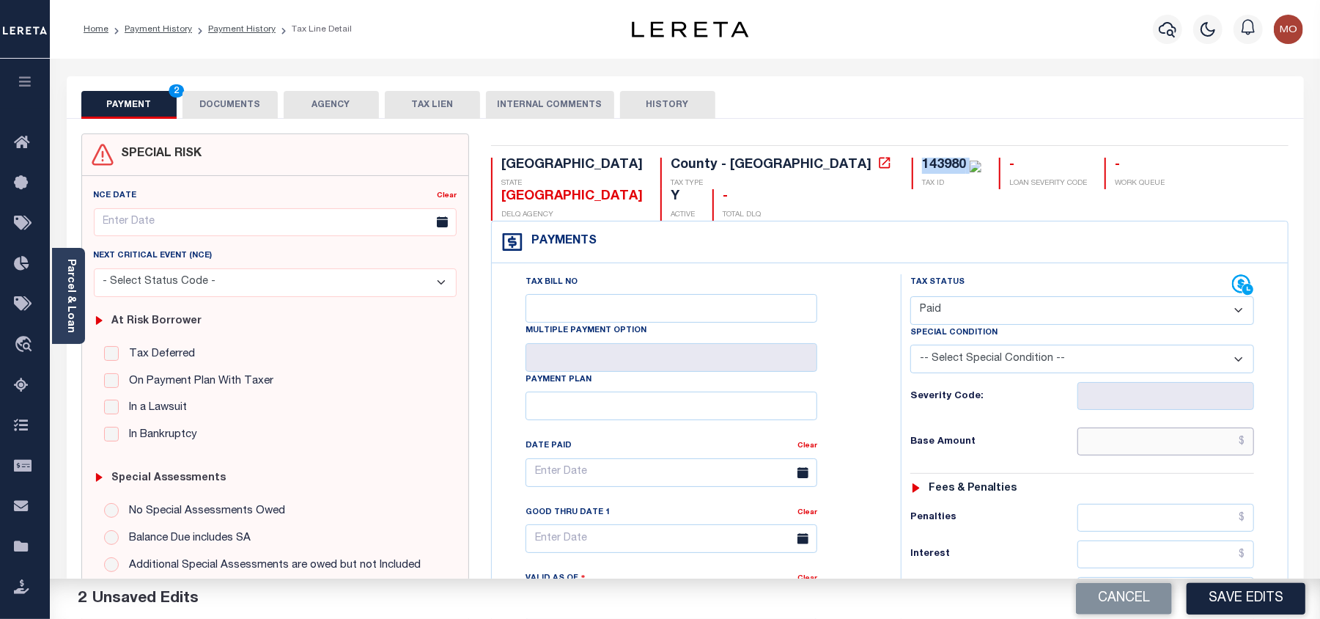
drag, startPoint x: 1124, startPoint y: 425, endPoint x: 1009, endPoint y: 420, distance: 115.2
click at [1123, 427] on input "text" at bounding box center [1166, 441] width 177 height 28
paste input "11,414.70"
type input "$11,414.70"
click at [846, 406] on div "Tax Bill No Multiple Payment Option Payment Plan Clear" at bounding box center [693, 479] width 372 height 411
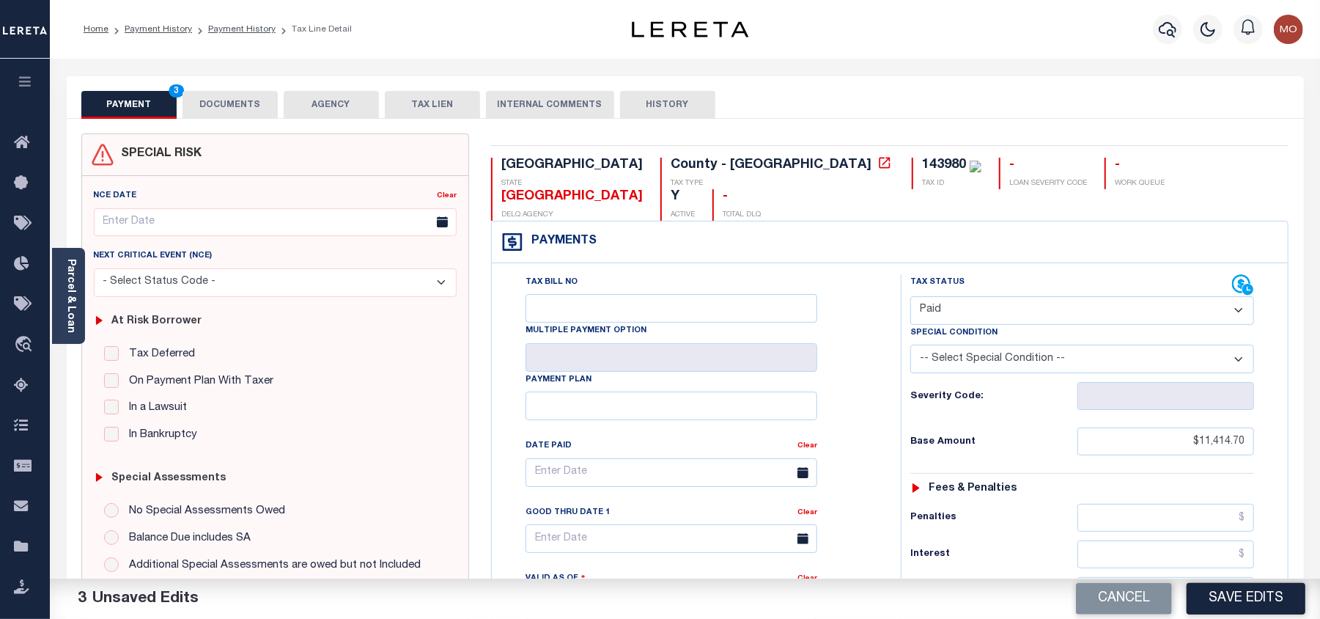
scroll to position [391, 0]
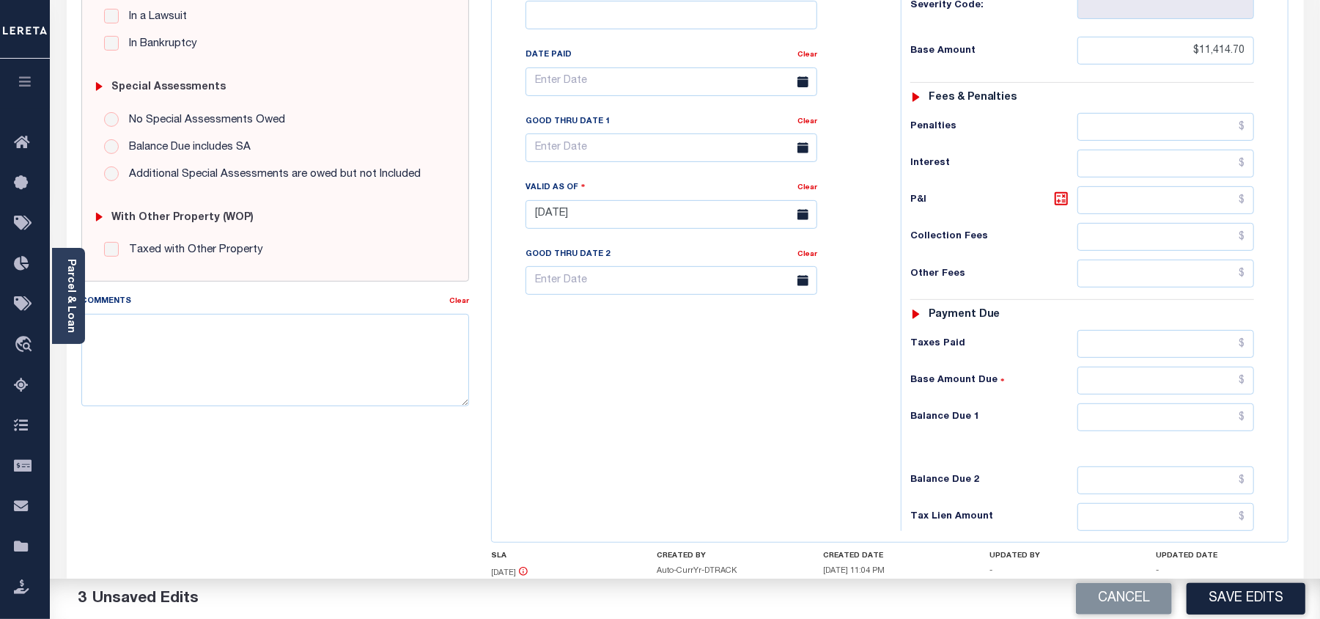
click at [1157, 334] on div "Tax Status Status - Select Status Code -" at bounding box center [1087, 206] width 372 height 647
click at [1167, 330] on input "text" at bounding box center [1166, 344] width 177 height 28
paste input "11,414.70"
type input "$11,414.70"
click at [1167, 403] on input "text" at bounding box center [1166, 417] width 177 height 28
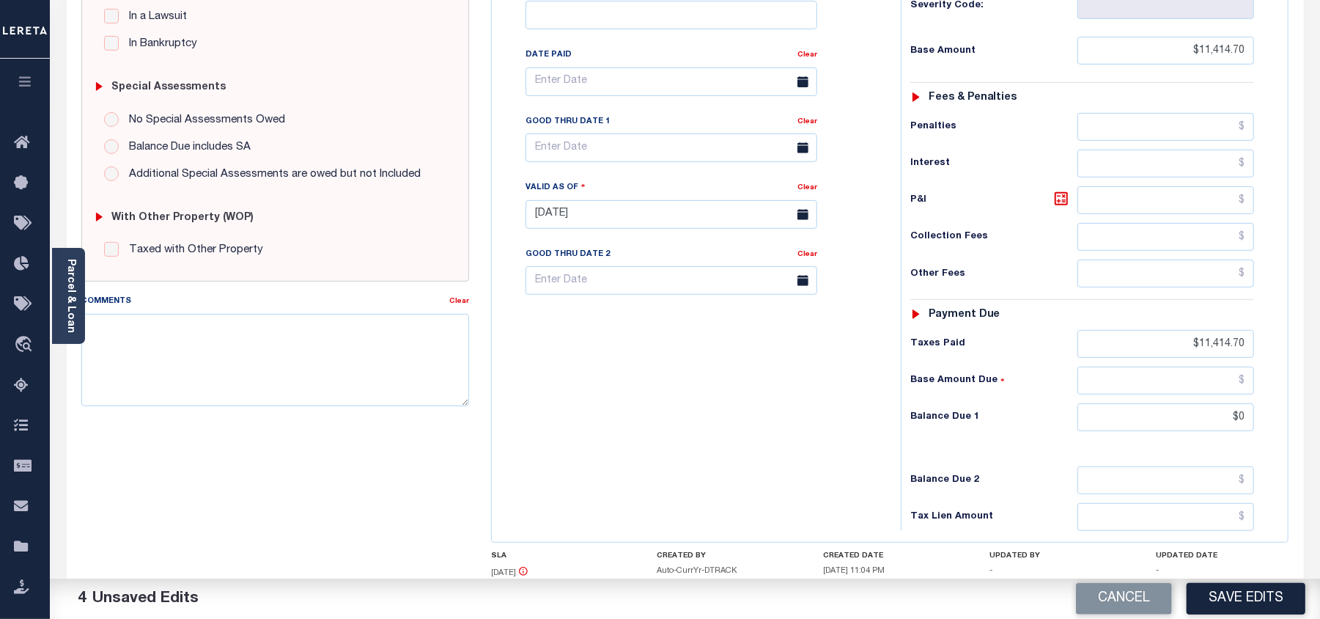
type input "$0.00"
click at [677, 411] on div "Tax Bill No Multiple Payment Option Payment Plan Clear" at bounding box center [693, 206] width 394 height 647
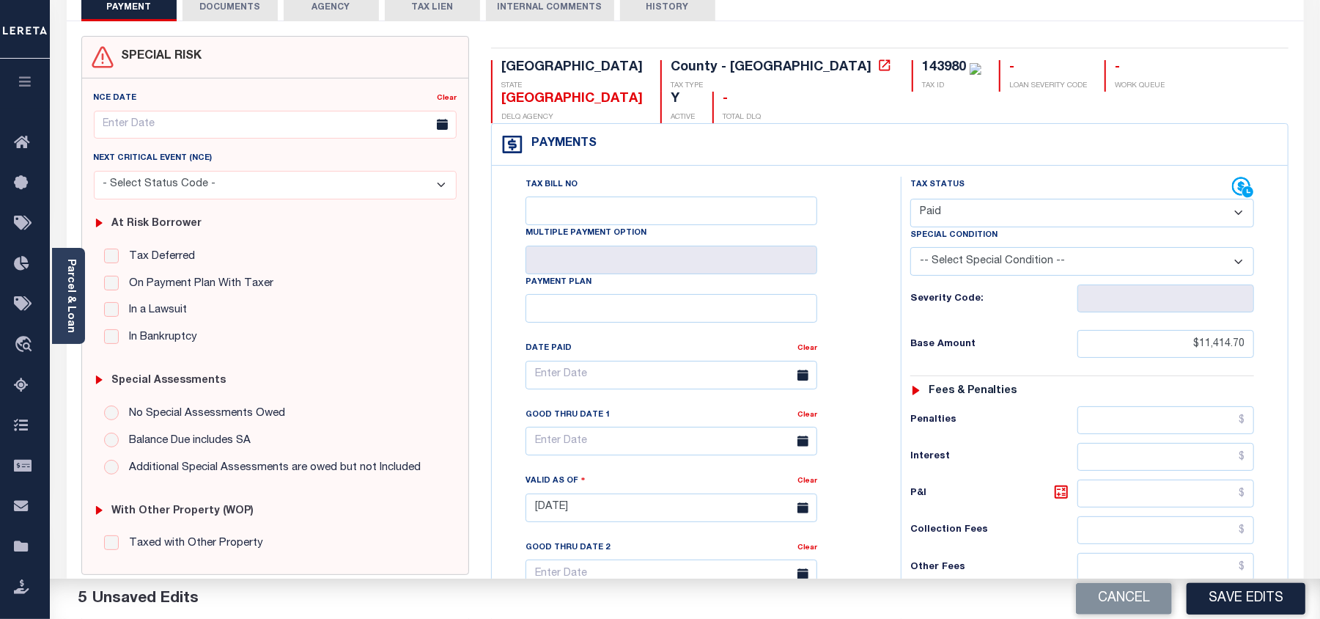
scroll to position [0, 0]
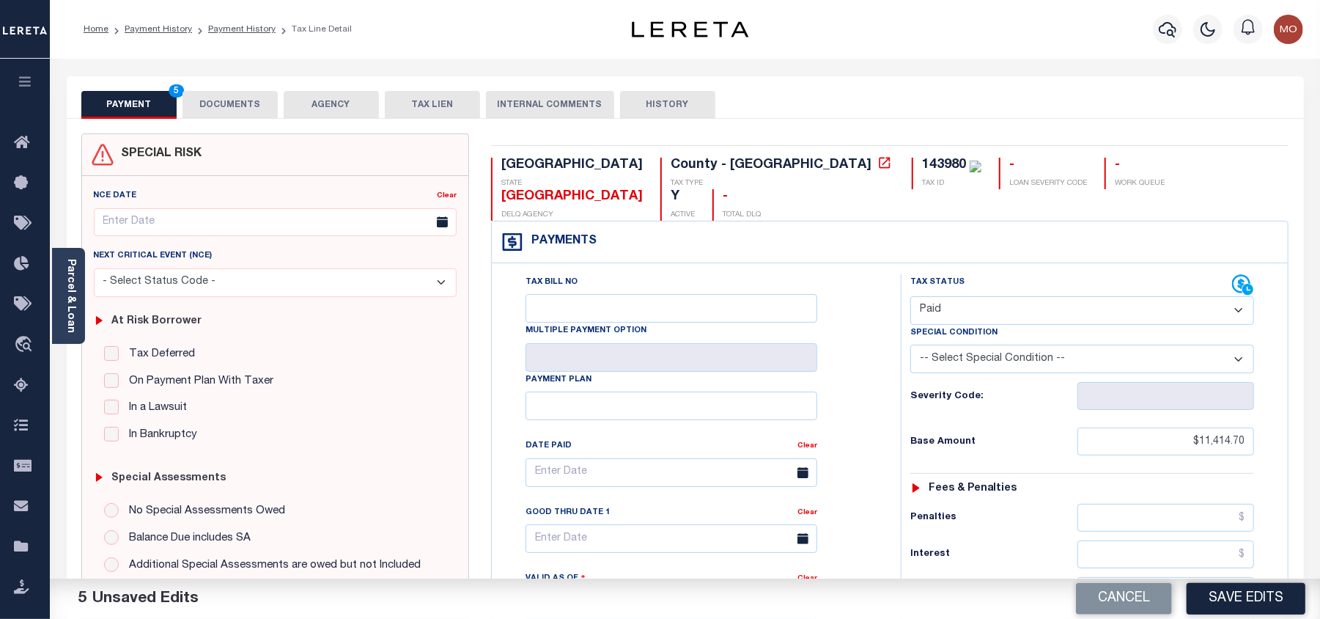
click at [922, 165] on div "143980" at bounding box center [944, 164] width 44 height 13
copy div "143980"
click at [235, 103] on button "DOCUMENTS" at bounding box center [230, 105] width 95 height 28
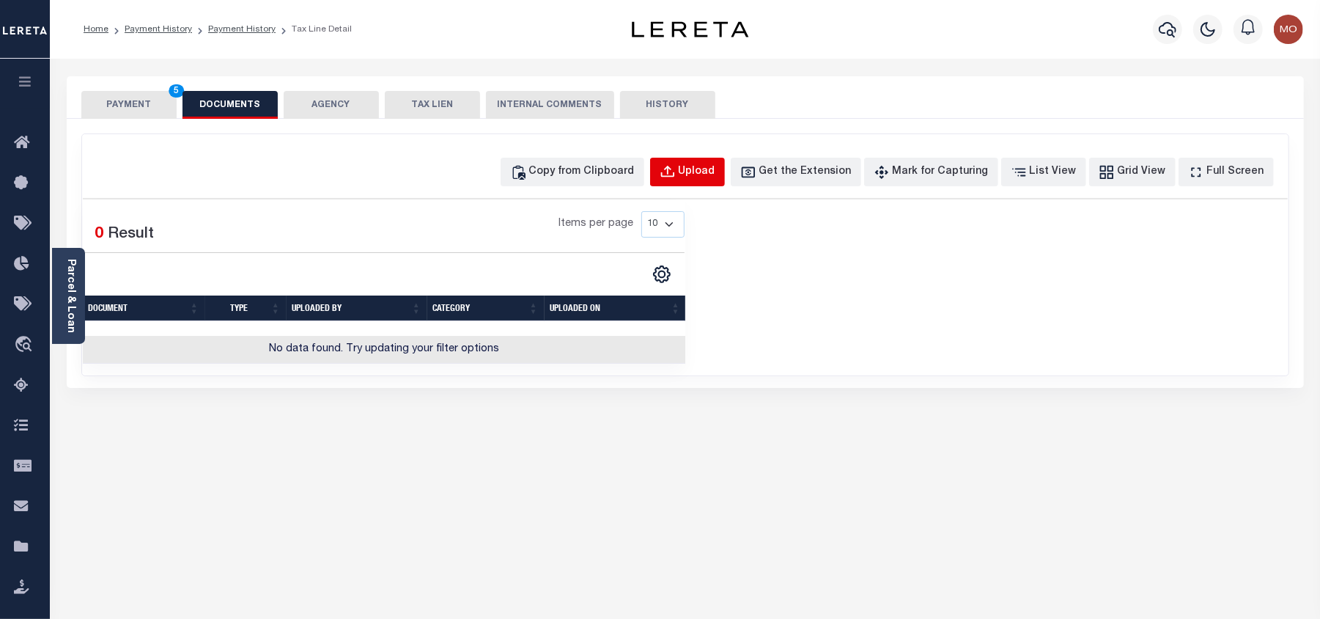
click at [710, 171] on div "Upload" at bounding box center [697, 172] width 37 height 16
select select "POP"
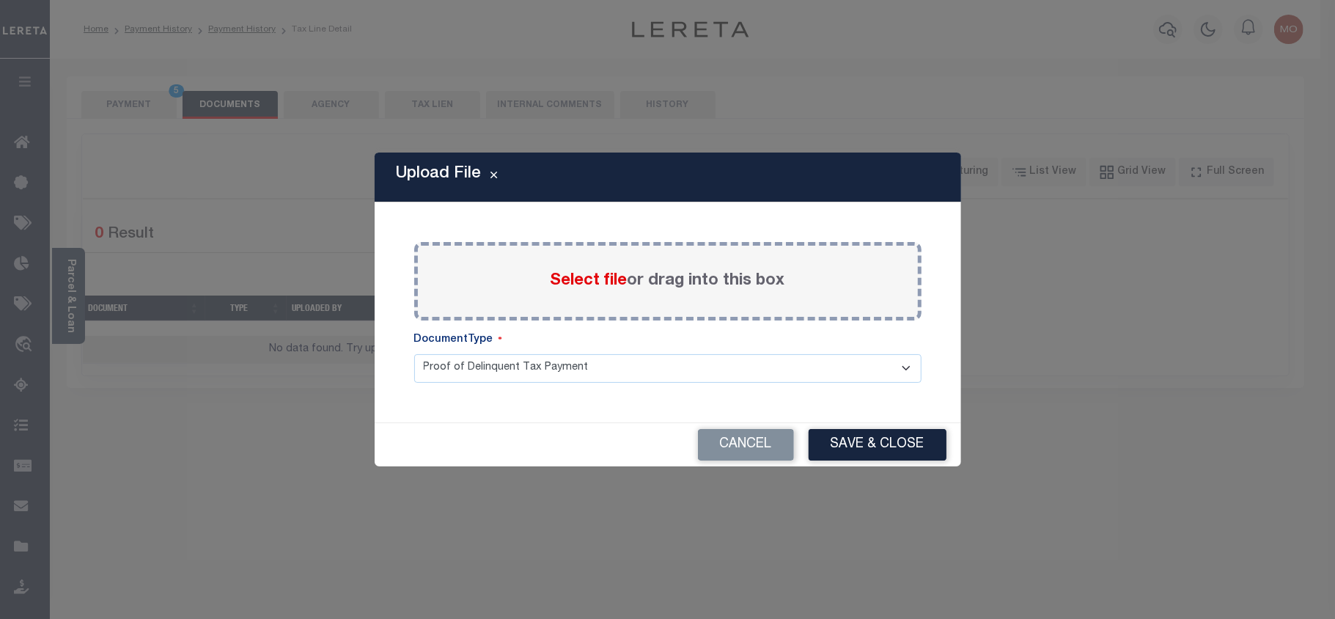
click at [579, 282] on span "Select file" at bounding box center [589, 281] width 77 height 16
click at [0, 0] on input "Select file or drag into this box" at bounding box center [0, 0] width 0 height 0
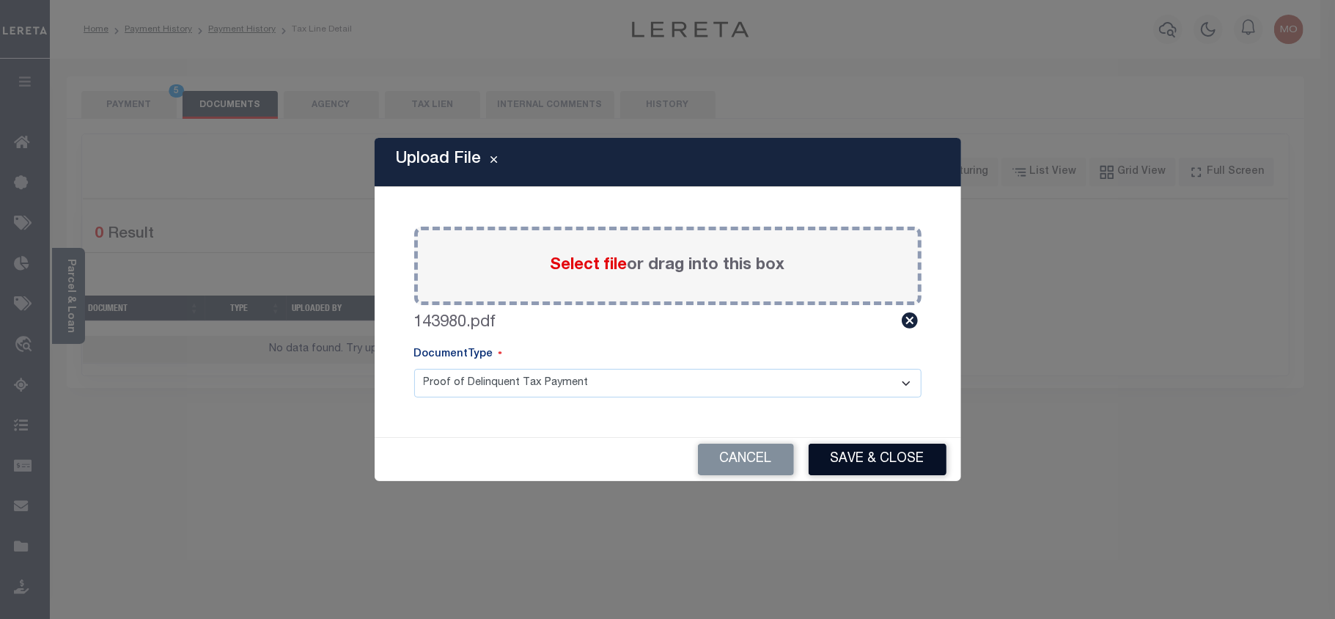
click at [855, 455] on button "Save & Close" at bounding box center [878, 460] width 138 height 32
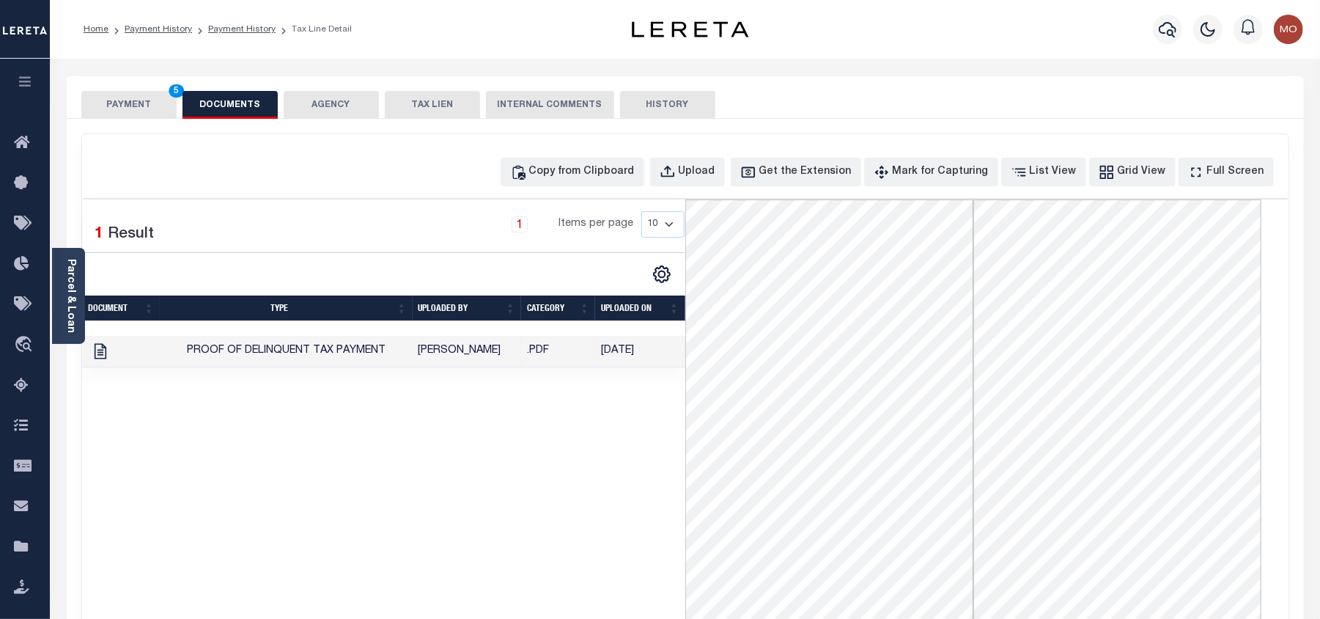
click at [144, 103] on button "PAYMENT 5" at bounding box center [128, 105] width 95 height 28
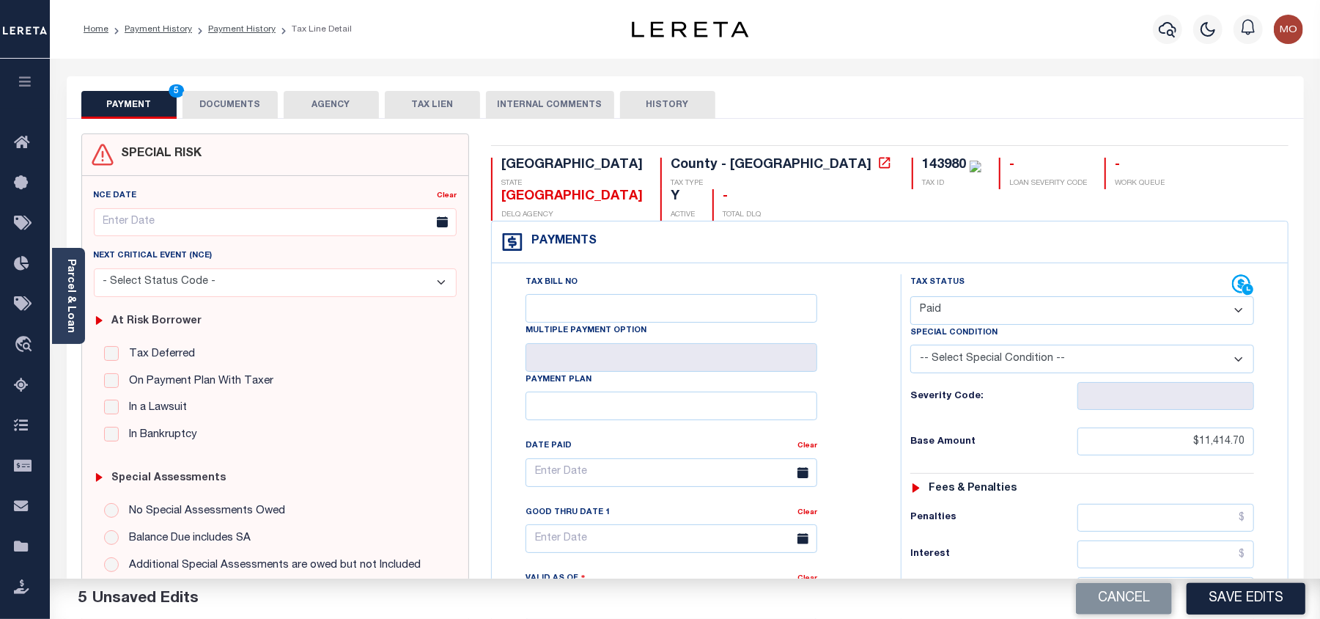
scroll to position [391, 0]
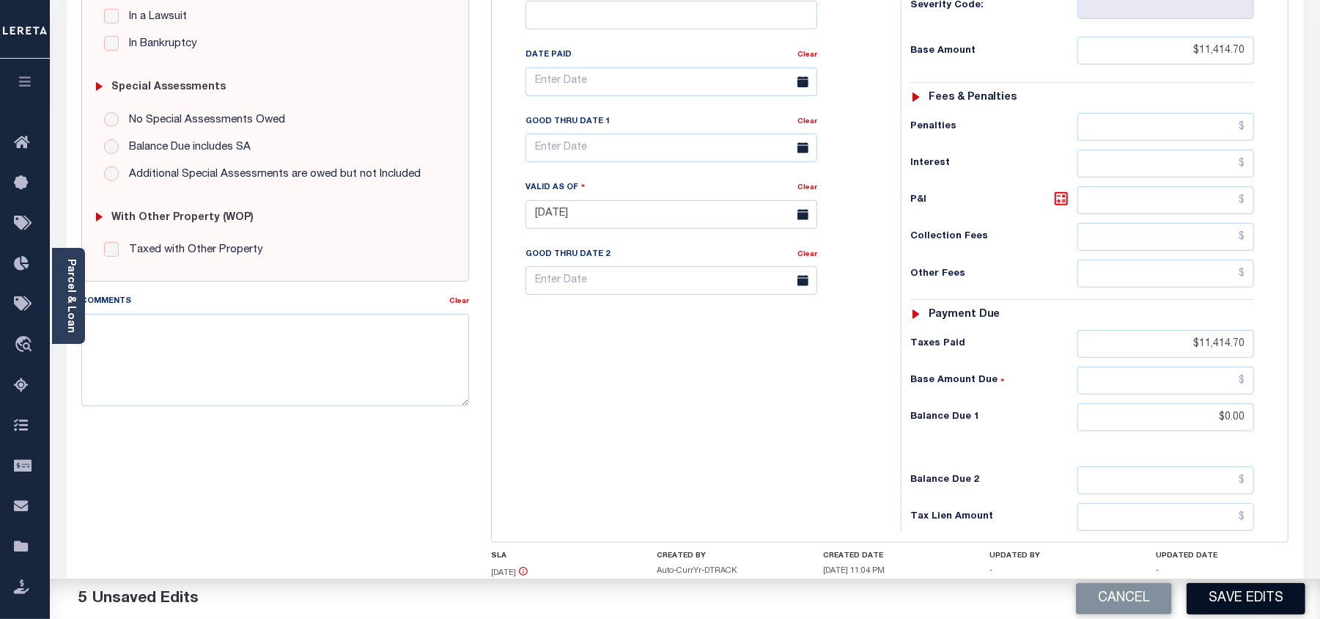
click at [1238, 603] on button "Save Edits" at bounding box center [1246, 599] width 119 height 32
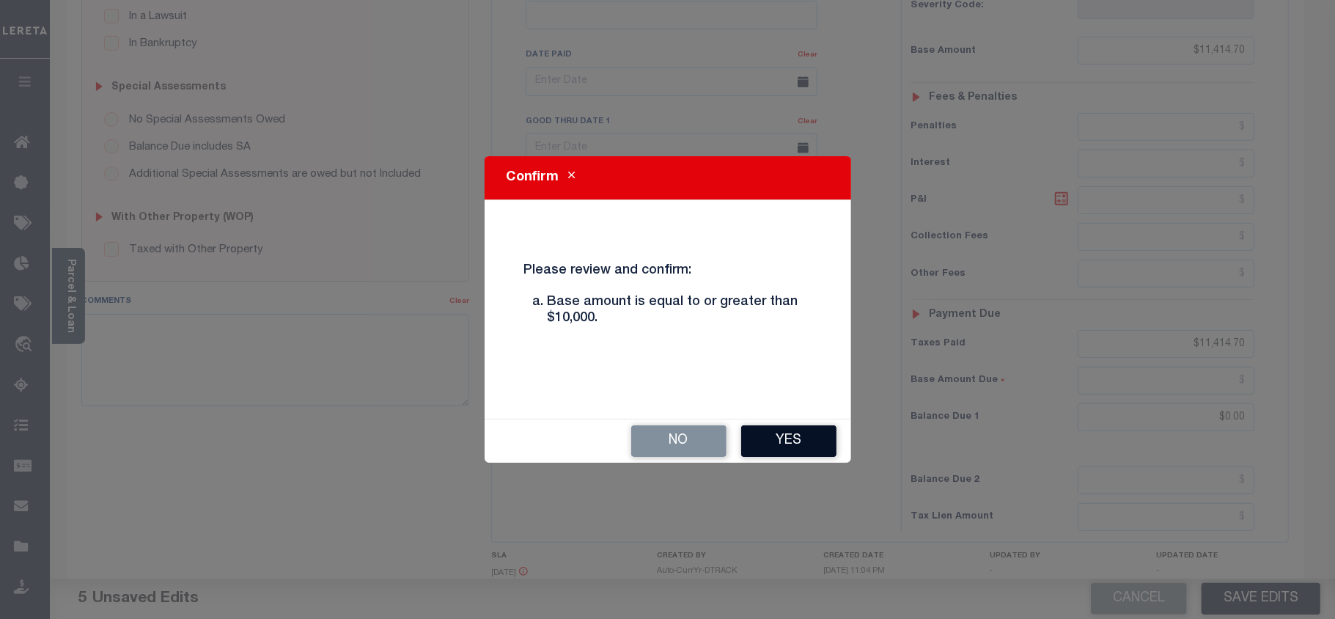
click at [777, 440] on button "Yes" at bounding box center [788, 441] width 95 height 32
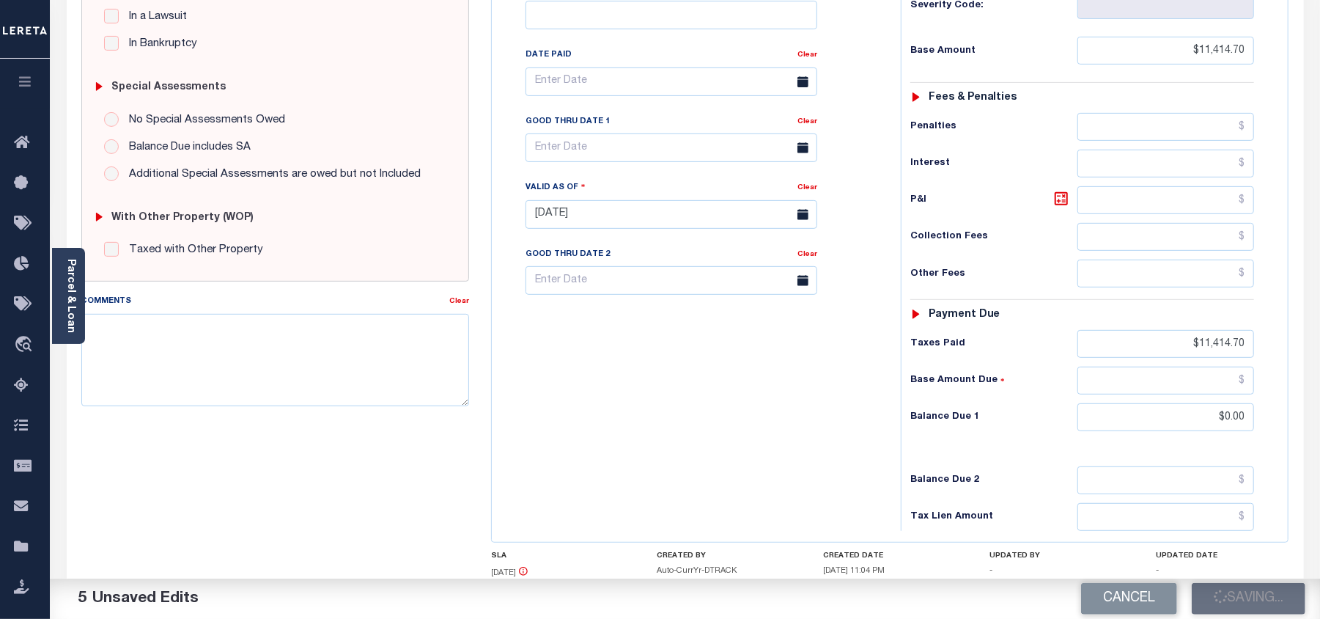
checkbox input "false"
type input "$11,414.7"
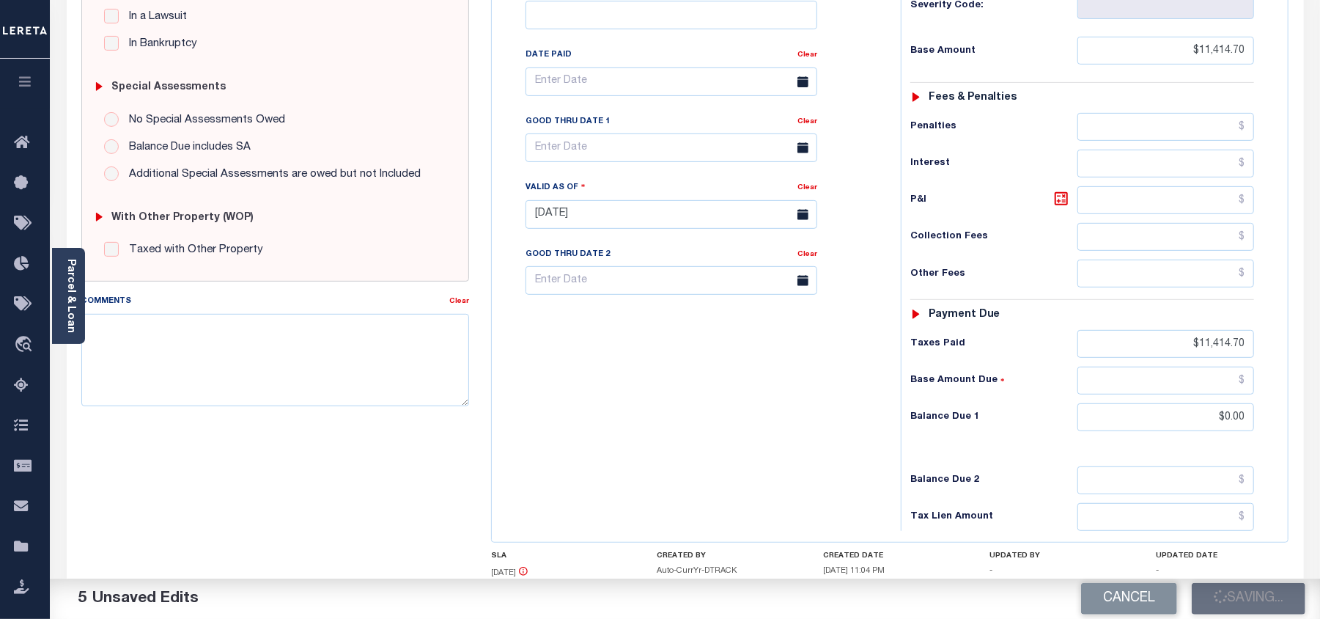
type input "$11,414.7"
type input "$0"
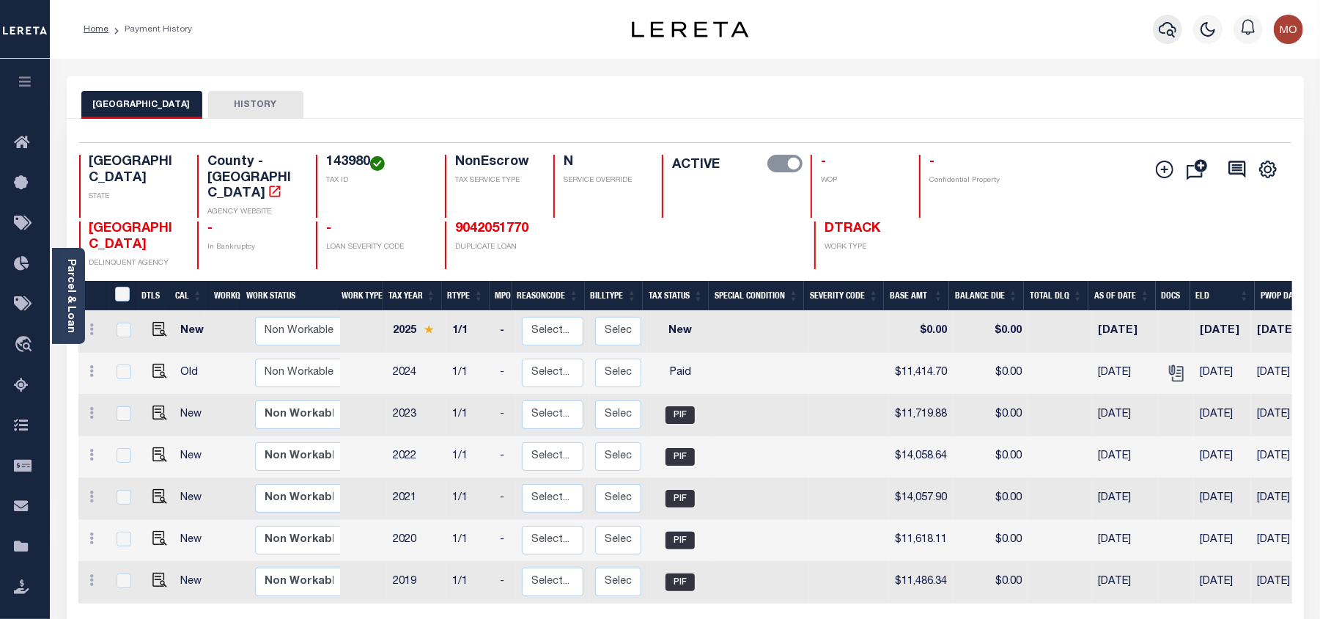
click at [1162, 22] on icon "button" at bounding box center [1168, 30] width 18 height 18
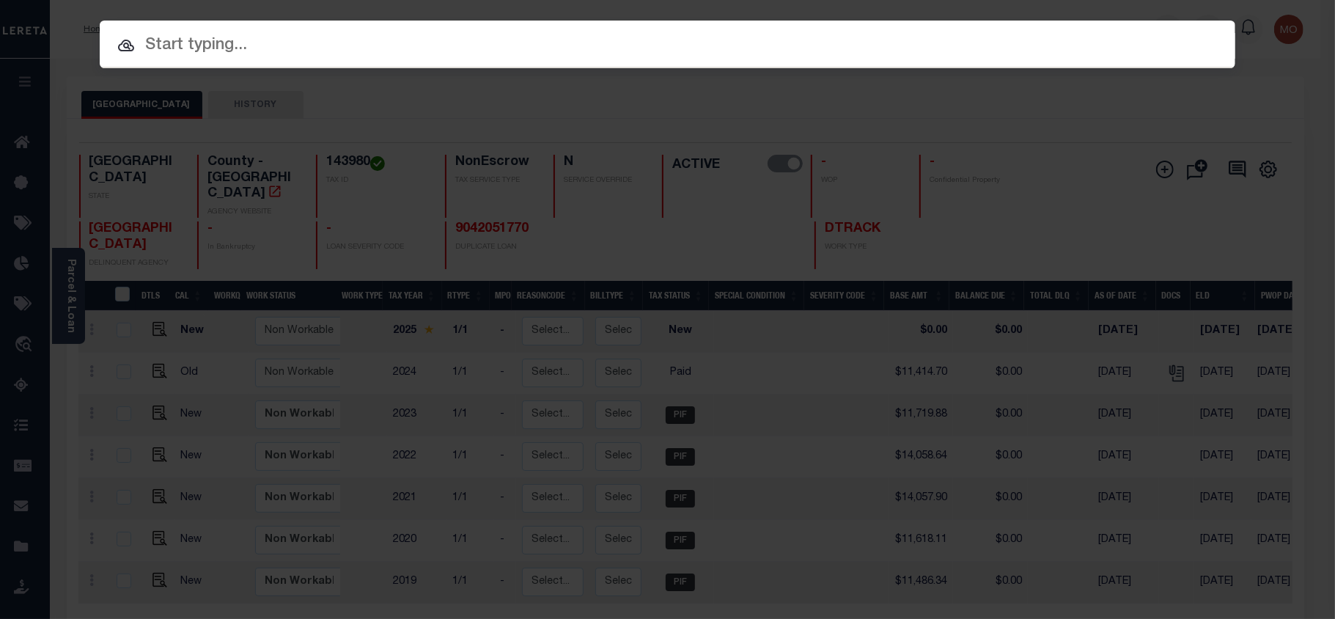
click at [179, 45] on input "text" at bounding box center [668, 46] width 1136 height 26
paste input "8002024292"
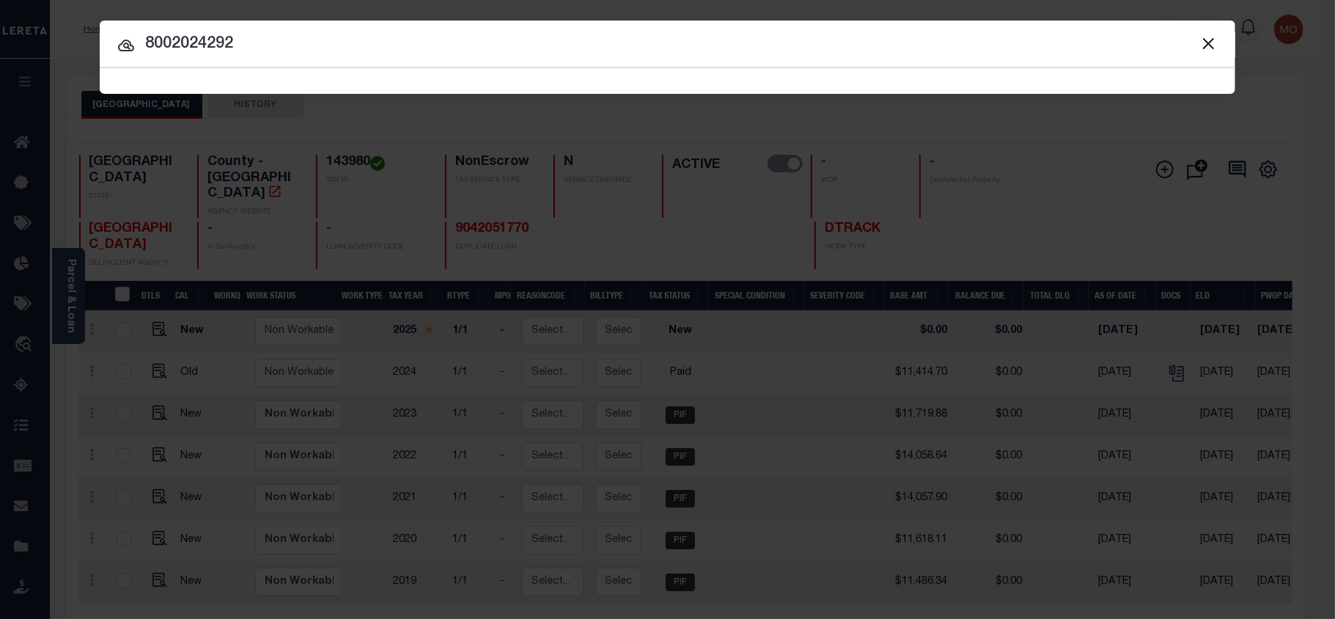
type input "8002024292"
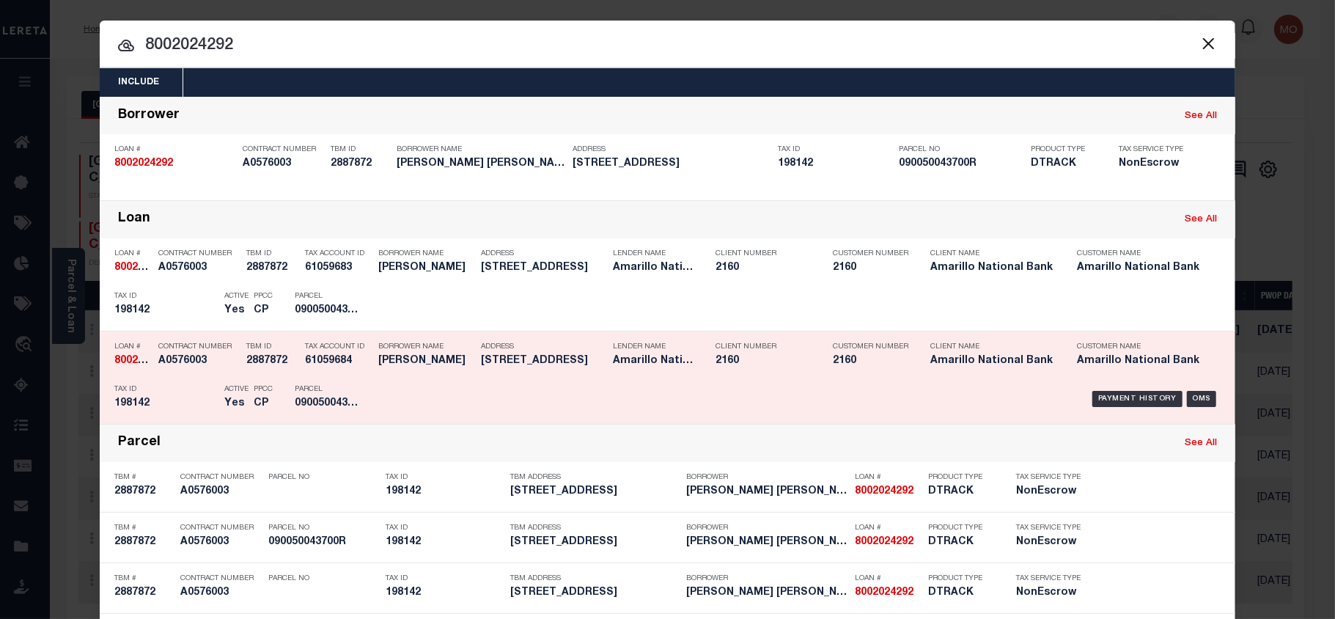
click at [203, 392] on p "Tax ID" at bounding box center [165, 389] width 103 height 9
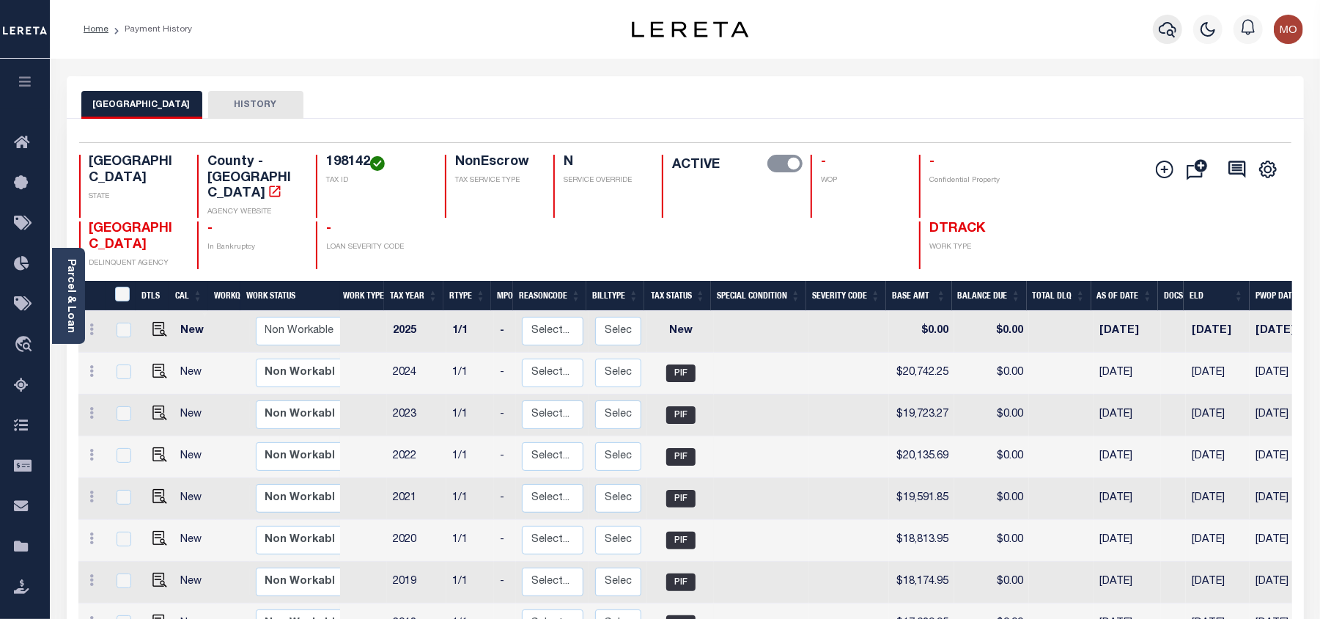
click at [1167, 31] on icon "button" at bounding box center [1168, 30] width 18 height 18
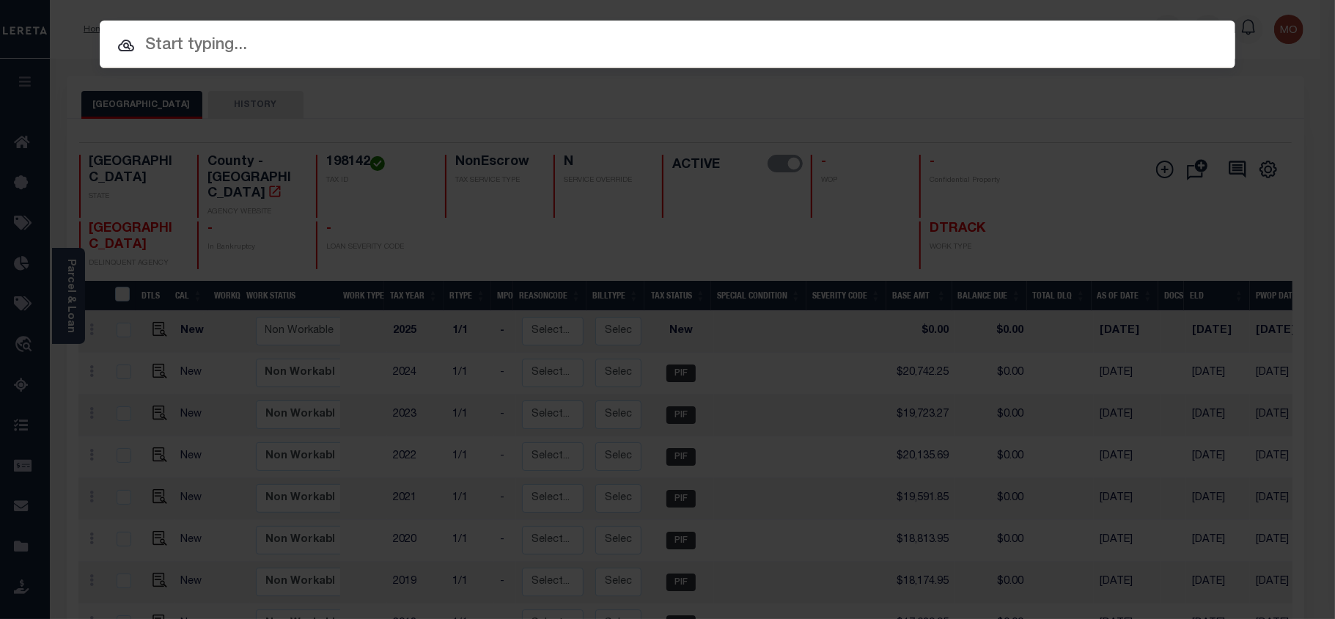
click at [182, 41] on input "text" at bounding box center [668, 46] width 1136 height 26
paste input "8002108833"
type input "8002108833"
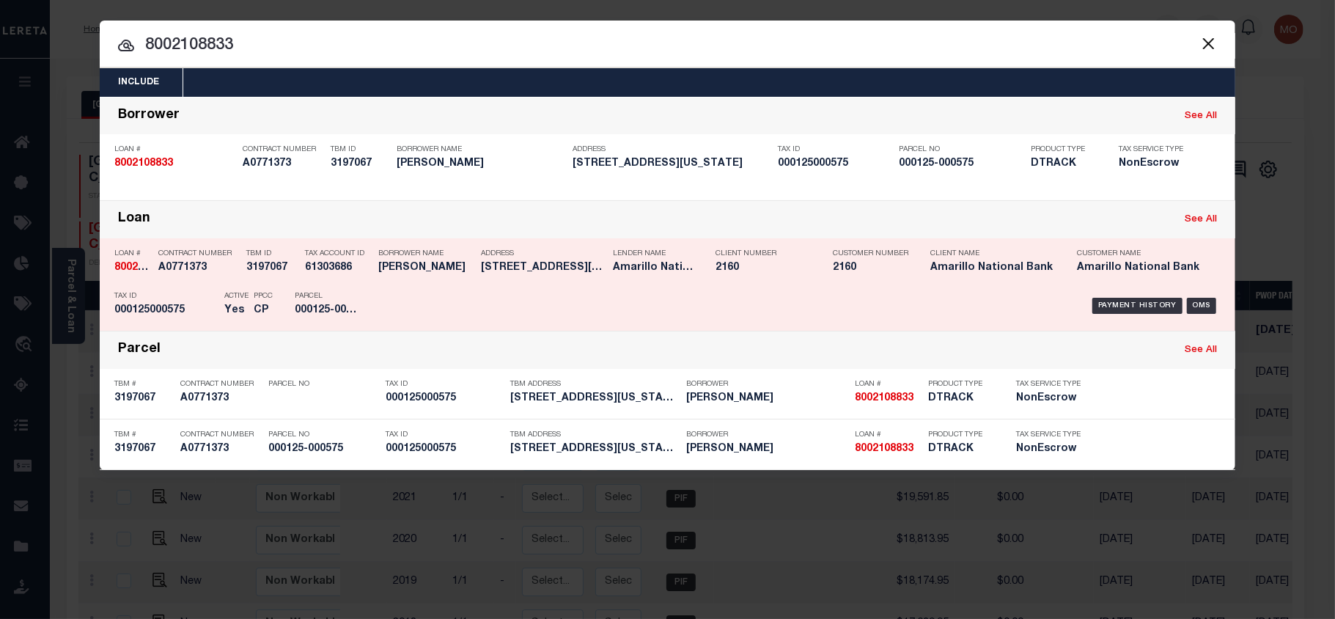
click at [226, 304] on h5 "Yes" at bounding box center [235, 310] width 22 height 12
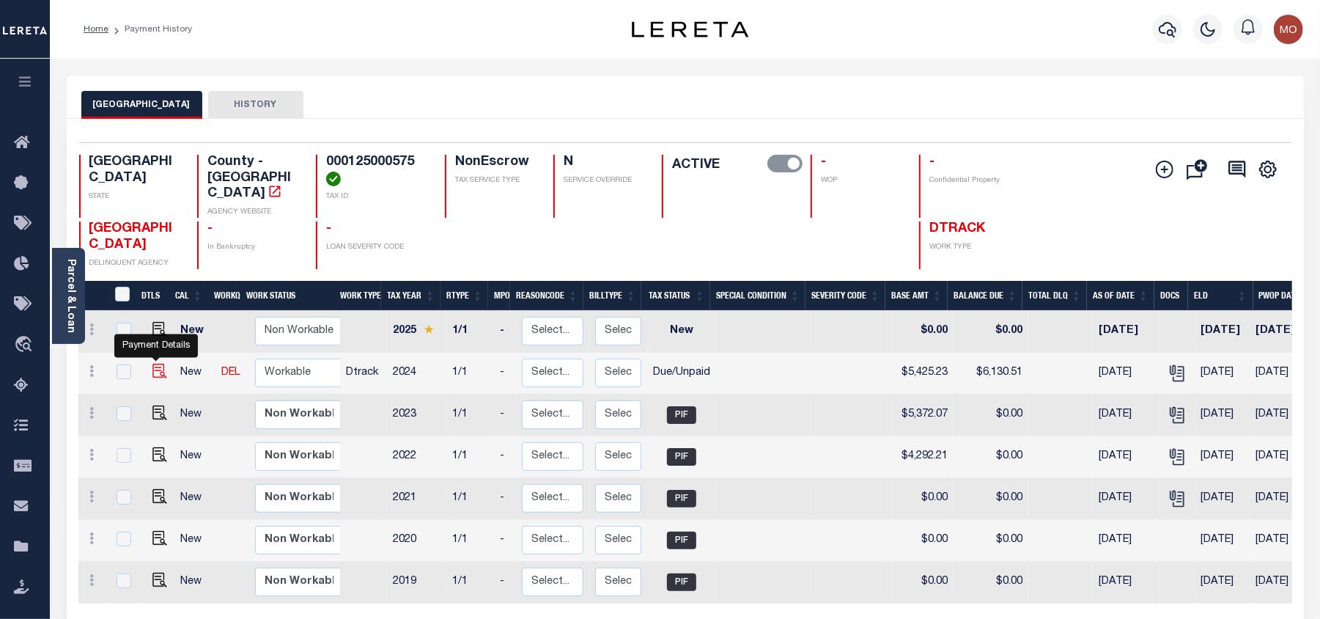
click at [153, 364] on img "" at bounding box center [160, 371] width 15 height 15
checkbox input "true"
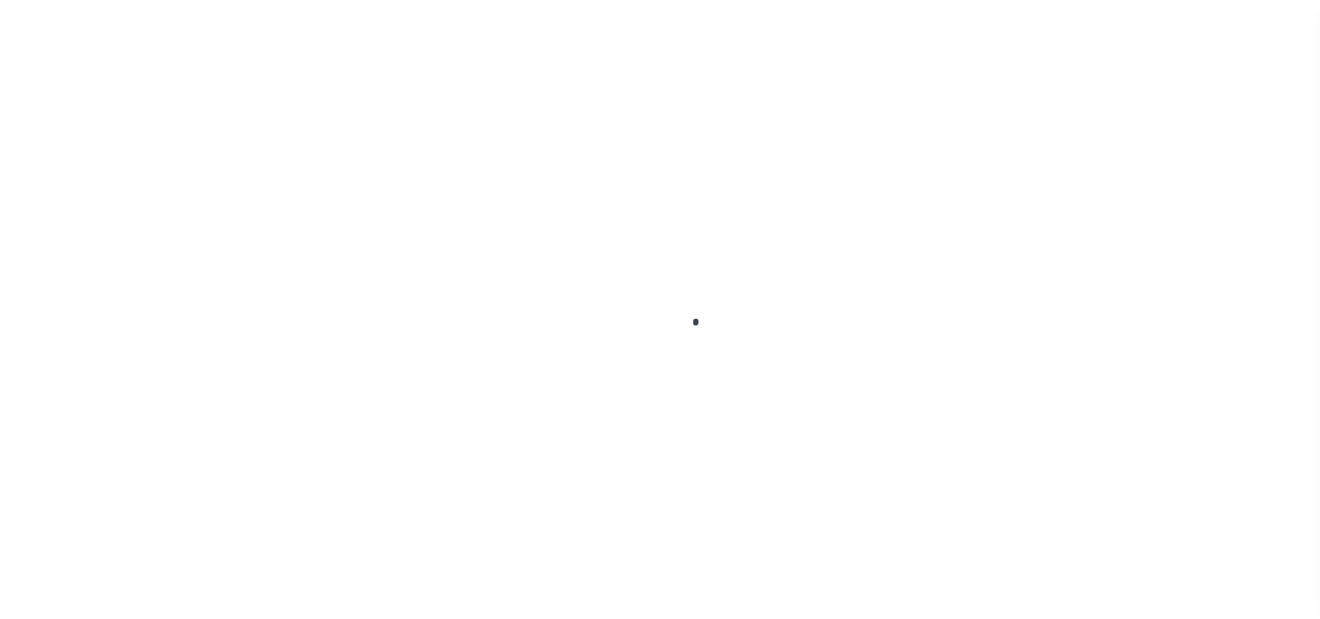
select select "DUE"
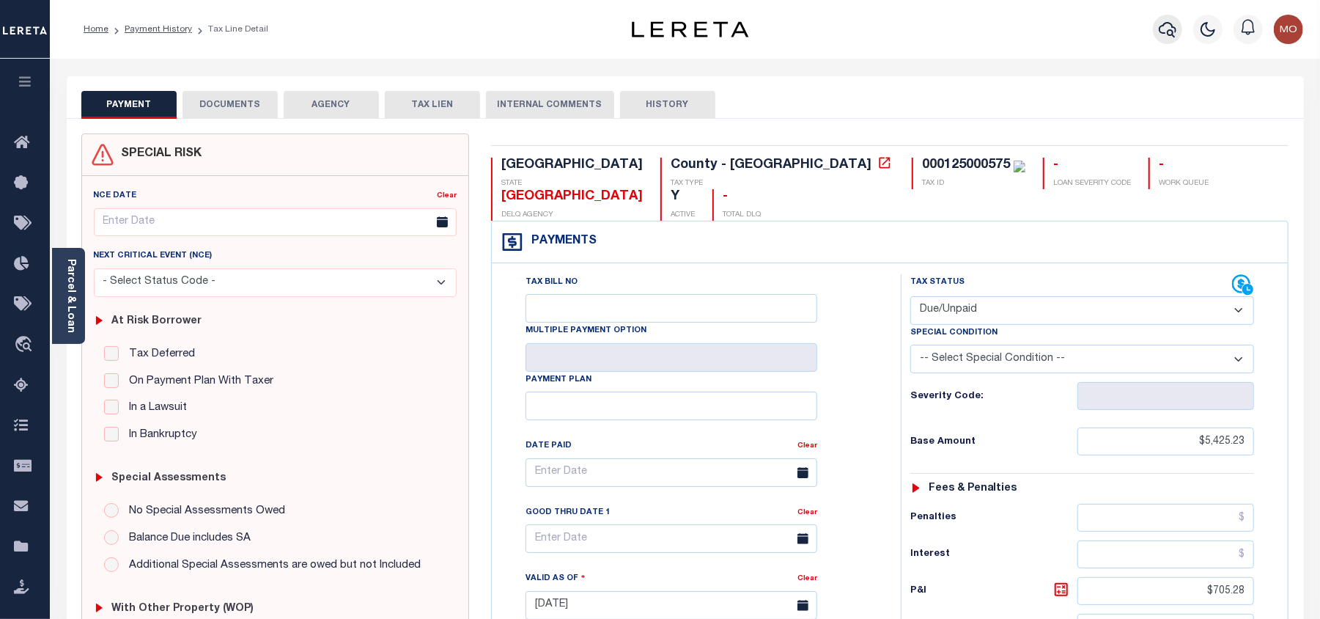
click at [1164, 24] on icon "button" at bounding box center [1168, 30] width 18 height 18
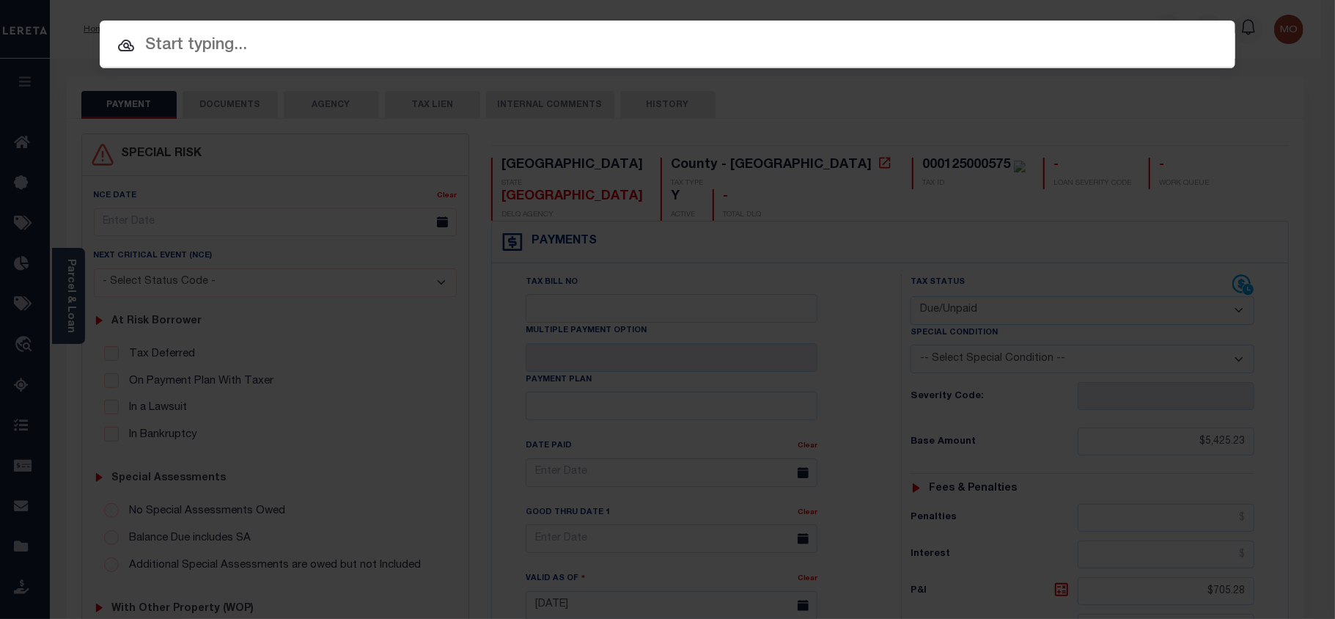
click at [194, 45] on input "text" at bounding box center [668, 46] width 1136 height 26
paste input "9042094380"
type input "9042094380"
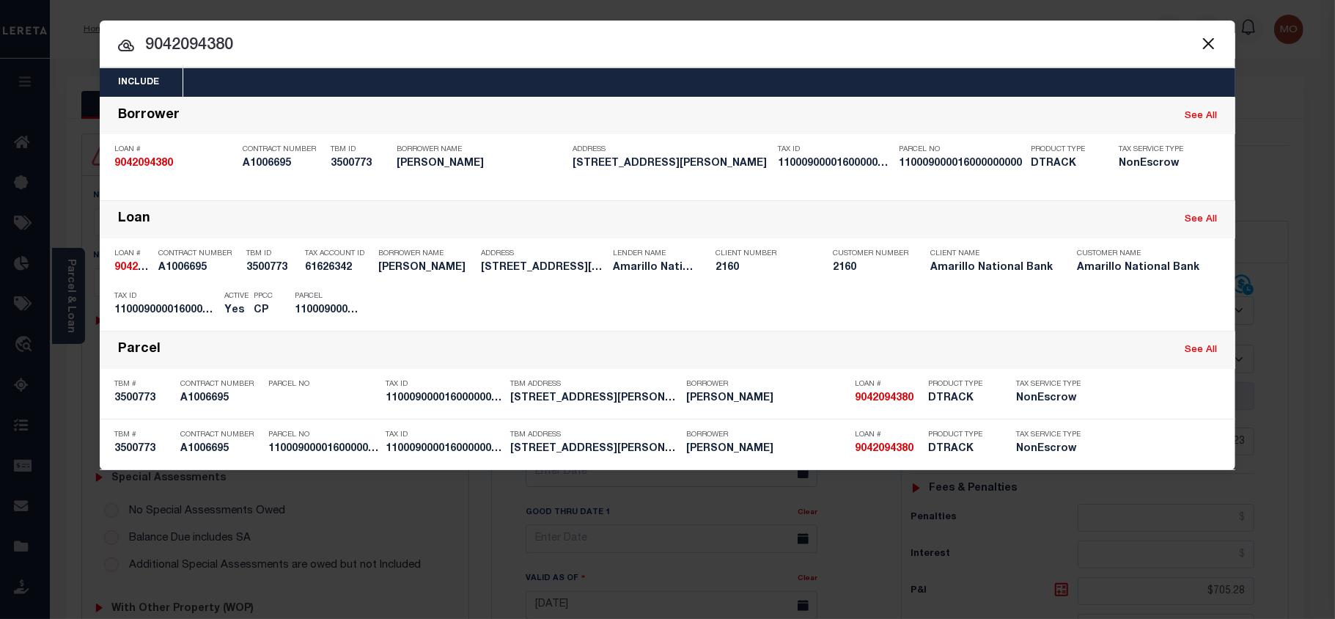
click at [302, 288] on div "Parcel 110009000016000000000" at bounding box center [328, 305] width 66 height 43
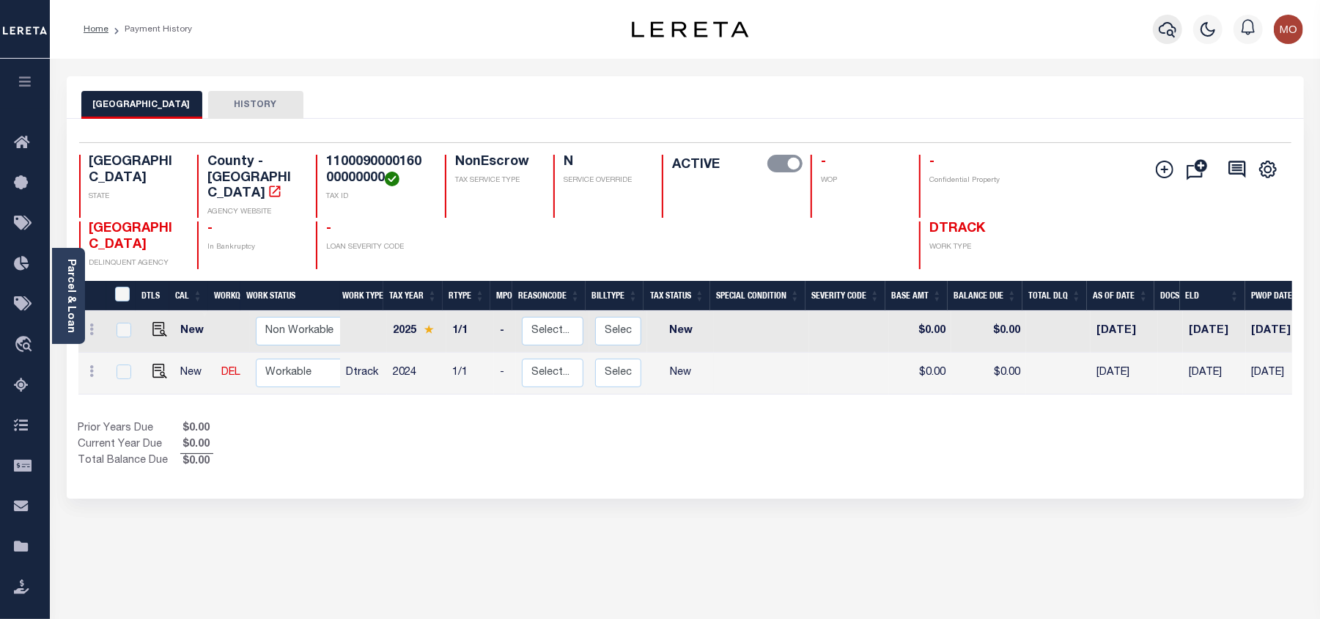
click at [1160, 31] on icon "button" at bounding box center [1168, 29] width 18 height 15
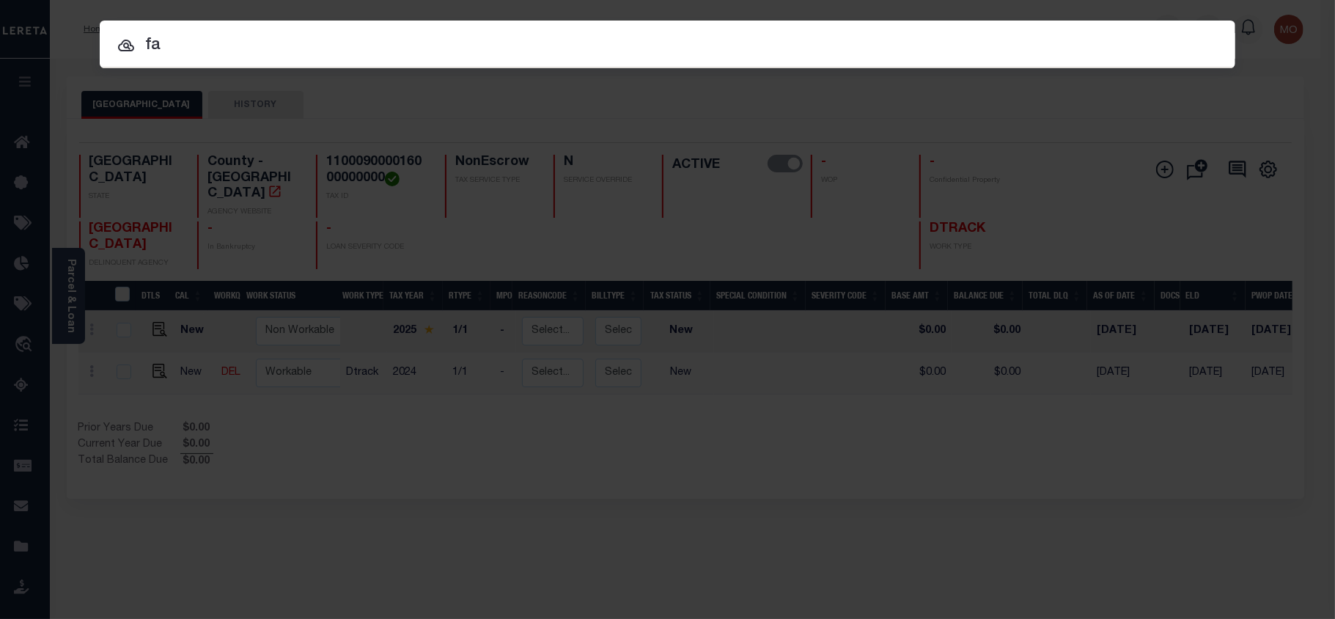
type input "fa"
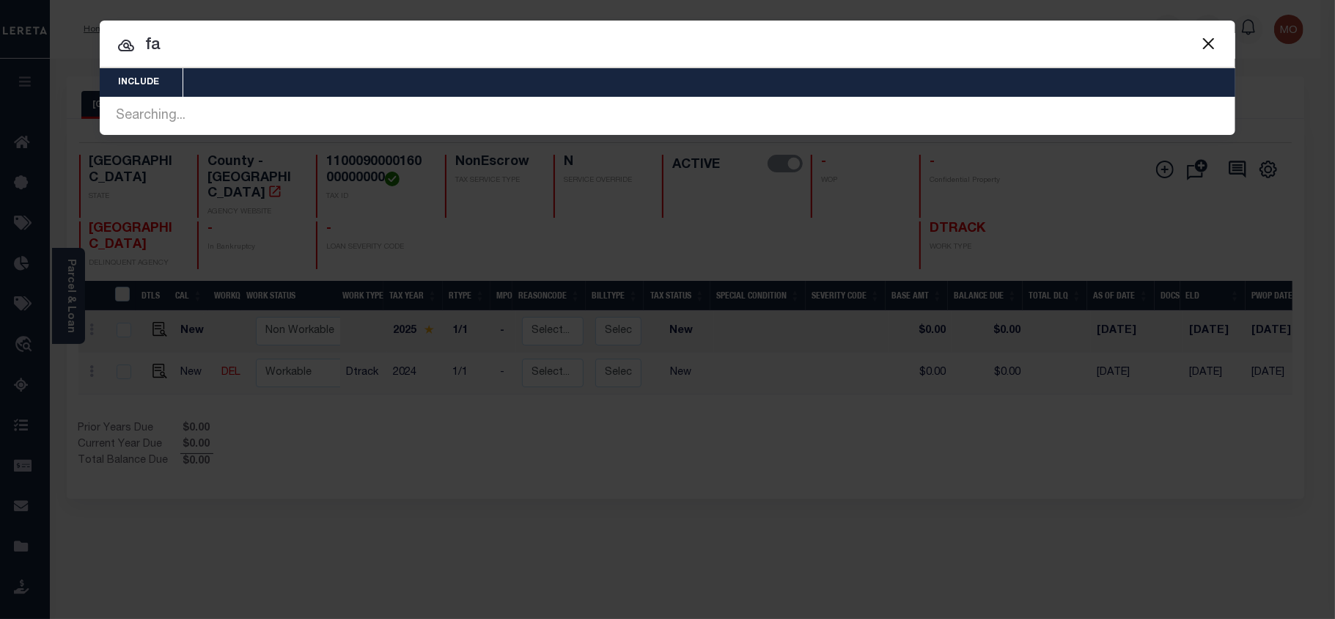
click at [1208, 42] on button "Close" at bounding box center [1208, 43] width 19 height 19
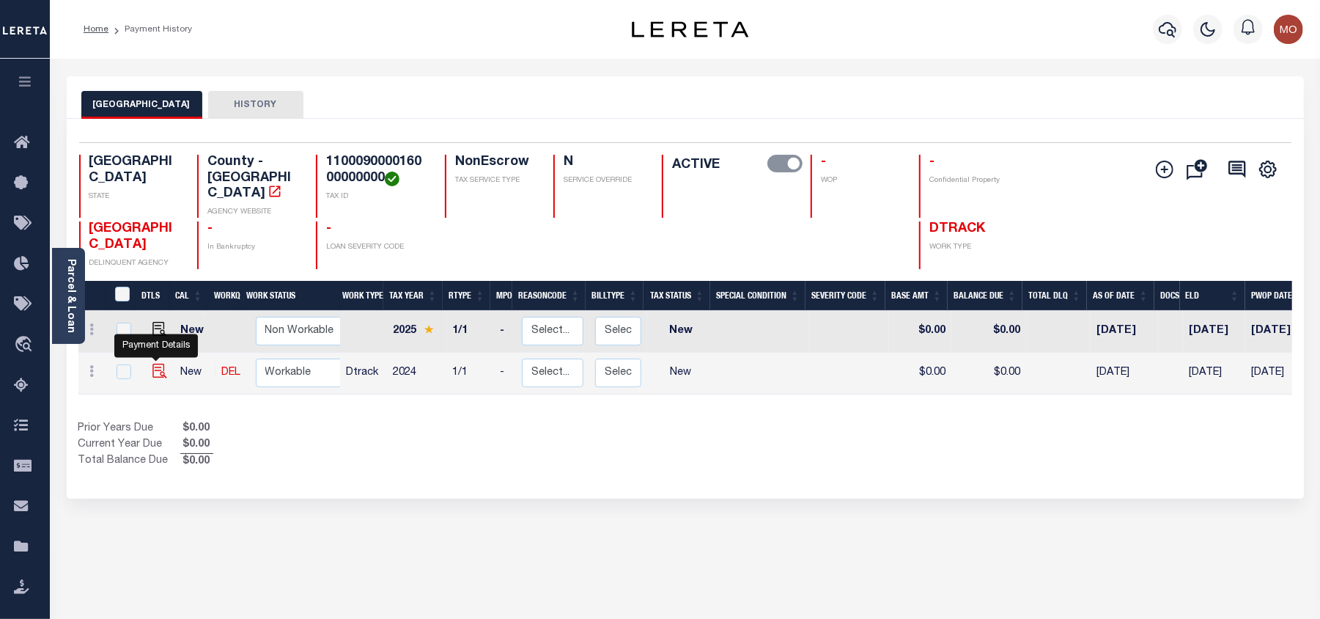
click at [155, 364] on img "" at bounding box center [160, 371] width 15 height 15
checkbox input "true"
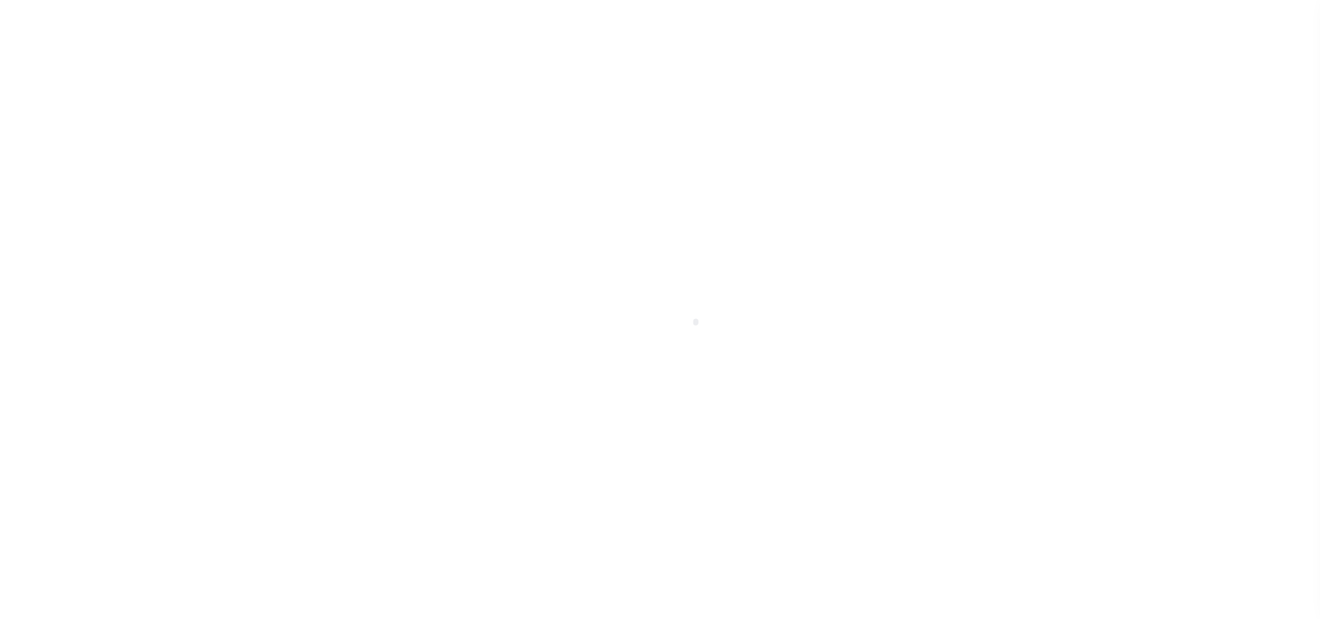
select select "NW2"
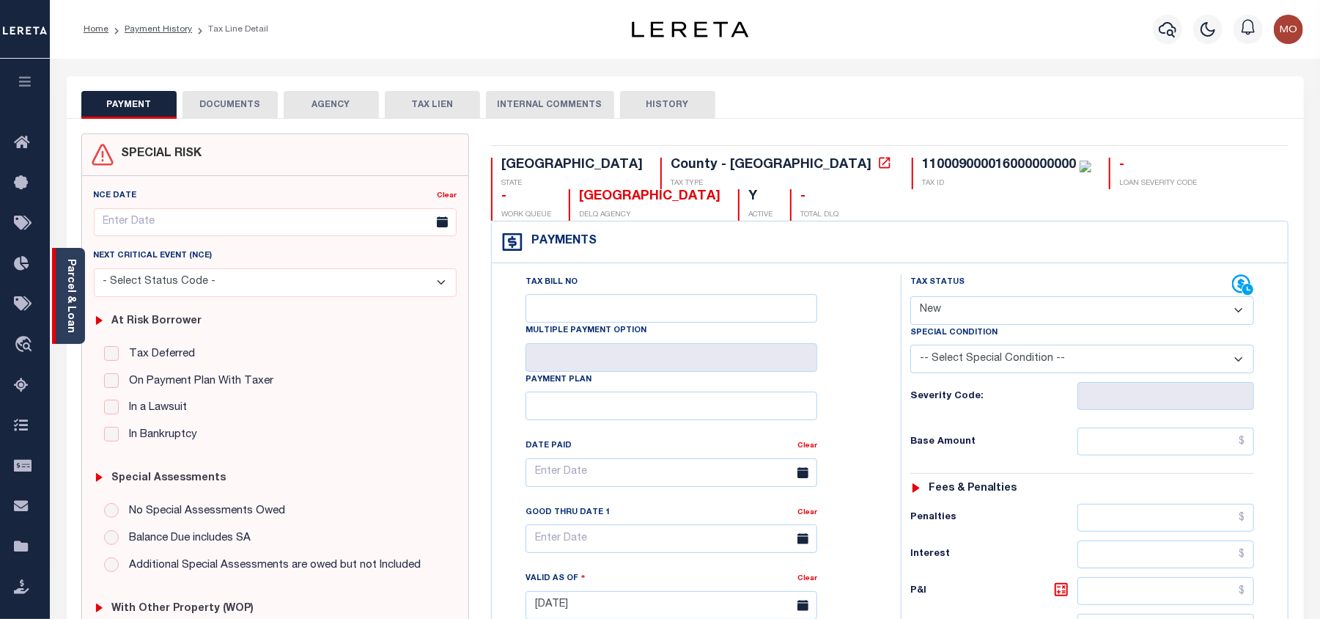
click at [68, 279] on link "Parcel & Loan" at bounding box center [70, 296] width 10 height 74
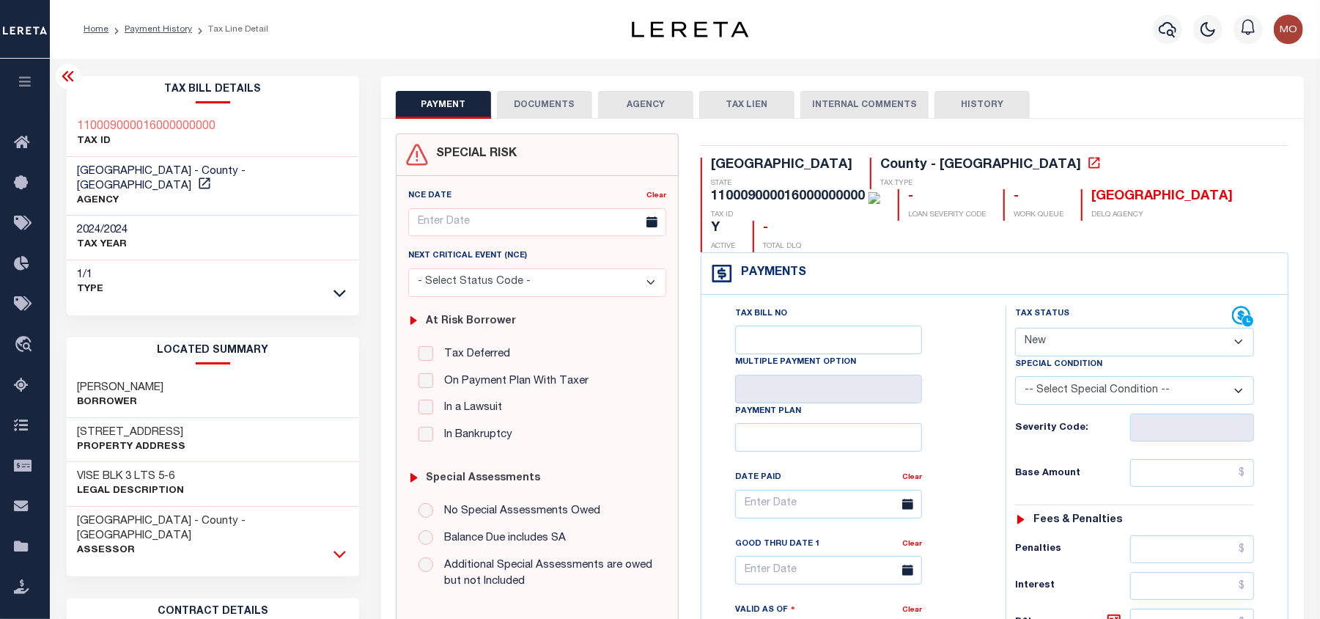
click at [336, 546] on icon at bounding box center [340, 553] width 12 height 15
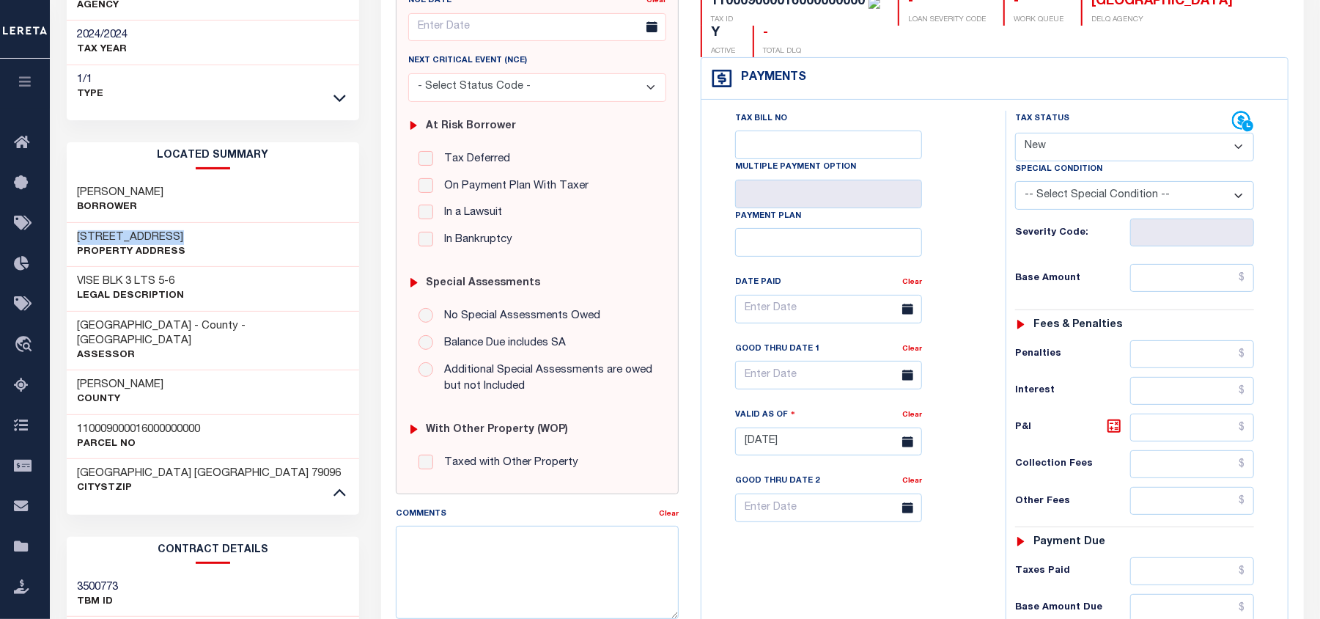
drag, startPoint x: 139, startPoint y: 216, endPoint x: 71, endPoint y: 221, distance: 68.4
click at [71, 223] on div "208 FRANKLIN ST Property Address" at bounding box center [213, 245] width 293 height 45
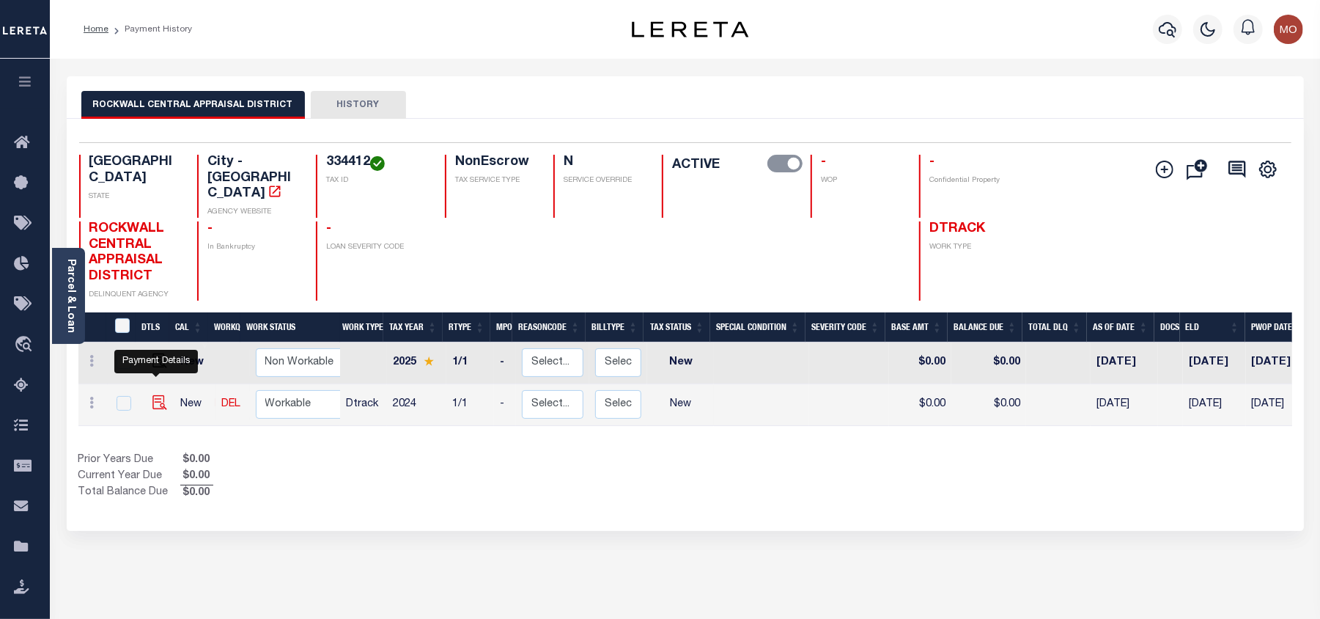
click at [158, 395] on img "" at bounding box center [160, 402] width 15 height 15
checkbox input "true"
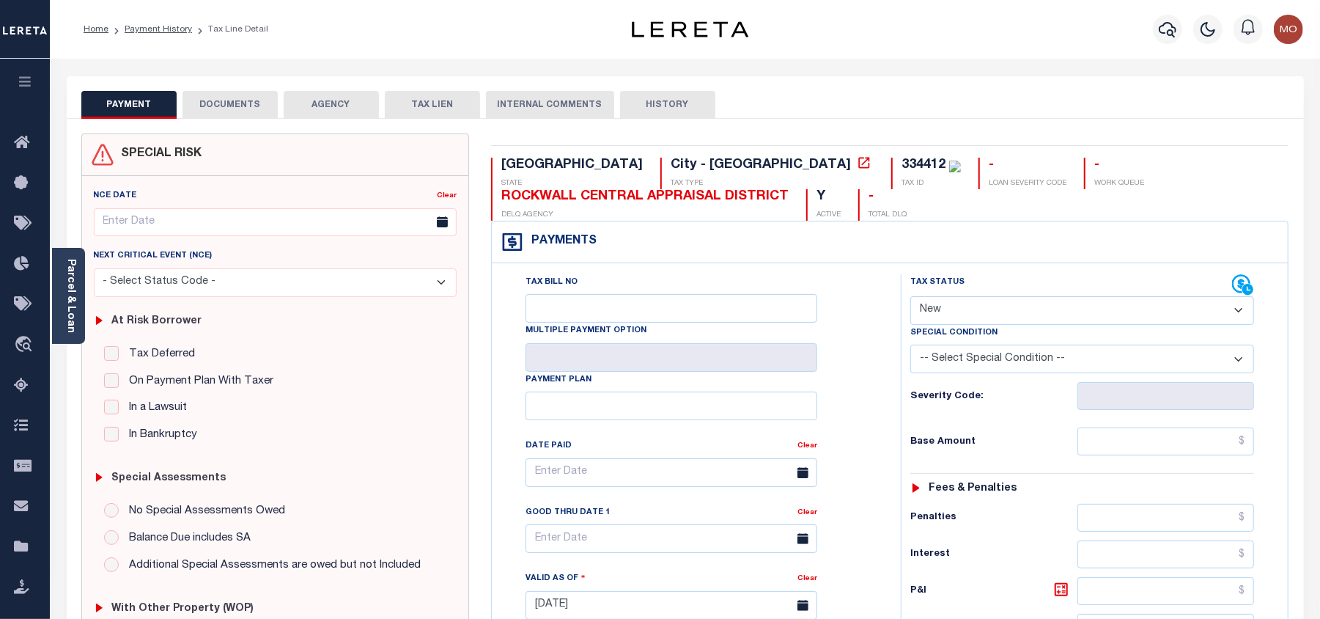
click at [988, 315] on select "- Select Status Code - Open Due/Unpaid Paid Incomplete No Tax Due Internal Refu…" at bounding box center [1083, 310] width 344 height 29
select select "PYD"
click at [911, 298] on select "- Select Status Code - Open Due/Unpaid Paid Incomplete No Tax Due Internal Refu…" at bounding box center [1083, 310] width 344 height 29
type input "[DATE]"
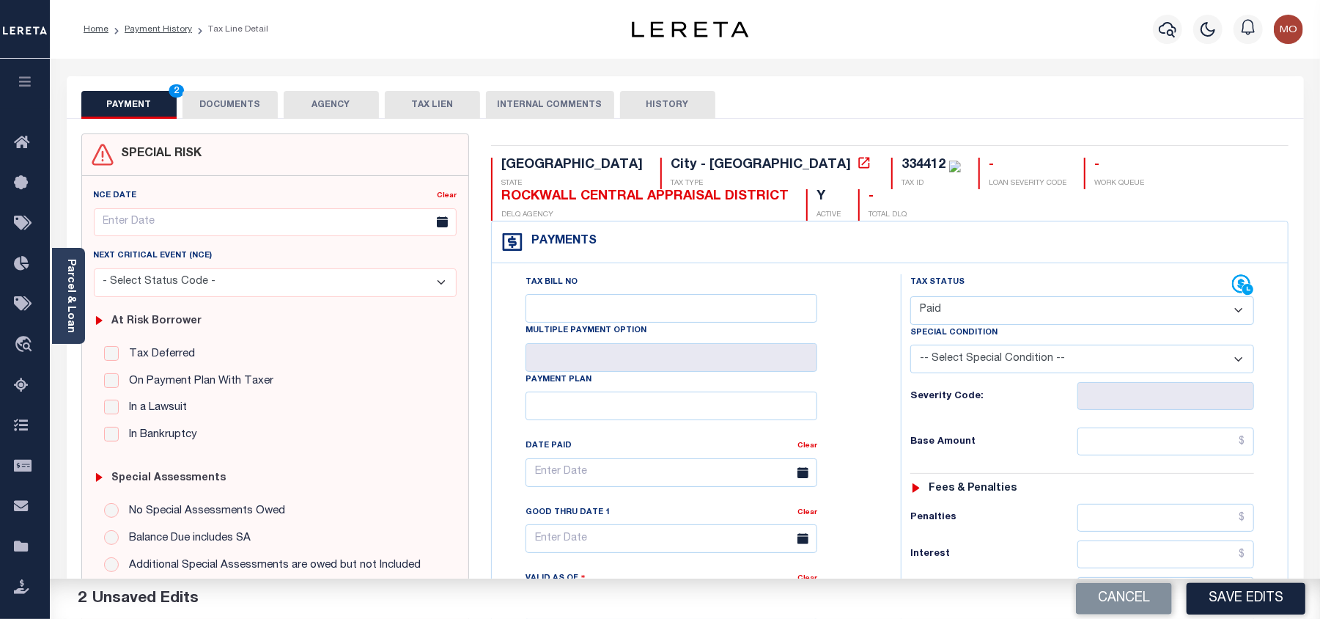
click at [943, 306] on select "- Select Status Code - Open Due/Unpaid Paid Incomplete No Tax Due Internal Refu…" at bounding box center [1083, 310] width 344 height 29
select select "NTX"
click at [911, 298] on select "- Select Status Code - Open Due/Unpaid Paid Incomplete No Tax Due Internal Refu…" at bounding box center [1083, 310] width 344 height 29
click at [965, 371] on select "-- Select Special Condition -- 3RD PARTY TAX LIEN AGENCY TAX LIEN (A.K.A Inside…" at bounding box center [1083, 359] width 344 height 29
select select "7"
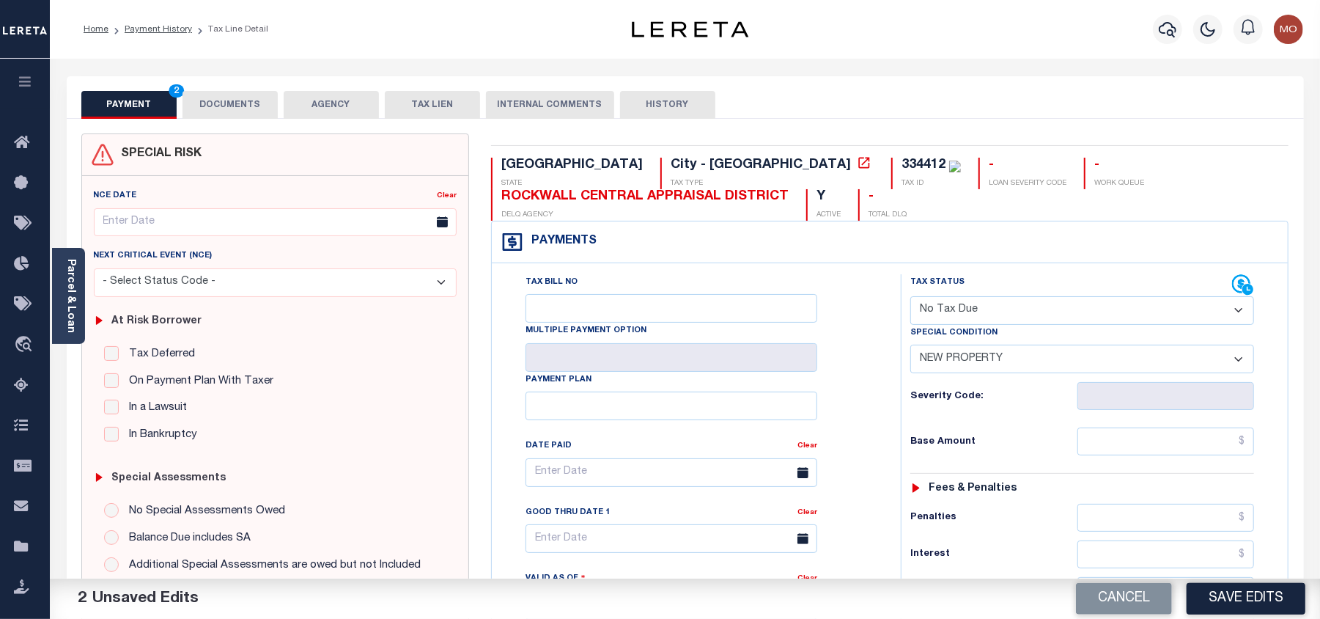
click at [911, 348] on select "-- Select Special Condition -- 3RD PARTY TAX LIEN AGENCY TAX LIEN (A.K.A Inside…" at bounding box center [1083, 359] width 344 height 29
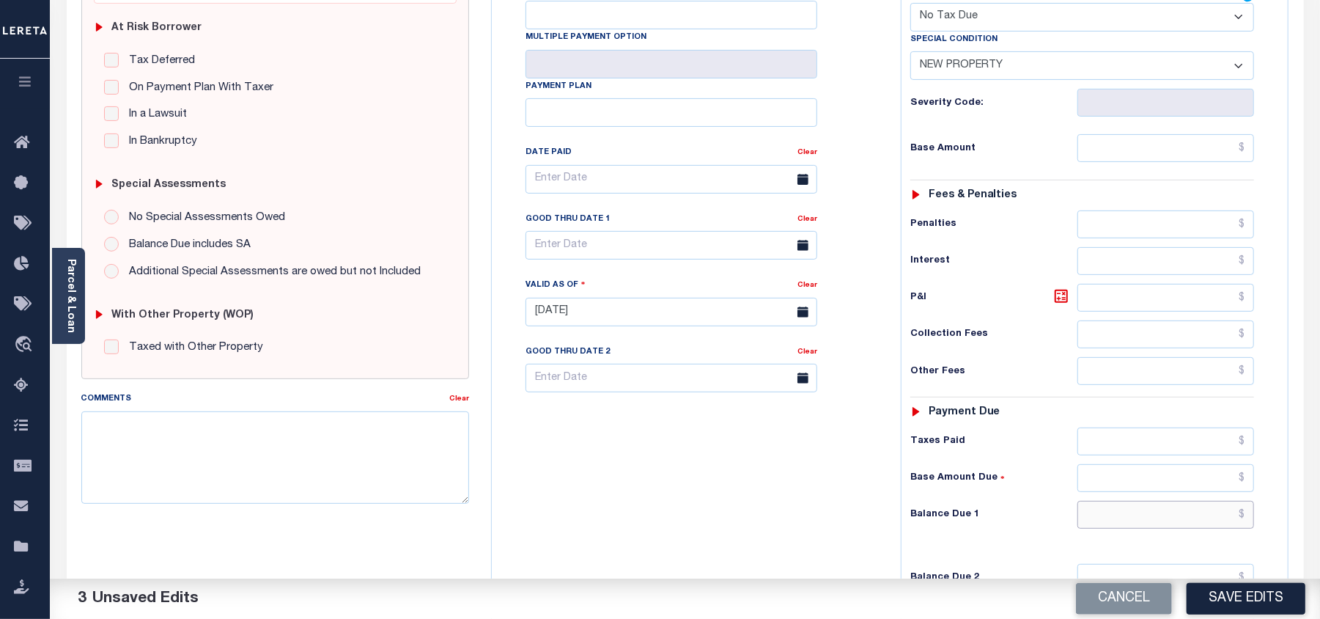
click at [1109, 522] on input "text" at bounding box center [1166, 515] width 177 height 28
type input "$0.00"
click at [714, 513] on div "Tax Bill No Multiple Payment Option Payment Plan Clear" at bounding box center [693, 304] width 394 height 647
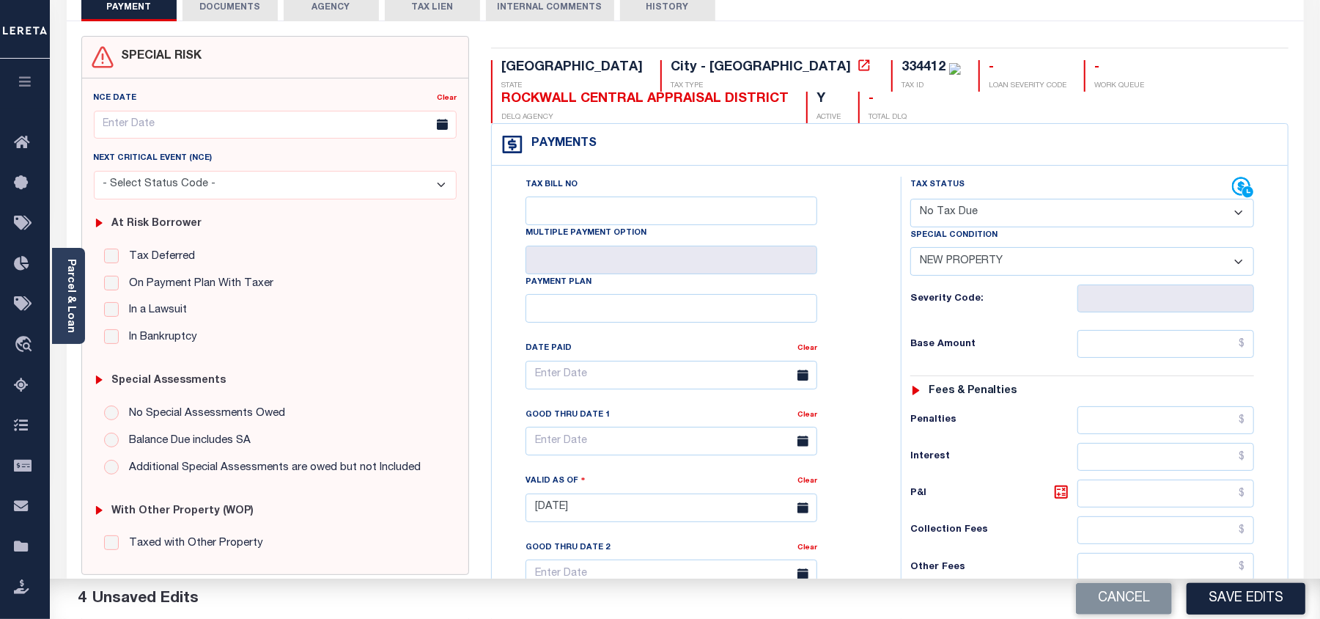
scroll to position [0, 0]
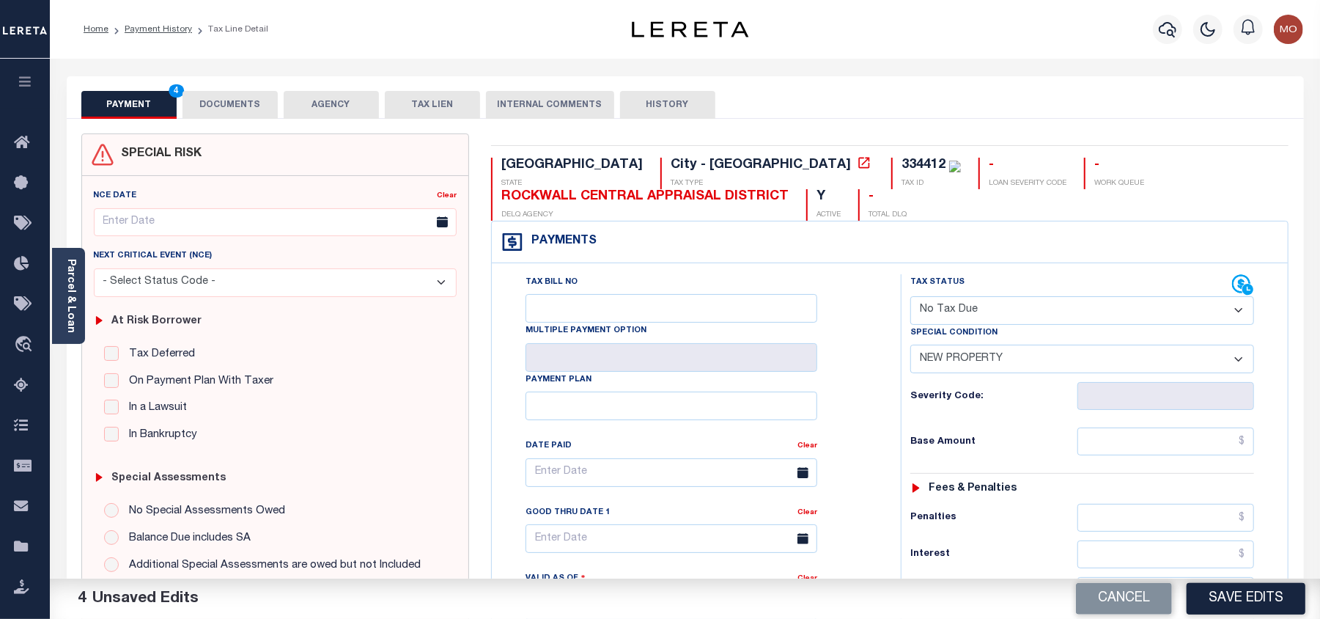
click at [902, 164] on div "334412" at bounding box center [924, 164] width 44 height 13
copy div "334412"
click at [242, 98] on button "DOCUMENTS" at bounding box center [230, 105] width 95 height 28
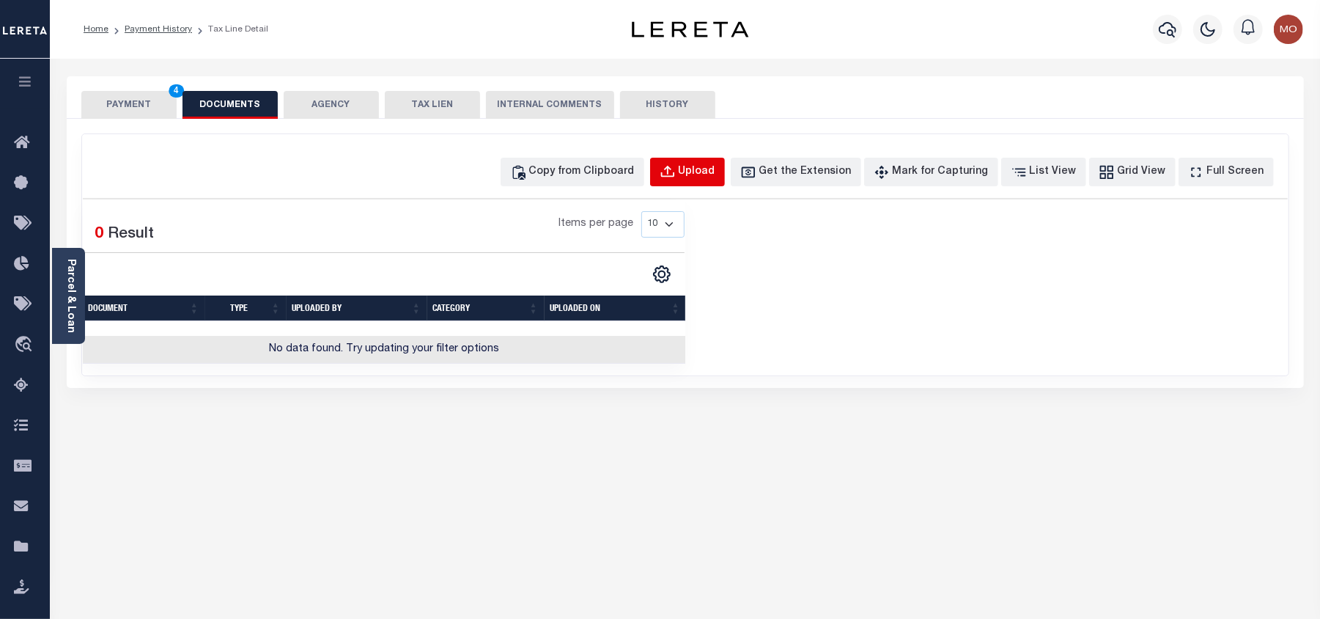
click at [687, 180] on button "Upload" at bounding box center [687, 172] width 75 height 29
select select "POP"
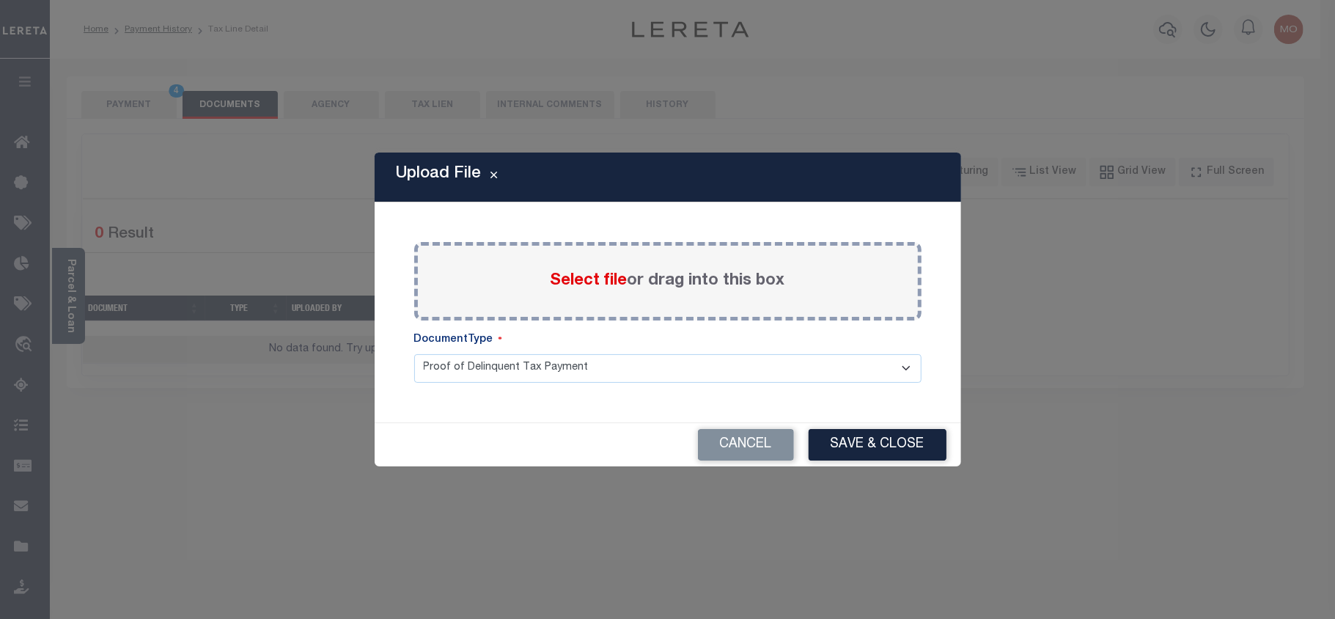
click at [582, 277] on span "Select file" at bounding box center [589, 281] width 77 height 16
click at [0, 0] on input "Select file or drag into this box" at bounding box center [0, 0] width 0 height 0
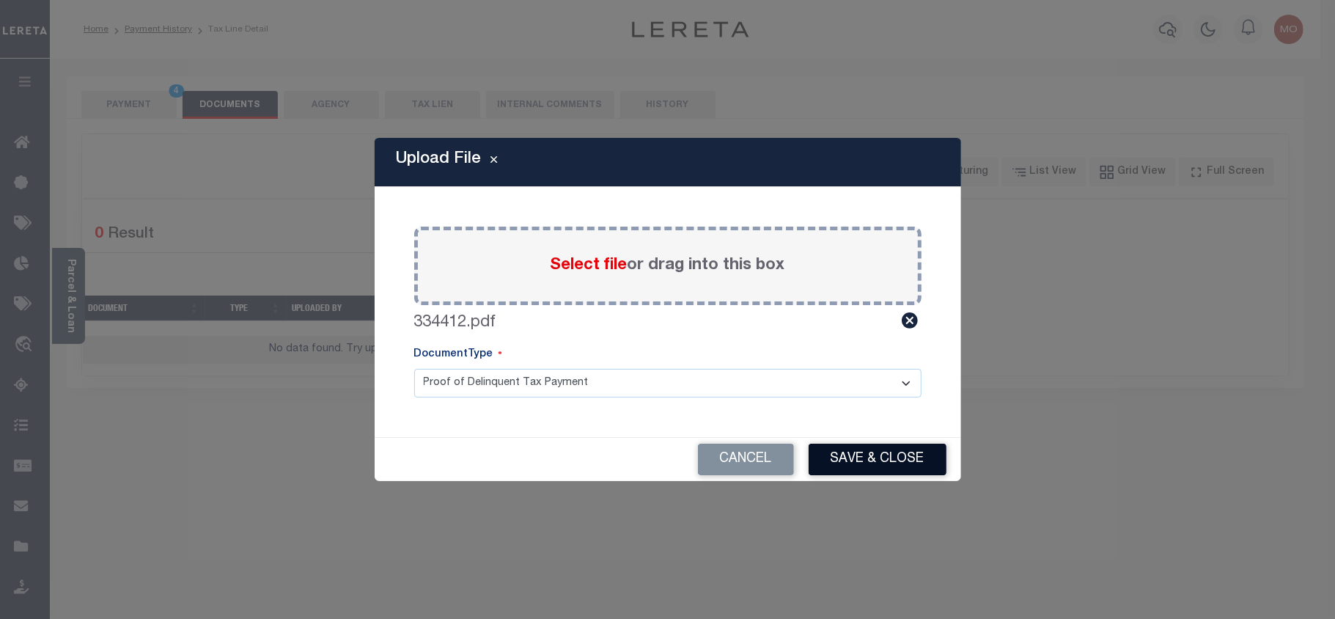
click at [877, 455] on button "Save & Close" at bounding box center [878, 460] width 138 height 32
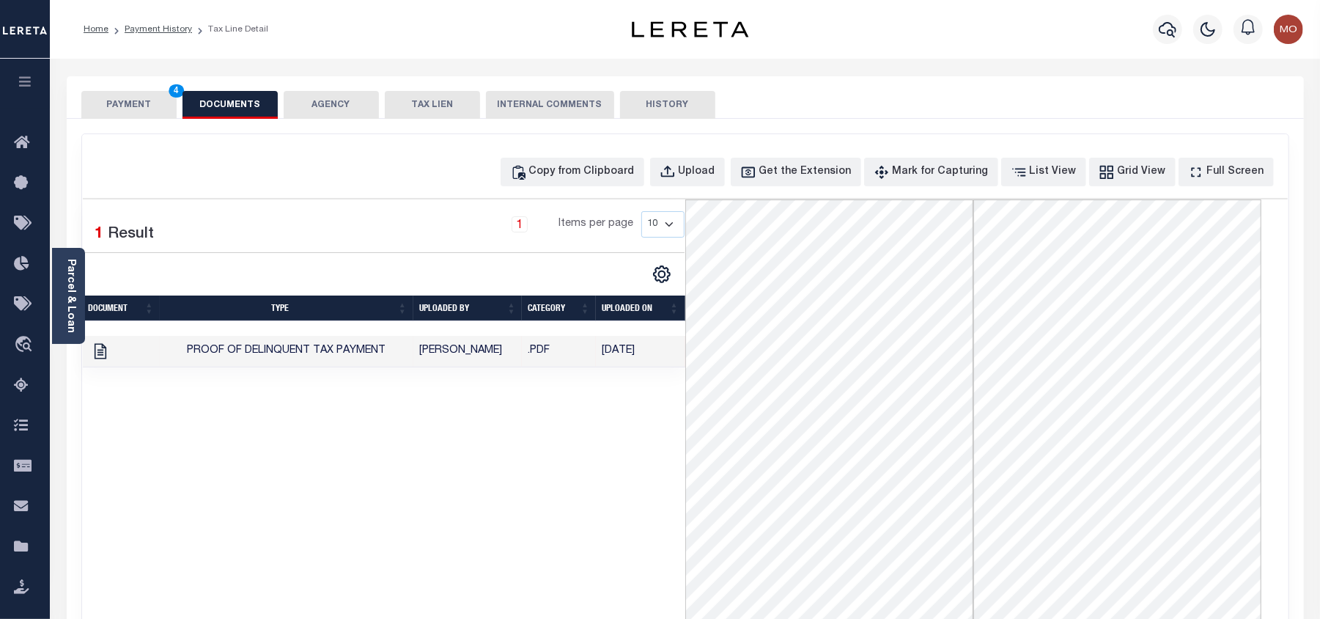
click at [147, 109] on button "PAYMENT 4" at bounding box center [128, 105] width 95 height 28
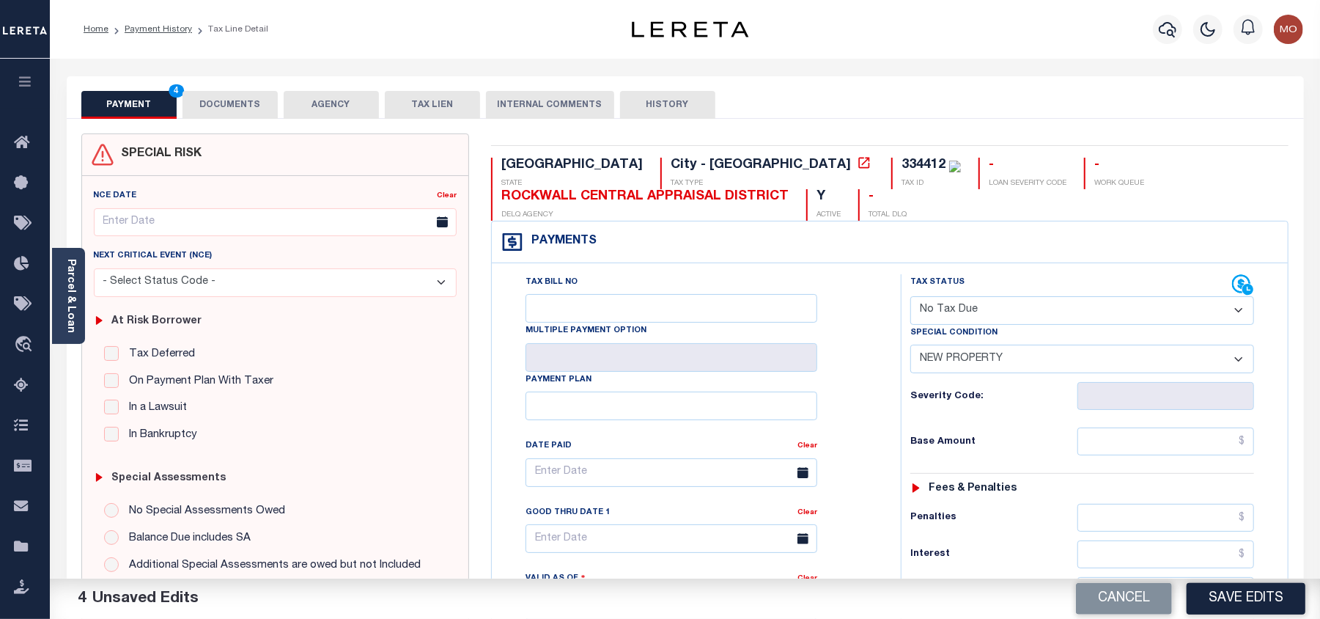
scroll to position [391, 0]
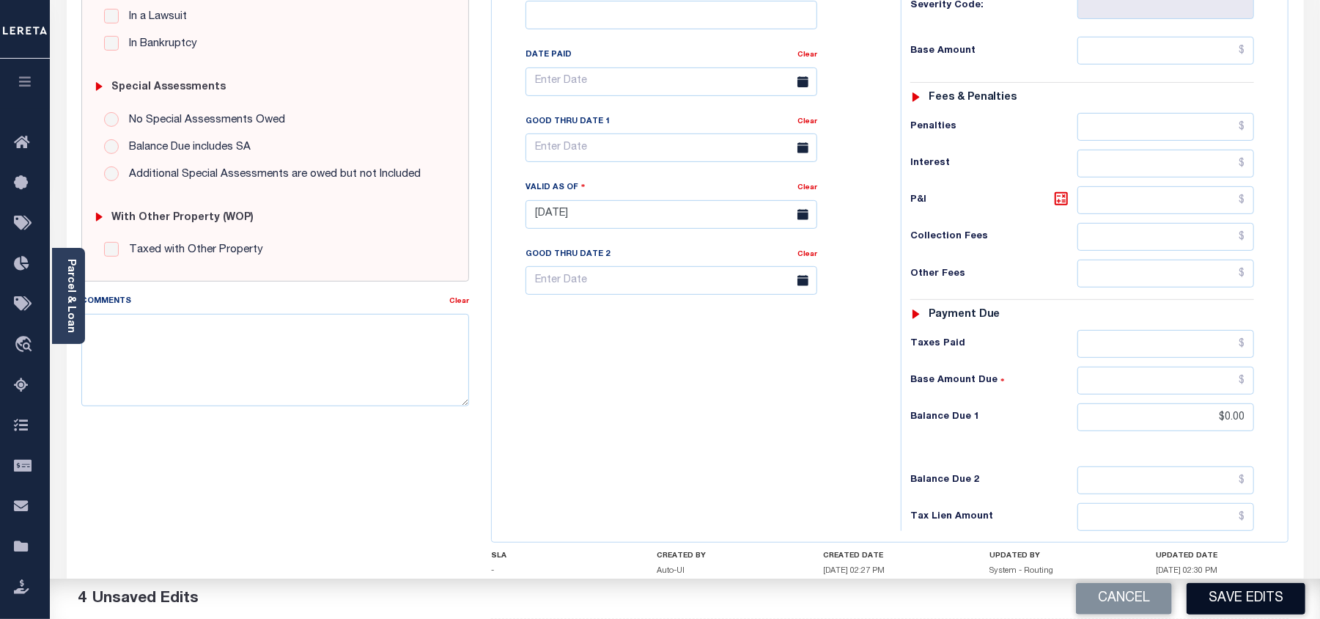
click at [1224, 606] on button "Save Edits" at bounding box center [1246, 599] width 119 height 32
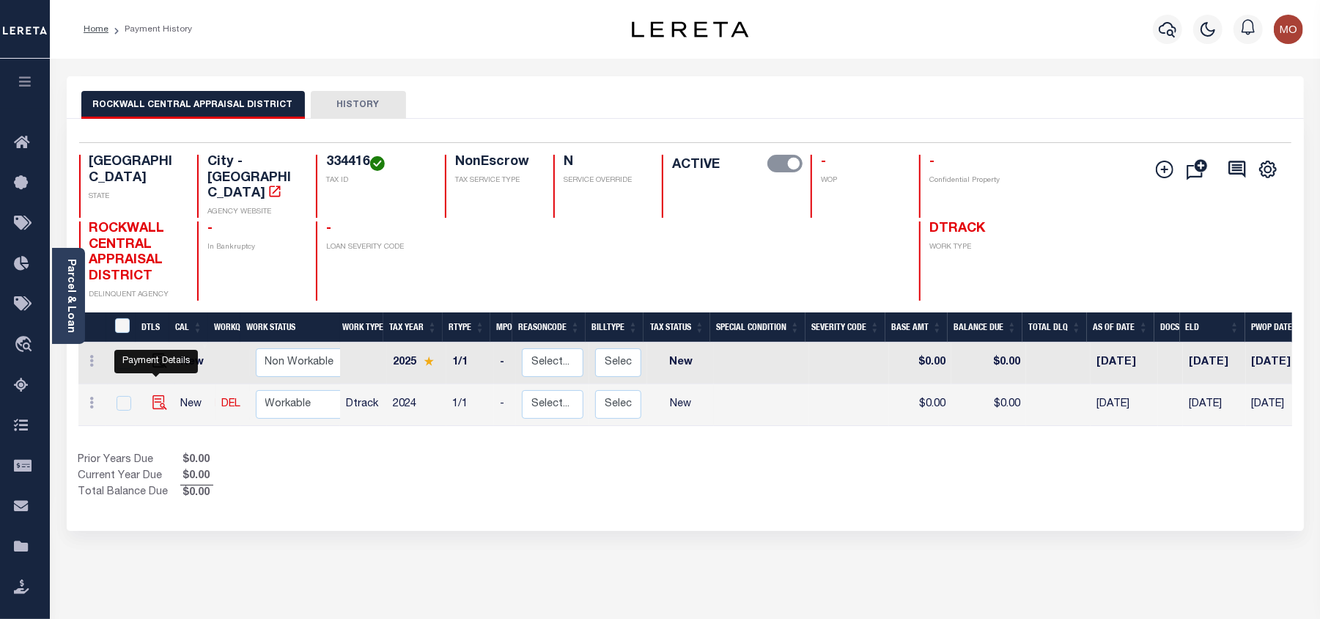
click at [157, 395] on img "" at bounding box center [160, 402] width 15 height 15
checkbox input "true"
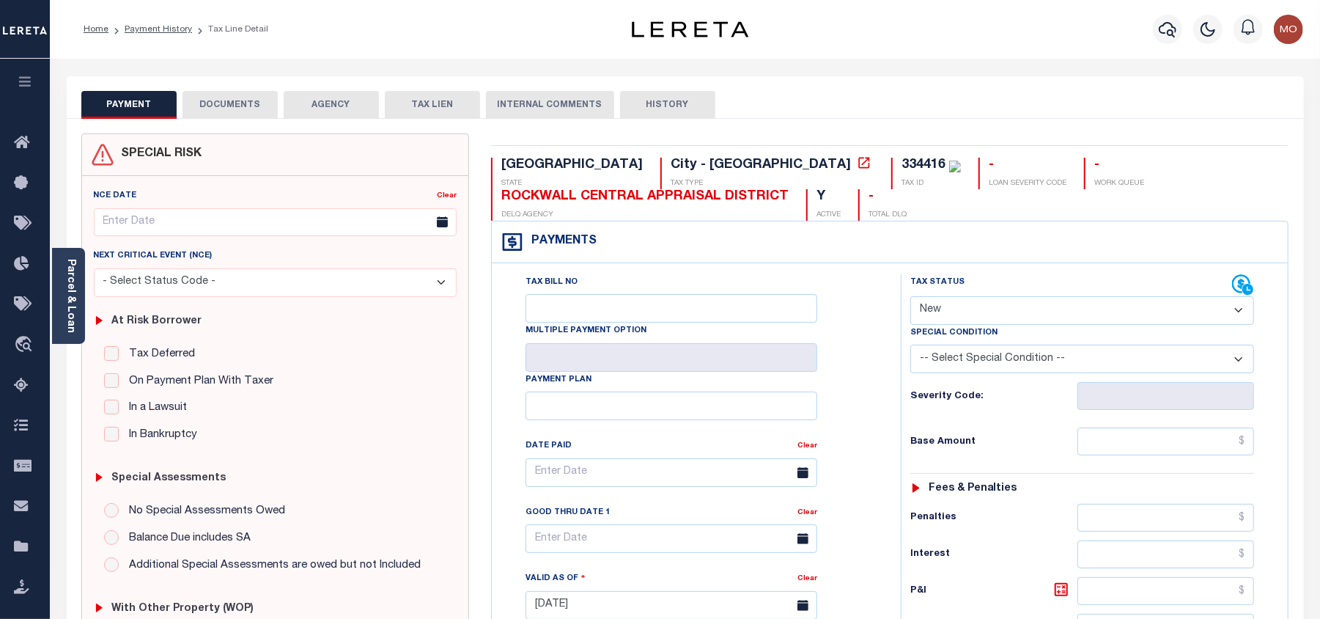
click at [902, 164] on div "334416" at bounding box center [924, 164] width 44 height 13
copy div "334416"
click at [974, 311] on select "- Select Status Code - Open Due/Unpaid Paid Incomplete No Tax Due Internal Refu…" at bounding box center [1083, 310] width 344 height 29
select select "NTX"
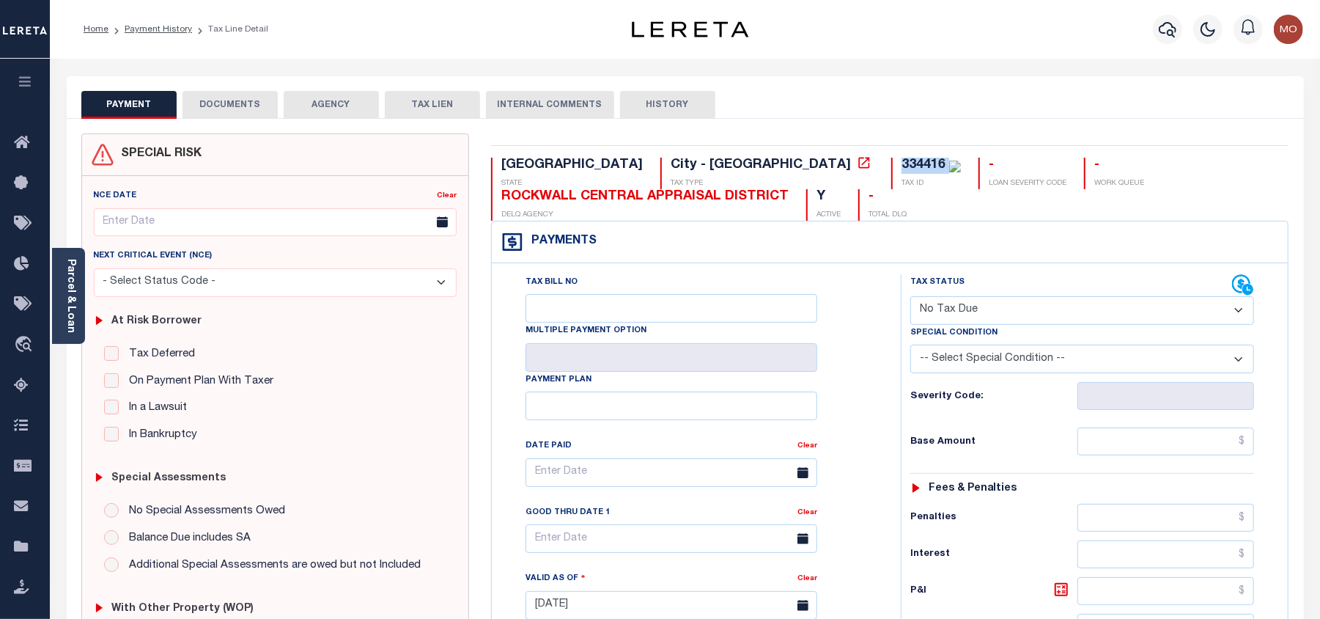
click at [911, 298] on select "- Select Status Code - Open Due/Unpaid Paid Incomplete No Tax Due Internal Refu…" at bounding box center [1083, 310] width 344 height 29
type input "08/14/2025"
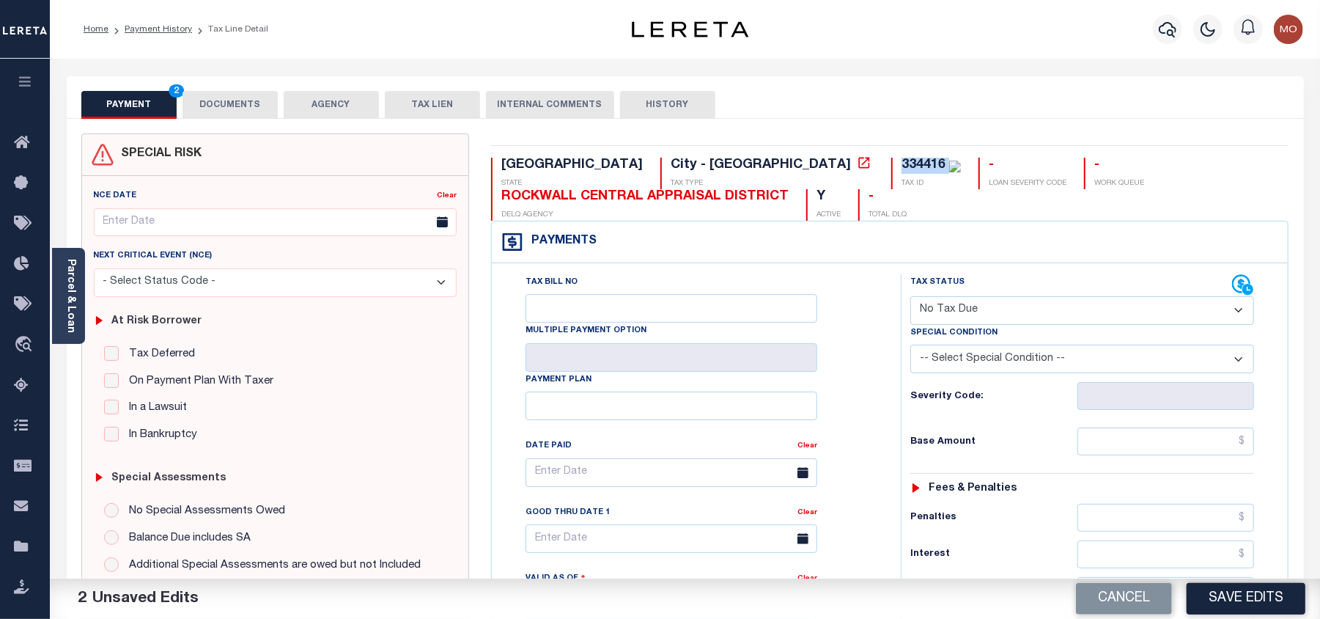
click at [949, 350] on select "-- Select Special Condition -- 3RD PARTY TAX LIEN AGENCY TAX LIEN (A.K.A Inside…" at bounding box center [1083, 359] width 344 height 29
select select "7"
click at [903, 235] on div "Payments Warning! Search Status is not "Completed", amounts can not be keyed." at bounding box center [890, 242] width 797 height 42
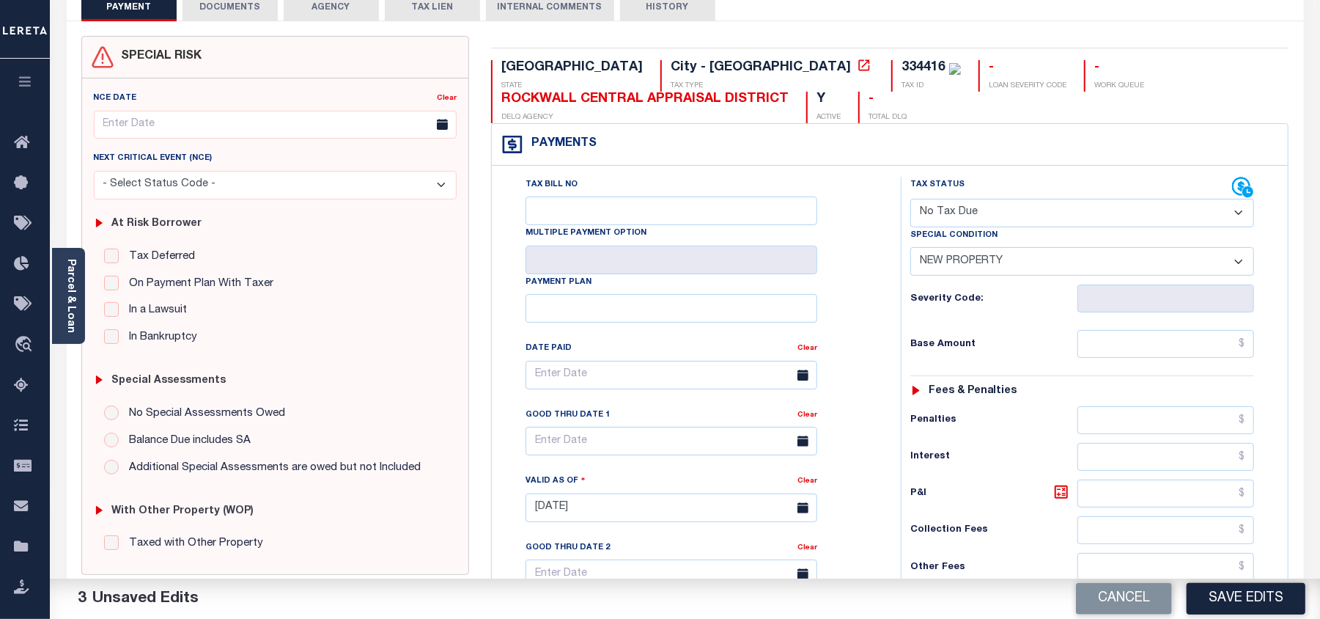
scroll to position [488, 0]
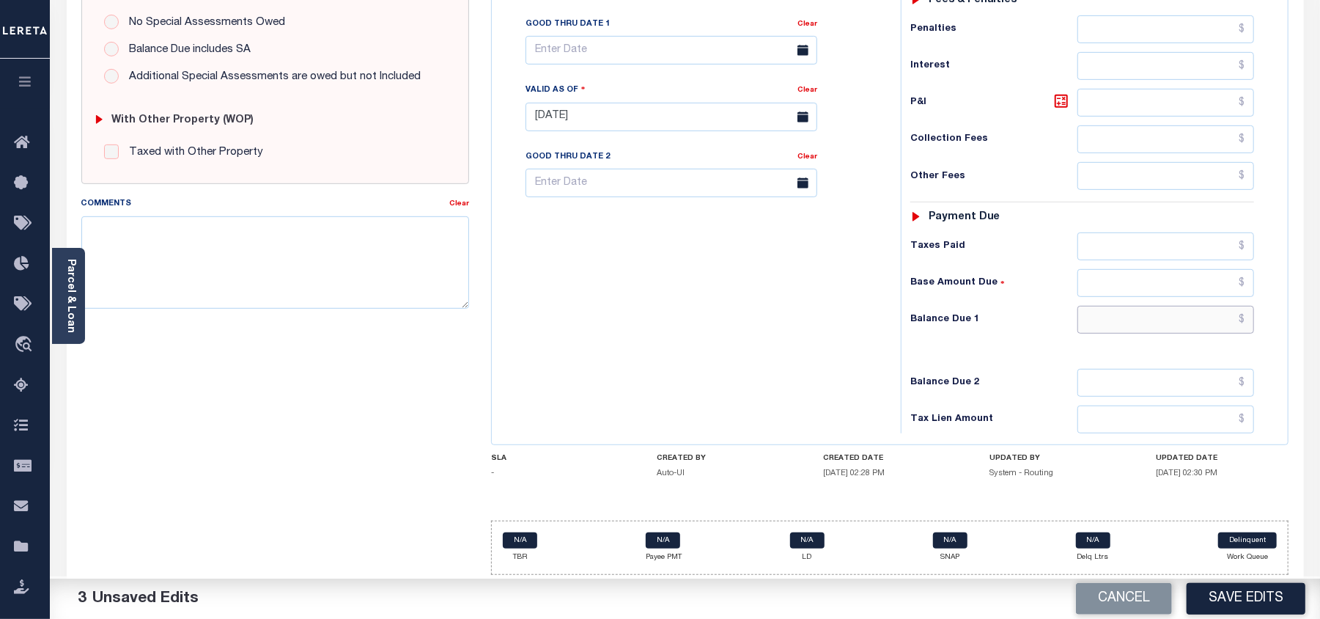
drag, startPoint x: 1106, startPoint y: 330, endPoint x: 441, endPoint y: 342, distance: 665.1
click at [1109, 330] on input "text" at bounding box center [1166, 320] width 177 height 28
type input "$0.00"
click at [447, 340] on div "SPECIAL RISK NCE Date Clear - Select Status Code -" at bounding box center [275, 115] width 410 height 941
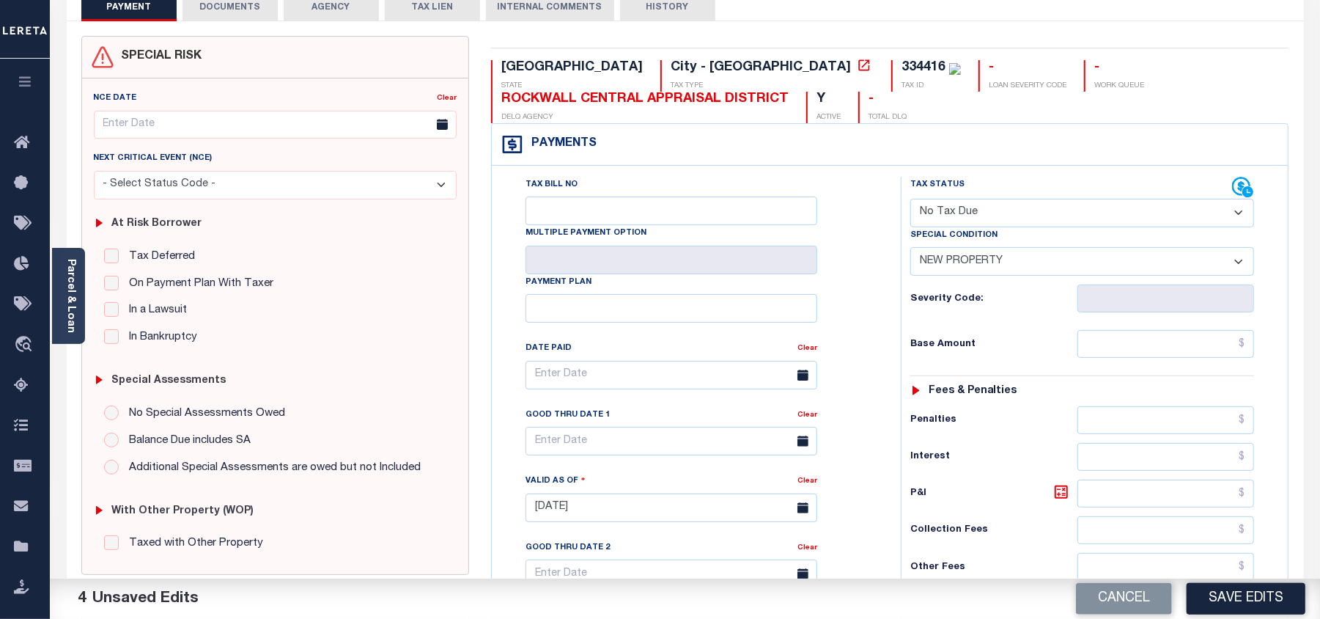
scroll to position [0, 0]
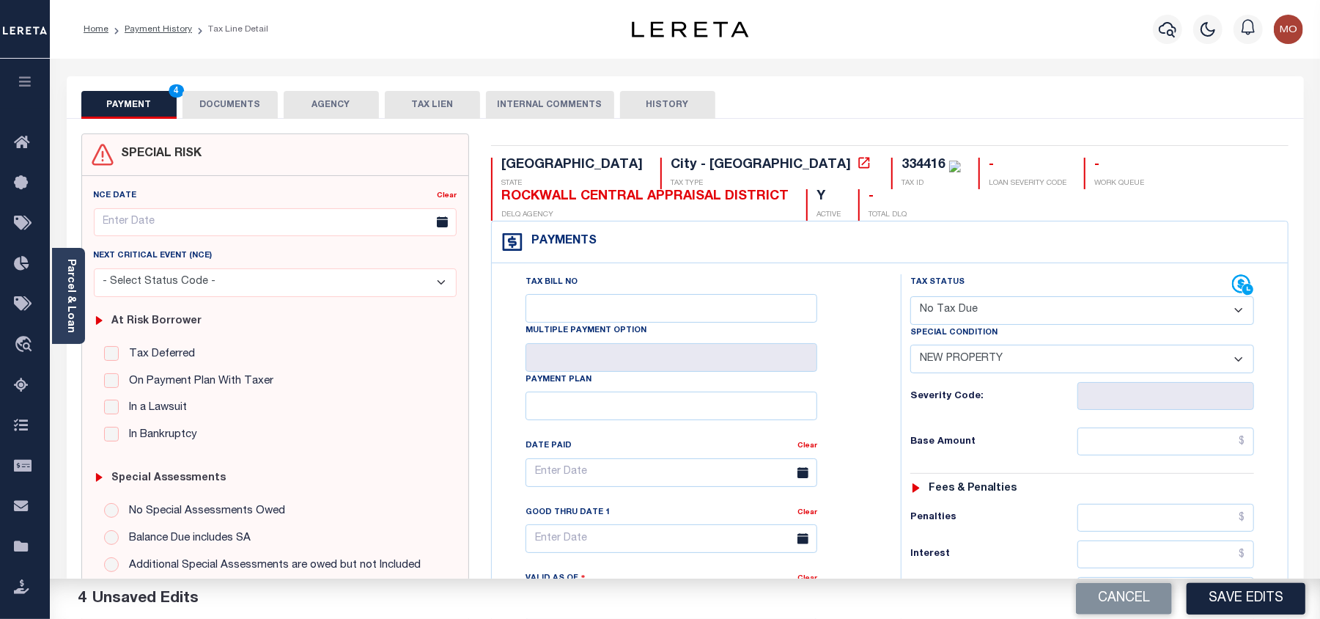
click at [902, 163] on div "334416" at bounding box center [924, 164] width 44 height 13
copy div "334416"
click at [224, 107] on button "DOCUMENTS" at bounding box center [230, 105] width 95 height 28
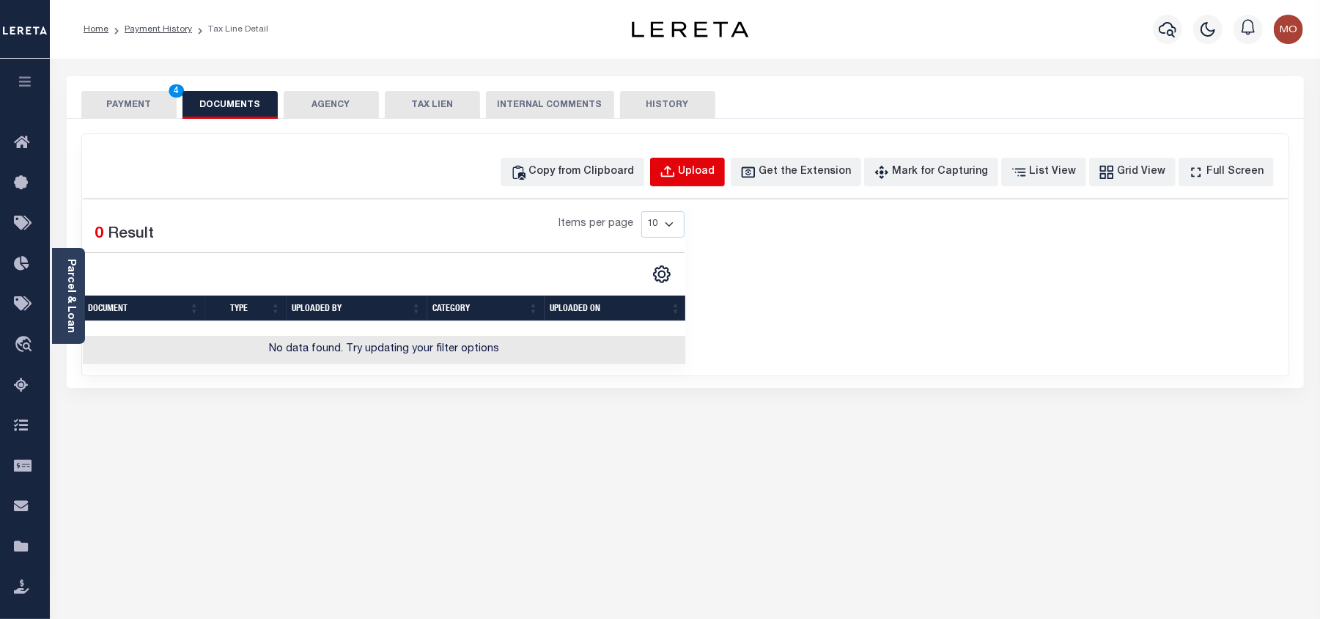
click at [705, 176] on div "Upload" at bounding box center [697, 172] width 37 height 16
select select "POP"
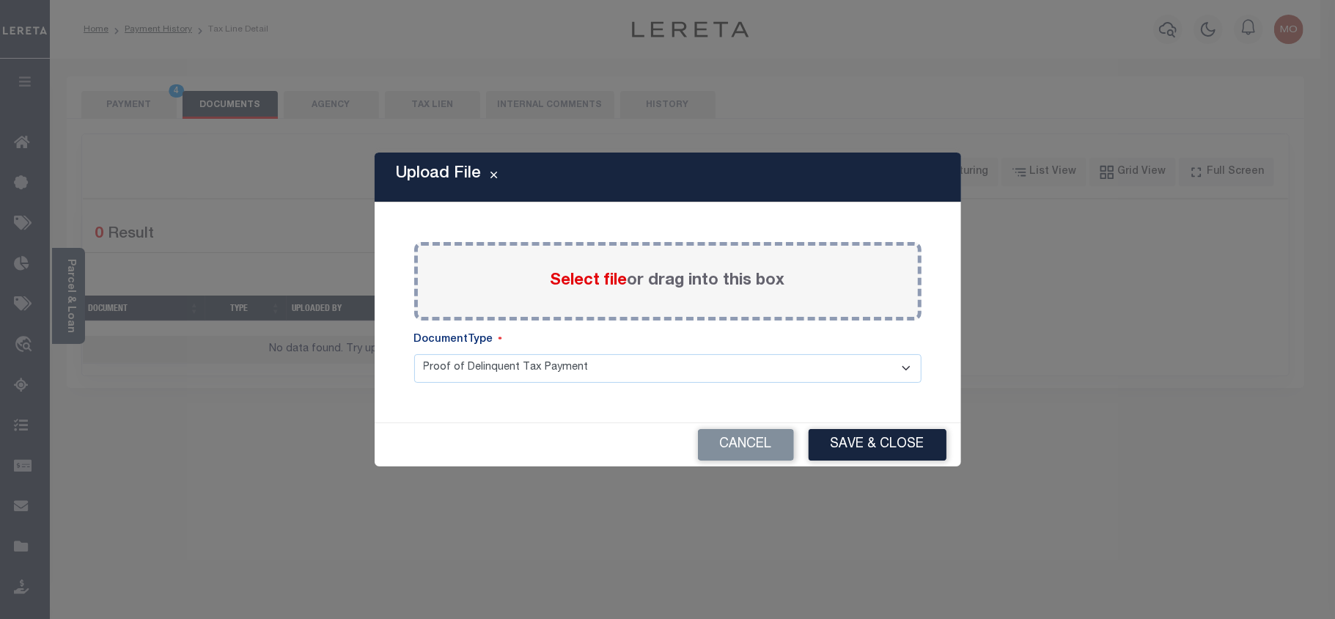
click at [578, 274] on span "Select file" at bounding box center [589, 281] width 77 height 16
click at [0, 0] on input "Select file or drag into this box" at bounding box center [0, 0] width 0 height 0
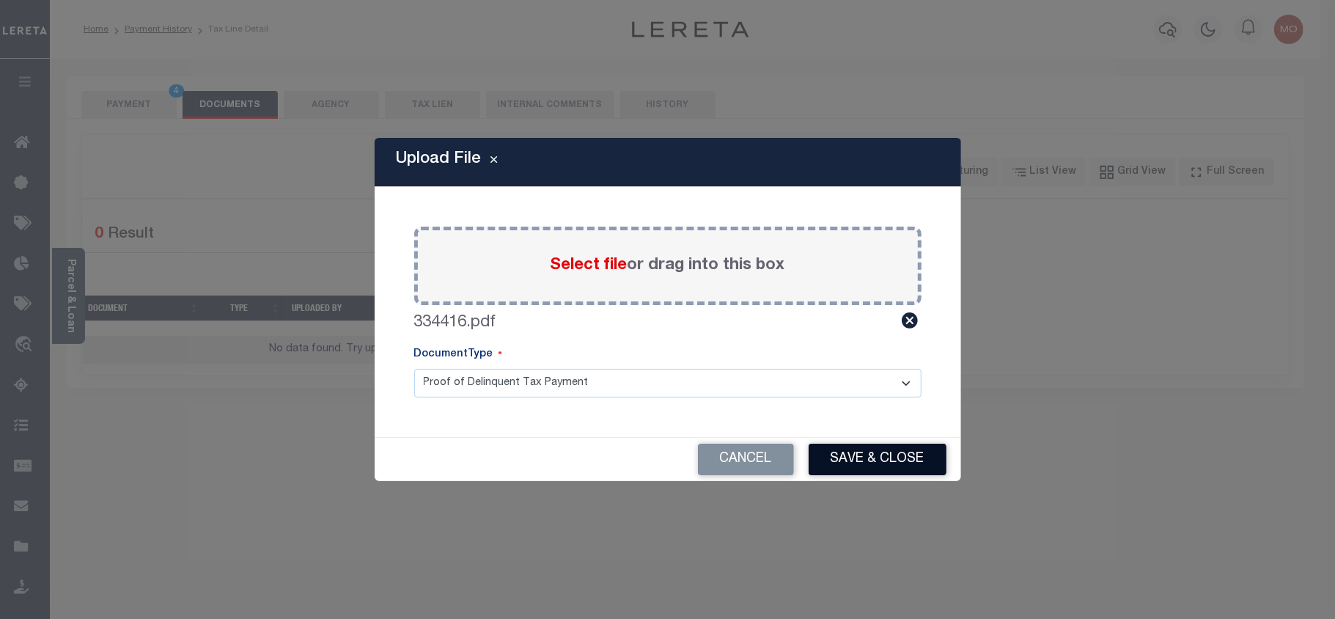
click at [867, 459] on button "Save & Close" at bounding box center [878, 460] width 138 height 32
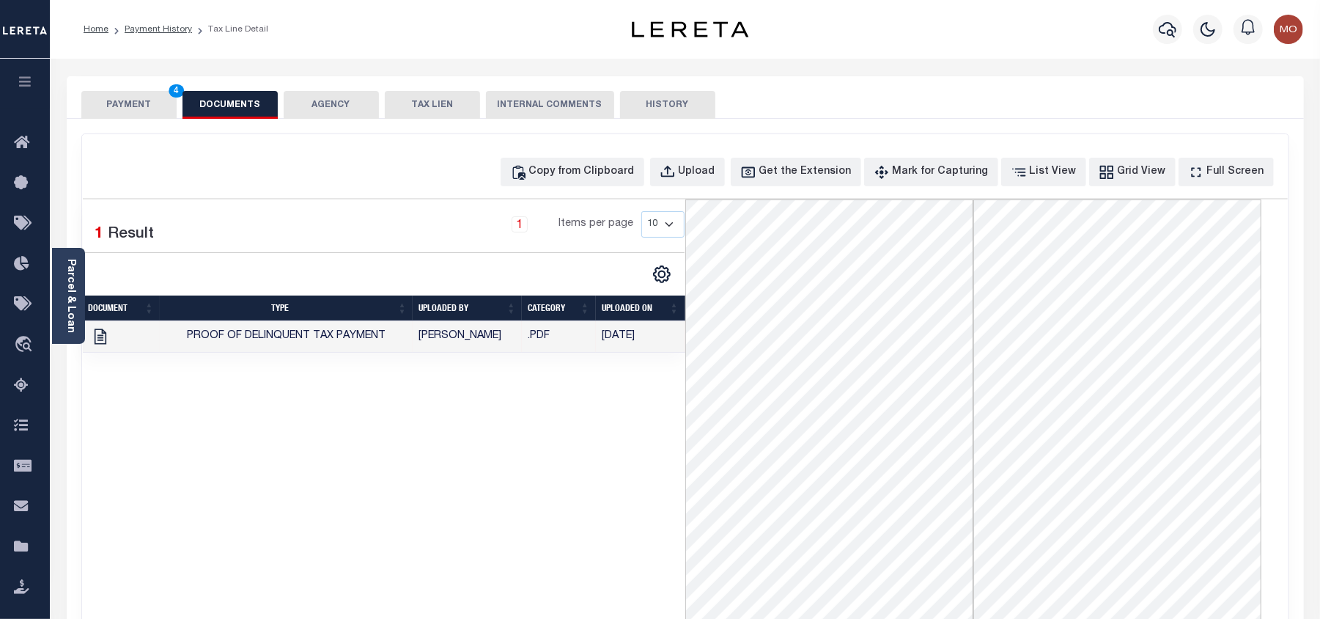
click at [98, 98] on button "PAYMENT 4" at bounding box center [128, 105] width 95 height 28
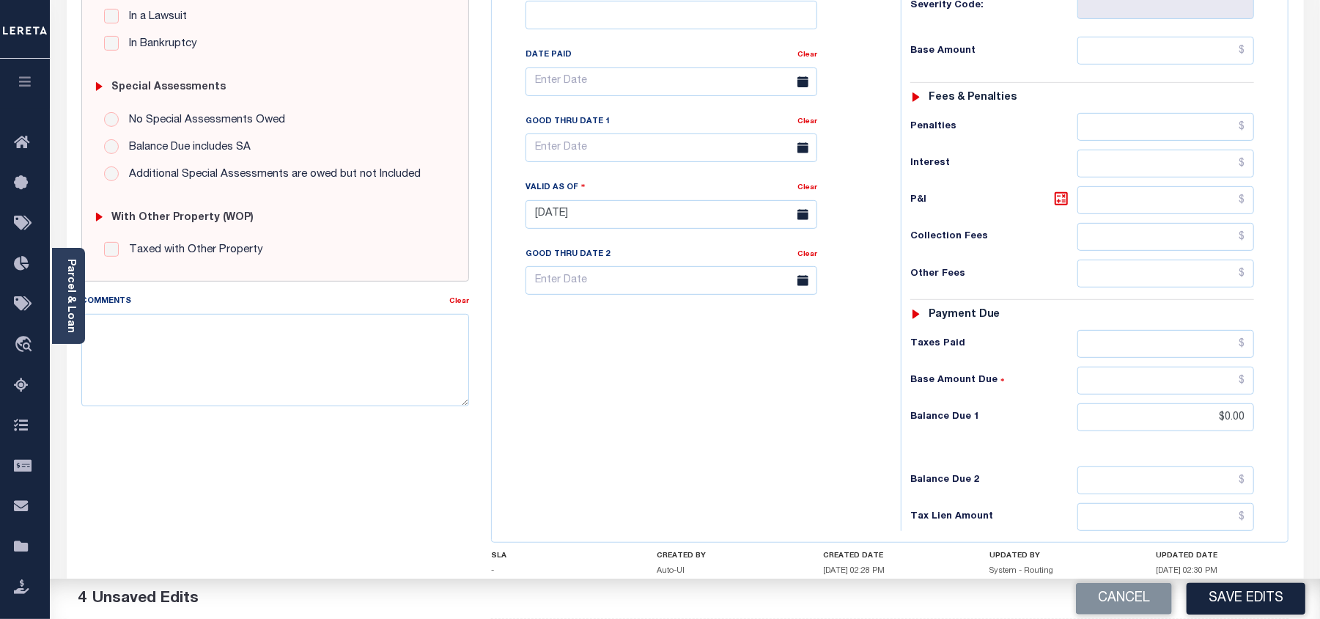
click at [1224, 601] on button "Save Edits" at bounding box center [1246, 599] width 119 height 32
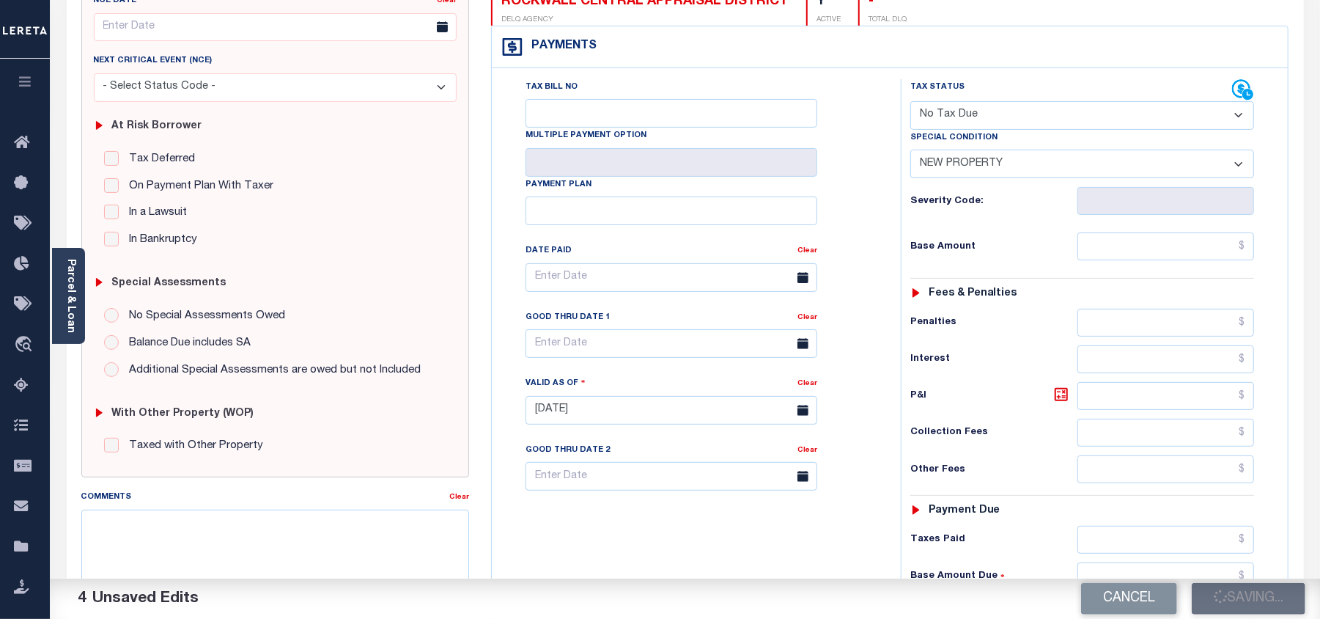
checkbox input "false"
type input "$0"
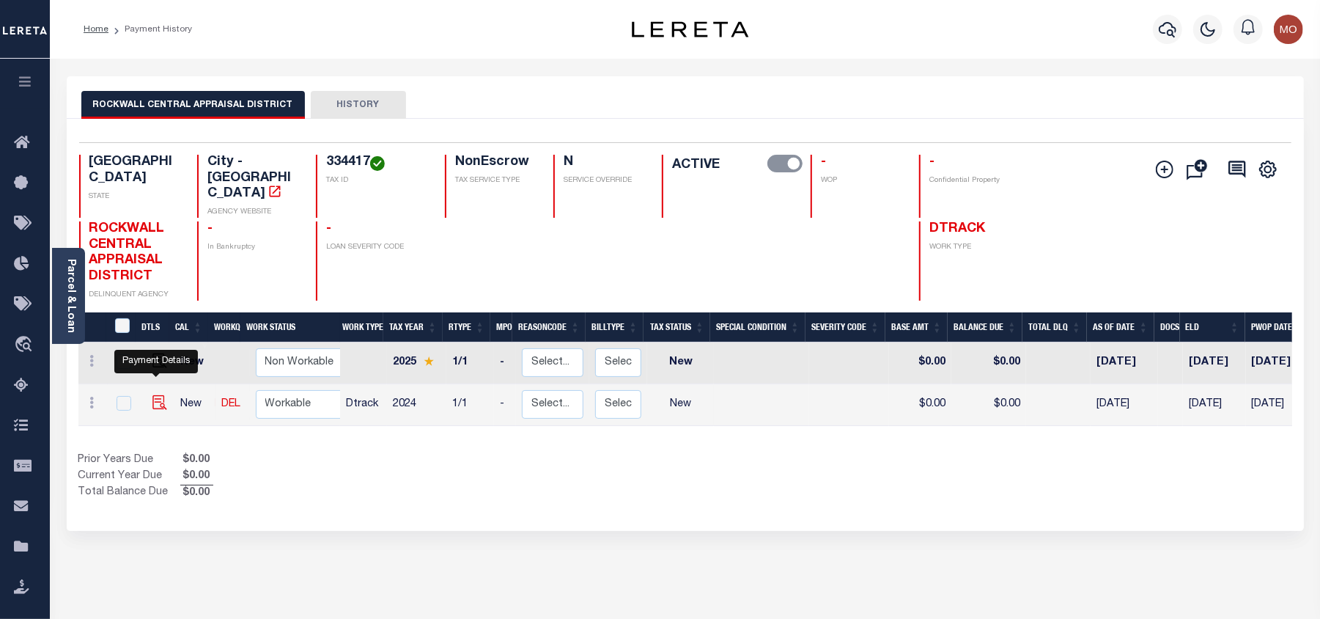
click at [157, 395] on img "" at bounding box center [160, 402] width 15 height 15
checkbox input "true"
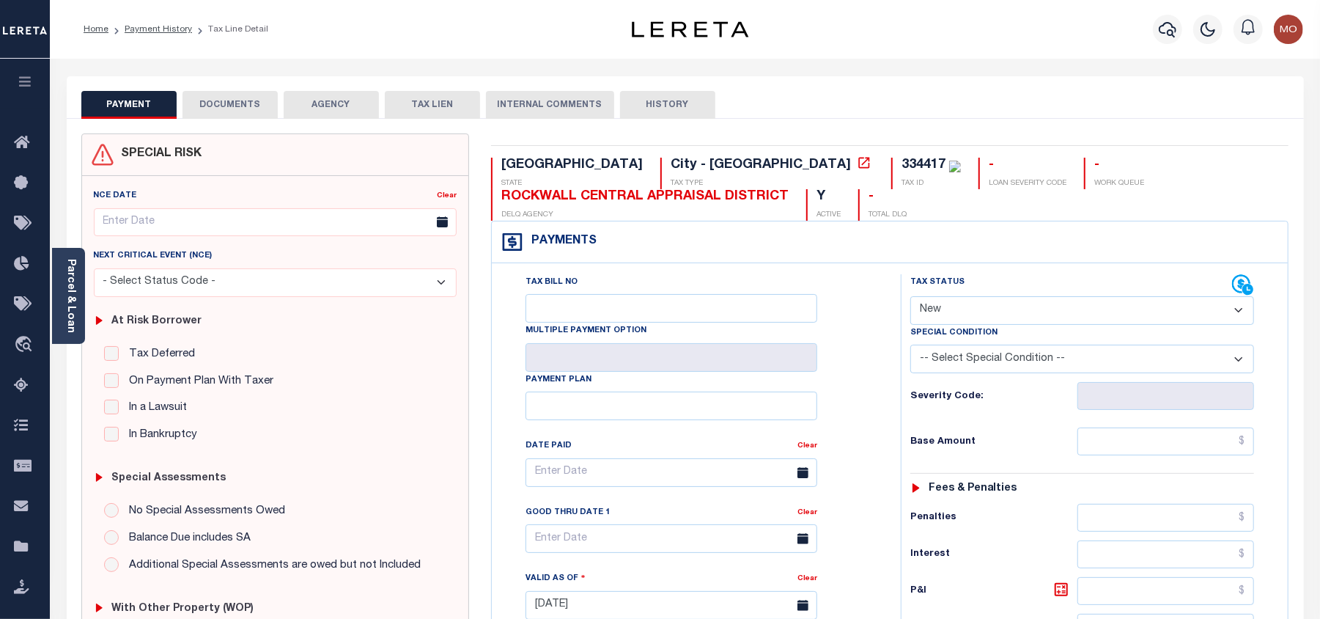
click at [902, 158] on div "334417" at bounding box center [924, 164] width 44 height 13
copy div "334417"
drag, startPoint x: 982, startPoint y: 306, endPoint x: 974, endPoint y: 306, distance: 8.1
click at [982, 306] on select "- Select Status Code - Open Due/Unpaid Paid Incomplete No Tax Due Internal Refu…" at bounding box center [1083, 310] width 344 height 29
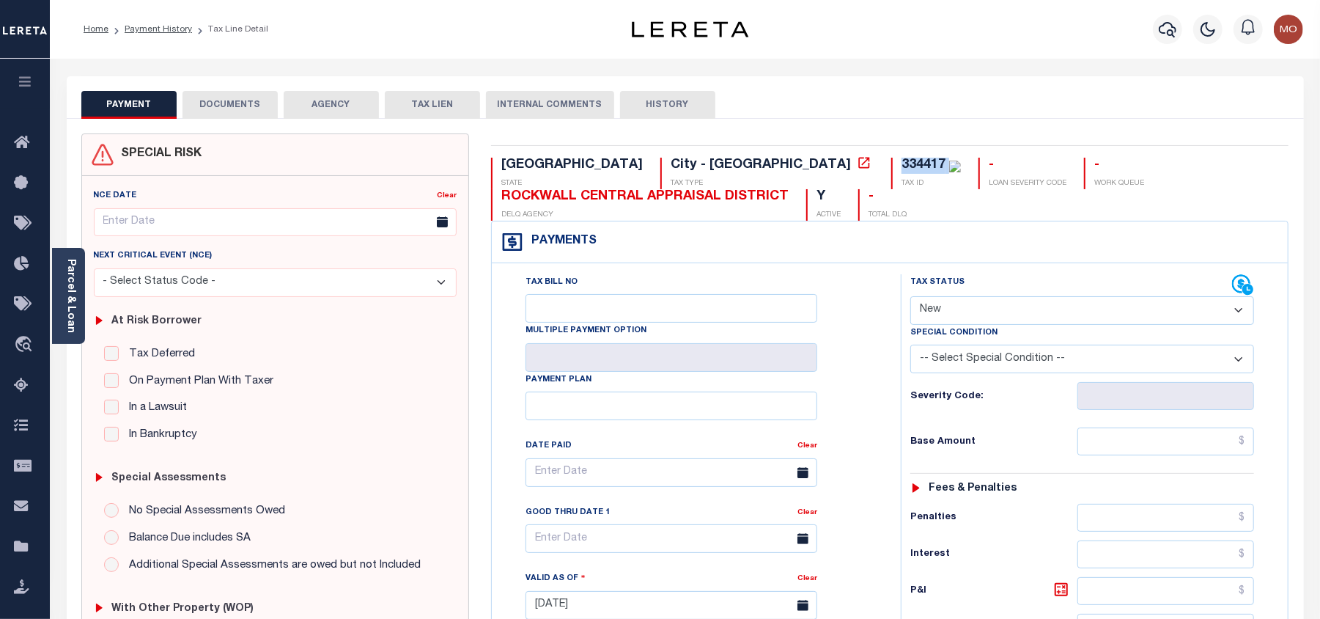
select select "NTX"
click at [911, 298] on select "- Select Status Code - Open Due/Unpaid Paid Incomplete No Tax Due Internal Refu…" at bounding box center [1083, 310] width 344 height 29
type input "[DATE]"
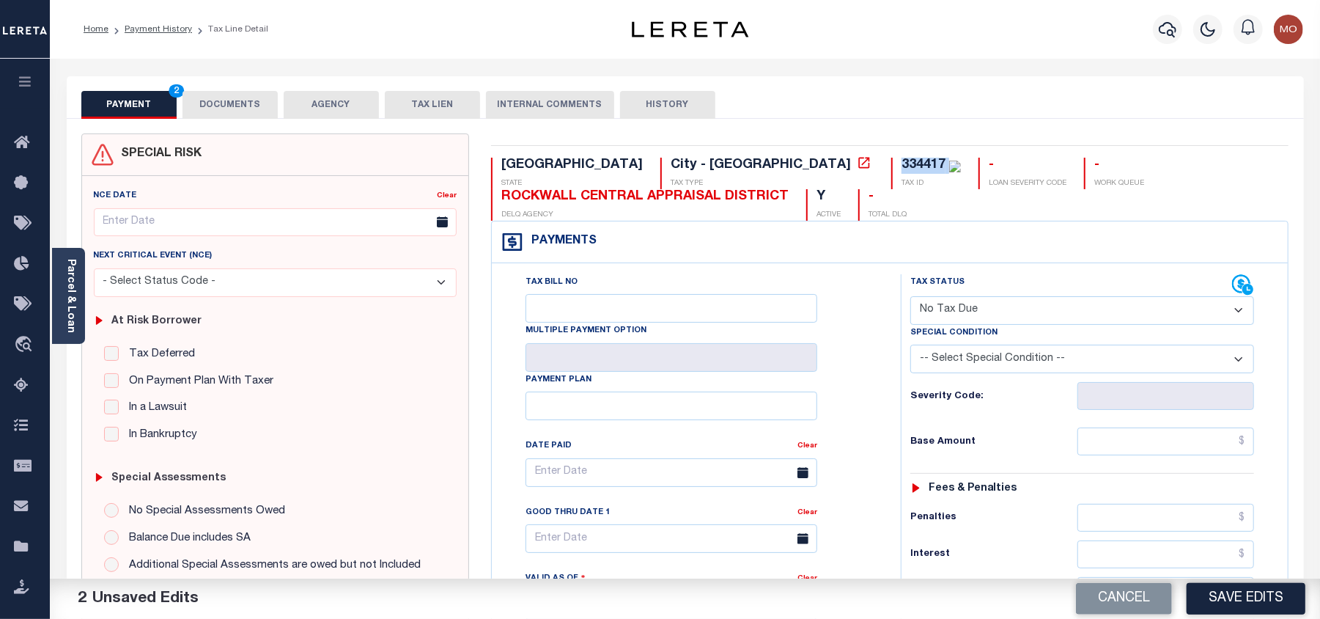
click at [969, 364] on select "-- Select Special Condition -- 3RD PARTY TAX LIEN AGENCY TAX LIEN (A.K.A Inside…" at bounding box center [1083, 359] width 344 height 29
click at [911, 348] on select "-- Select Special Condition -- 3RD PARTY TAX LIEN AGENCY TAX LIEN (A.K.A Inside…" at bounding box center [1083, 359] width 344 height 29
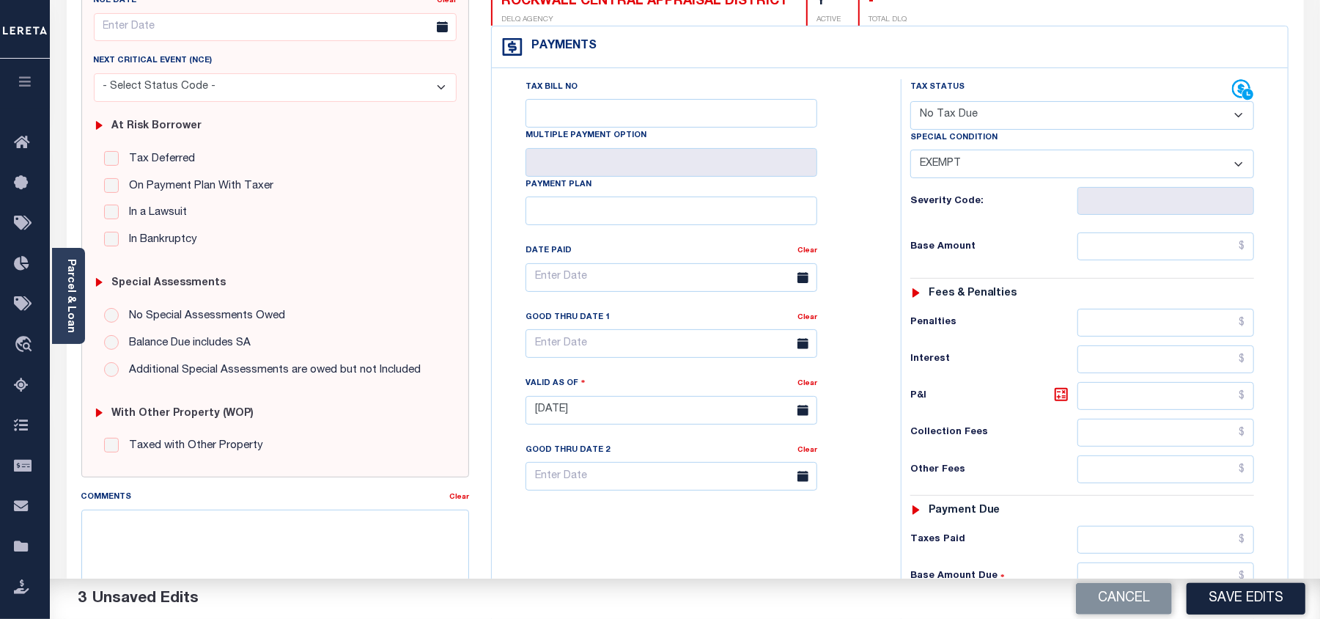
click at [956, 158] on select "-- Select Special Condition -- 3RD PARTY TAX LIEN AGENCY TAX LIEN (A.K.A Inside…" at bounding box center [1083, 164] width 344 height 29
select select "7"
click at [911, 153] on select "-- Select Special Condition -- 3RD PARTY TAX LIEN AGENCY TAX LIEN (A.K.A Inside…" at bounding box center [1083, 164] width 344 height 29
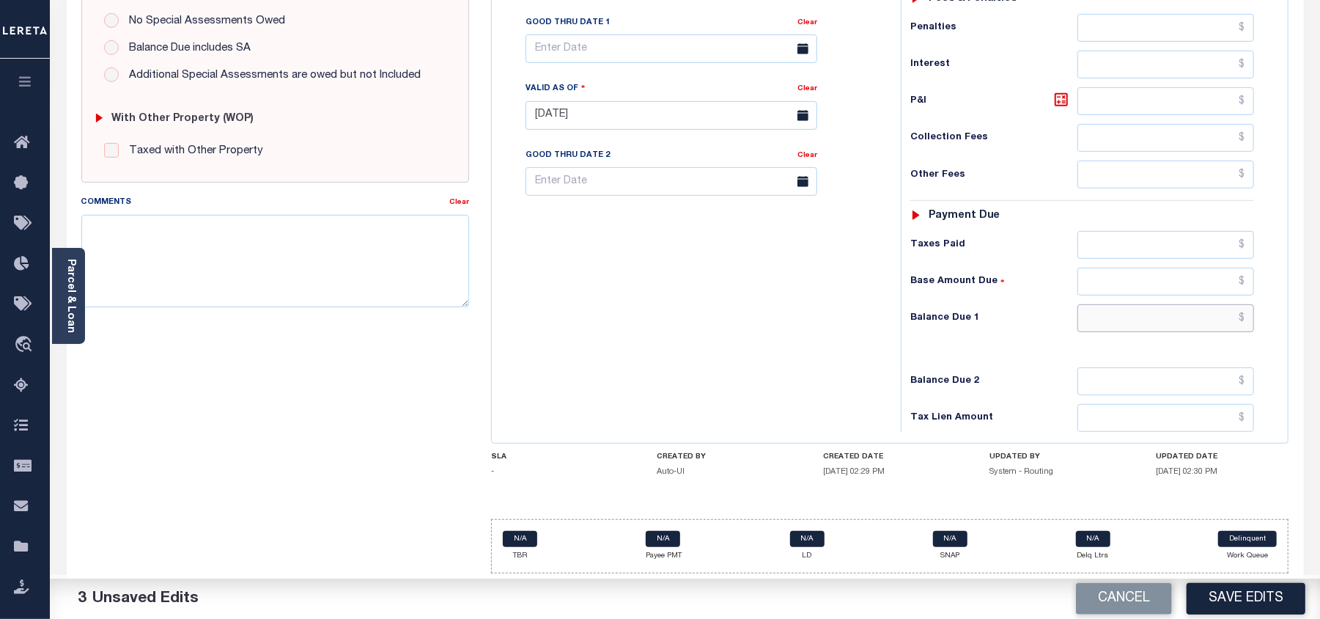
drag, startPoint x: 1150, startPoint y: 309, endPoint x: 1131, endPoint y: 317, distance: 21.1
click at [1150, 309] on input "text" at bounding box center [1166, 318] width 177 height 28
type input "$0.00"
drag, startPoint x: 587, startPoint y: 380, endPoint x: 658, endPoint y: 394, distance: 71.8
click at [587, 379] on div "Tax Bill No Multiple Payment Option Payment Plan Clear" at bounding box center [693, 107] width 394 height 647
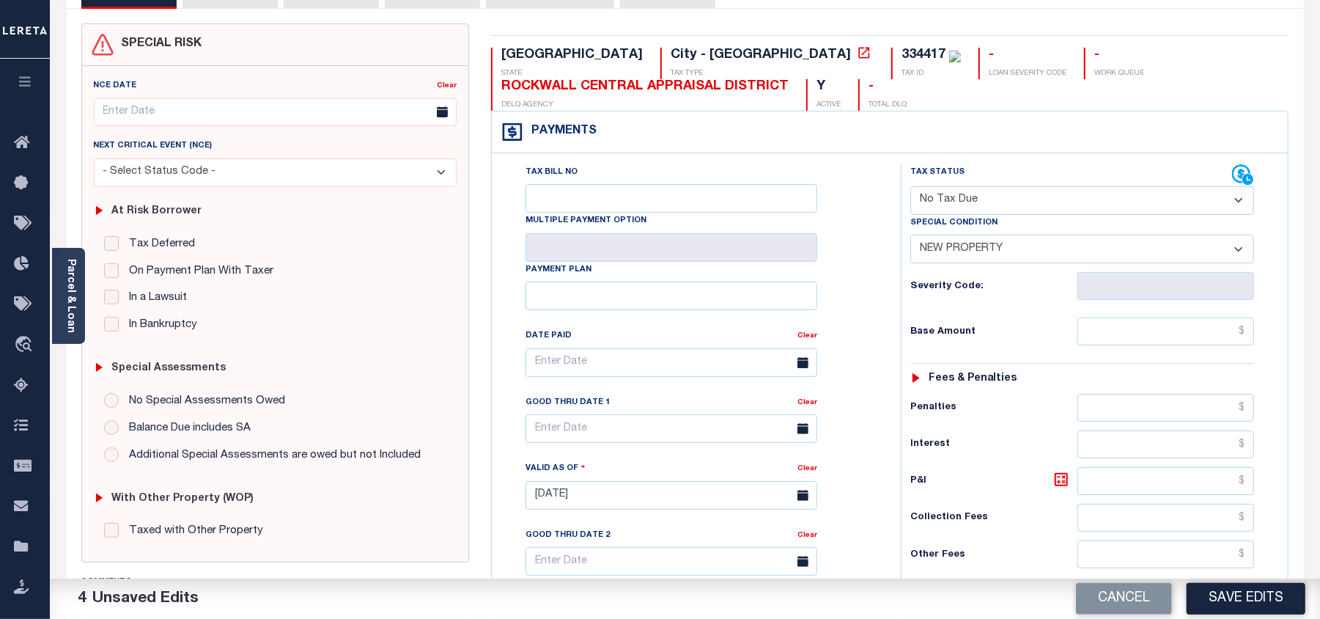
scroll to position [0, 0]
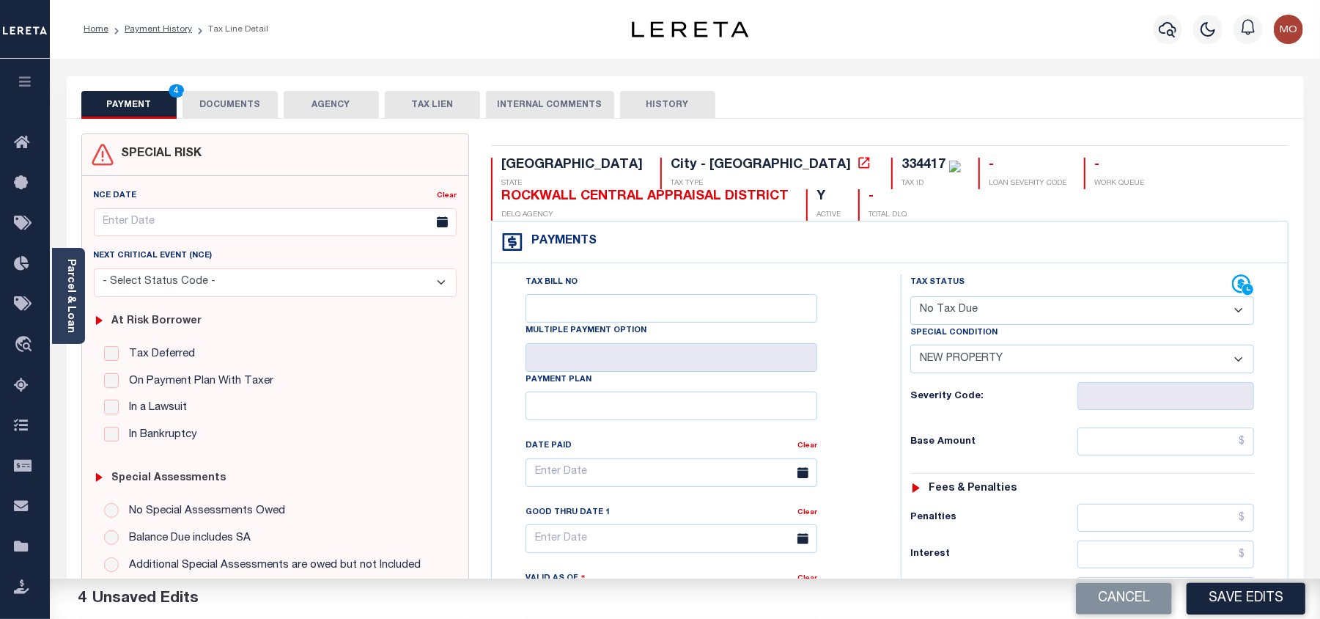
click at [902, 159] on div "334417" at bounding box center [924, 164] width 44 height 13
copy div "334417"
click at [236, 103] on button "DOCUMENTS" at bounding box center [230, 105] width 95 height 28
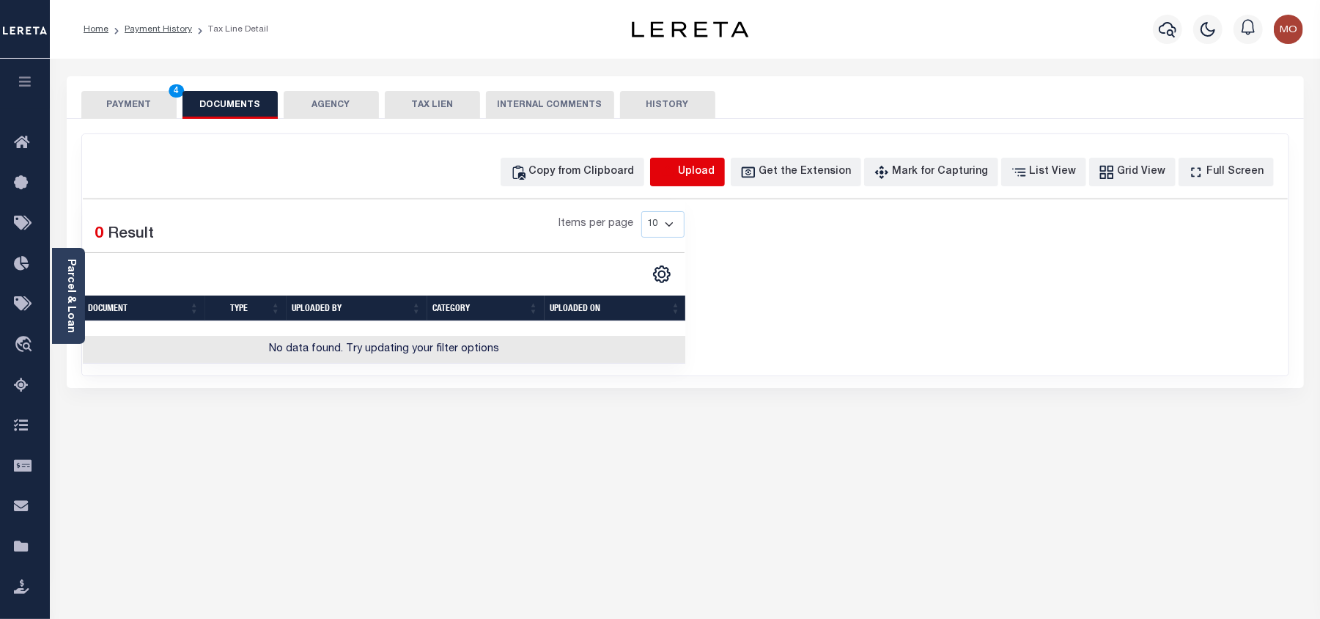
click at [676, 173] on icon "button" at bounding box center [668, 172] width 16 height 16
select select "POP"
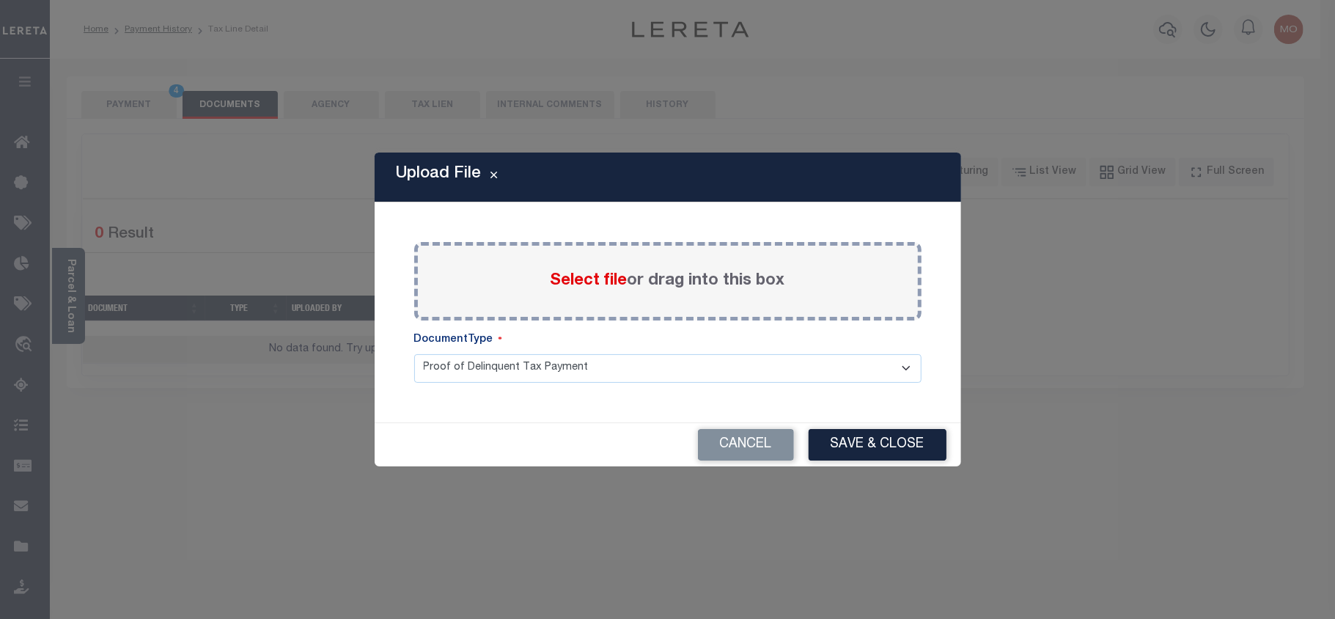
click at [570, 279] on span "Select file" at bounding box center [589, 281] width 77 height 16
click at [0, 0] on input "Select file or drag into this box" at bounding box center [0, 0] width 0 height 0
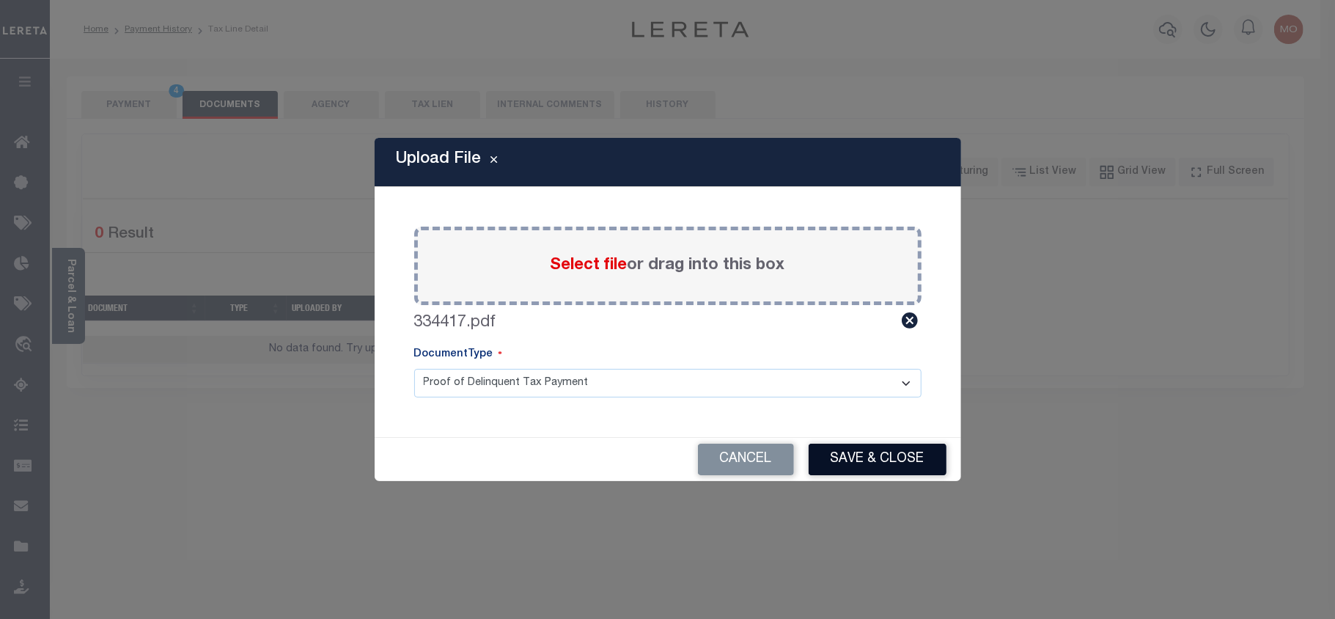
click at [850, 463] on button "Save & Close" at bounding box center [878, 460] width 138 height 32
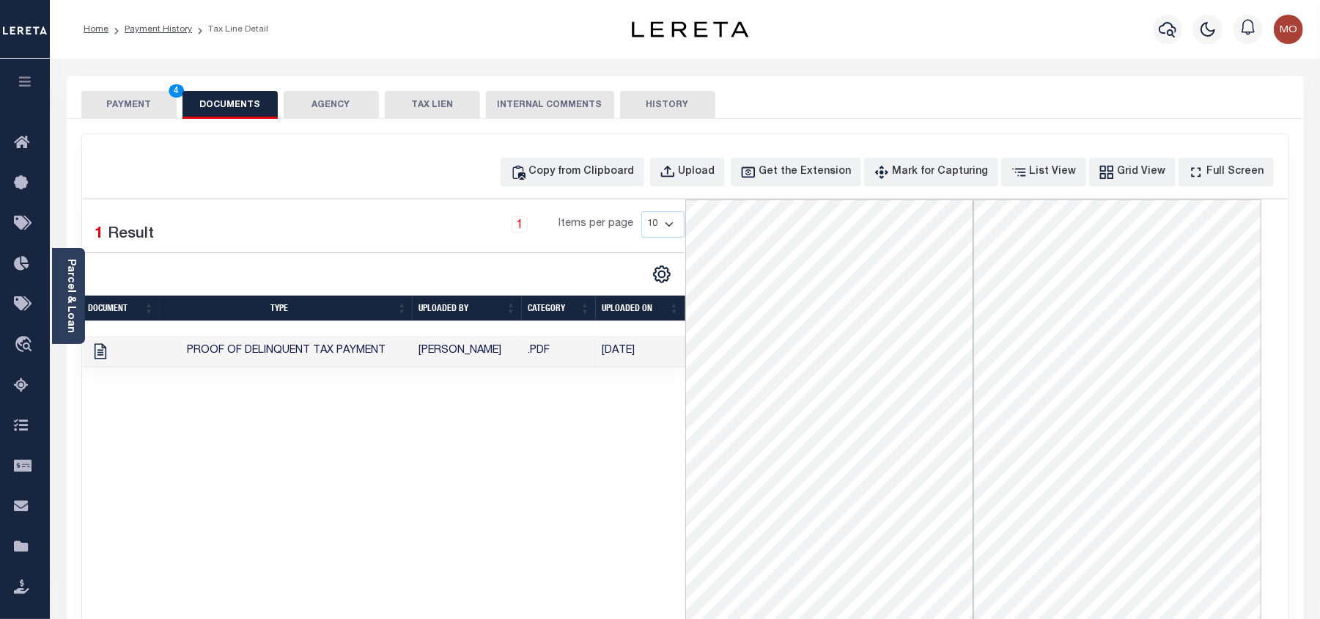
click at [133, 98] on button "PAYMENT 4" at bounding box center [128, 105] width 95 height 28
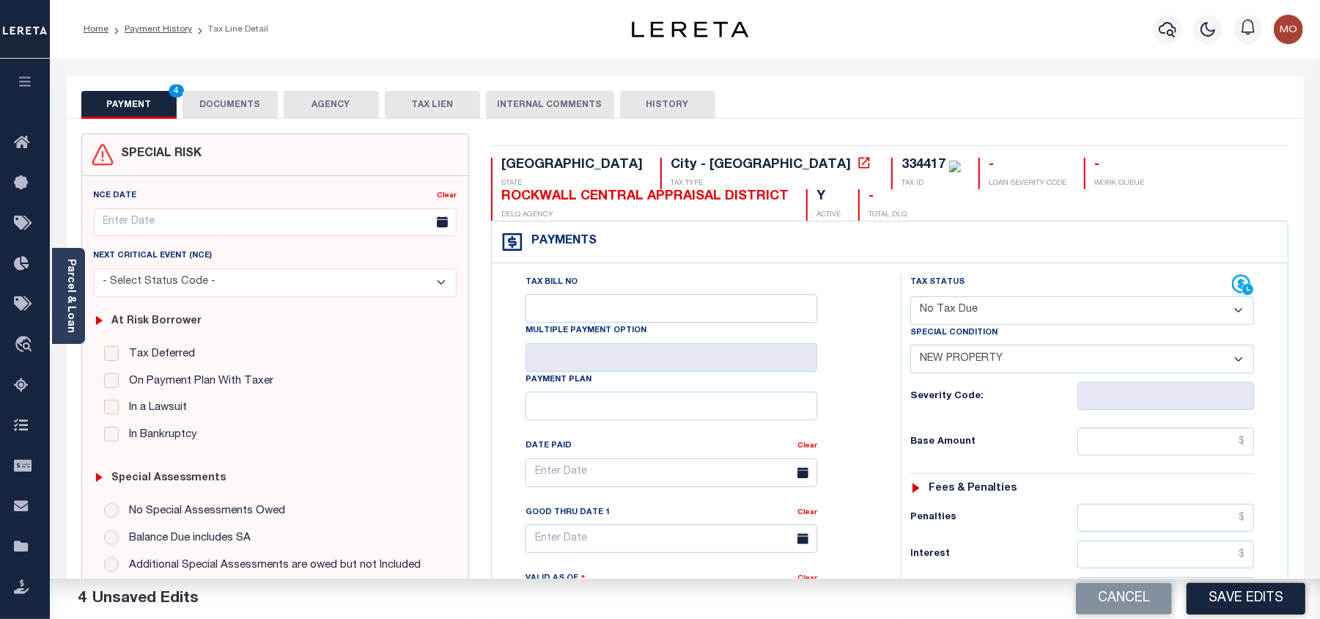
scroll to position [391, 0]
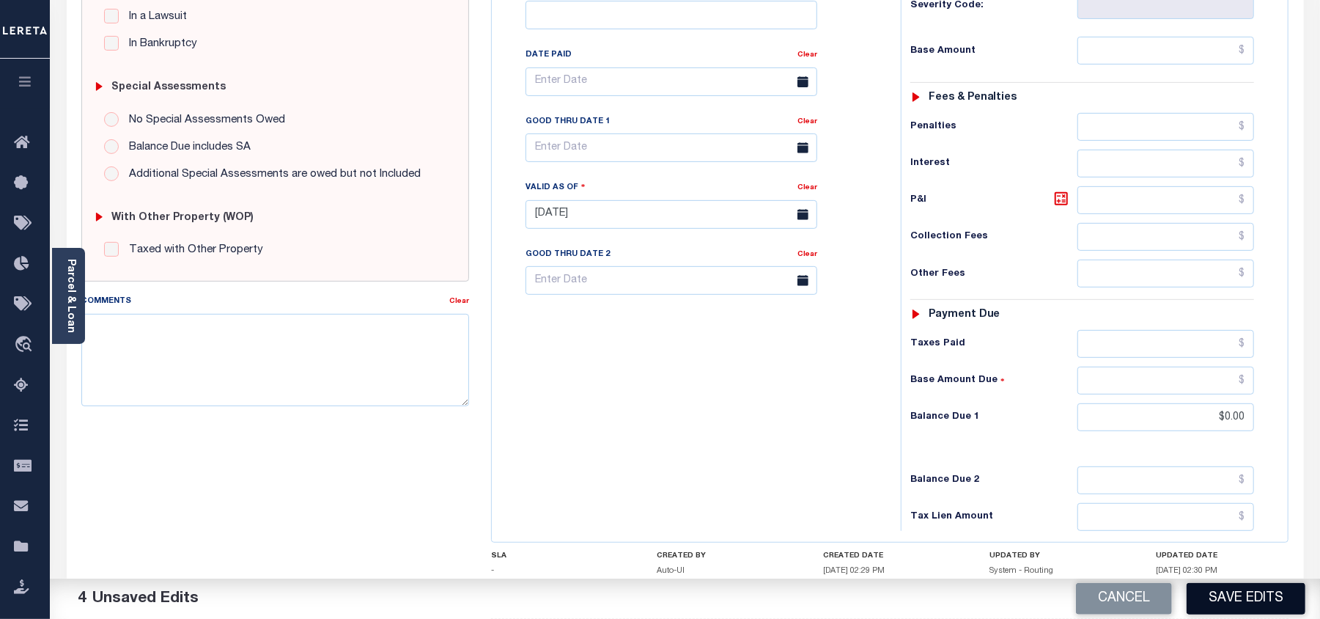
click at [1227, 591] on button "Save Edits" at bounding box center [1246, 599] width 119 height 32
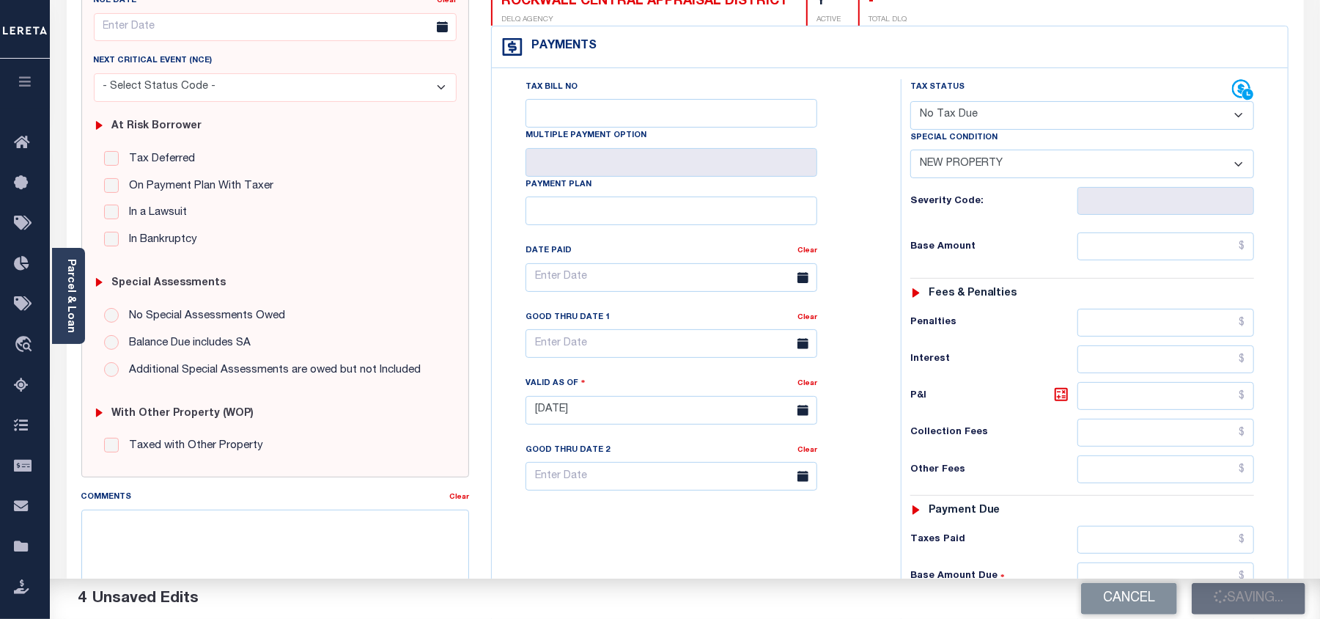
checkbox input "false"
type input "$0"
